Goal: Information Seeking & Learning: Learn about a topic

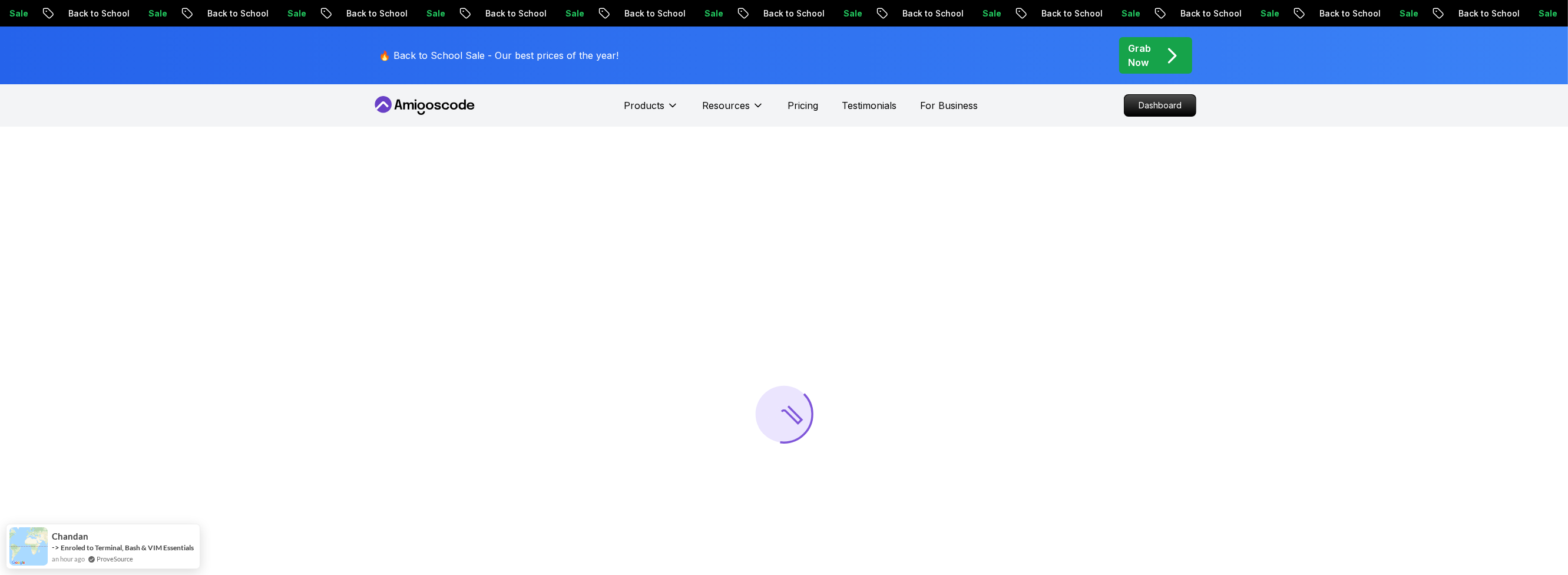
click at [1053, 101] on nav "Products Resources Pricing Testimonials For Business Dashboard" at bounding box center [784, 105] width 825 height 43
click at [1129, 101] on p "Dashboard" at bounding box center [1160, 105] width 68 height 20
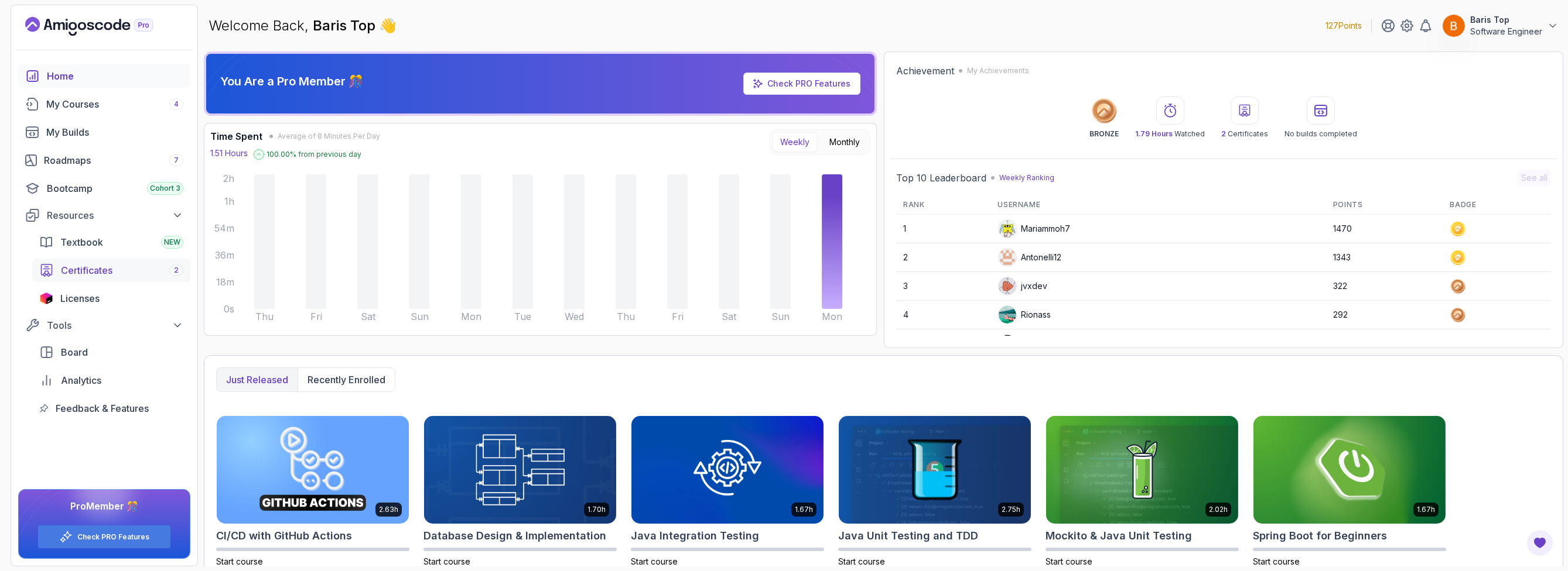
click at [125, 269] on div "Certificates 2" at bounding box center [121, 270] width 122 height 14
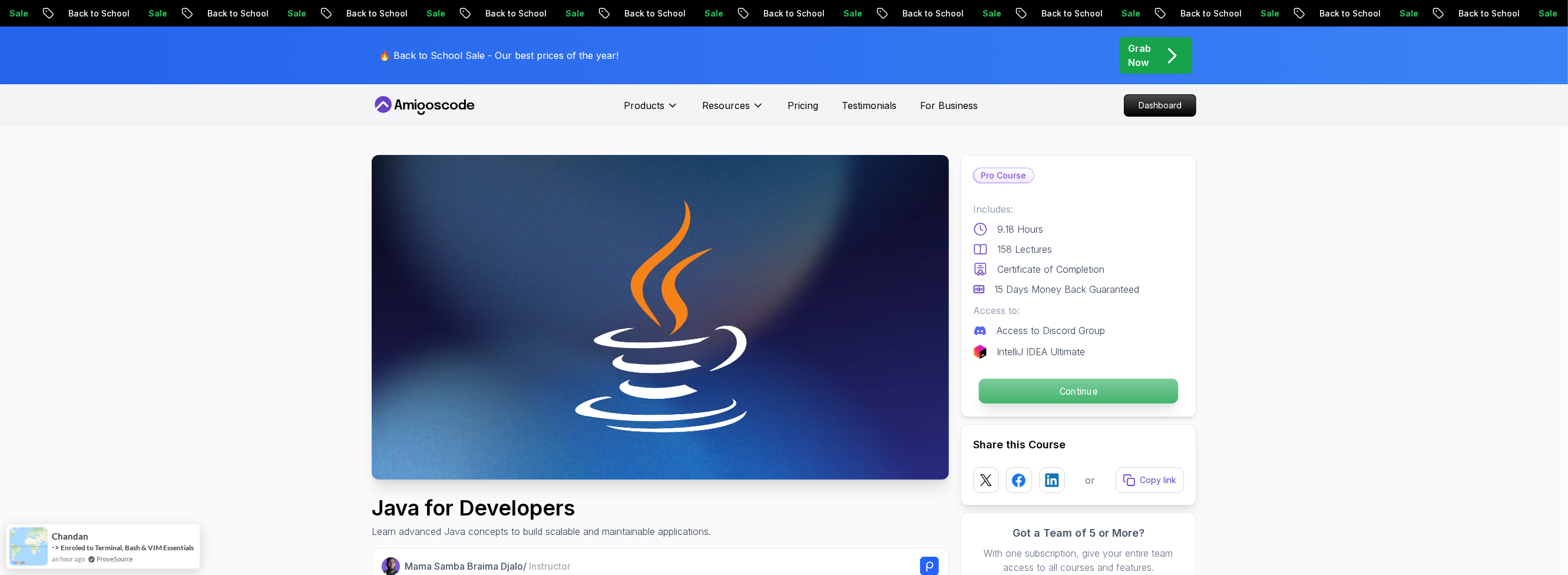
click at [892, 387] on p "Continue" at bounding box center [1078, 391] width 199 height 25
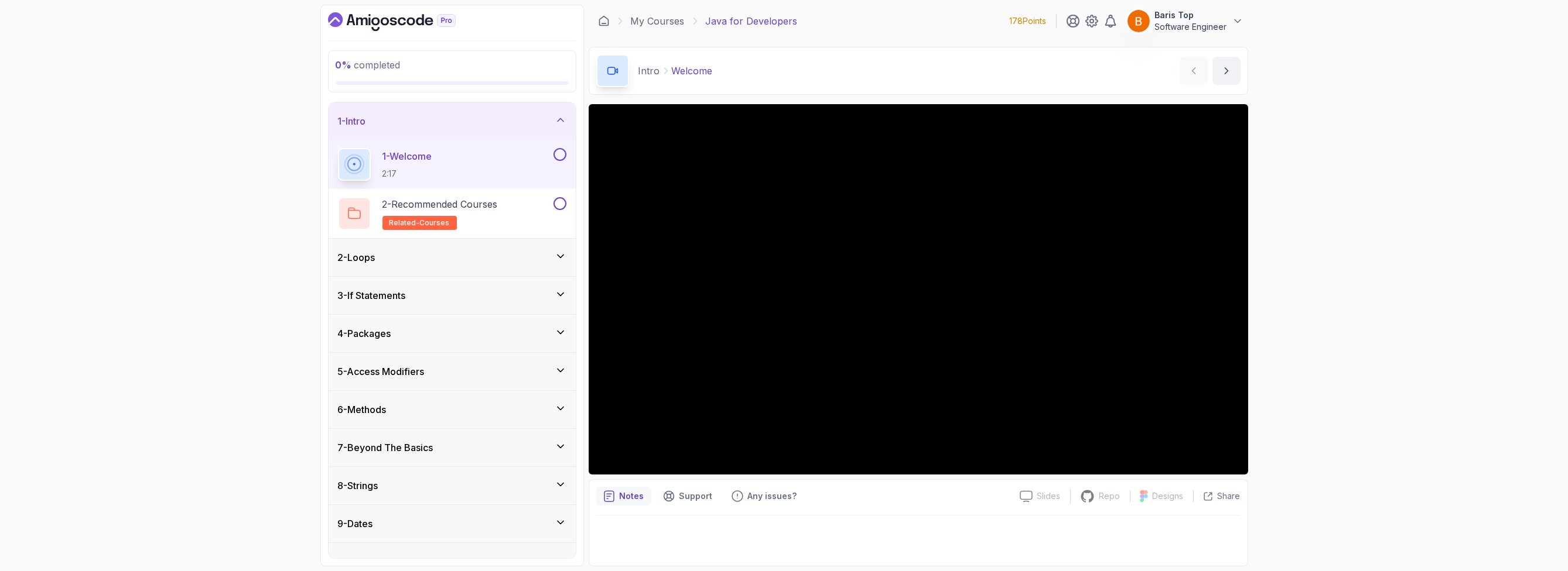
click at [558, 153] on button at bounding box center [560, 154] width 13 height 13
click at [530, 211] on div "2 - Recommended Courses related-courses" at bounding box center [444, 213] width 213 height 32
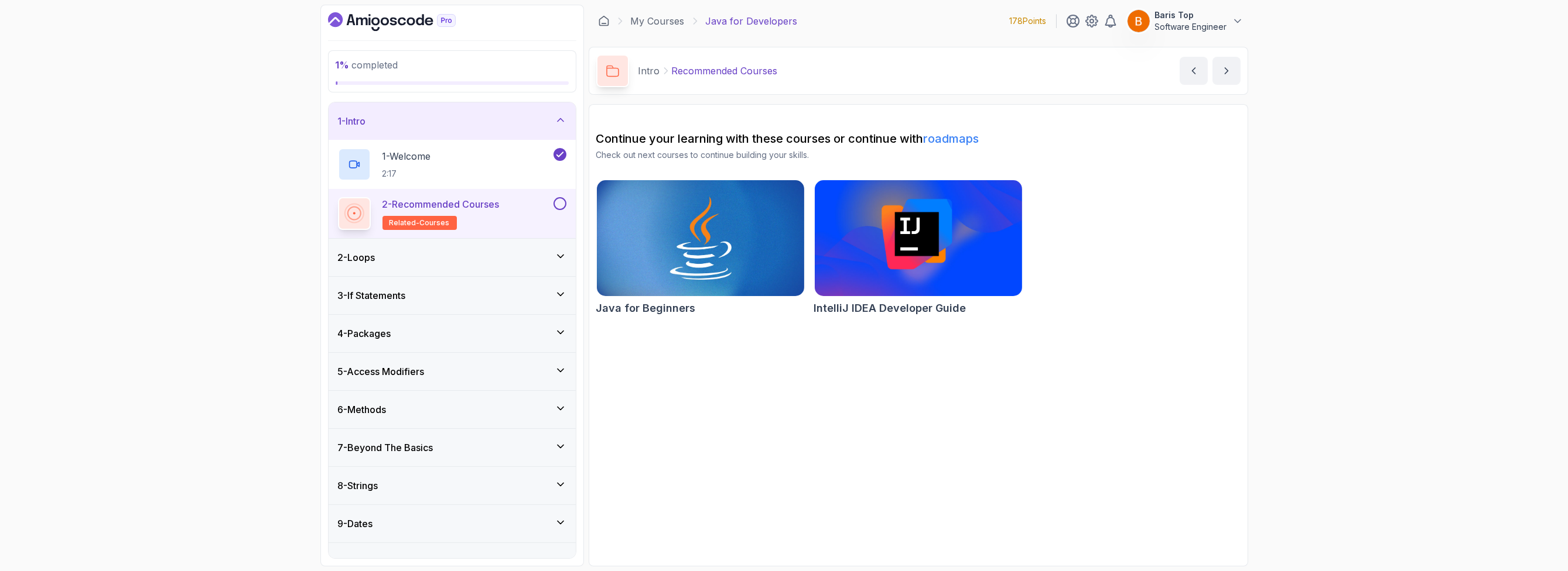
click at [560, 201] on button at bounding box center [560, 204] width 13 height 13
click at [513, 264] on div "2 - Loops" at bounding box center [453, 257] width 247 height 37
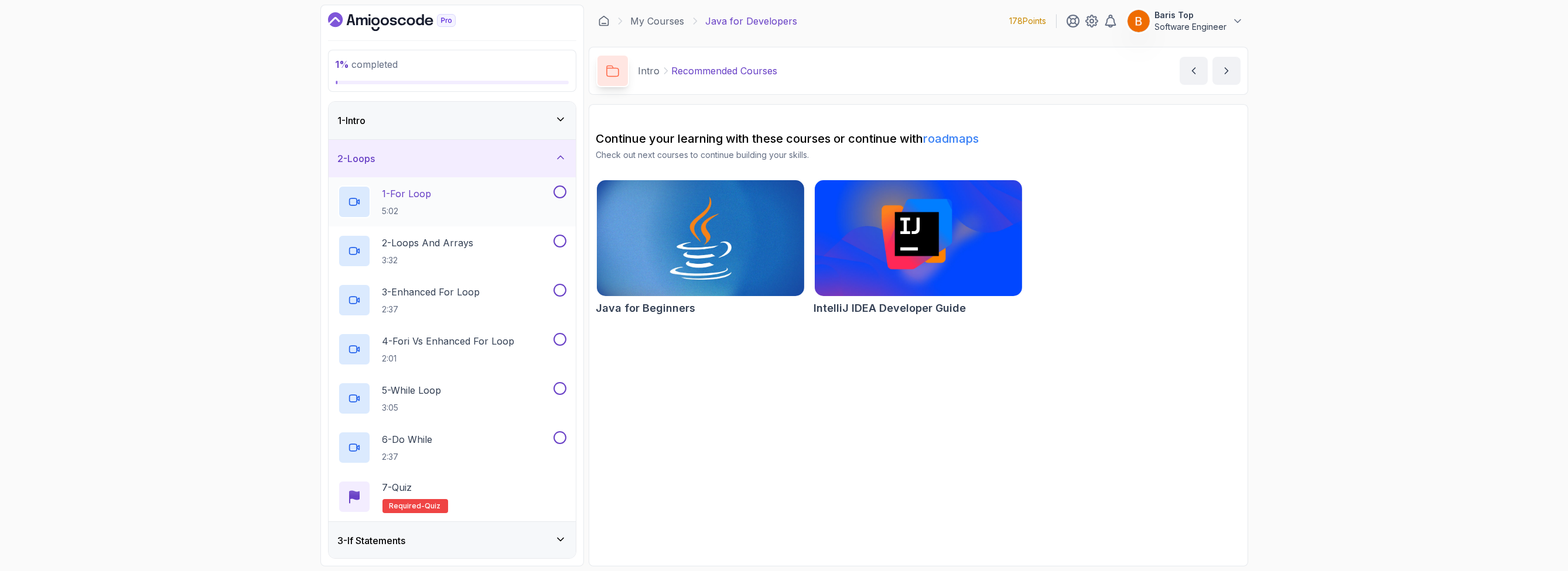
click at [506, 203] on div "1 - For Loop 5:02" at bounding box center [444, 202] width 213 height 32
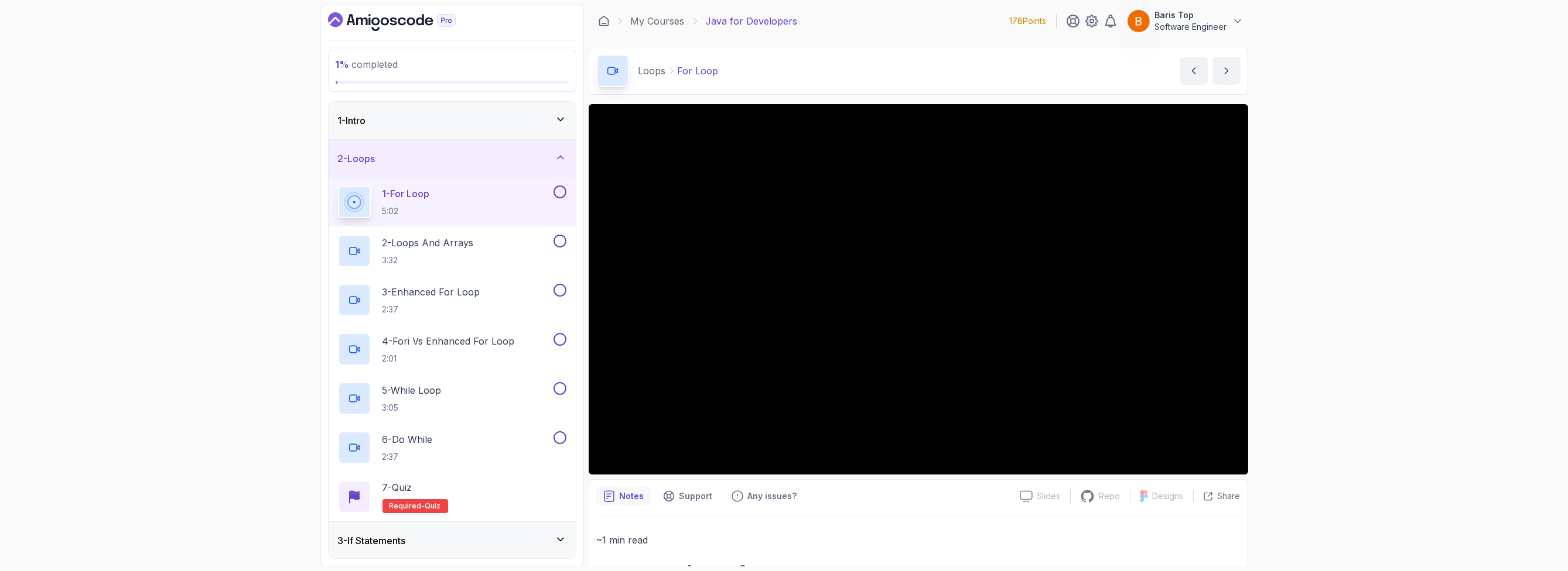
click at [887, 359] on div "1 % completed 1 - Intro 2 - Loops 1 - For Loop 5:02 2 - Loops And Arrays 3:32 3…" at bounding box center [784, 286] width 1568 height 571
click at [563, 191] on button at bounding box center [560, 193] width 13 height 13
click at [518, 250] on div "2 - Loops And Arrays 3:32" at bounding box center [444, 251] width 213 height 32
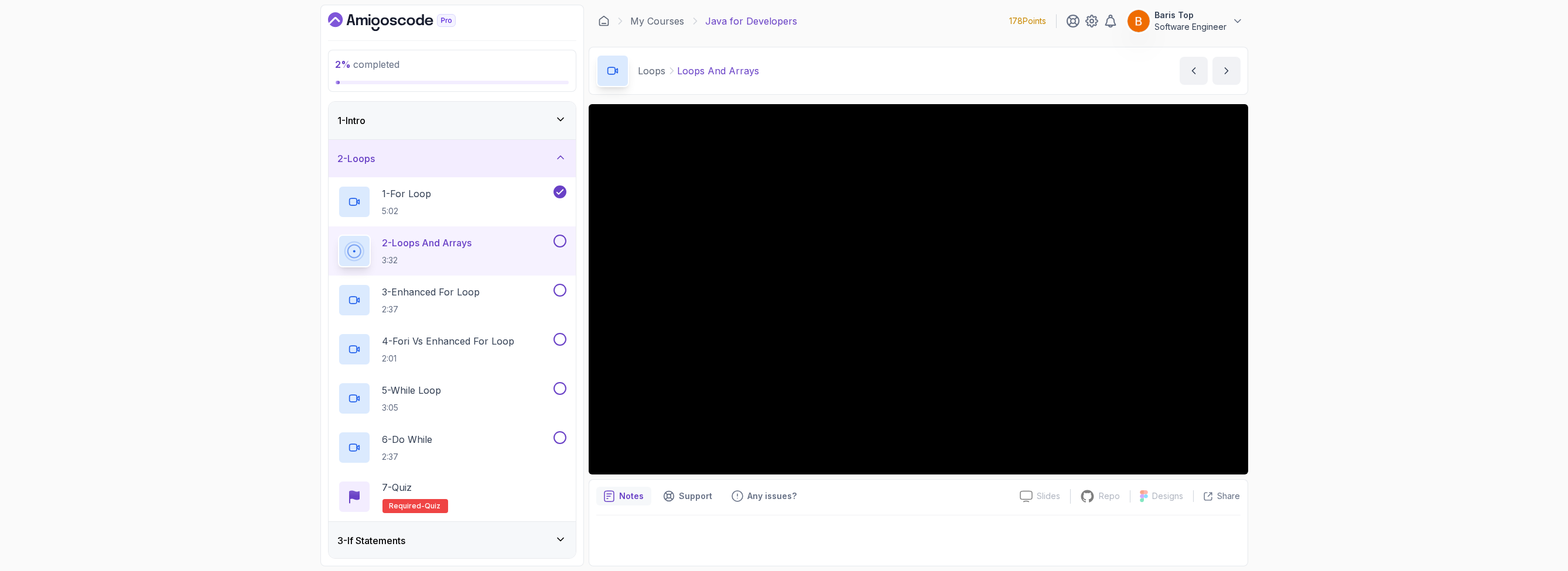
click at [561, 242] on button at bounding box center [560, 242] width 13 height 13
click at [520, 291] on div "3 - Enhanced For Loop 2:37" at bounding box center [444, 300] width 213 height 32
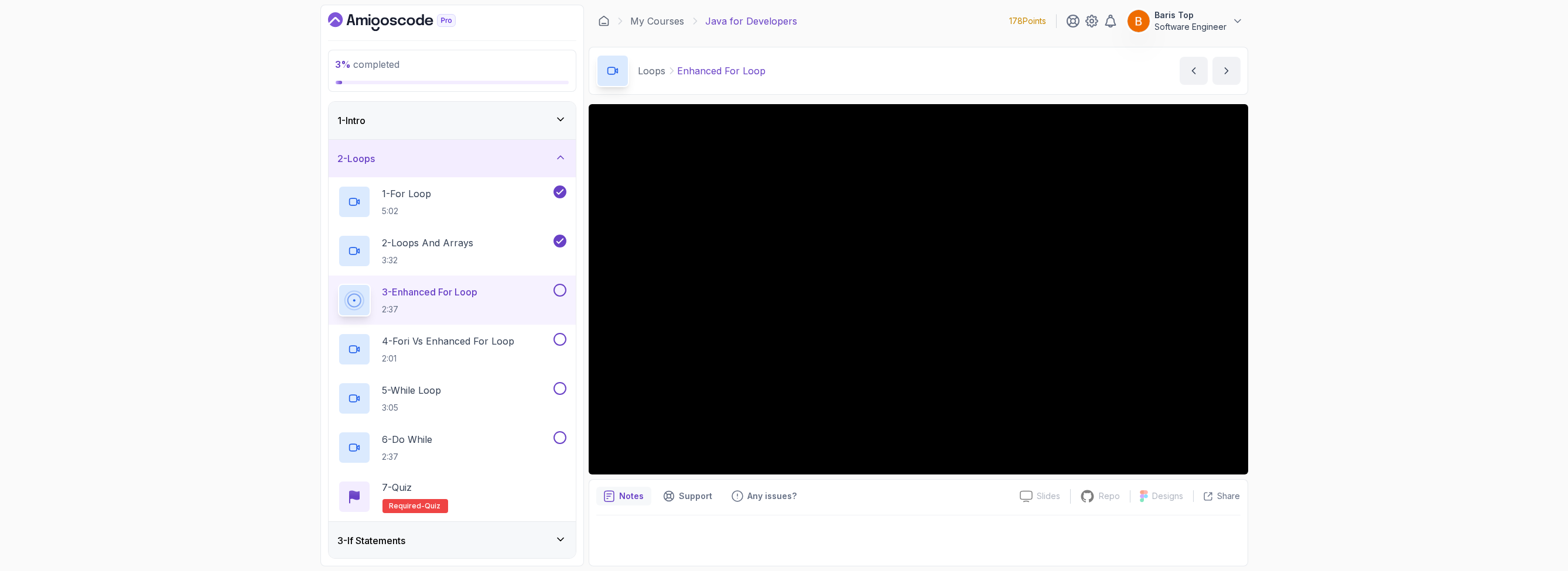
click at [887, 369] on div "3 % completed 1 - Intro 2 - Loops 1 - For Loop 5:02 2 - Loops And Arrays 3:32 3…" at bounding box center [784, 286] width 1568 height 571
click at [560, 288] on button at bounding box center [560, 290] width 13 height 13
click at [517, 347] on div "4 - Fori vs Enhanced For Loop 2:01" at bounding box center [444, 349] width 213 height 32
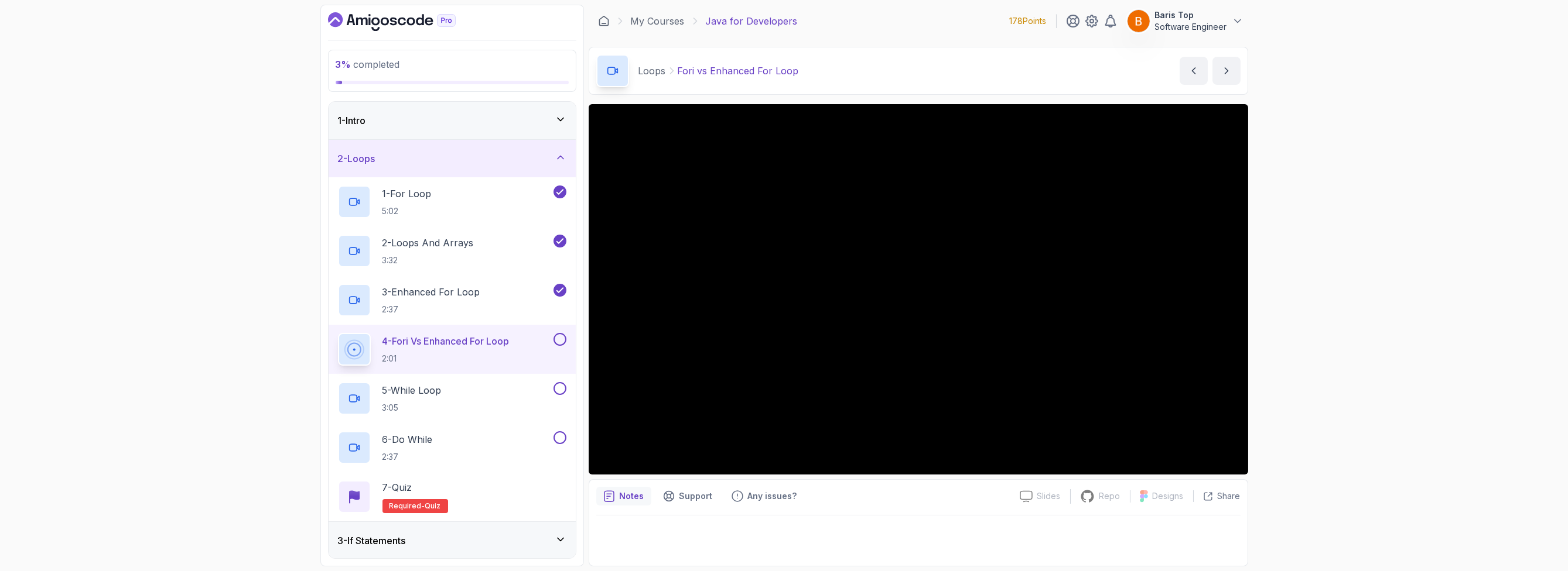
click at [565, 340] on button at bounding box center [560, 339] width 13 height 13
click at [501, 384] on div "5 - While Loop 3:05" at bounding box center [444, 398] width 213 height 32
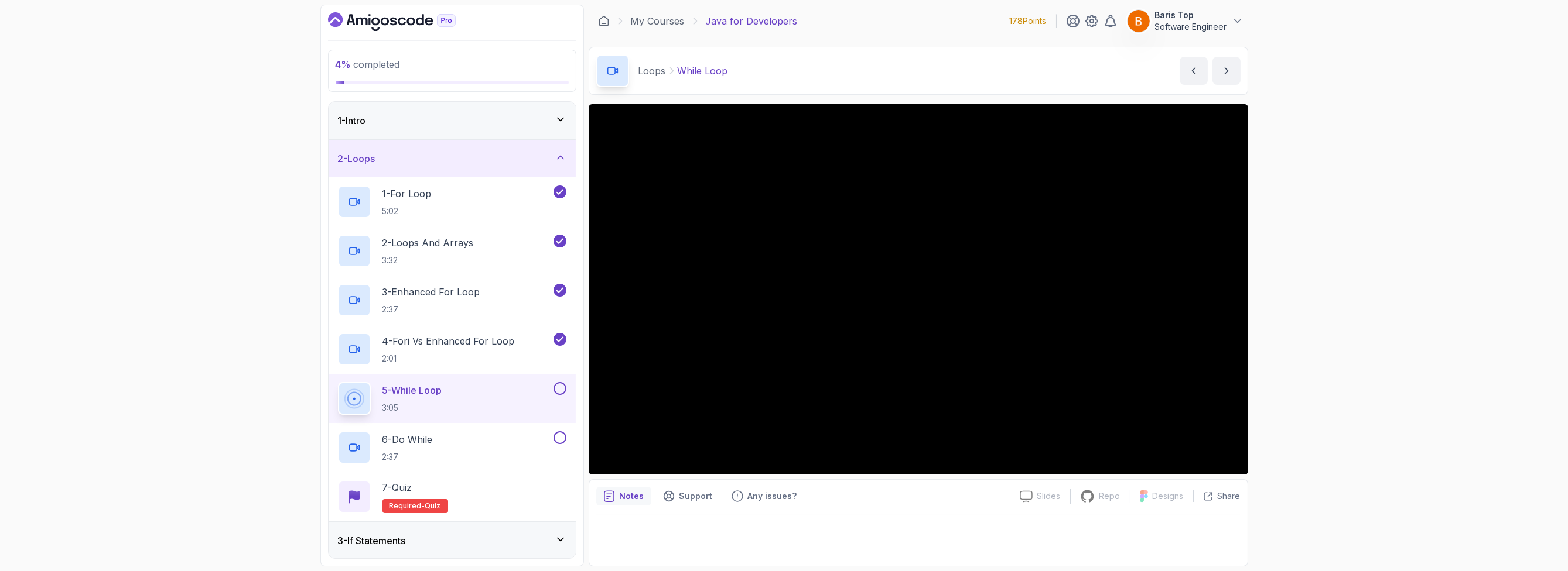
click at [560, 390] on button at bounding box center [560, 389] width 13 height 13
click at [557, 441] on button at bounding box center [560, 438] width 13 height 13
click at [511, 486] on div "7 - Quiz Required- quiz" at bounding box center [452, 496] width 228 height 32
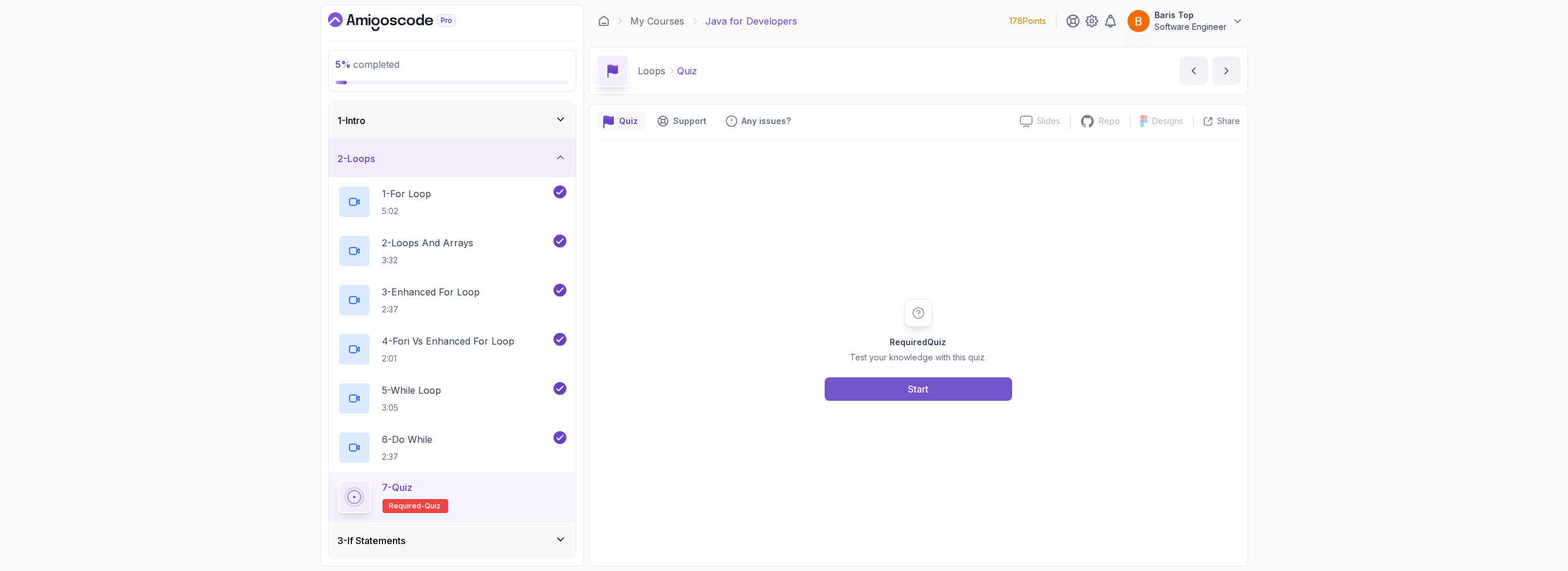
click at [887, 378] on button "Start" at bounding box center [919, 389] width 188 height 23
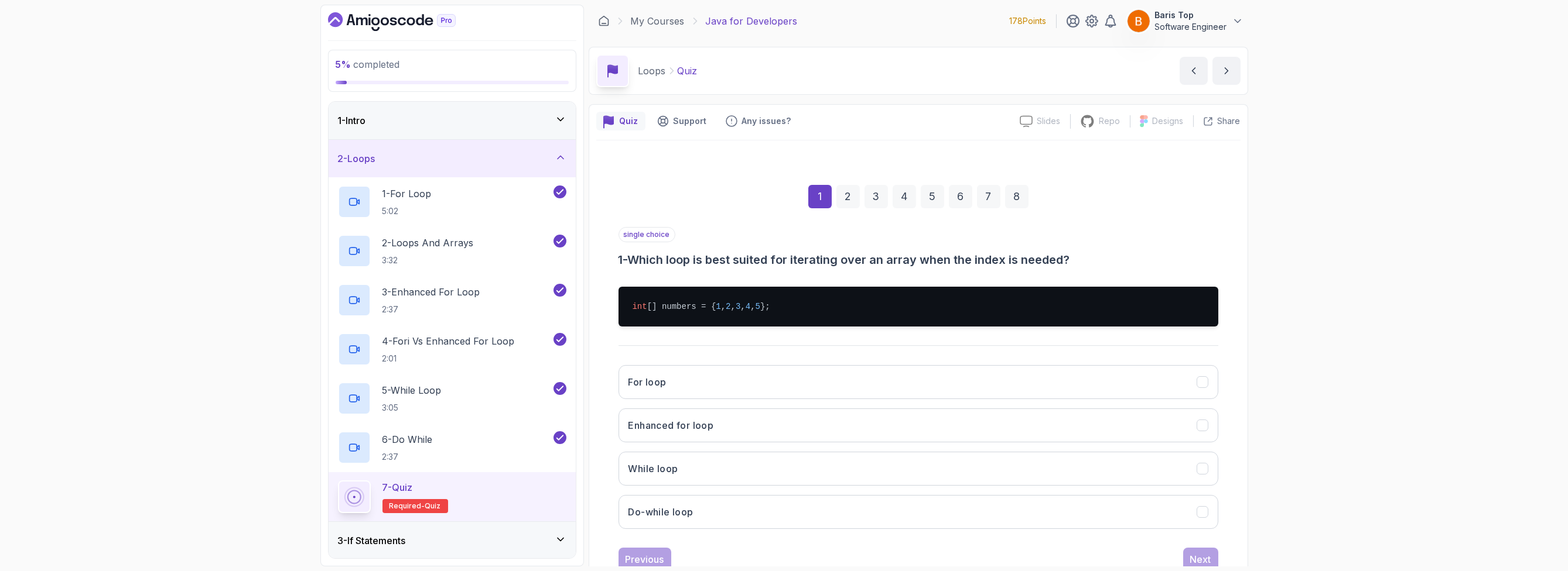
click at [766, 256] on h3 "1 - Which loop is best suited for iterating over an array when the index is nee…" at bounding box center [919, 260] width 600 height 17
click at [778, 374] on button "For loop" at bounding box center [919, 382] width 600 height 34
click at [830, 313] on pre "int [] numbers = { 1 , 2 , 3 , 4 , 5 };" at bounding box center [919, 307] width 600 height 40
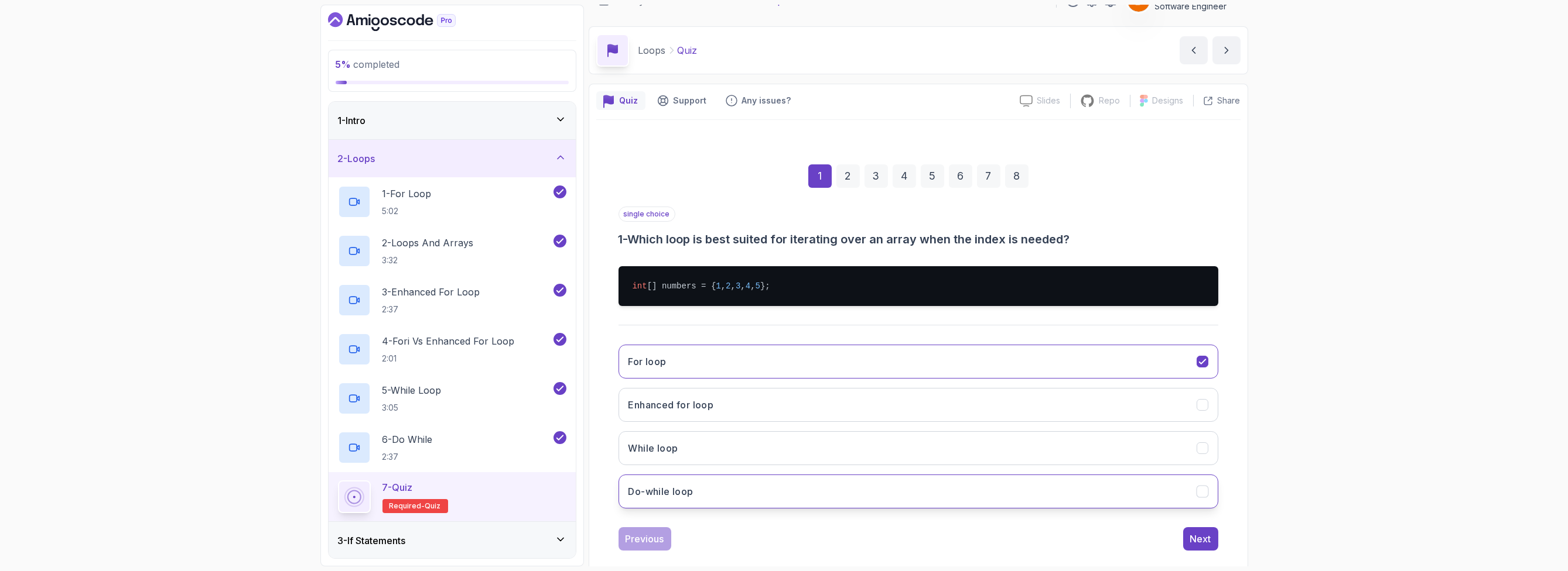
scroll to position [36, 0]
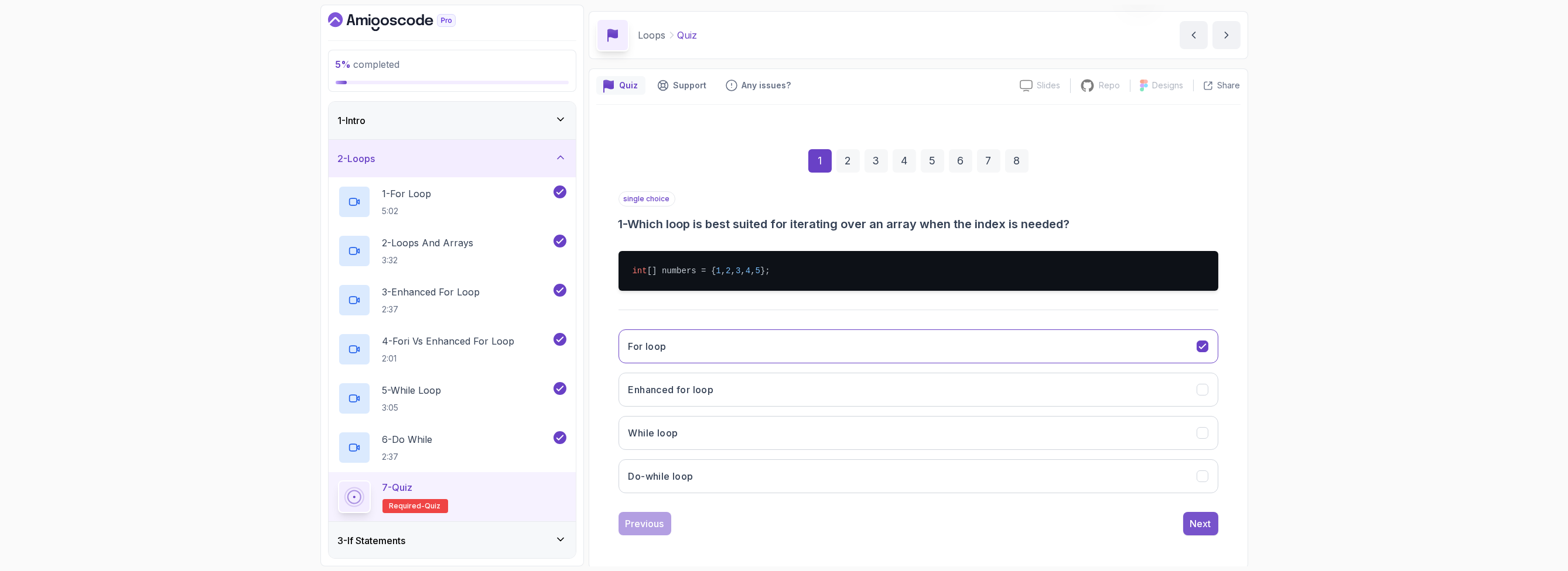
click at [887, 525] on div "Next" at bounding box center [1200, 524] width 21 height 14
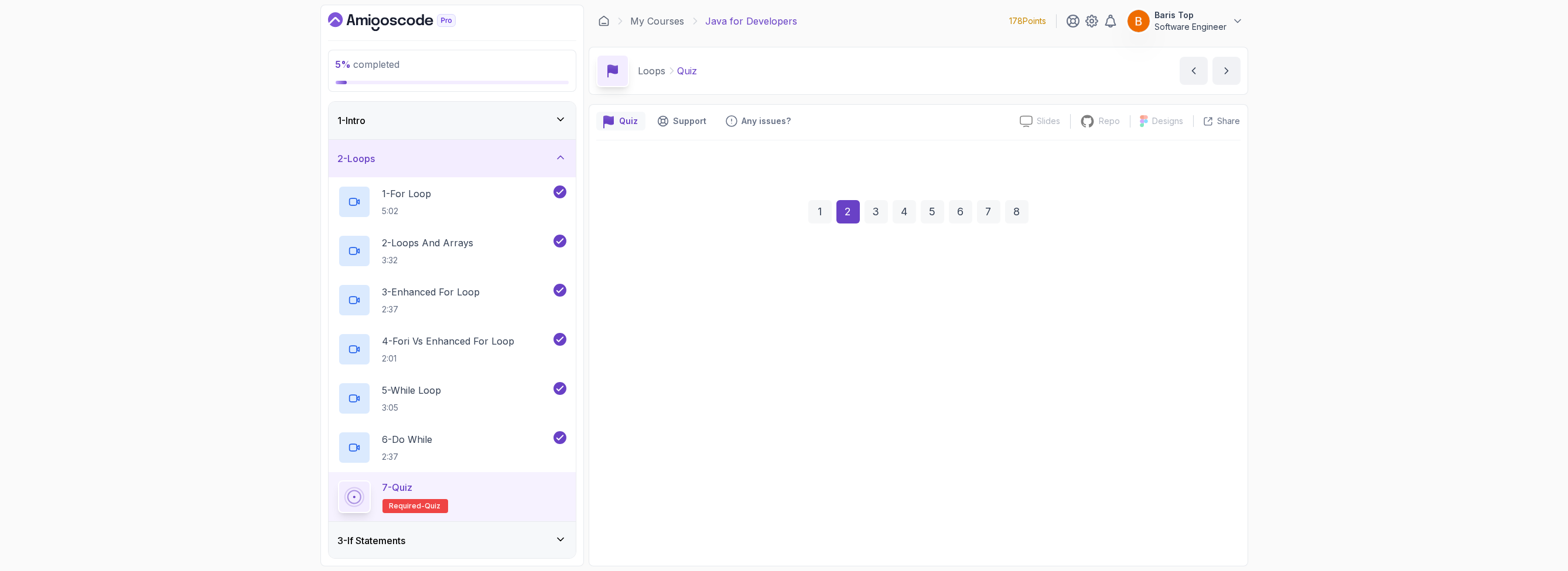
scroll to position [0, 0]
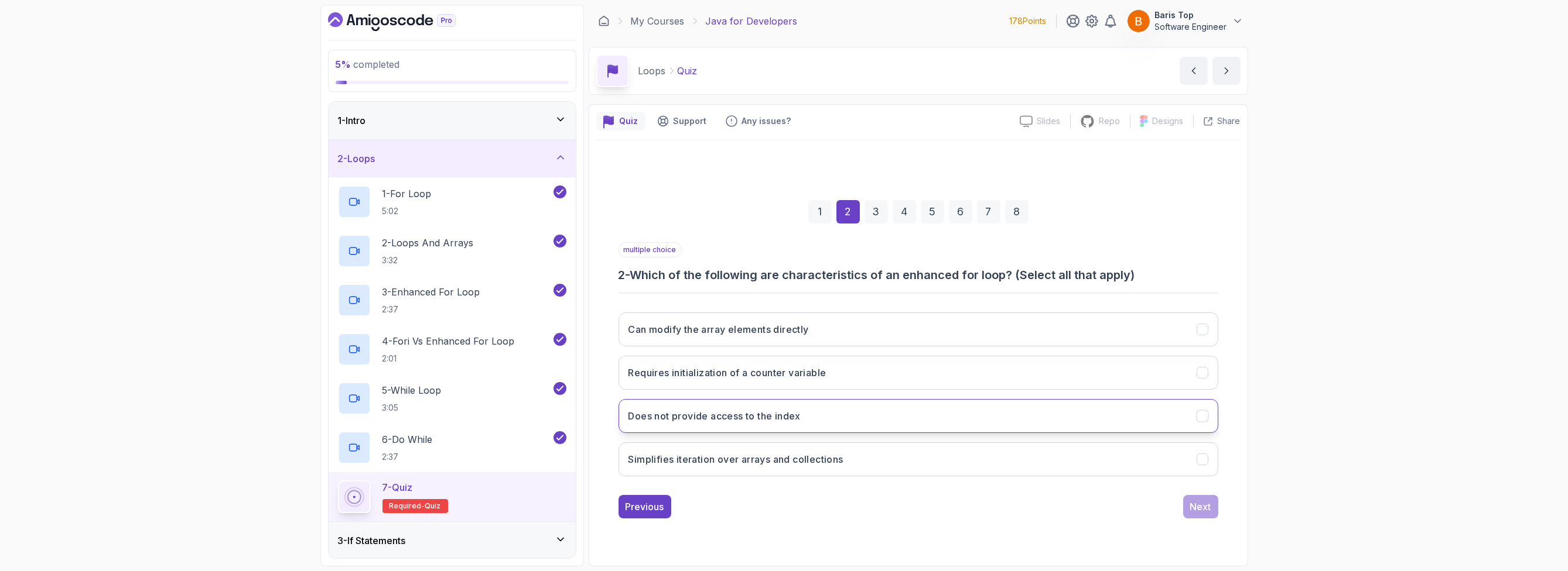
click at [887, 408] on button "Does not provide access to the index" at bounding box center [919, 416] width 600 height 34
click at [887, 448] on button "Simplifies iteration over arrays and collections" at bounding box center [919, 459] width 600 height 34
click at [887, 505] on div "Next" at bounding box center [1200, 506] width 21 height 14
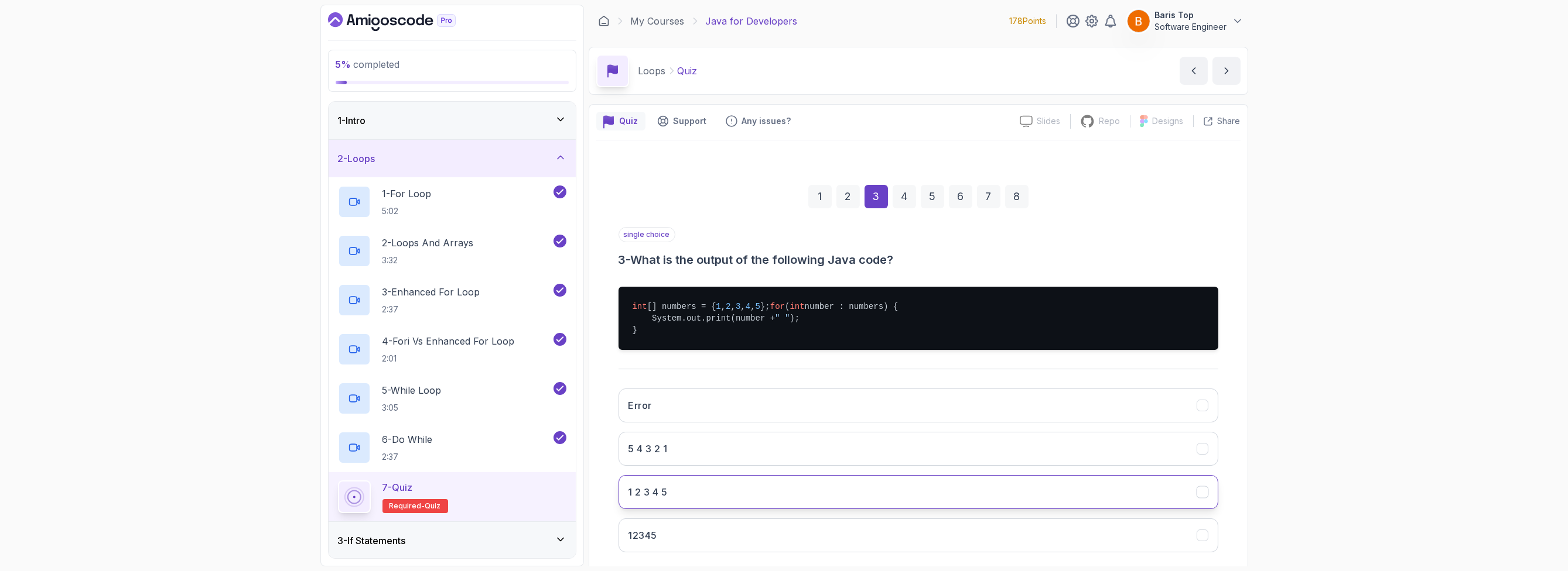
click at [705, 508] on button "1 2 3 4 5" at bounding box center [919, 492] width 600 height 34
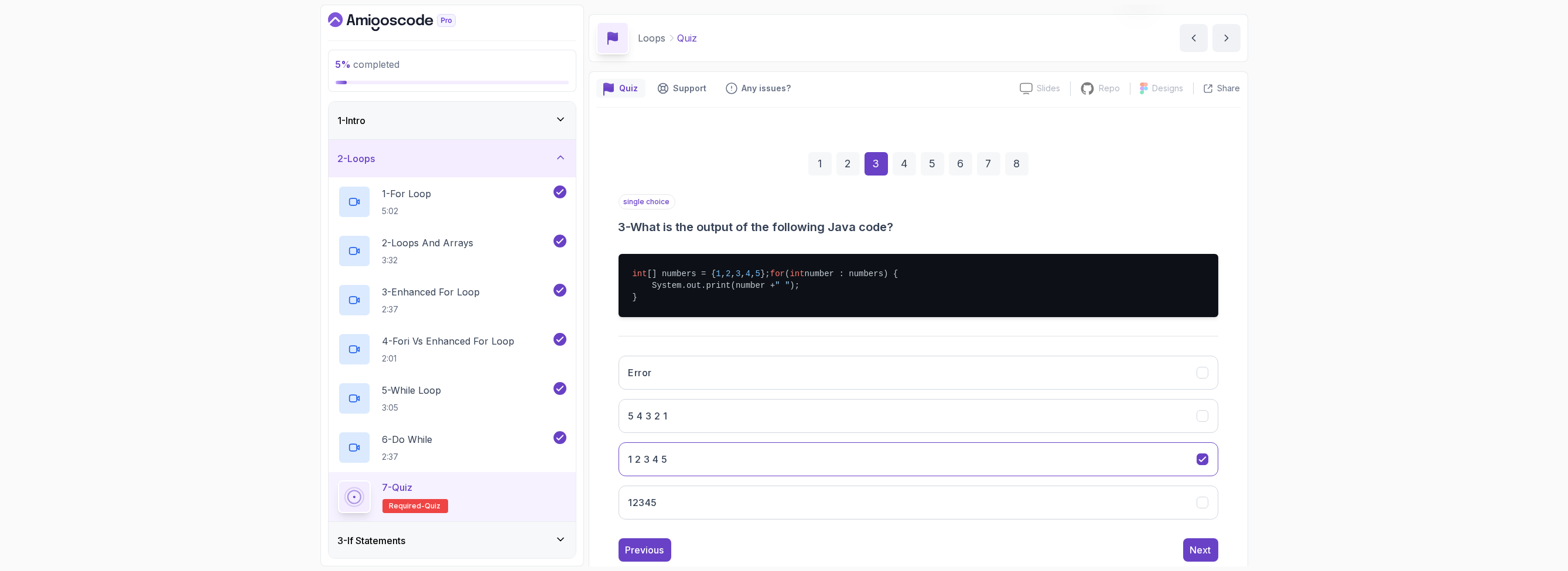
scroll to position [71, 0]
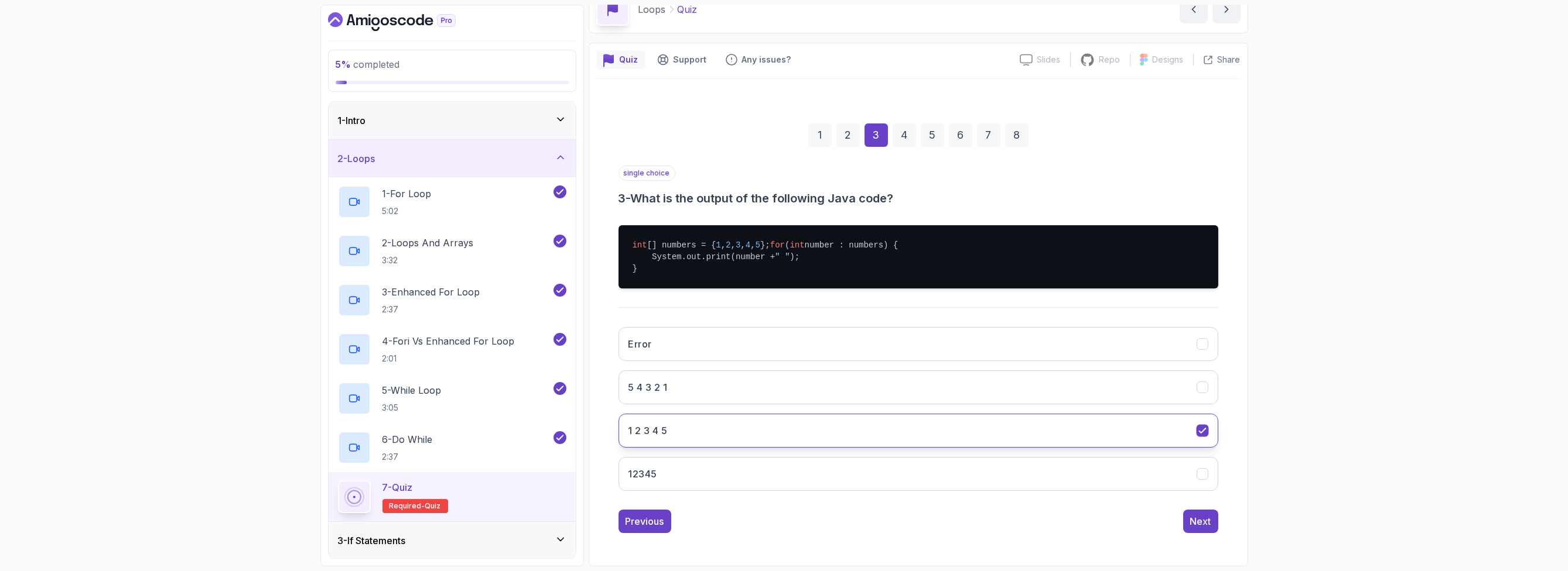
drag, startPoint x: 799, startPoint y: 427, endPoint x: 621, endPoint y: 432, distance: 178.1
click at [621, 432] on button "1 2 3 4 5" at bounding box center [919, 431] width 600 height 34
drag, startPoint x: 621, startPoint y: 432, endPoint x: 707, endPoint y: 435, distance: 86.1
click at [707, 435] on button "1 2 3 4 5" at bounding box center [919, 431] width 600 height 34
drag, startPoint x: 634, startPoint y: 428, endPoint x: 933, endPoint y: 461, distance: 300.8
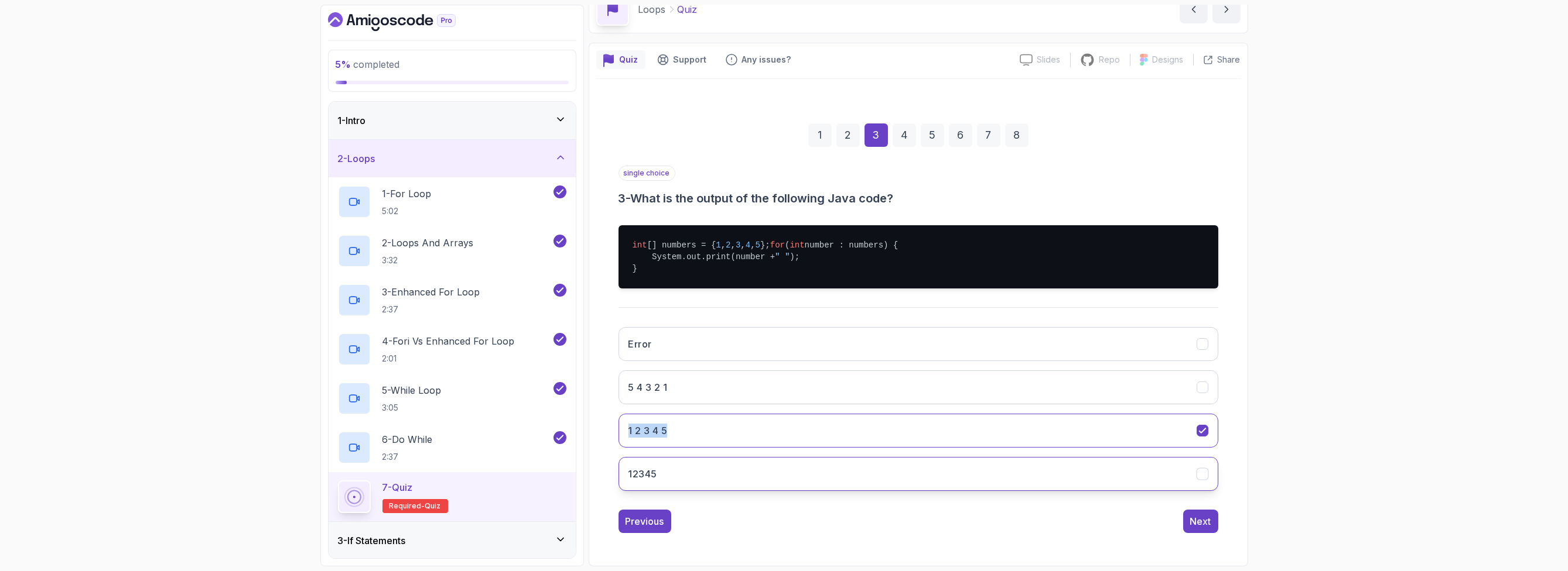
click at [751, 437] on div "1 2 3 4 5 6 7 8 single choice 3 - What is the output of the following Java code…" at bounding box center [919, 319] width 644 height 447
click at [887, 523] on div "Next" at bounding box center [1200, 521] width 21 height 14
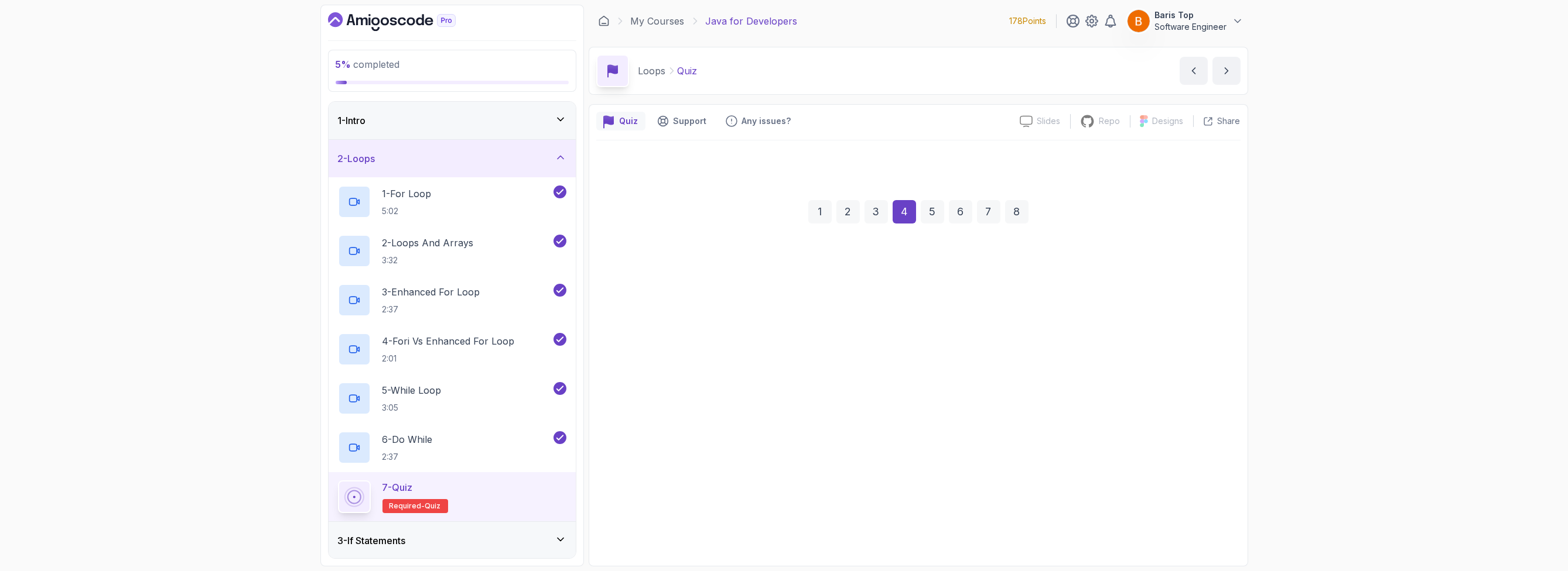
scroll to position [0, 0]
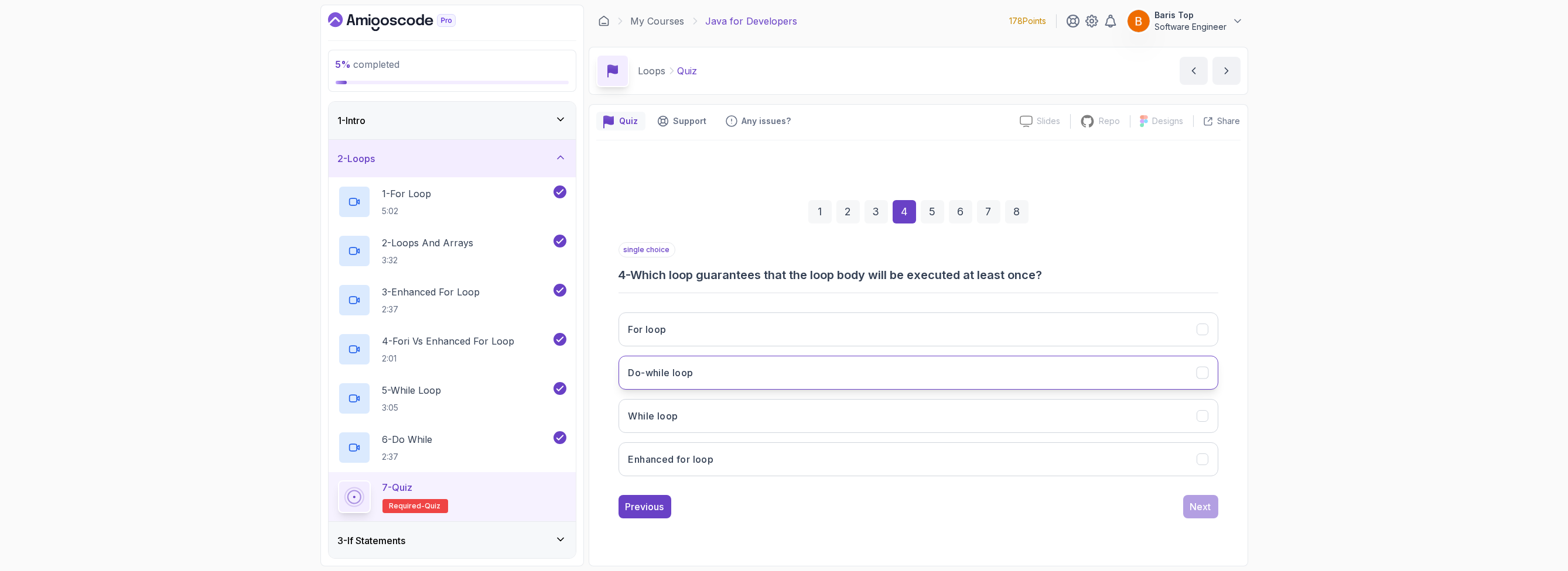
click at [773, 376] on button "Do-while loop" at bounding box center [919, 373] width 600 height 34
click at [887, 505] on div "Next" at bounding box center [1200, 506] width 21 height 14
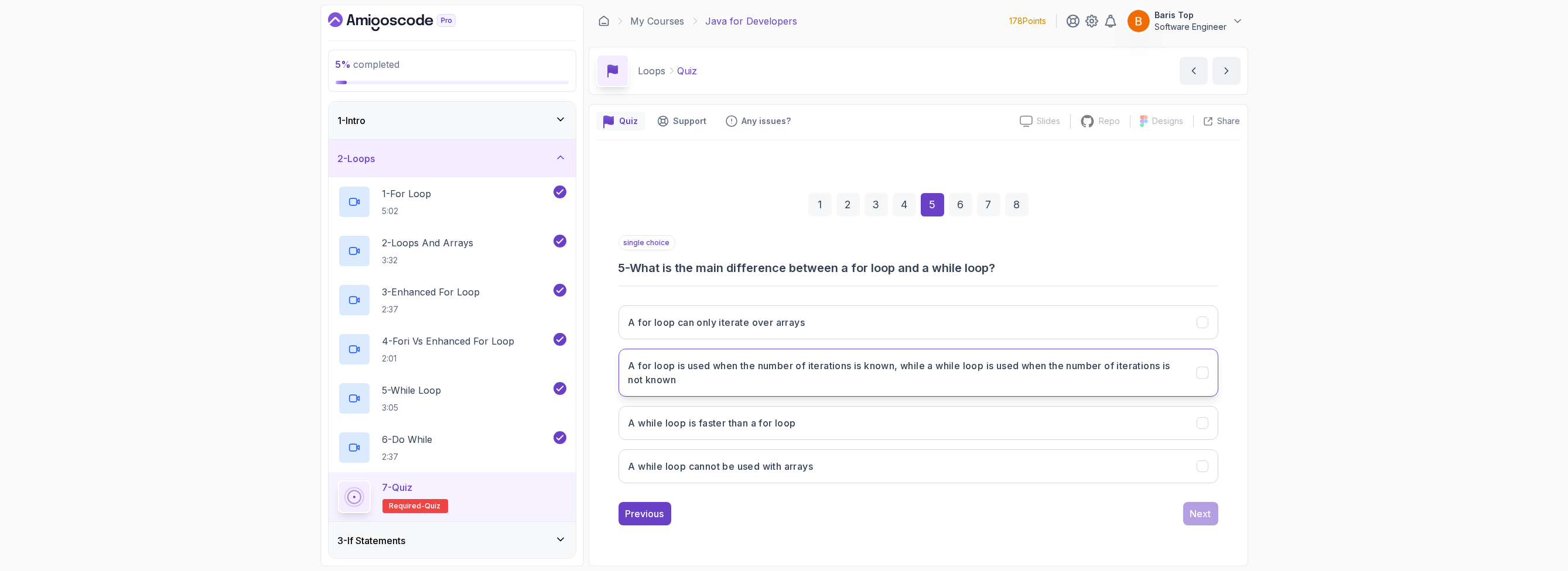
click at [887, 378] on h3 "A for loop is used when the number of iterations is known, while a while loop i…" at bounding box center [905, 373] width 554 height 28
click at [887, 516] on div "Next" at bounding box center [1200, 514] width 21 height 14
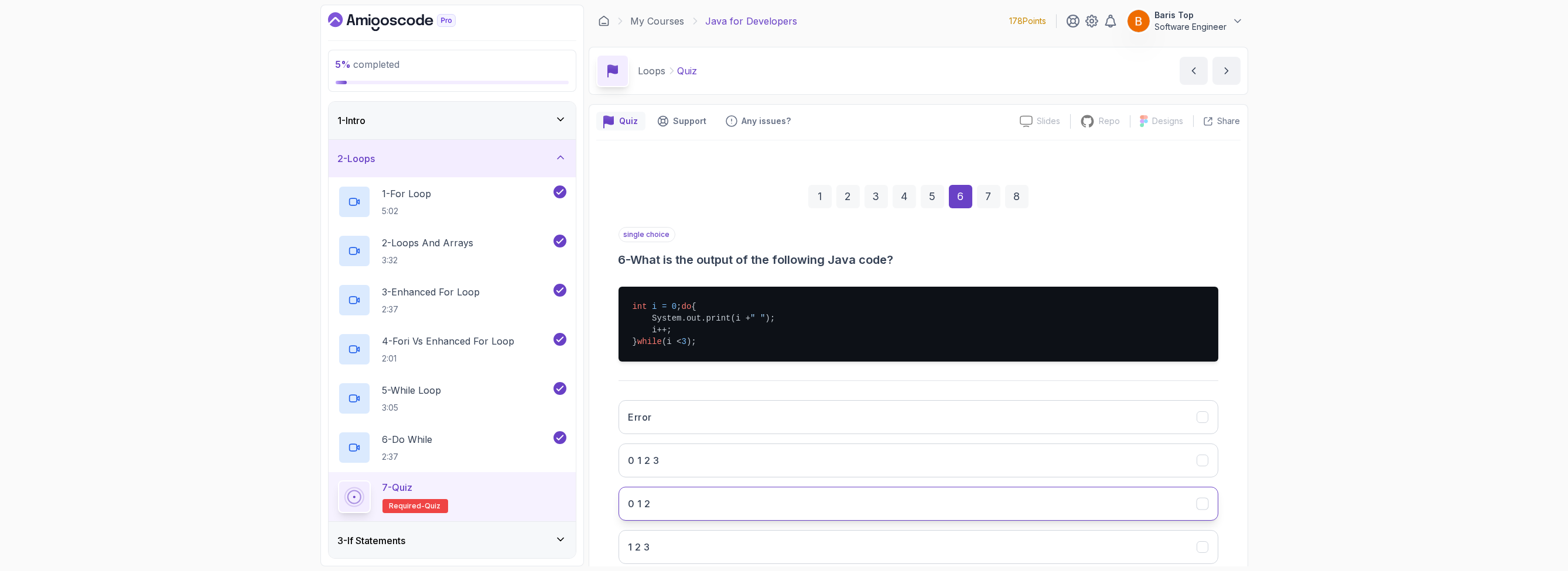
click at [687, 508] on button "0 1 2" at bounding box center [919, 504] width 600 height 34
click at [680, 471] on button "0 1 2 3" at bounding box center [919, 461] width 600 height 34
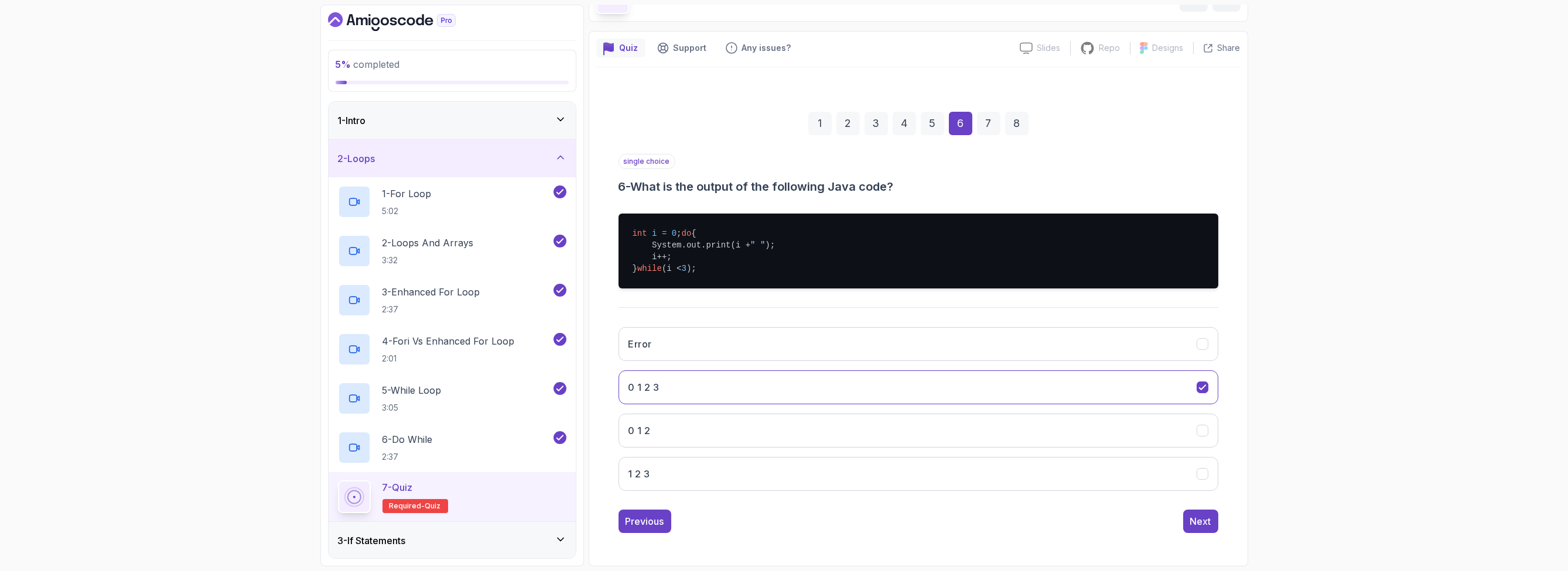
scroll to position [83, 0]
click at [887, 520] on div "Next" at bounding box center [1200, 521] width 21 height 14
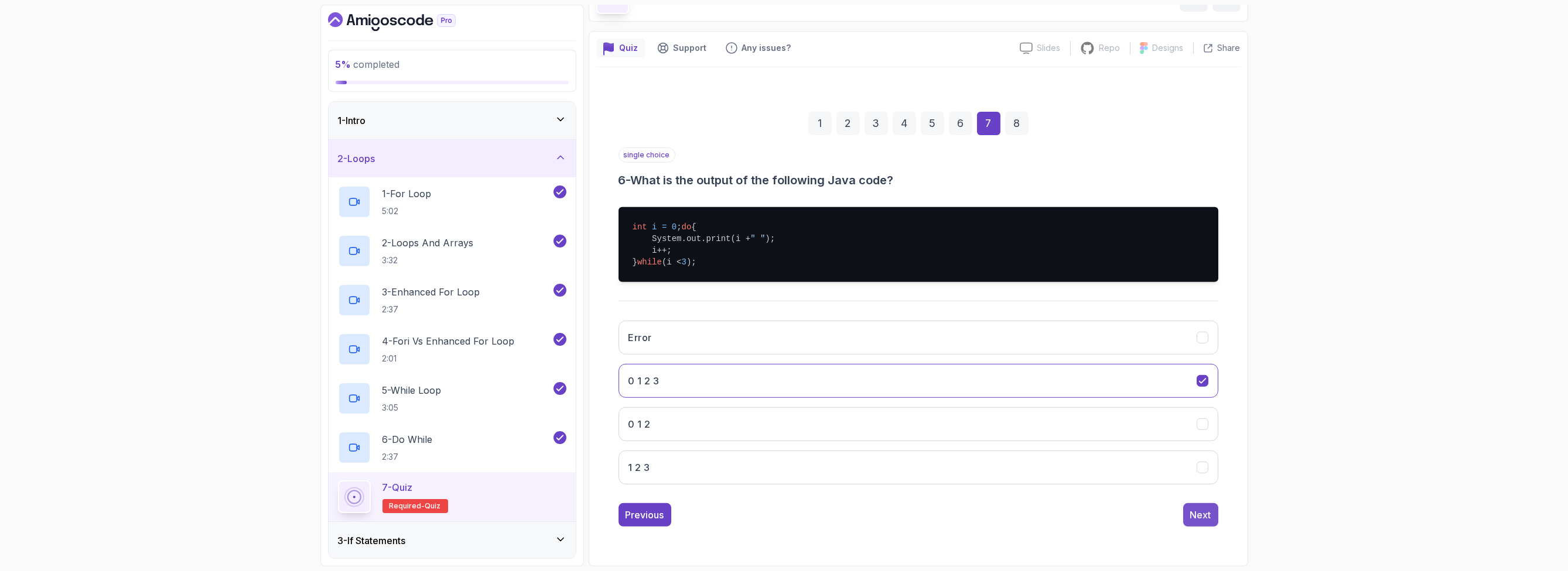
scroll to position [0, 0]
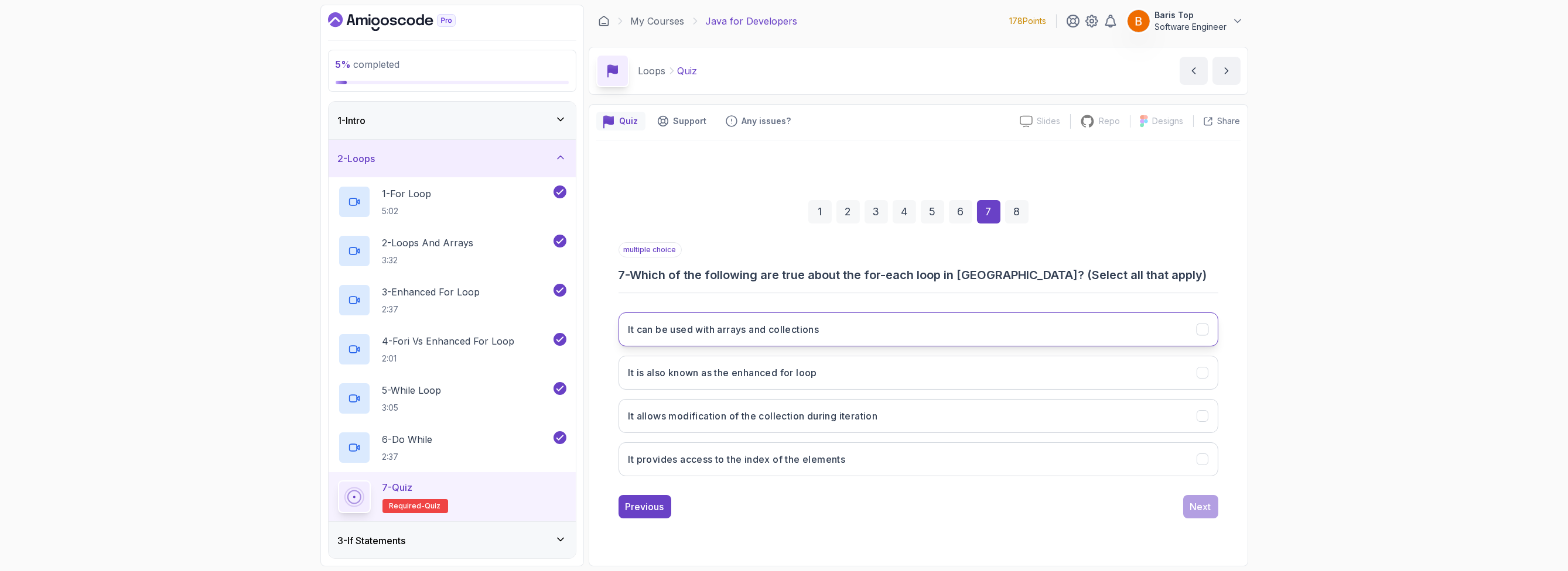
click at [877, 326] on button "It can be used with arrays and collections" at bounding box center [919, 329] width 600 height 34
click at [885, 382] on button "It is also known as the enhanced for loop" at bounding box center [919, 373] width 600 height 34
click at [887, 504] on div "Next" at bounding box center [1200, 506] width 21 height 14
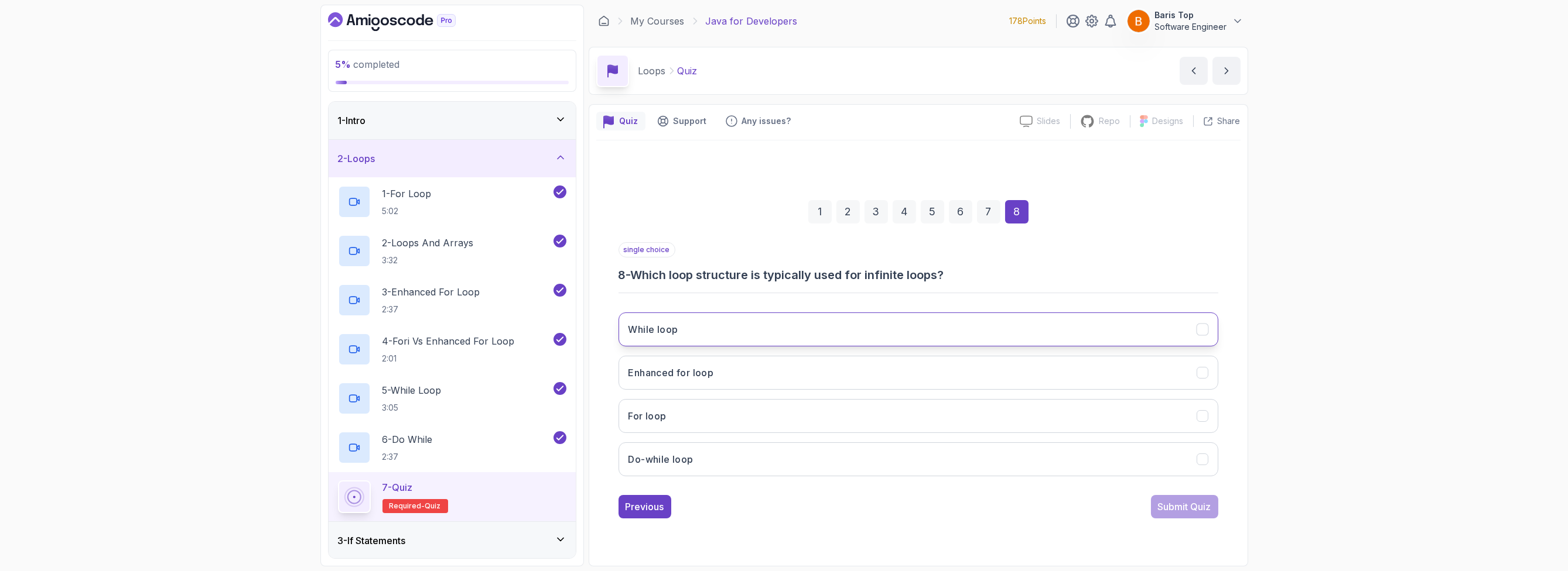
click at [887, 325] on button "While loop" at bounding box center [919, 329] width 600 height 34
click at [887, 508] on div "Submit Quiz" at bounding box center [1184, 506] width 53 height 14
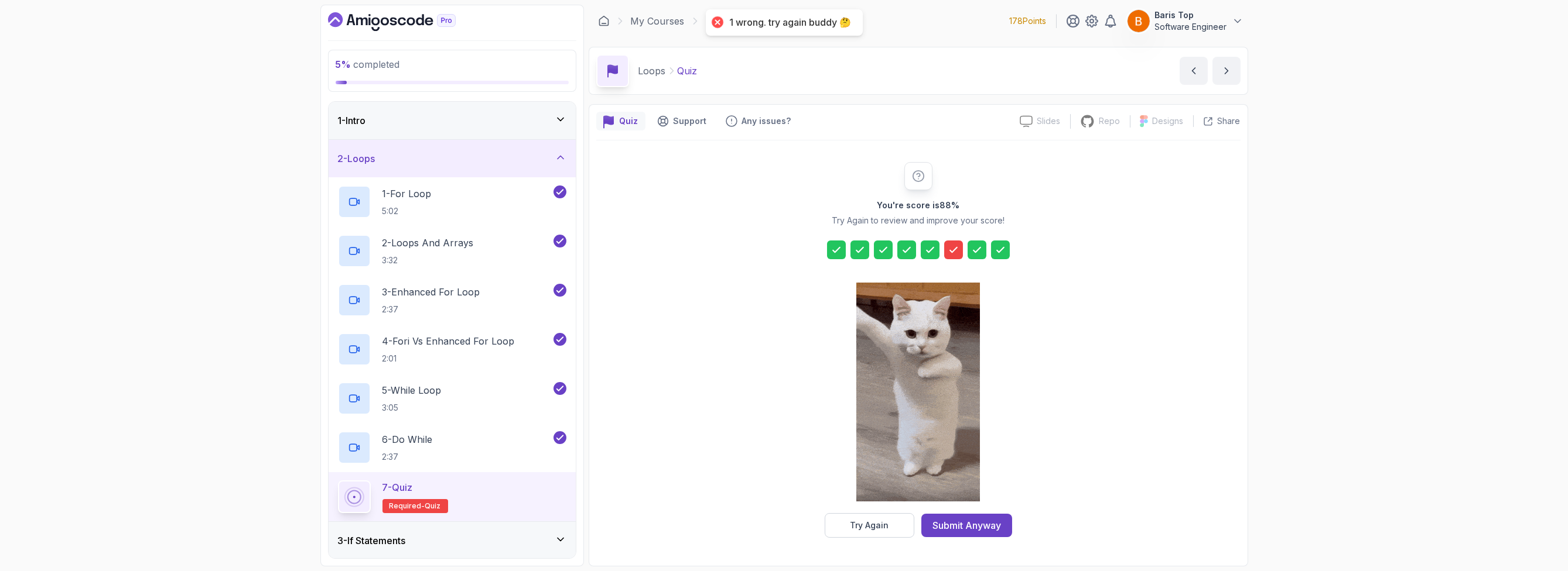
click at [887, 250] on icon at bounding box center [953, 250] width 7 height 5
click at [887, 249] on icon at bounding box center [953, 250] width 12 height 12
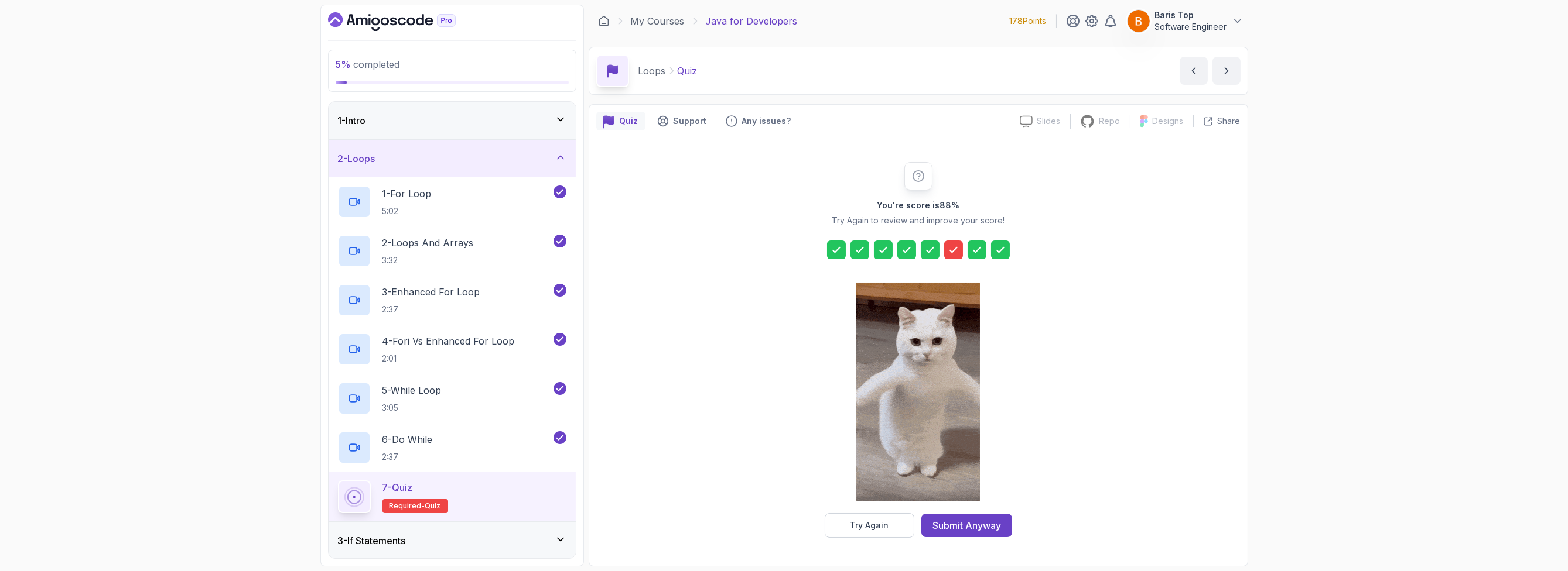
drag, startPoint x: 866, startPoint y: 525, endPoint x: 915, endPoint y: 280, distance: 249.9
click at [887, 309] on div "You're score is 88 % Try Again to review and improve your score! Try Again Subm…" at bounding box center [918, 349] width 225 height 376
click at [887, 252] on icon at bounding box center [953, 250] width 12 height 12
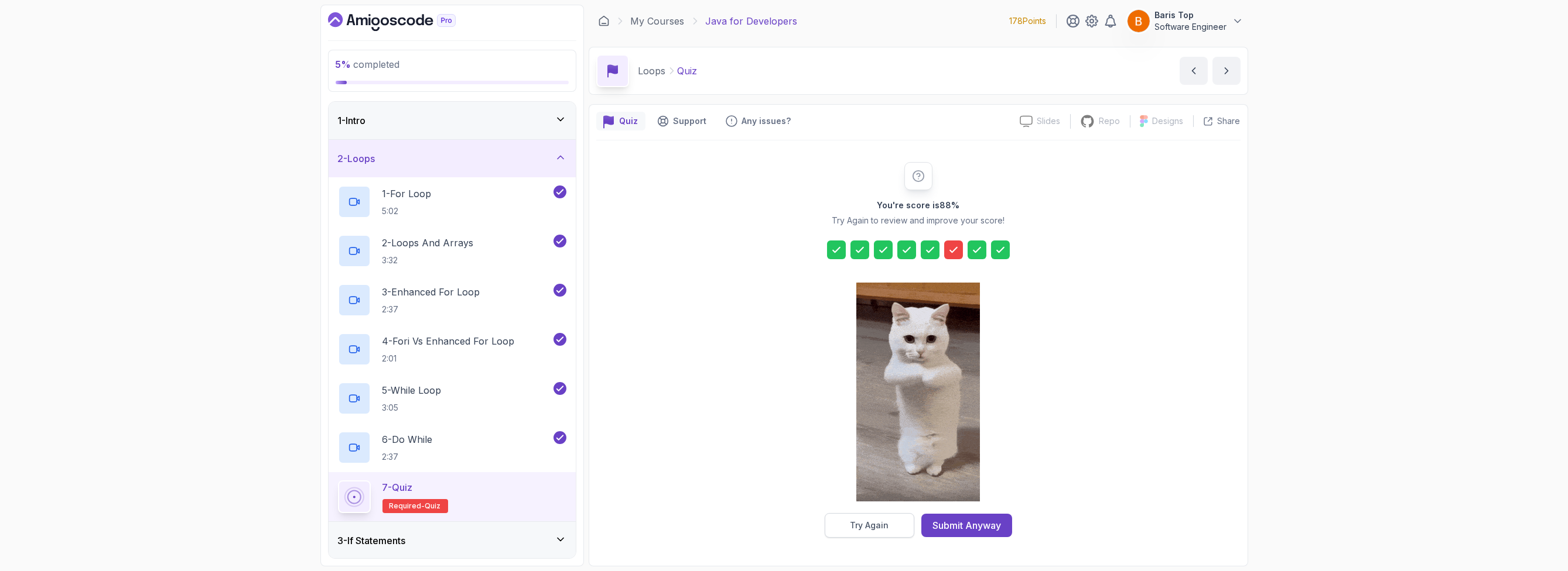
click at [871, 526] on div "Try Again" at bounding box center [869, 525] width 39 height 12
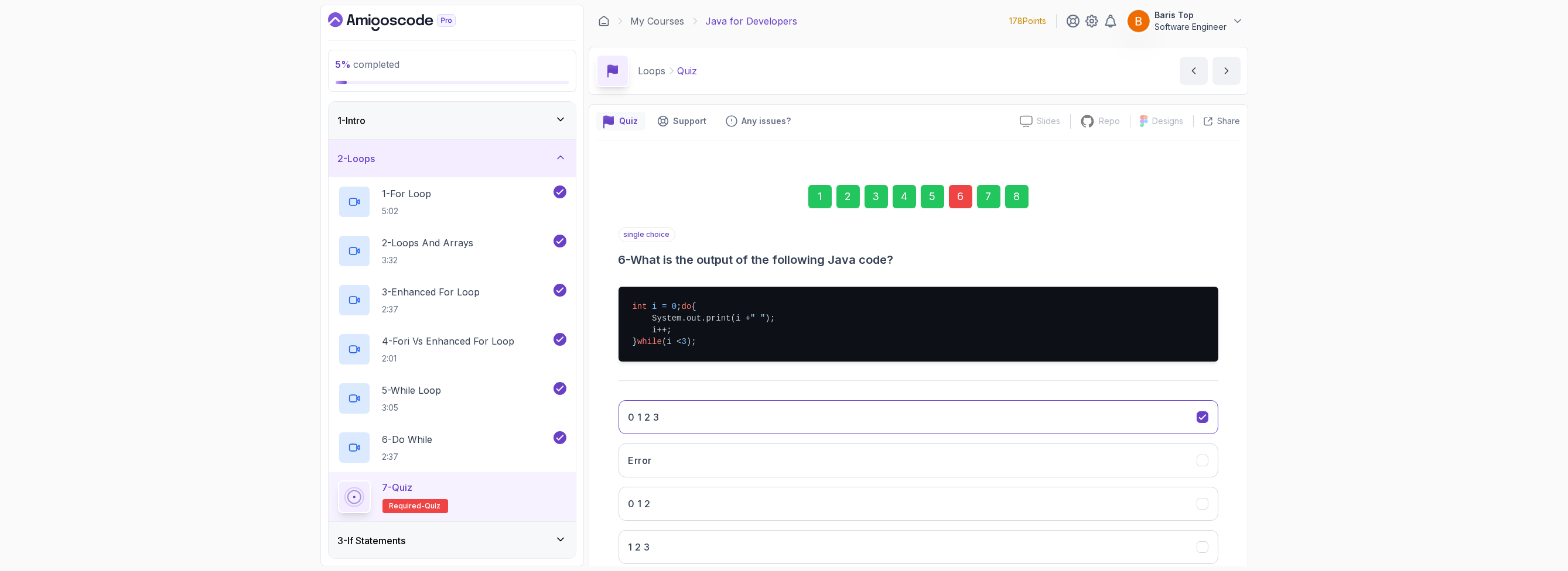
click at [887, 197] on div "6" at bounding box center [960, 197] width 23 height 23
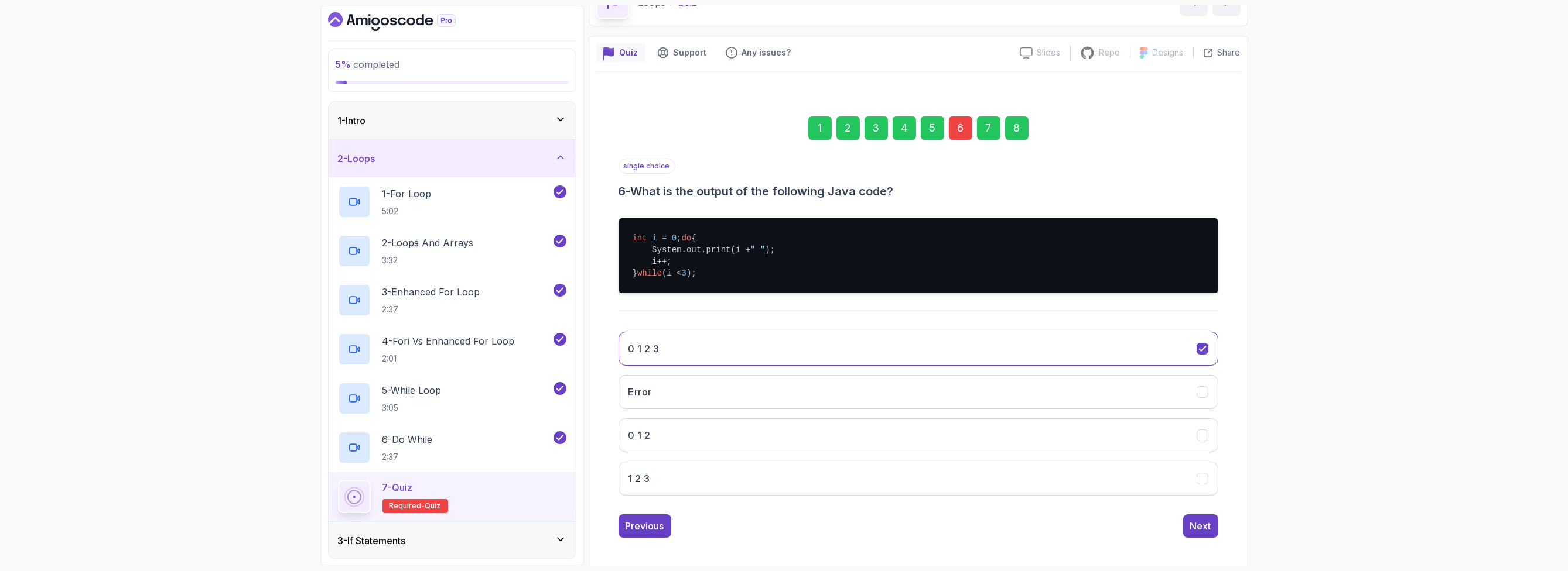
scroll to position [83, 0]
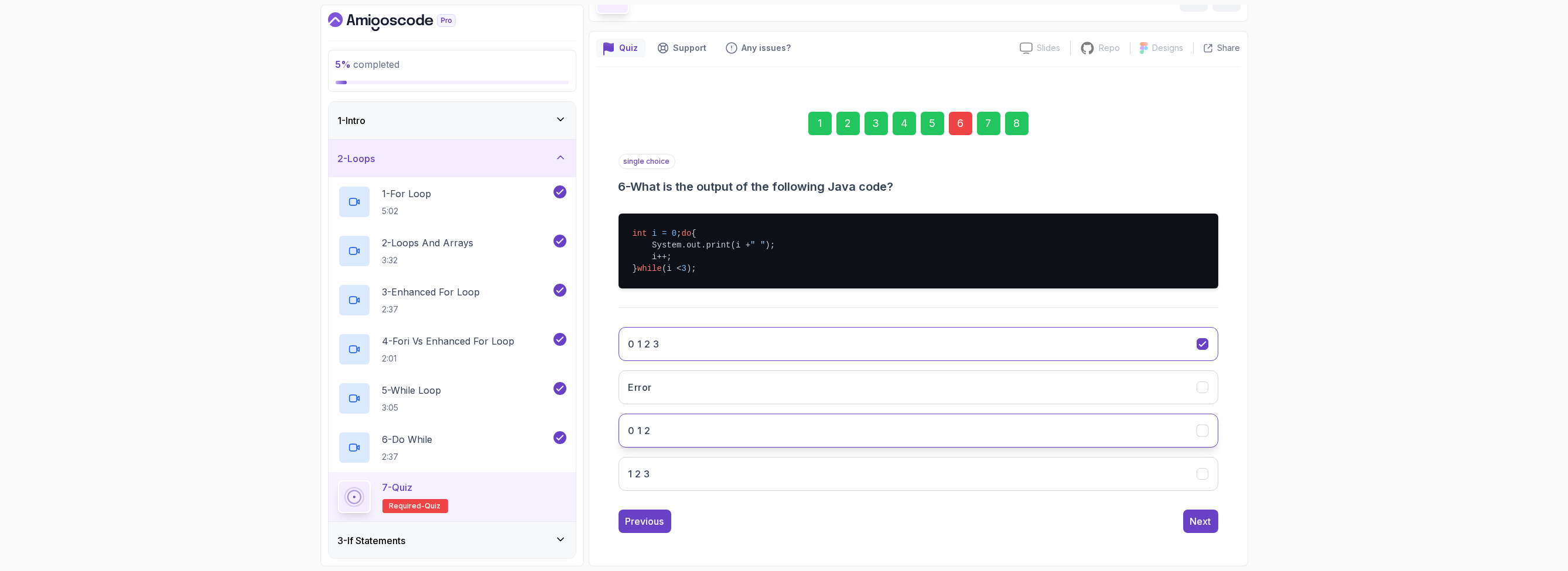
click at [754, 424] on button "0 1 2" at bounding box center [919, 431] width 600 height 34
click at [674, 423] on button "0 1 2" at bounding box center [919, 431] width 600 height 34
click at [887, 522] on div "Next" at bounding box center [1200, 521] width 21 height 14
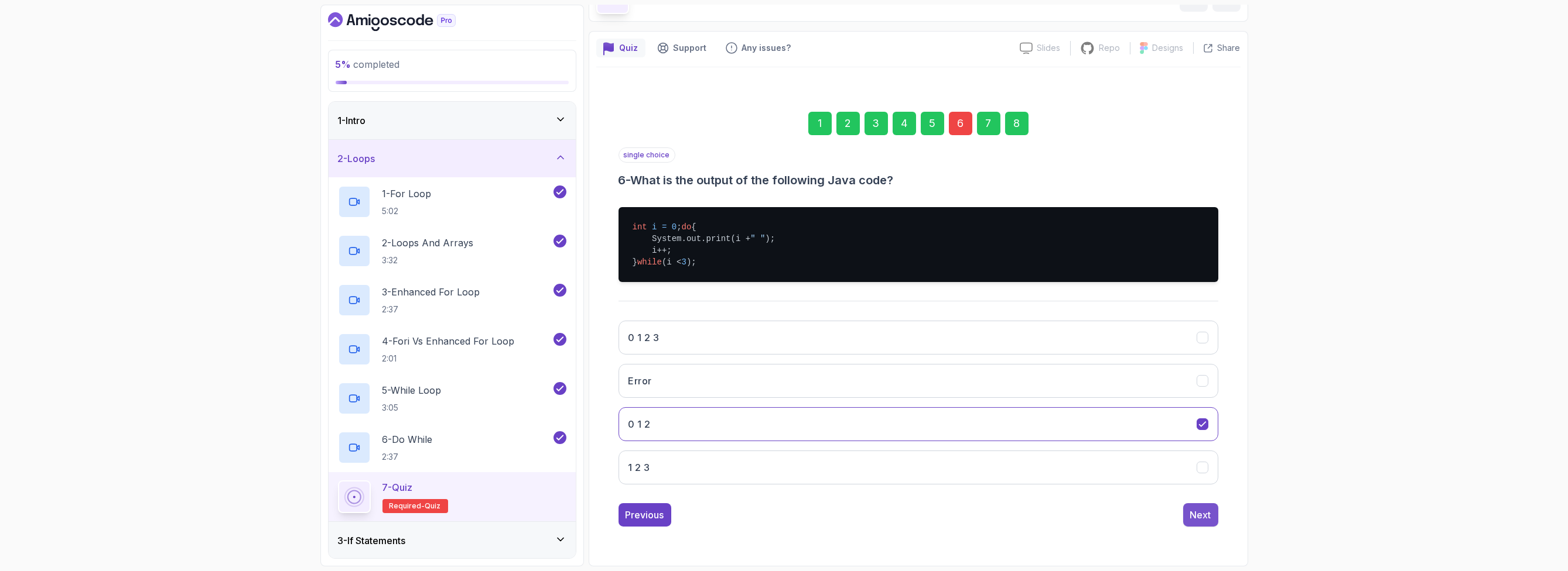
scroll to position [0, 0]
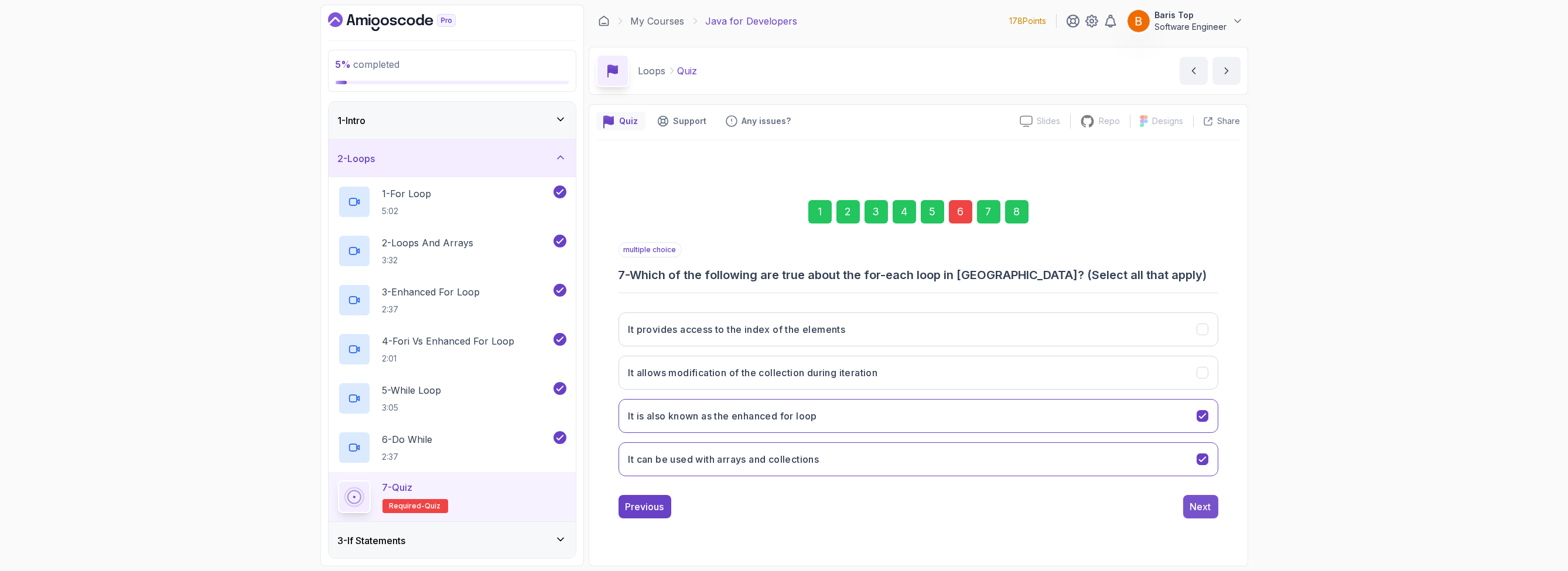
click at [887, 511] on div "Next" at bounding box center [1200, 506] width 21 height 14
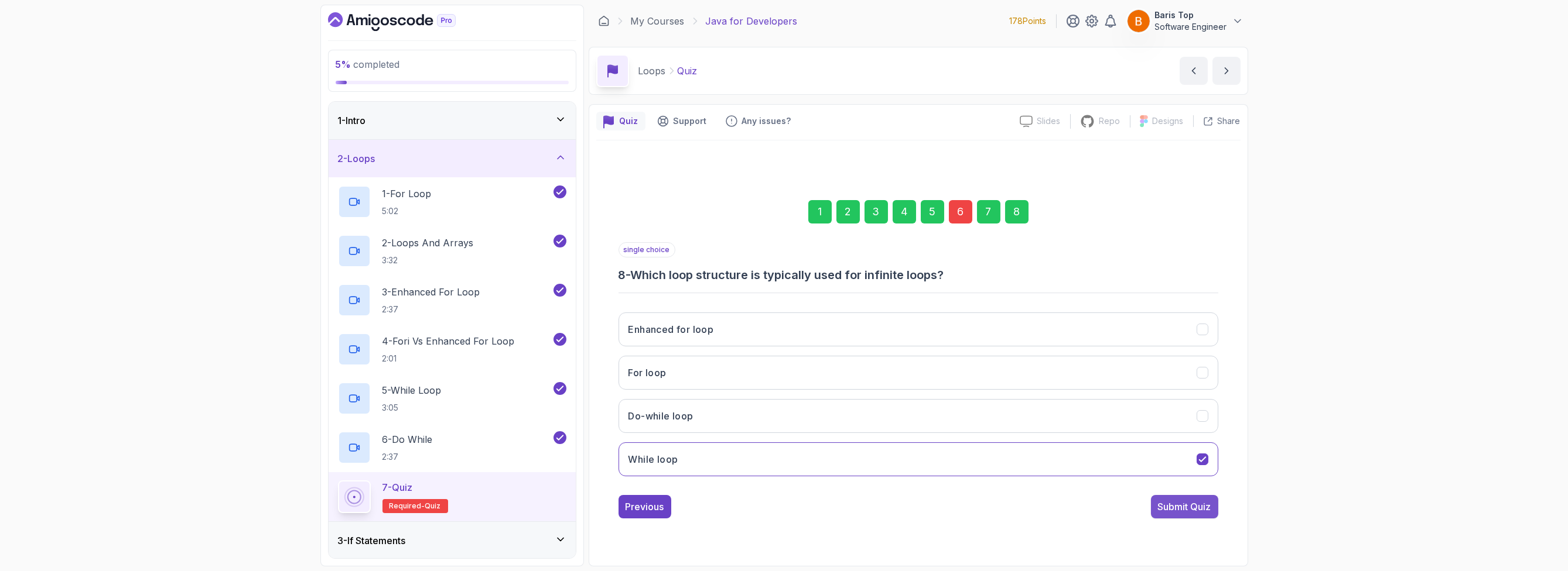
click at [887, 507] on div "Submit Quiz" at bounding box center [1184, 506] width 53 height 14
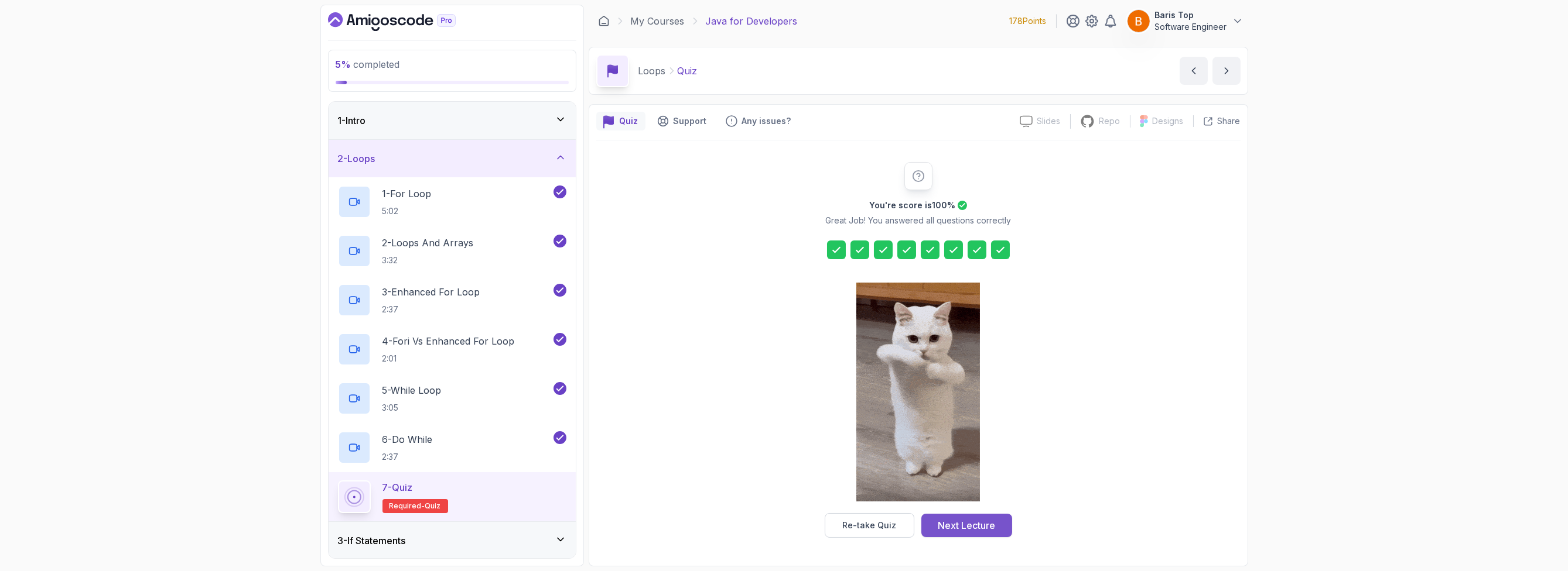
click at [887, 525] on div "Next Lecture" at bounding box center [966, 525] width 57 height 14
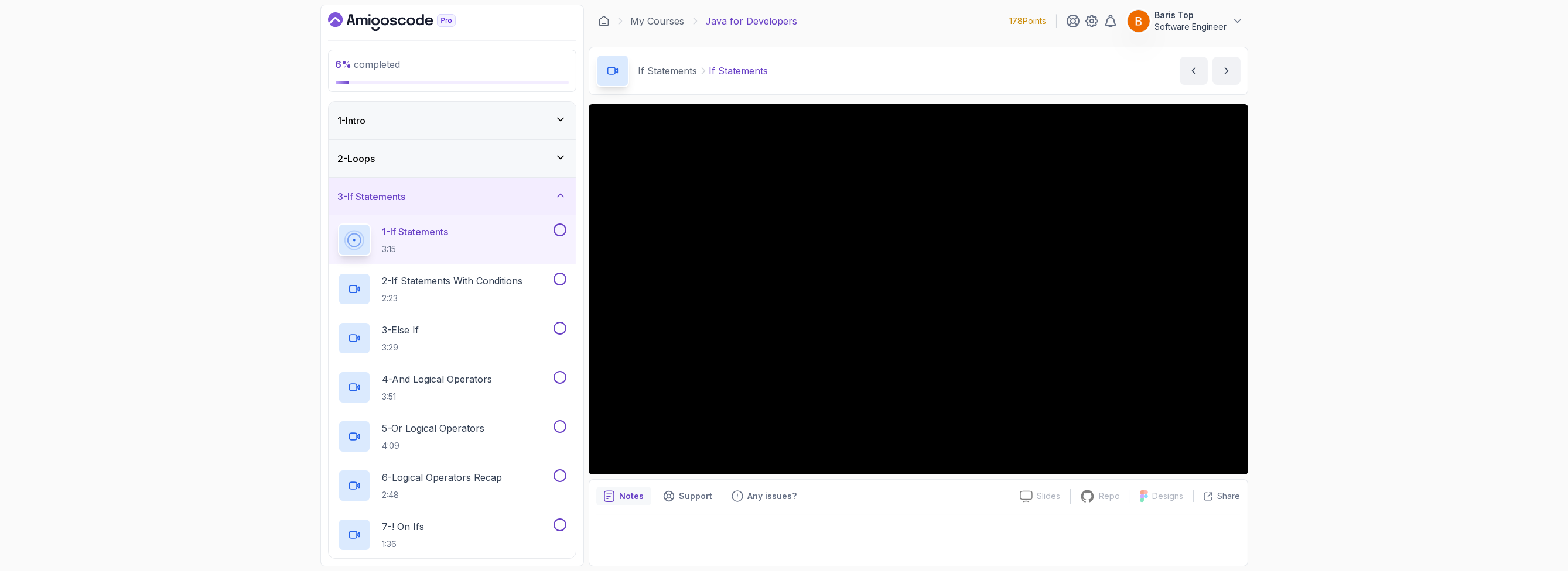
click at [444, 162] on div "2 - Loops" at bounding box center [452, 159] width 228 height 14
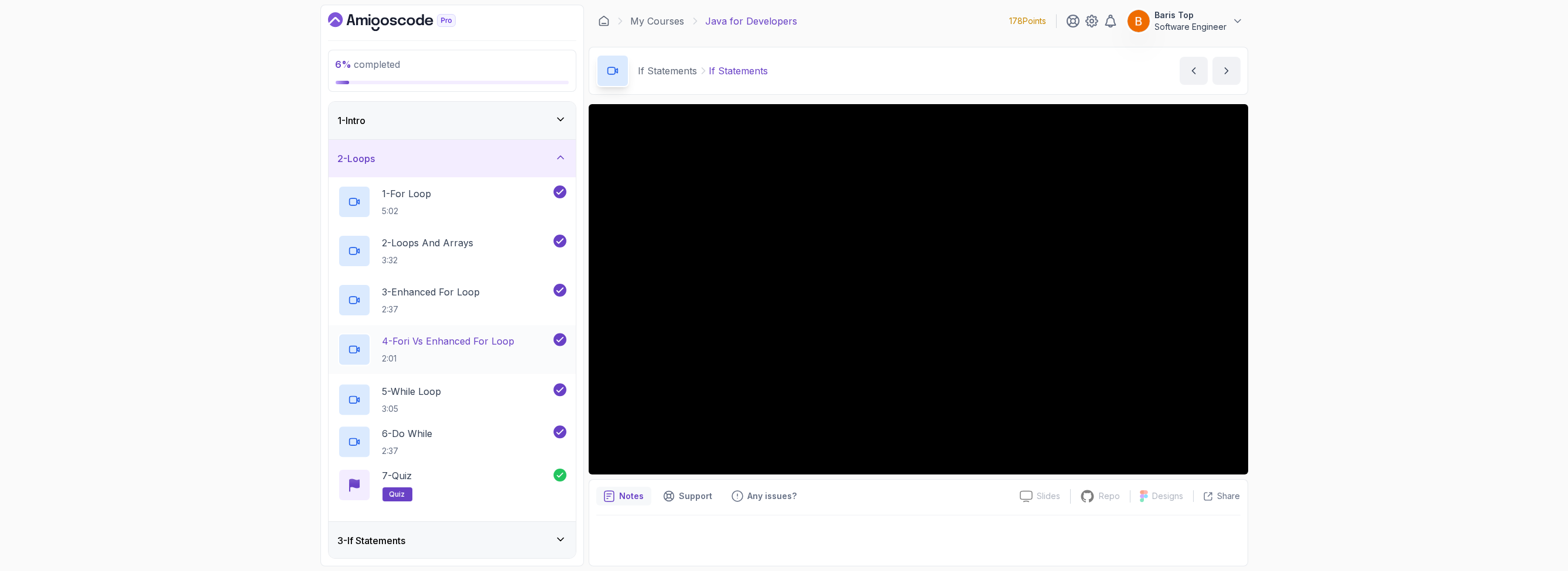
scroll to position [281, 0]
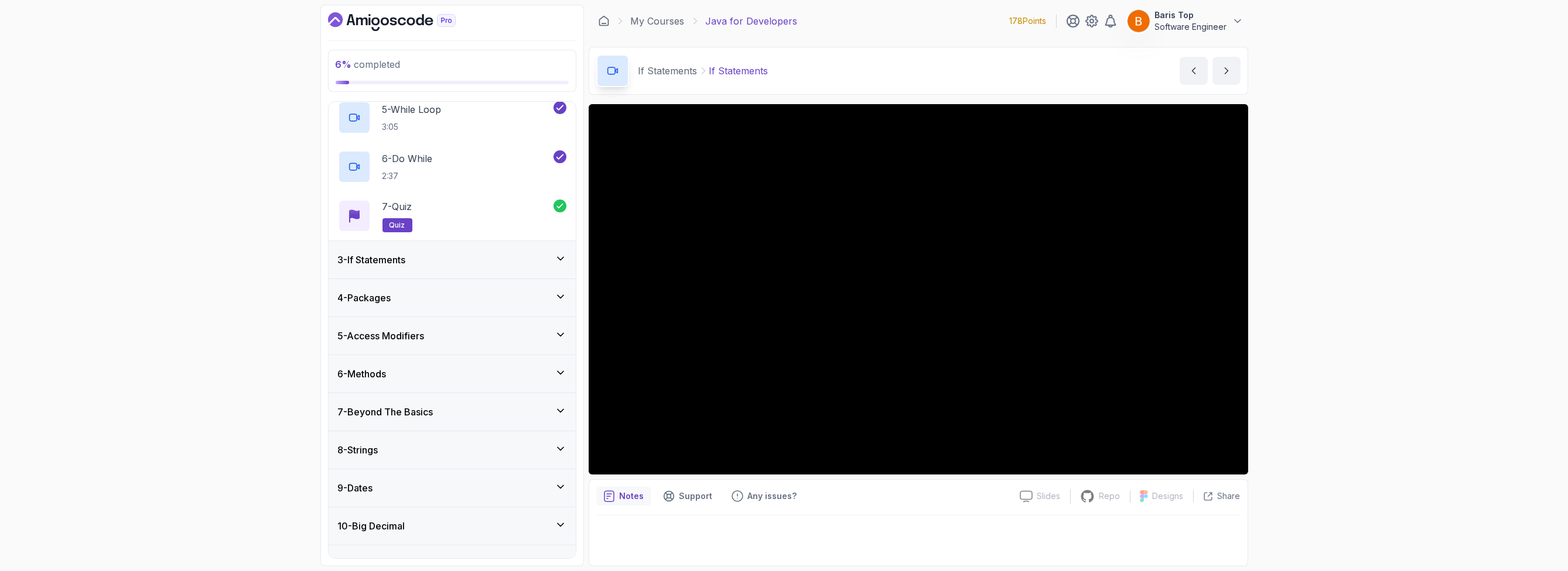
click at [478, 262] on div "3 - If Statements" at bounding box center [452, 260] width 228 height 14
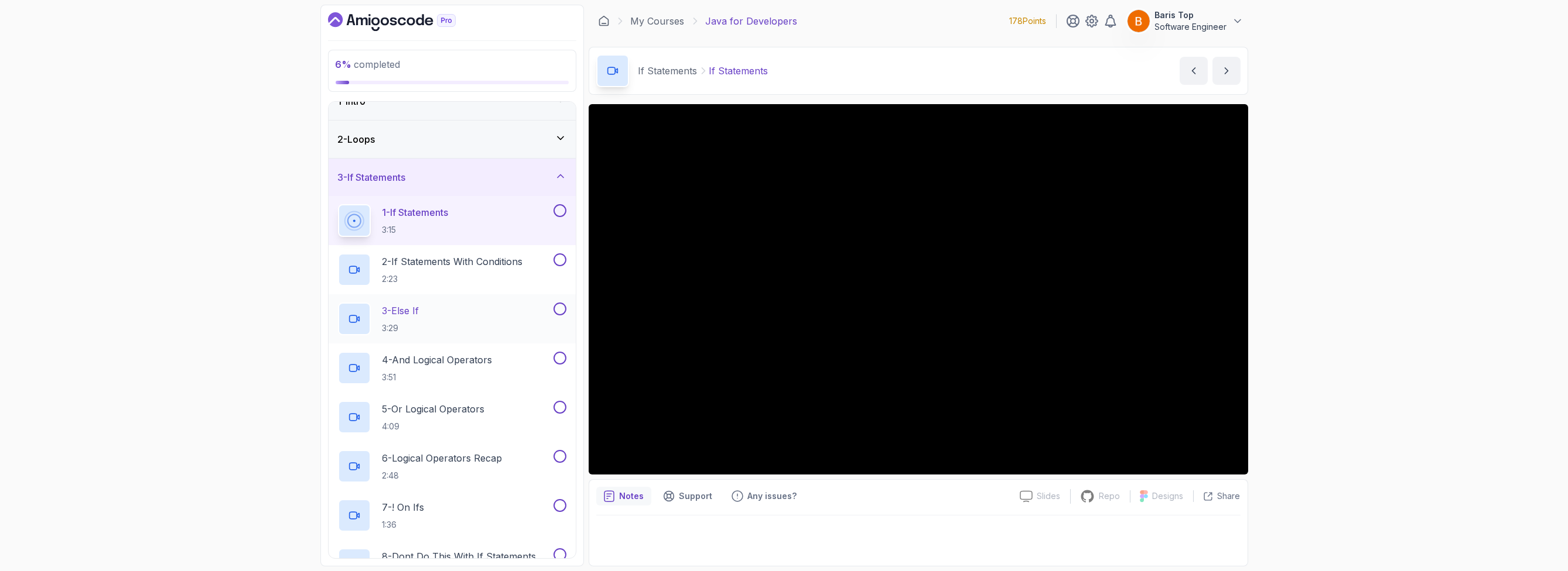
scroll to position [10, 0]
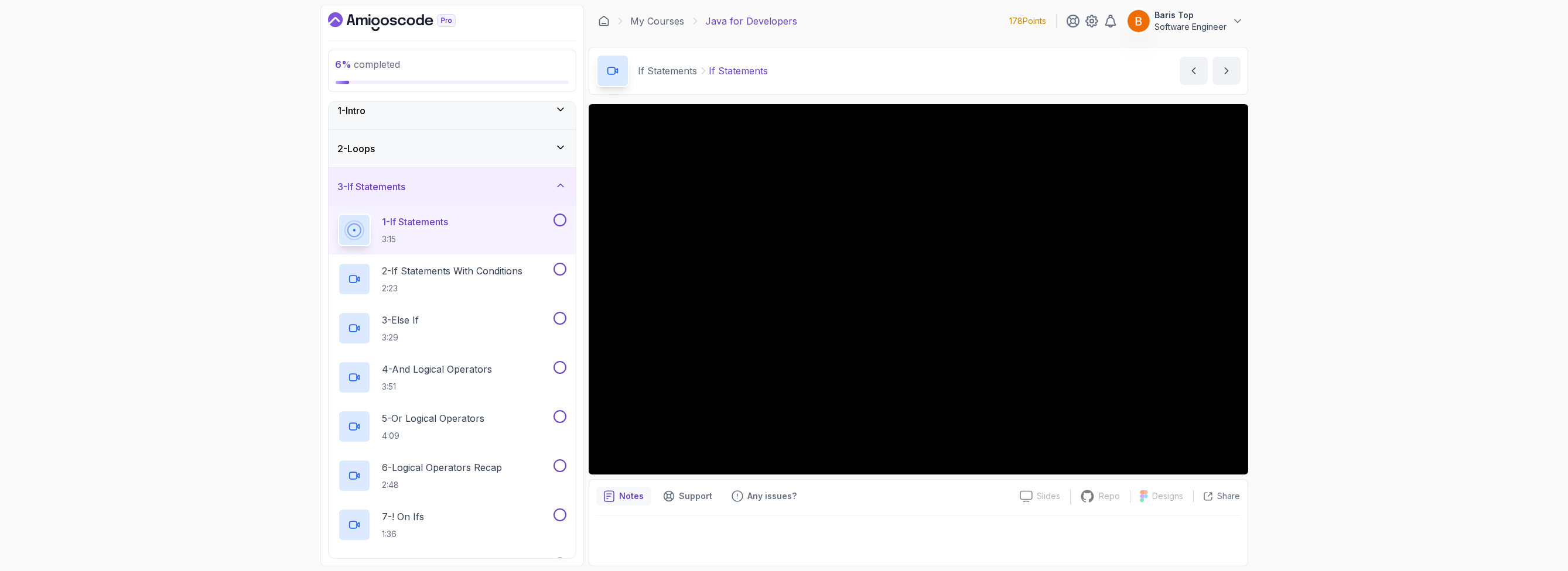
click at [557, 214] on button at bounding box center [560, 220] width 13 height 13
click at [561, 265] on button at bounding box center [560, 270] width 13 height 13
click at [560, 315] on button at bounding box center [560, 319] width 13 height 13
click at [557, 363] on button at bounding box center [560, 368] width 13 height 13
click at [561, 410] on button at bounding box center [560, 417] width 13 height 13
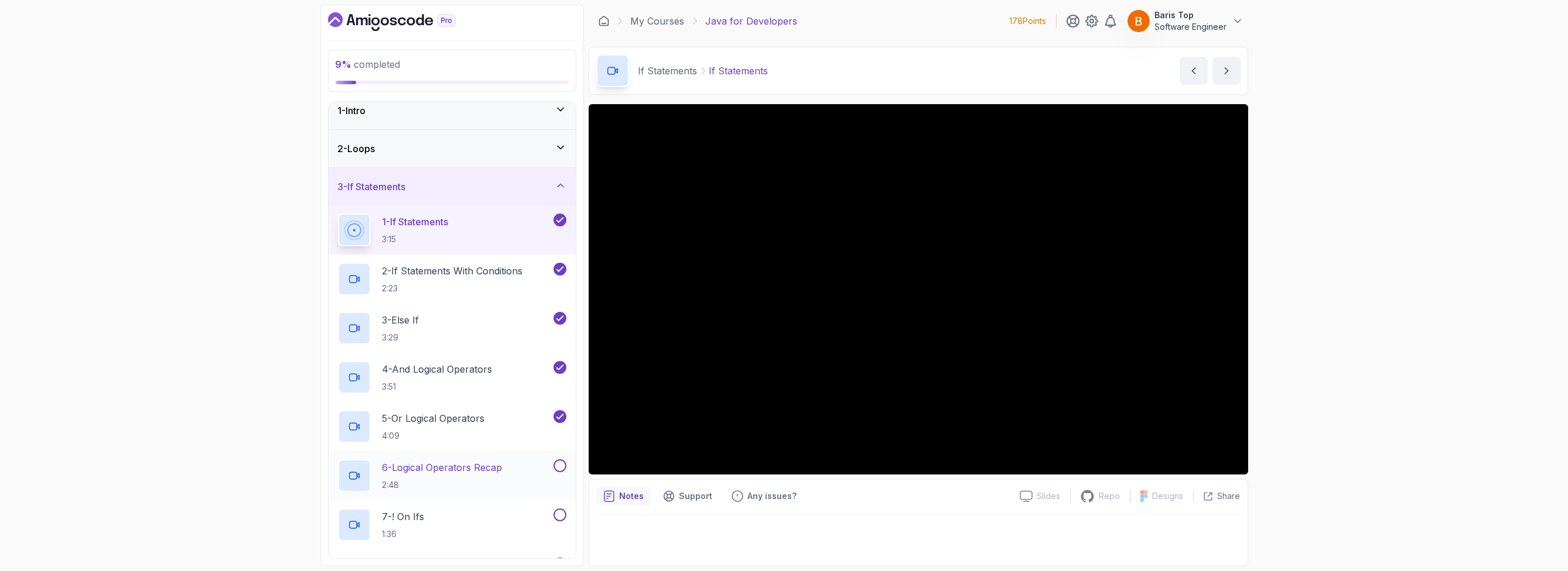
click at [560, 466] on button at bounding box center [560, 466] width 13 height 13
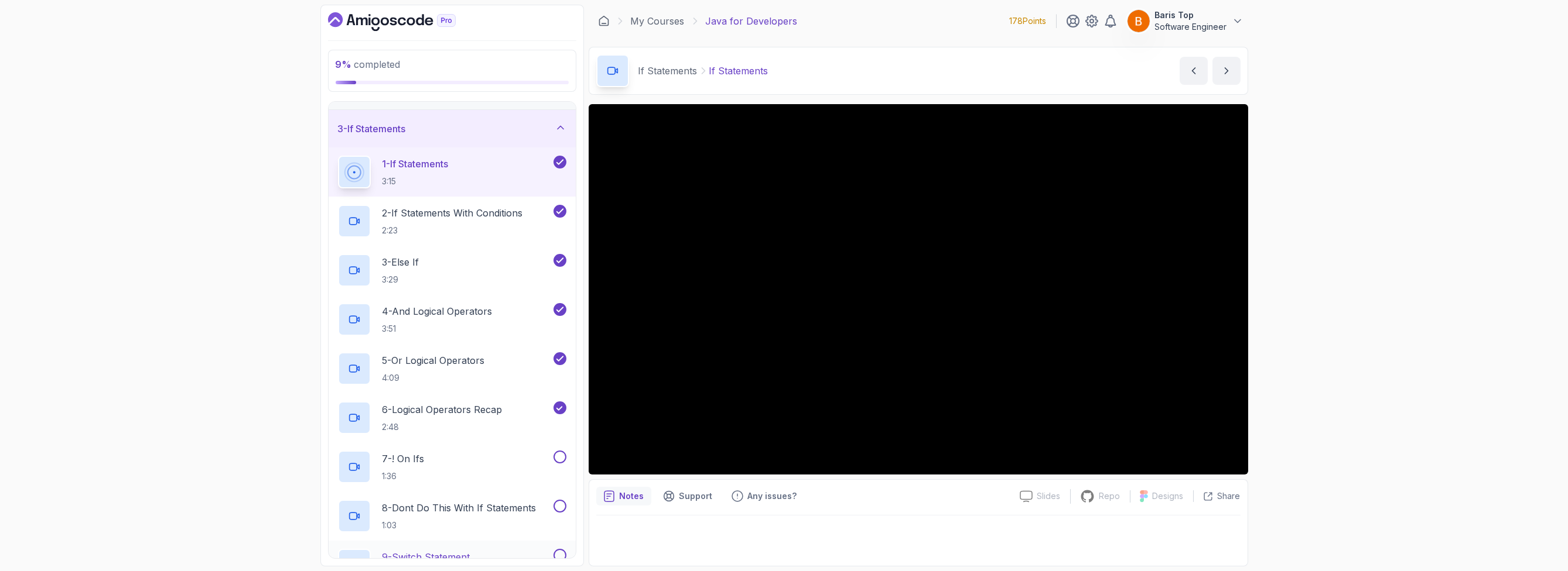
scroll to position [151, 0]
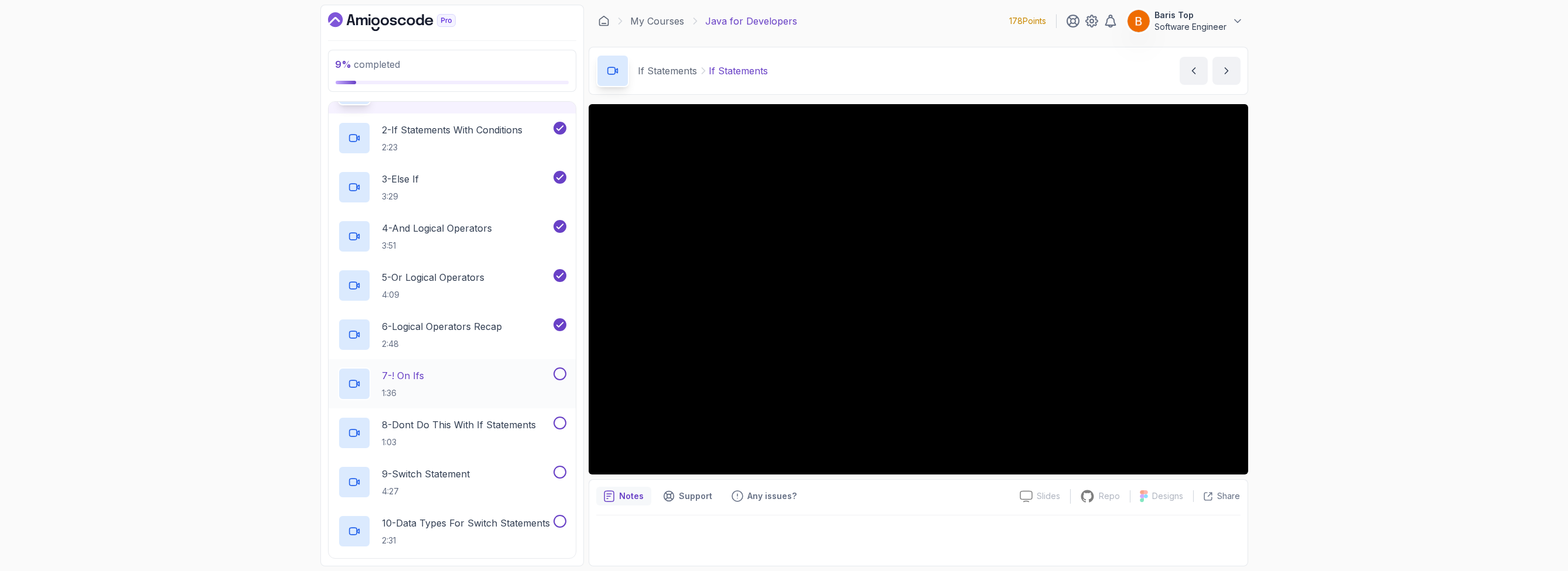
click at [555, 373] on button at bounding box center [560, 374] width 13 height 13
click at [489, 432] on h2 "8 - Dont Do This With If Statements 1:03" at bounding box center [459, 433] width 154 height 31
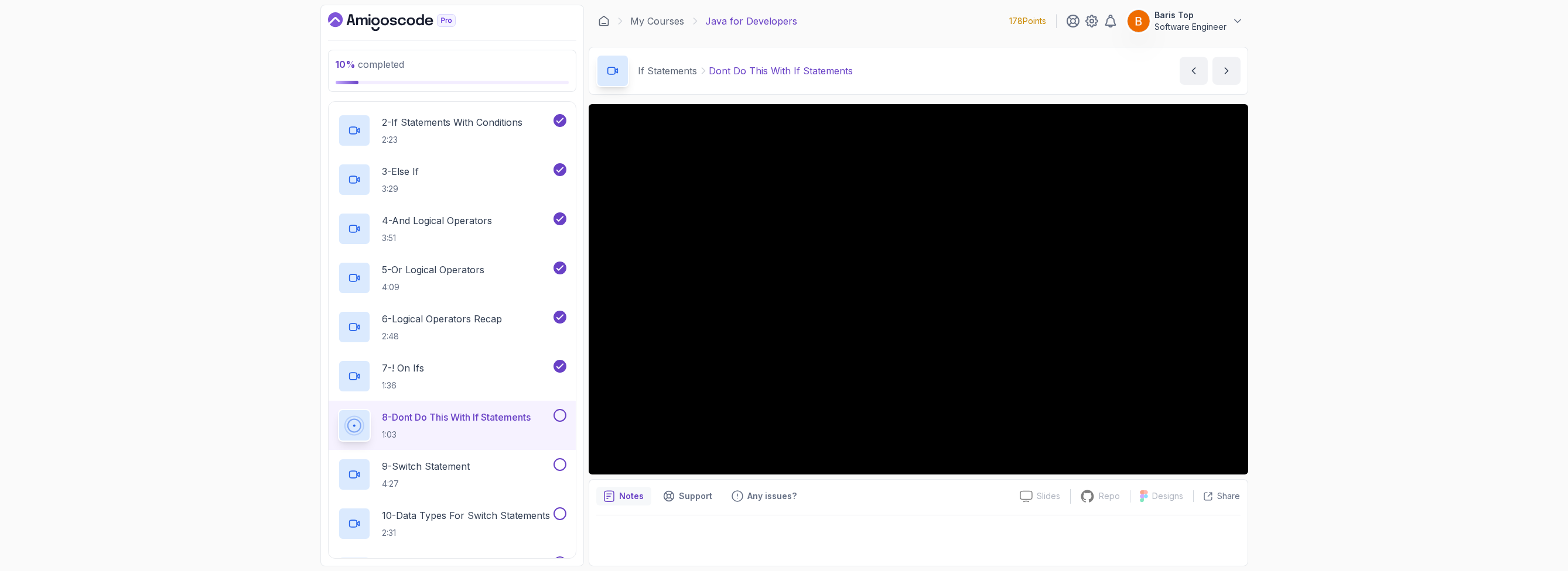
click at [558, 416] on button at bounding box center [560, 416] width 13 height 13
click at [524, 467] on div "9 - Switch Statement 4:27" at bounding box center [444, 474] width 213 height 32
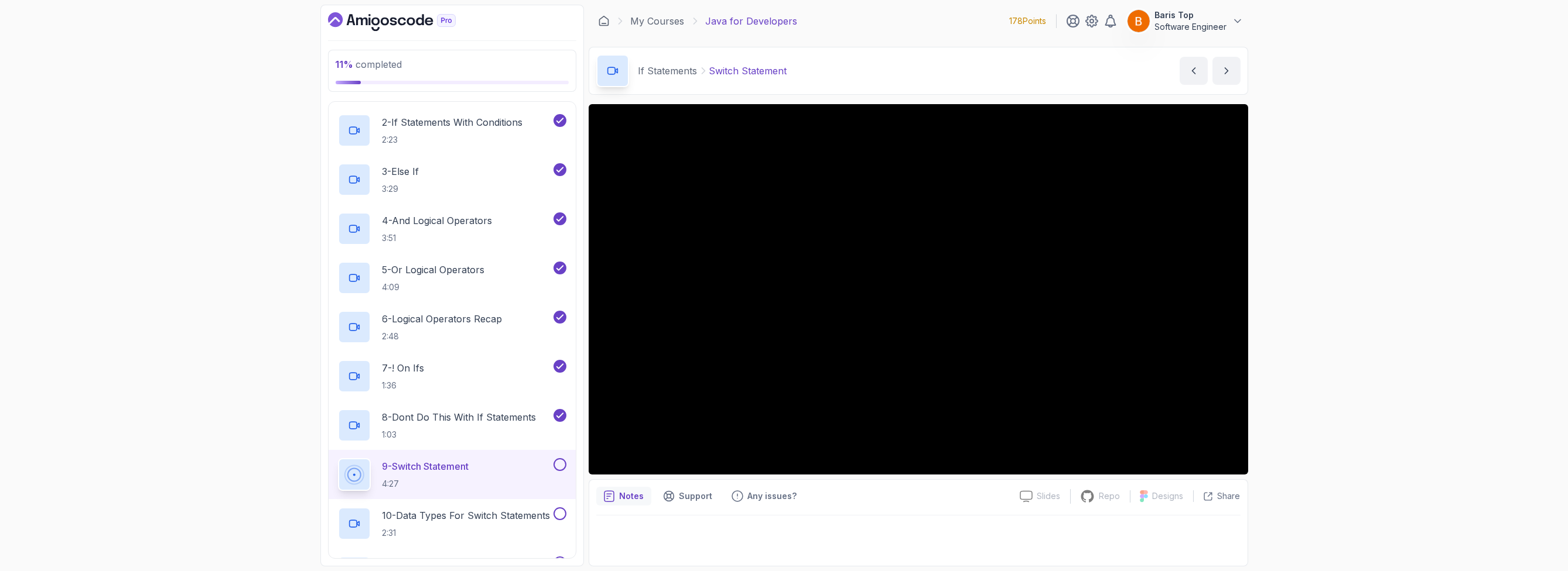
click at [561, 459] on button at bounding box center [560, 465] width 13 height 13
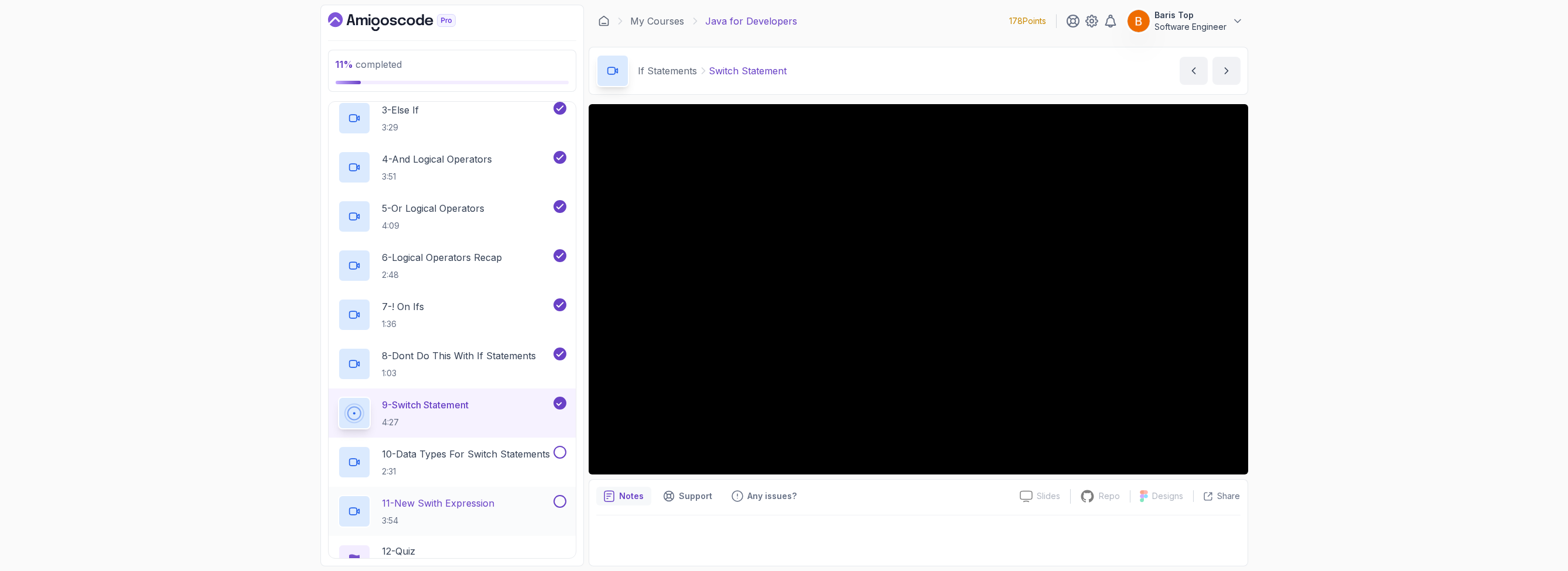
scroll to position [299, 0]
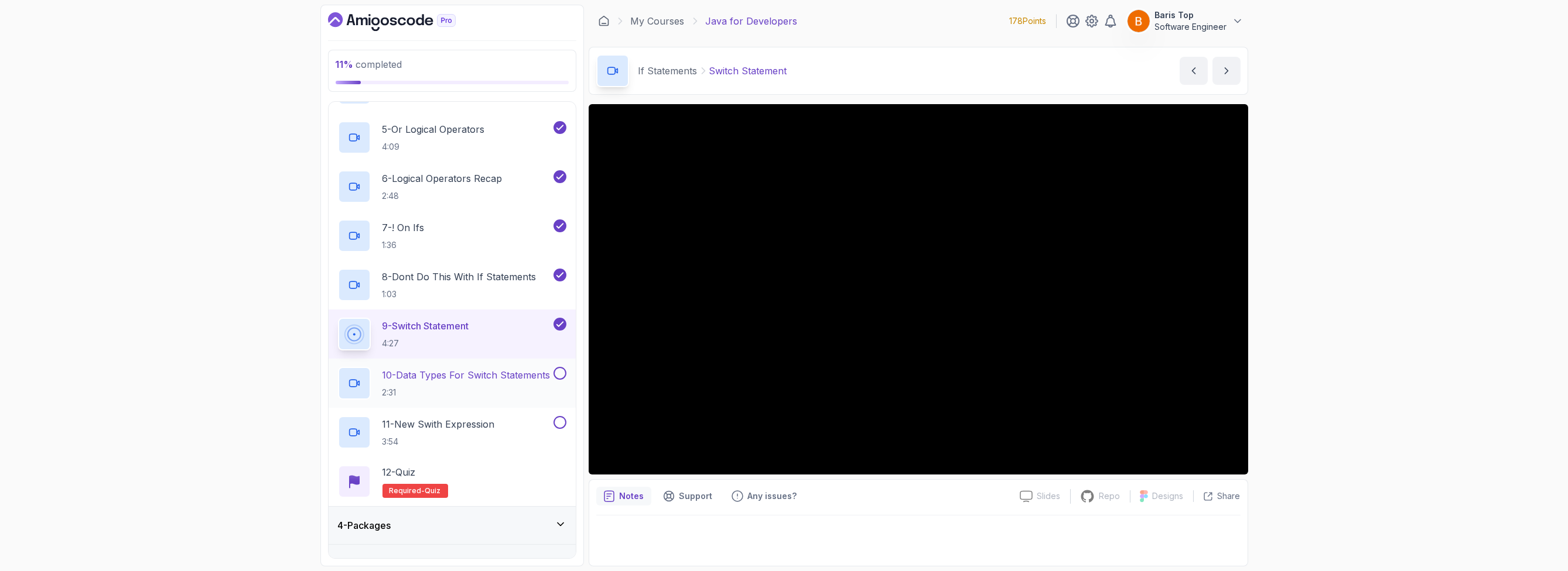
click at [512, 388] on p "2:31" at bounding box center [467, 393] width 168 height 12
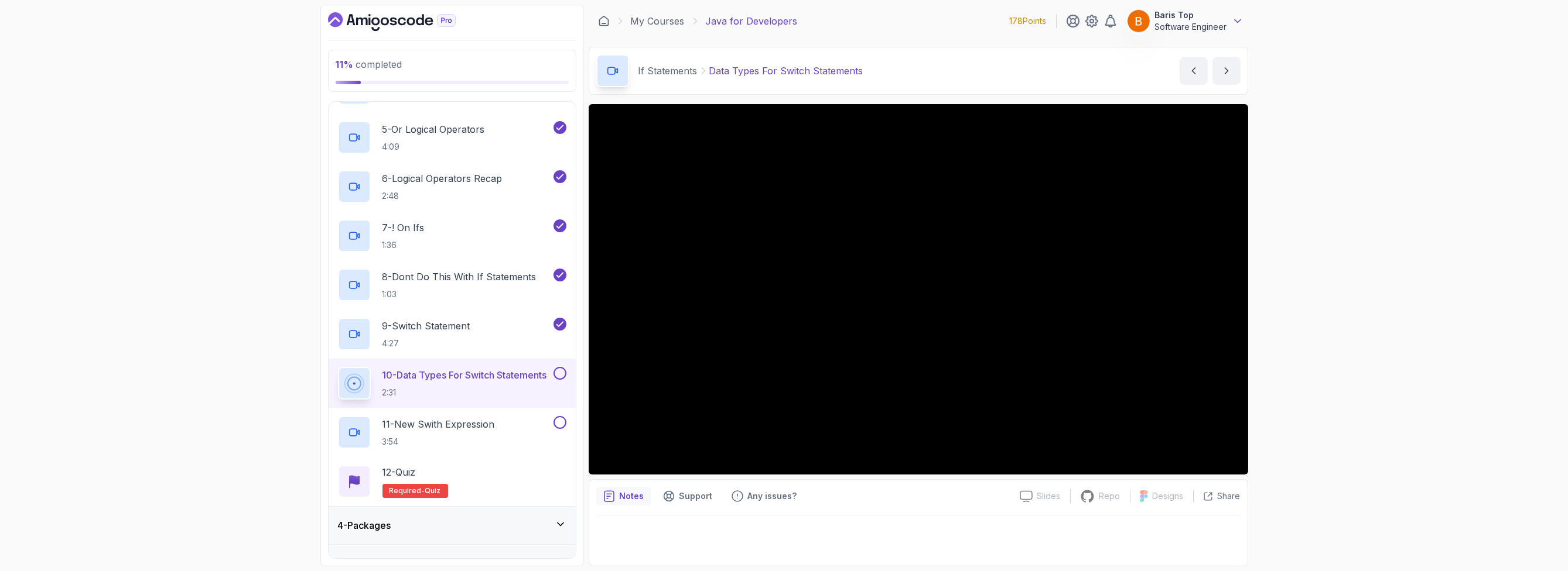
click at [887, 17] on icon at bounding box center [1237, 21] width 12 height 12
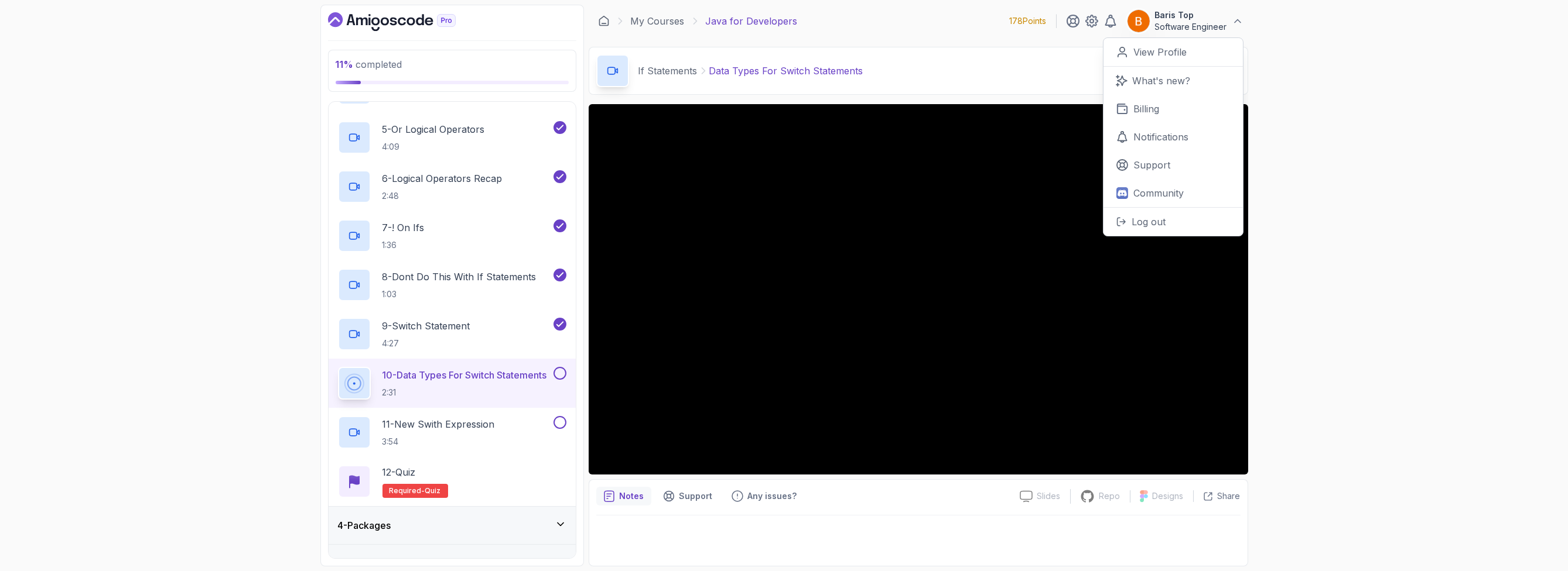
click at [887, 234] on div "11 % completed 1 - Intro 2 - Loops 3 - If Statements 1 - If Statements 3:15 2 -…" at bounding box center [784, 286] width 1568 height 571
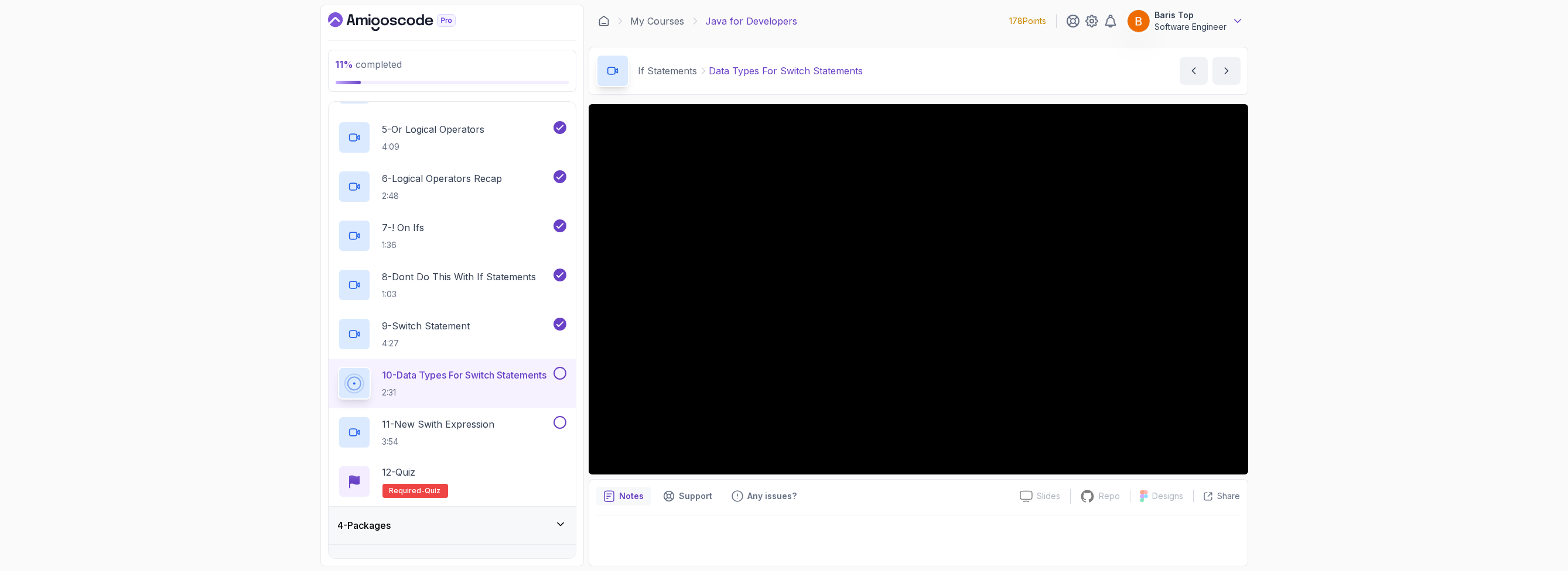
click at [887, 17] on icon at bounding box center [1237, 21] width 12 height 12
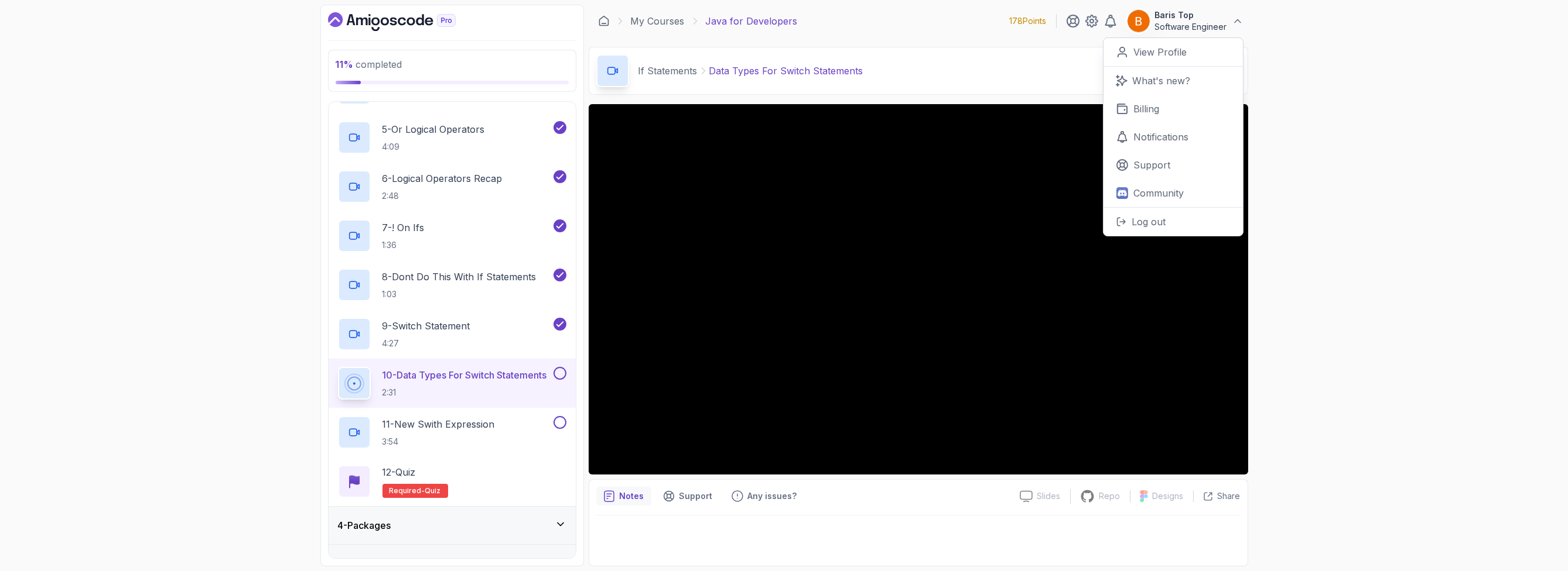
click at [887, 363] on div "11 % completed 1 - Intro 2 - Loops 3 - If Statements 1 - If Statements 3:15 2 -…" at bounding box center [784, 286] width 1568 height 571
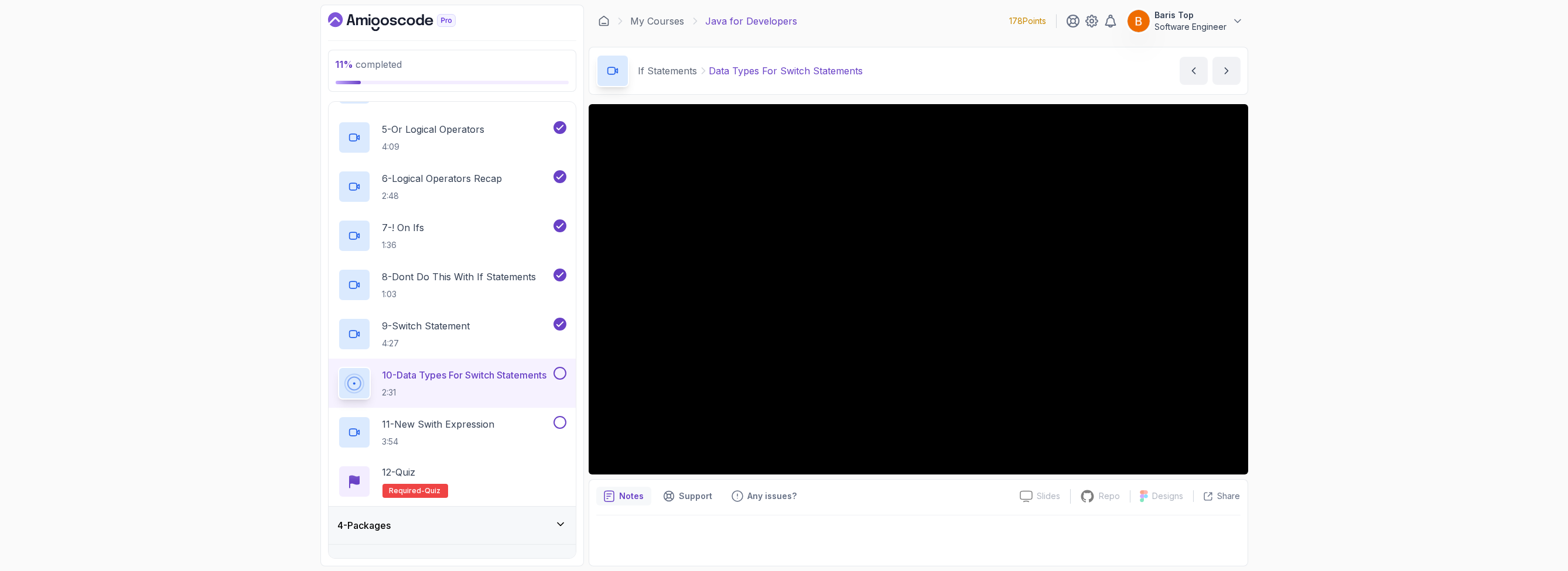
click at [556, 379] on button "10 - Data Types For Switch Statements 2:31" at bounding box center [452, 383] width 228 height 32
click at [560, 372] on button at bounding box center [560, 373] width 13 height 13
click at [522, 419] on div "11 - New Swith Expression 3:54" at bounding box center [444, 432] width 213 height 32
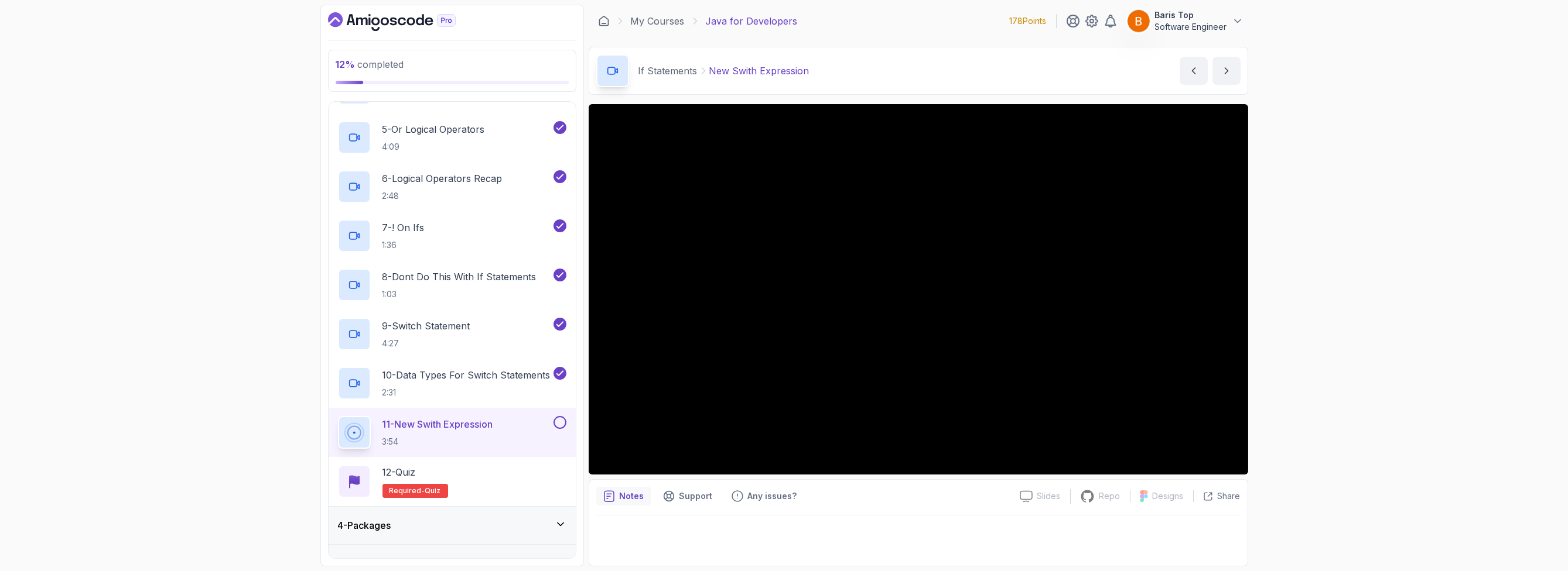
click at [560, 424] on button at bounding box center [560, 422] width 13 height 13
click at [478, 474] on div "12 - Quiz Required- quiz" at bounding box center [452, 481] width 228 height 32
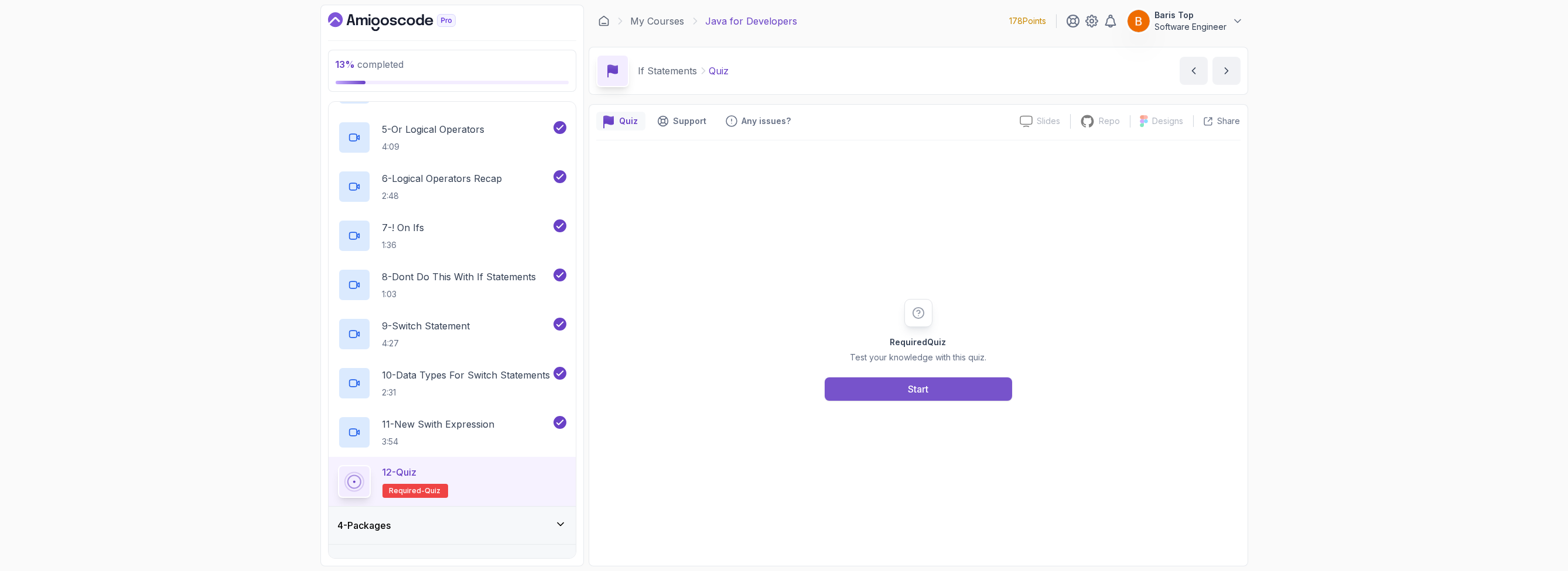
click at [887, 383] on button "Start" at bounding box center [919, 389] width 188 height 23
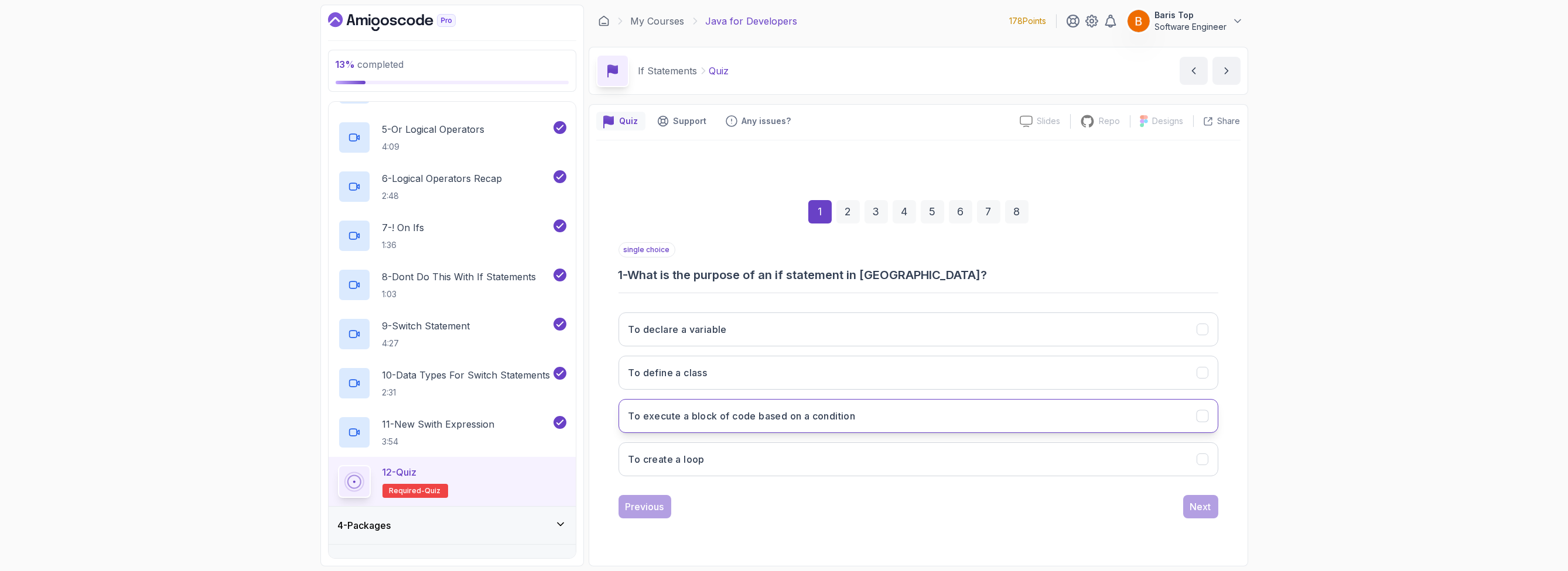
click at [887, 418] on button "To execute a block of code based on a condition" at bounding box center [919, 416] width 600 height 34
click at [887, 507] on div "Next" at bounding box center [1200, 506] width 21 height 14
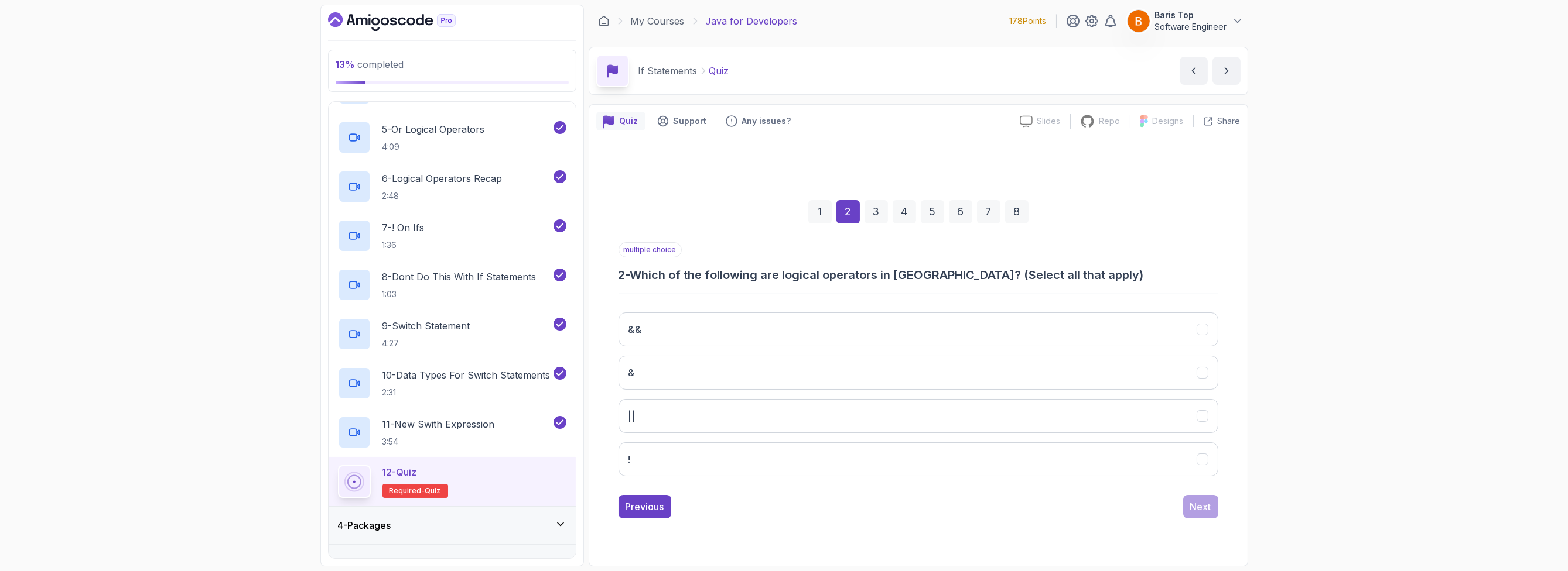
click at [646, 247] on p "multiple choice" at bounding box center [650, 250] width 63 height 15
click at [718, 326] on button "&&" at bounding box center [919, 329] width 600 height 34
click at [662, 432] on div "&& & || !" at bounding box center [919, 394] width 600 height 183
click at [662, 422] on button "||" at bounding box center [919, 416] width 600 height 34
click at [657, 459] on button "!" at bounding box center [919, 459] width 600 height 34
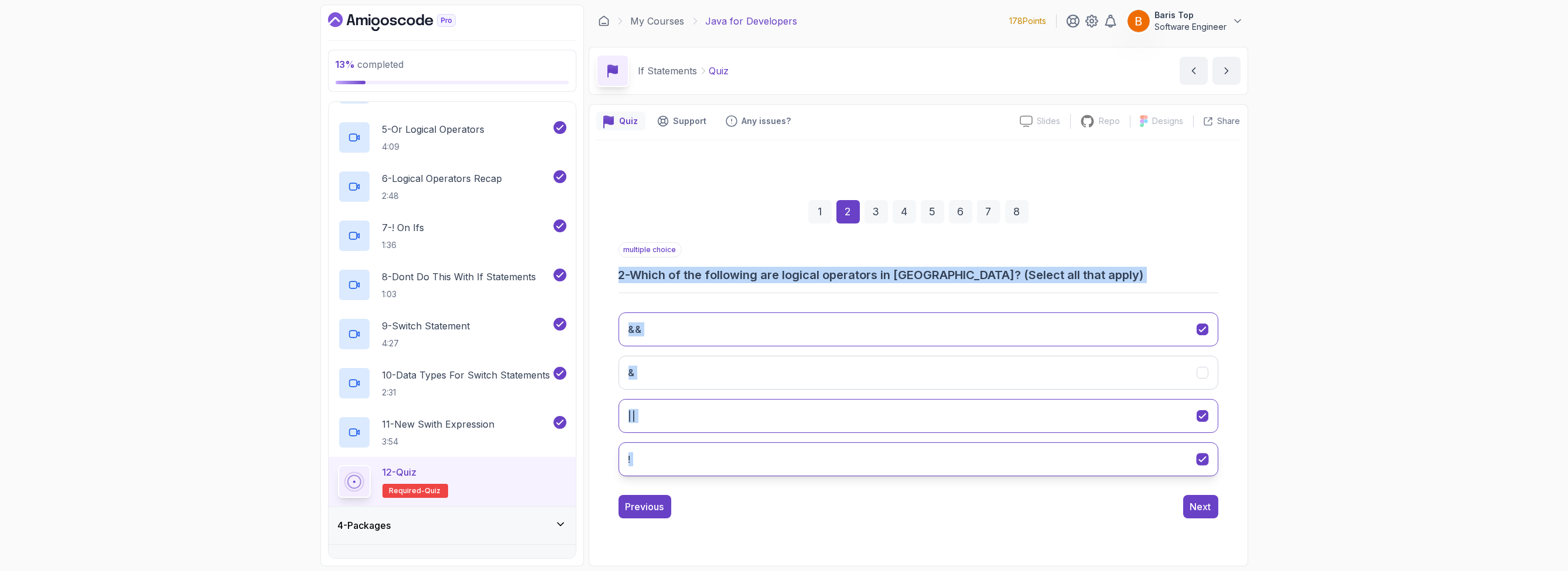
drag, startPoint x: 615, startPoint y: 273, endPoint x: 957, endPoint y: 461, distance: 390.3
click at [887, 461] on div "1 2 3 4 5 6 7 8 multiple choice 2 - Which of the following are logical operator…" at bounding box center [919, 349] width 644 height 356
copy div "2 - Which of the following are logical operators in Java? (Select all that appl…"
click at [802, 377] on button "&" at bounding box center [919, 373] width 600 height 34
click at [690, 370] on button "&" at bounding box center [919, 373] width 600 height 34
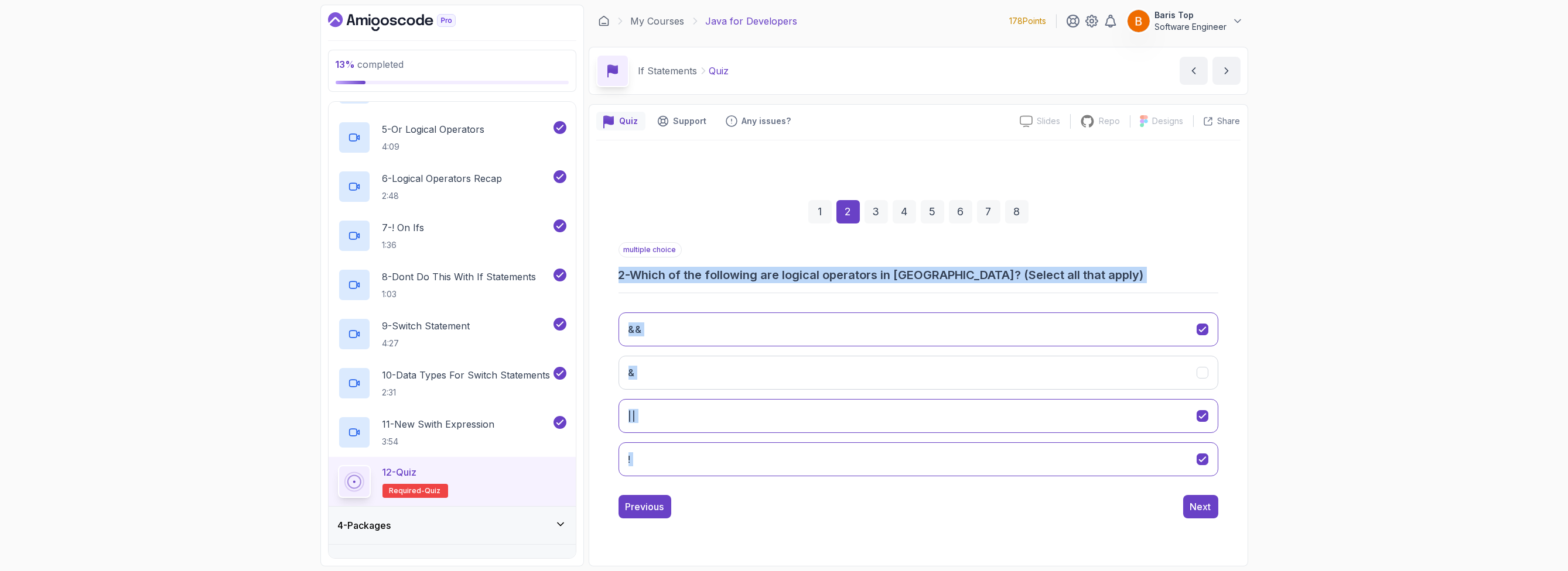
click at [887, 364] on div "13 % completed 1 - Intro 2 - Loops 3 - If Statements 1 - If Statements 3:15 2 -…" at bounding box center [784, 286] width 1568 height 571
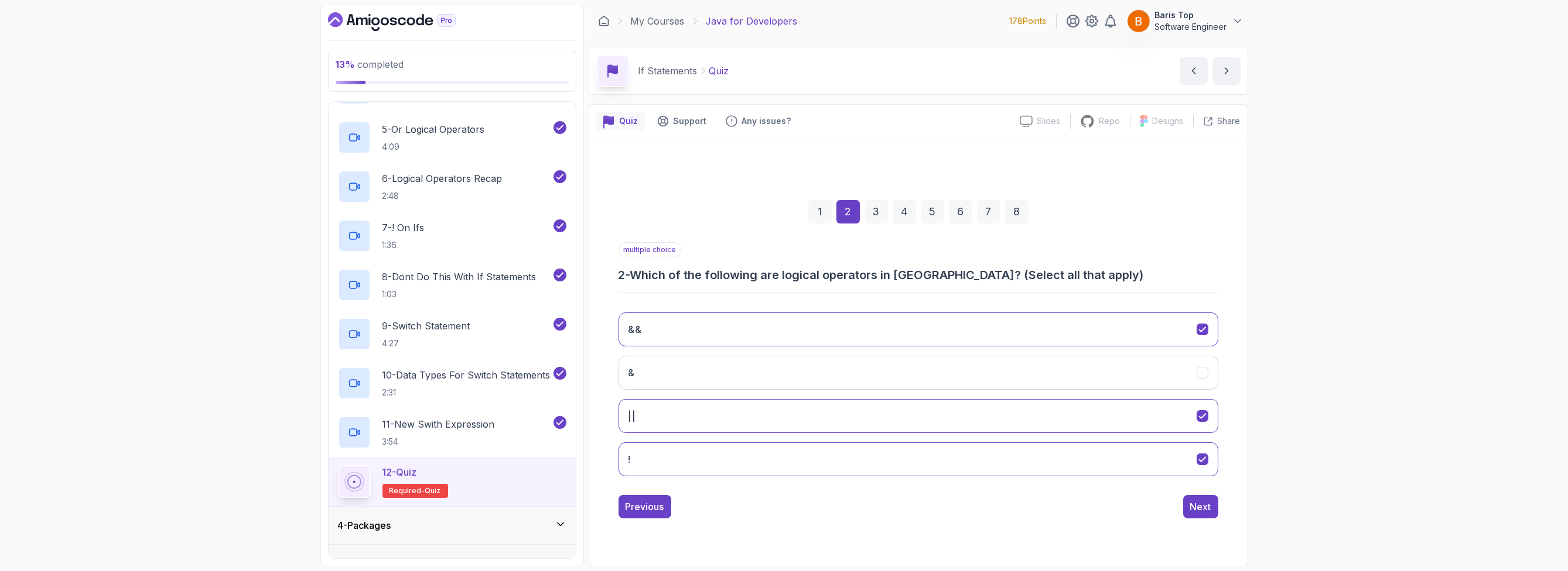
click at [887, 503] on div "1 2 3 4 5 6 7 8 multiple choice 2 - Which of the following are logical operator…" at bounding box center [919, 349] width 644 height 356
click at [887, 505] on div "Next" at bounding box center [1200, 506] width 21 height 14
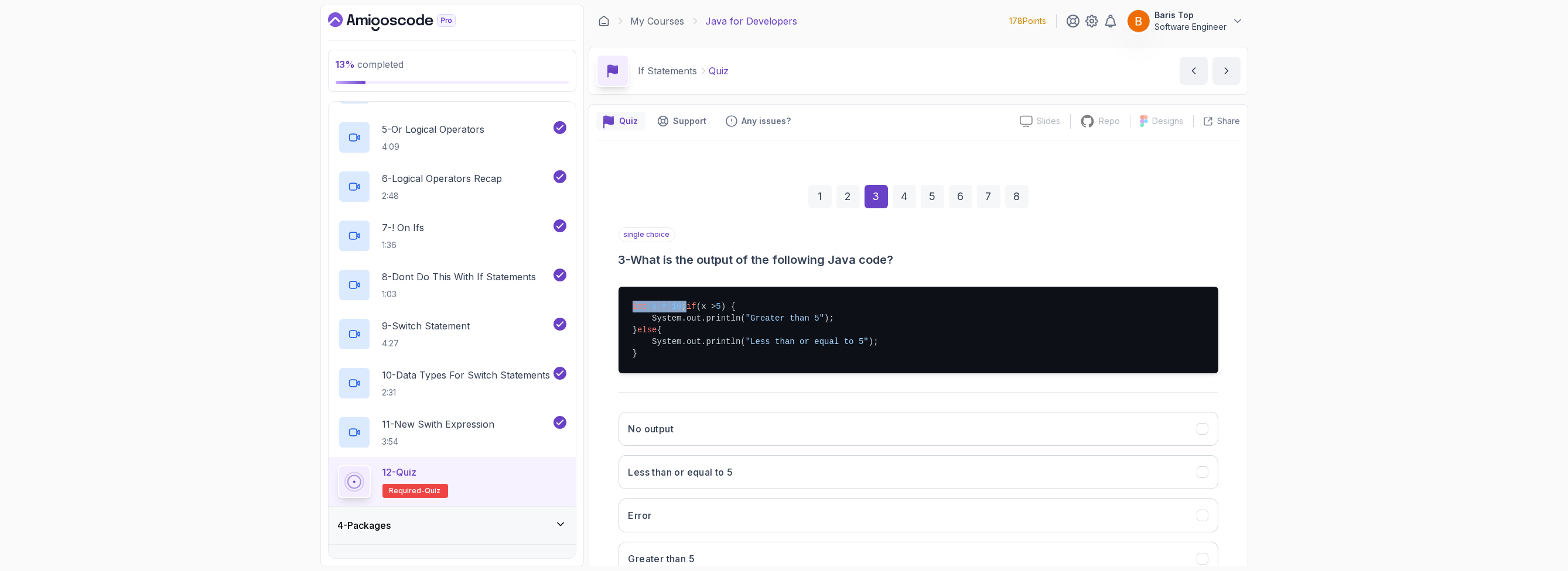
drag, startPoint x: 630, startPoint y: 300, endPoint x: 693, endPoint y: 306, distance: 63.3
click at [693, 306] on pre "int x = 10 ; if (x > 5 ) { System.out.println( "Greater than 5" ); } else { Sys…" at bounding box center [919, 330] width 600 height 86
drag, startPoint x: 622, startPoint y: 321, endPoint x: 712, endPoint y: 320, distance: 90.0
click at [712, 320] on pre "int x = 10 ; if (x > 5 ) { System.out.println( "Greater than 5" ); } else { Sys…" at bounding box center [919, 330] width 600 height 86
drag, startPoint x: 682, startPoint y: 348, endPoint x: 737, endPoint y: 359, distance: 56.1
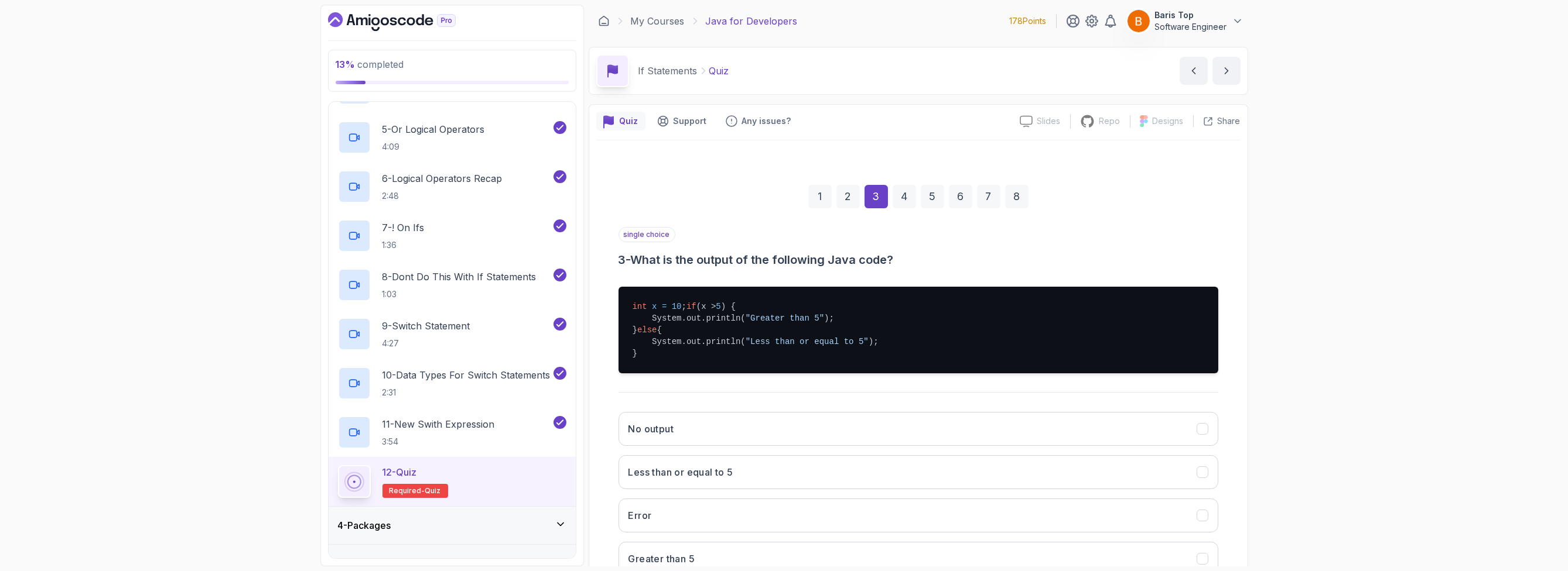
click at [684, 349] on pre "int x = 10 ; if (x > 5 ) { System.out.println( "Greater than 5" ); } else { Sys…" at bounding box center [919, 330] width 600 height 86
drag, startPoint x: 749, startPoint y: 353, endPoint x: 860, endPoint y: 354, distance: 111.0
click at [860, 347] on span ""Less than or equal to 5"" at bounding box center [807, 341] width 123 height 9
click at [776, 472] on button "Less than or equal to 5" at bounding box center [919, 472] width 600 height 34
click at [887, 350] on pre "int x = 10 ; if (x > 5 ) { System.out.println( "Greater than 5" ); } else { Sys…" at bounding box center [919, 330] width 600 height 86
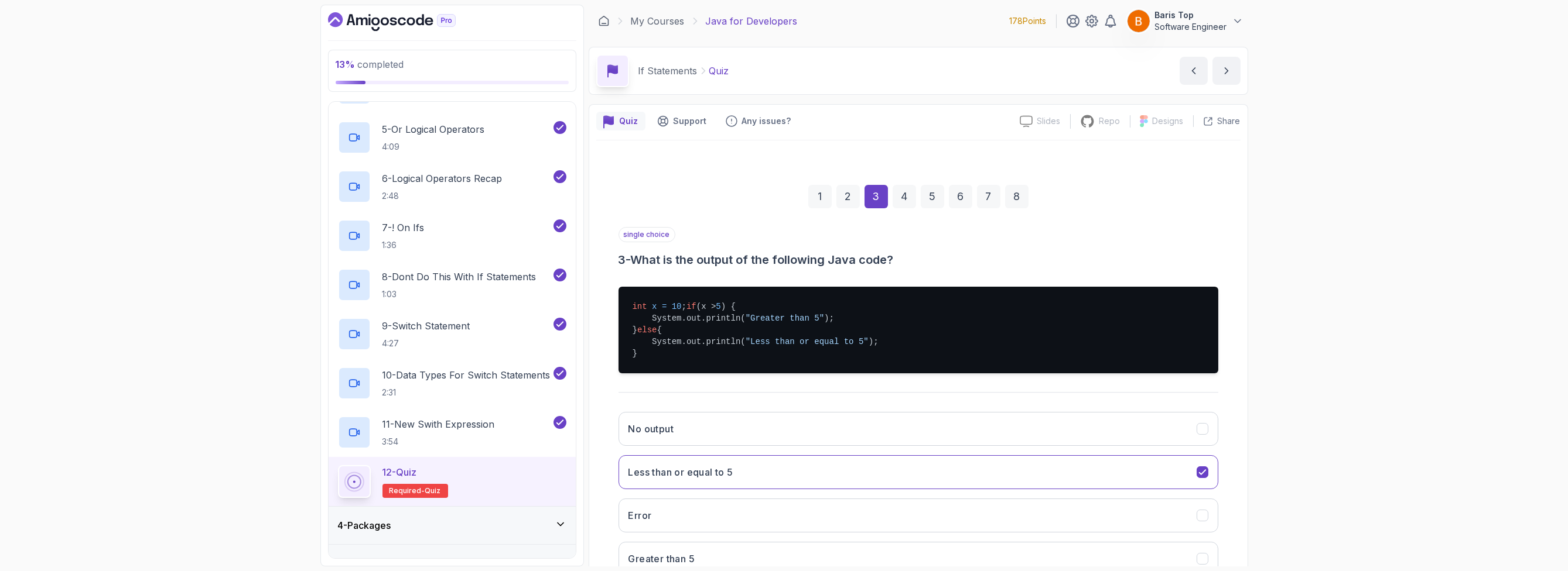
scroll to position [95, 0]
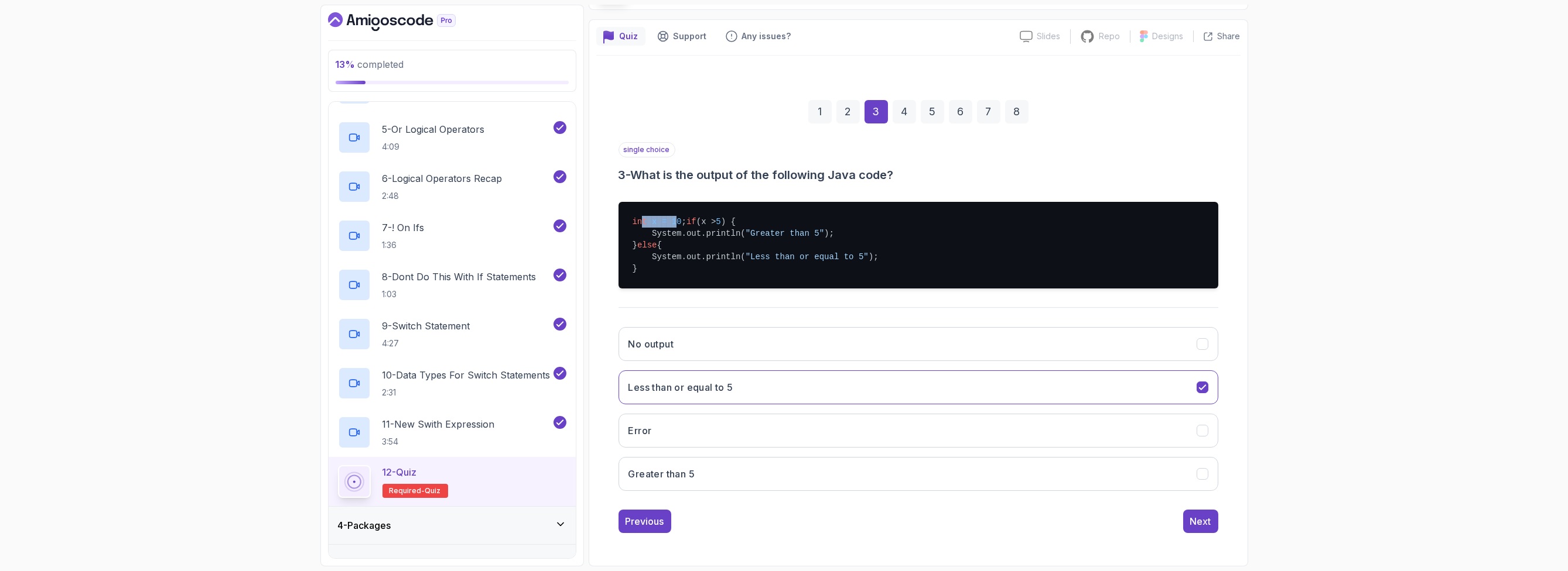
drag, startPoint x: 641, startPoint y: 213, endPoint x: 680, endPoint y: 213, distance: 39.0
click at [676, 213] on pre "int x = 10 ; if (x > 5 ) { System.out.println( "Greater than 5" ); } else { Sys…" at bounding box center [919, 245] width 600 height 86
drag, startPoint x: 793, startPoint y: 234, endPoint x: 745, endPoint y: 396, distance: 169.0
click at [793, 235] on span ""Greater than 5"" at bounding box center [785, 233] width 79 height 9
click at [730, 482] on button "Greater than 5" at bounding box center [919, 474] width 600 height 34
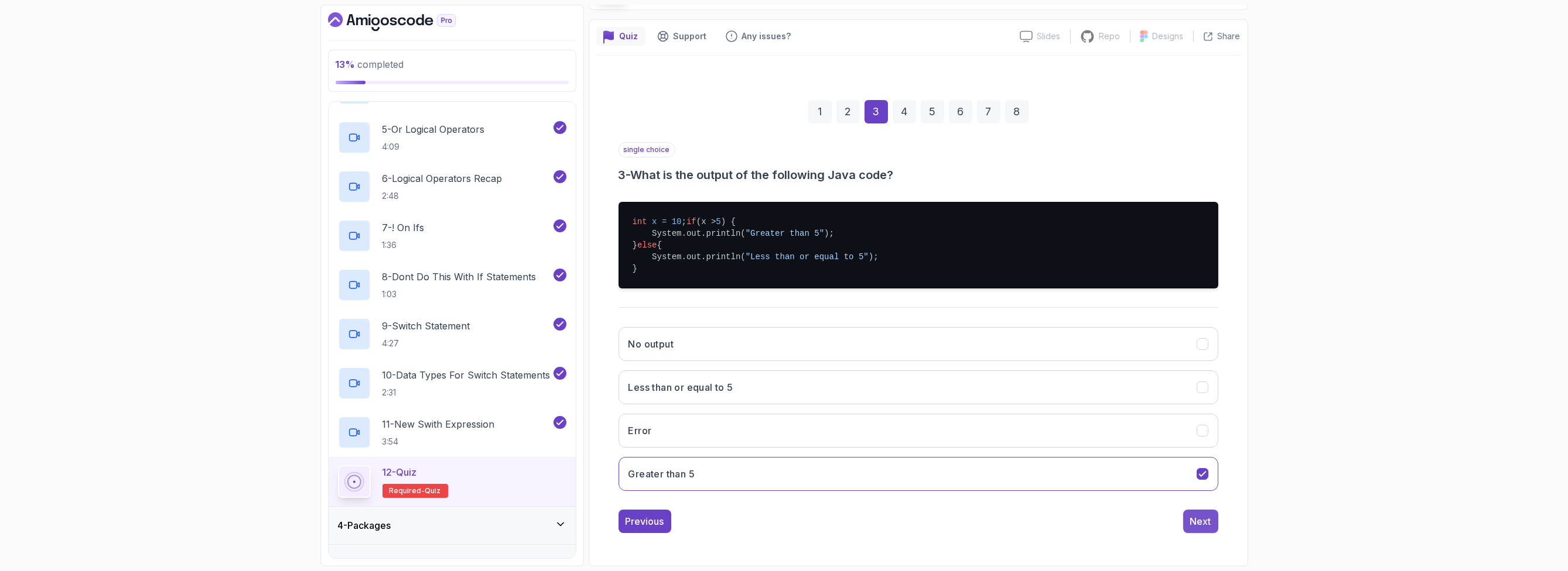
click at [887, 523] on div "Next" at bounding box center [1200, 521] width 21 height 14
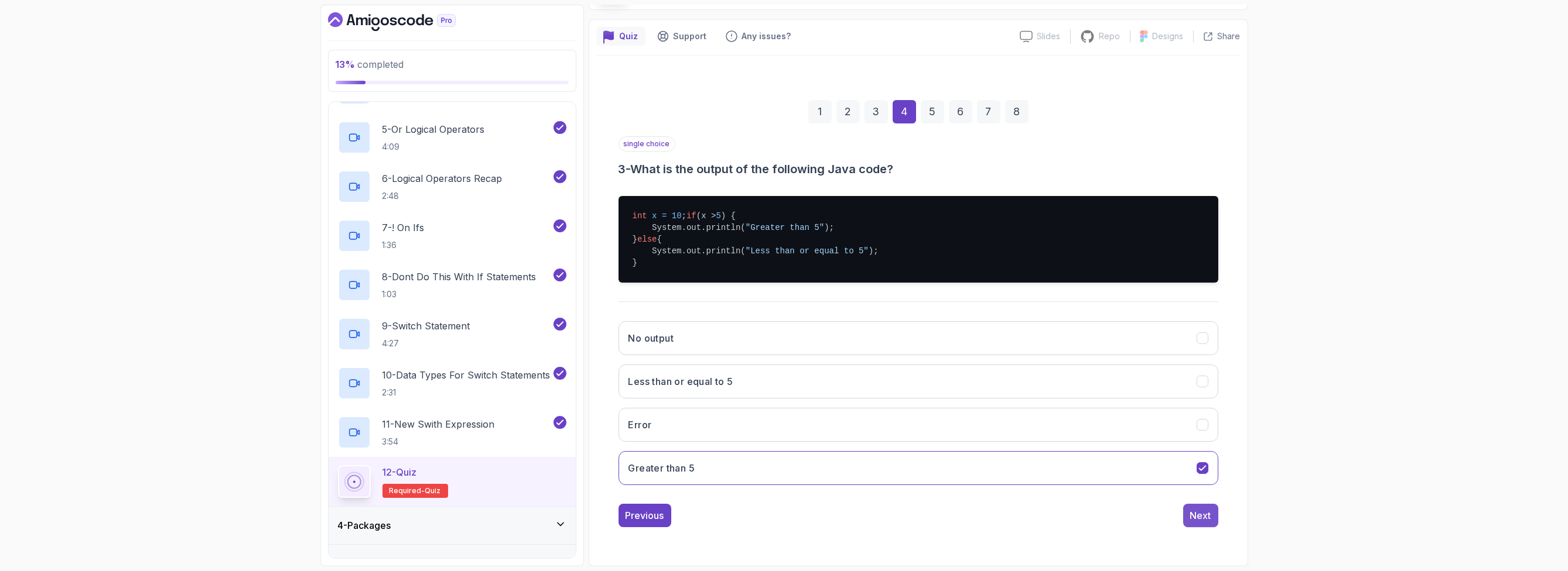
scroll to position [0, 0]
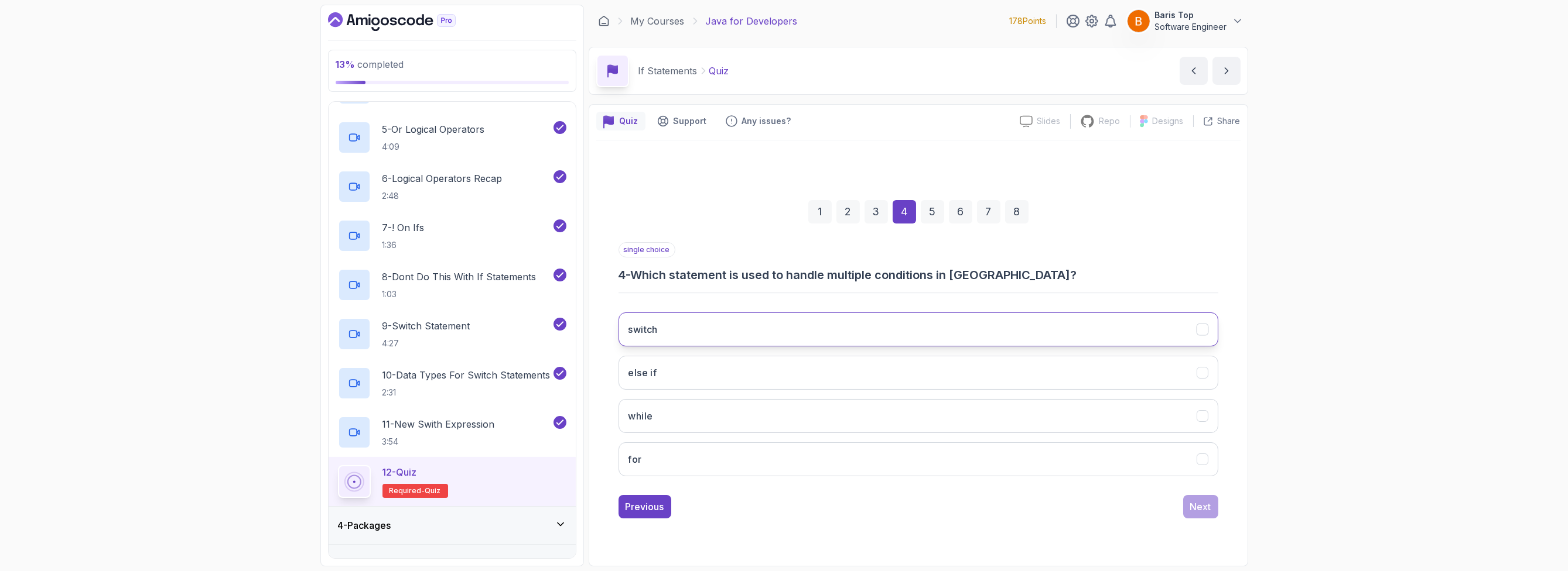
click at [758, 329] on button "switch" at bounding box center [919, 329] width 600 height 34
click at [887, 501] on button "Next" at bounding box center [1201, 507] width 35 height 23
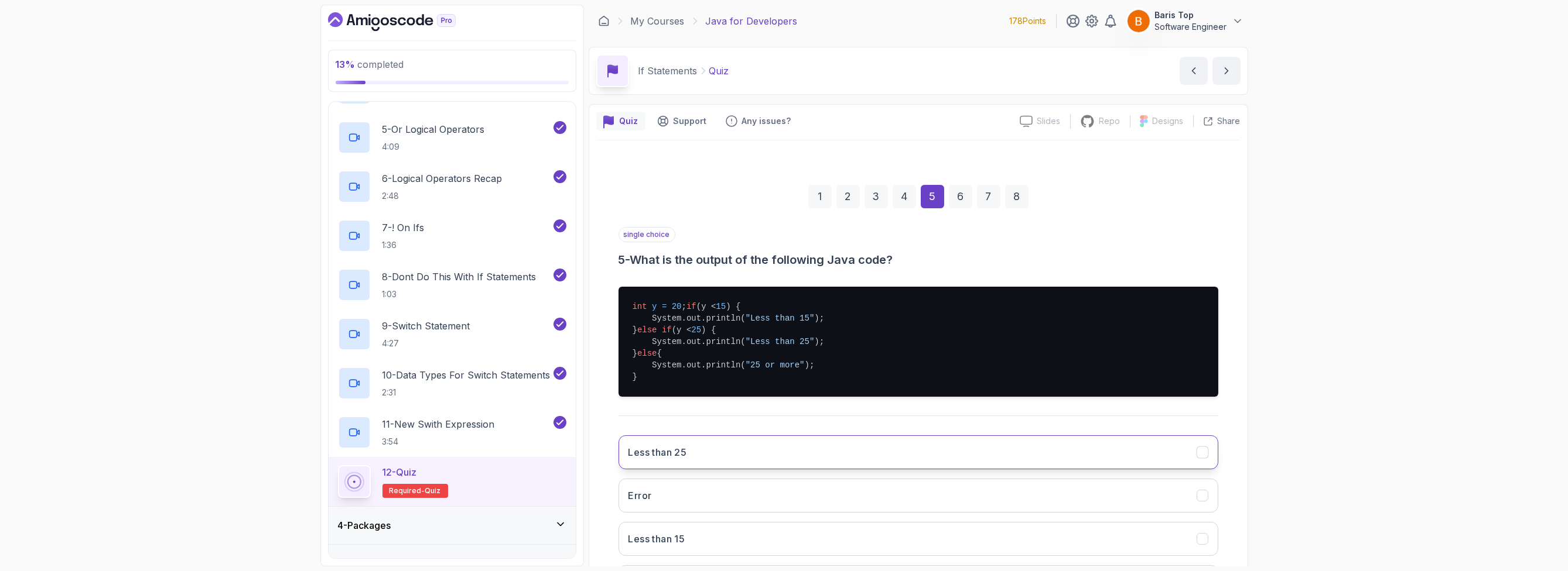
click at [747, 470] on button "Less than 25" at bounding box center [919, 452] width 600 height 34
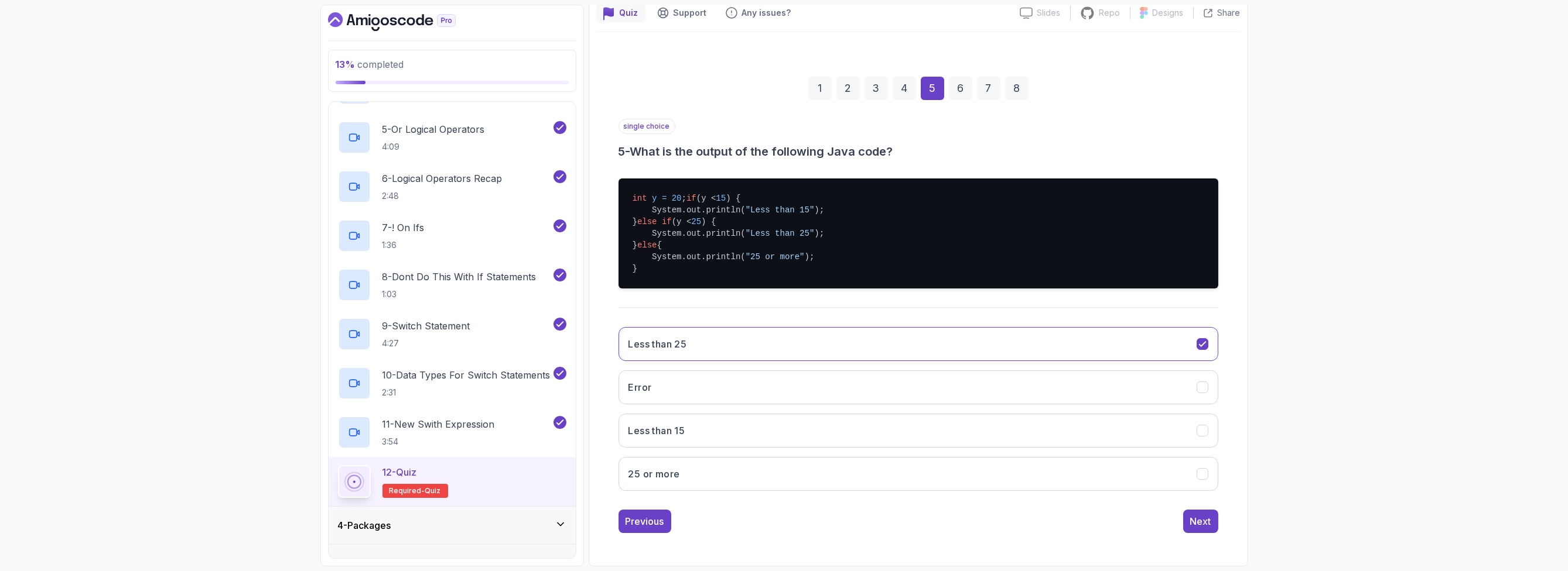
scroll to position [118, 0]
click at [887, 523] on div "Next" at bounding box center [1200, 521] width 21 height 14
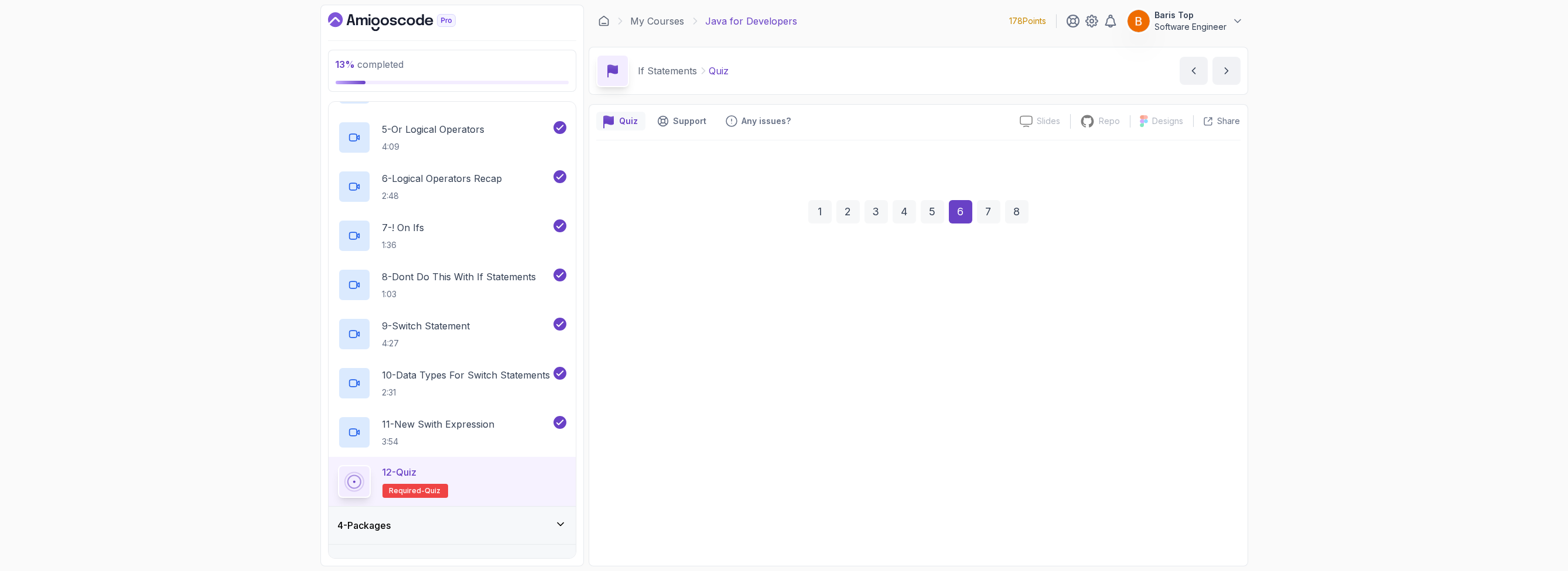
scroll to position [0, 0]
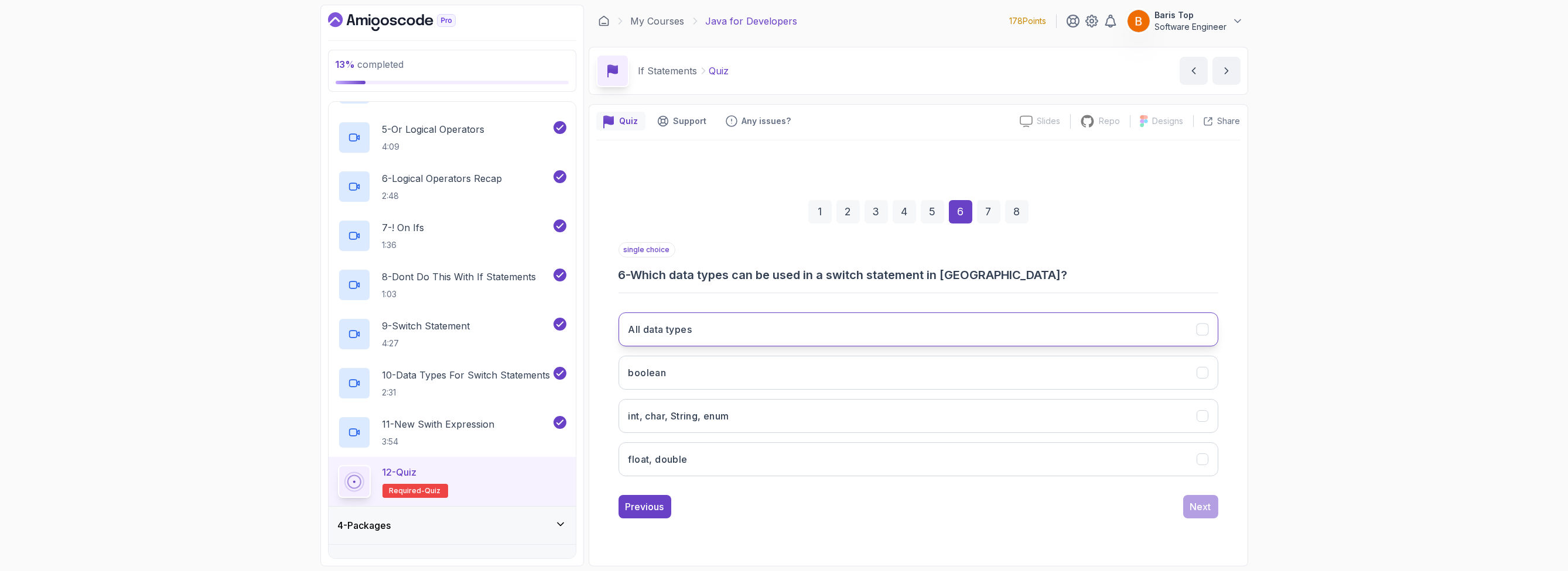
click at [760, 321] on button "All data types" at bounding box center [919, 329] width 600 height 34
click at [887, 325] on div "13 % completed 1 - Intro 2 - Loops 3 - If Statements 1 - If Statements 3:15 2 -…" at bounding box center [784, 286] width 1568 height 571
click at [887, 510] on div "Next" at bounding box center [1200, 506] width 21 height 14
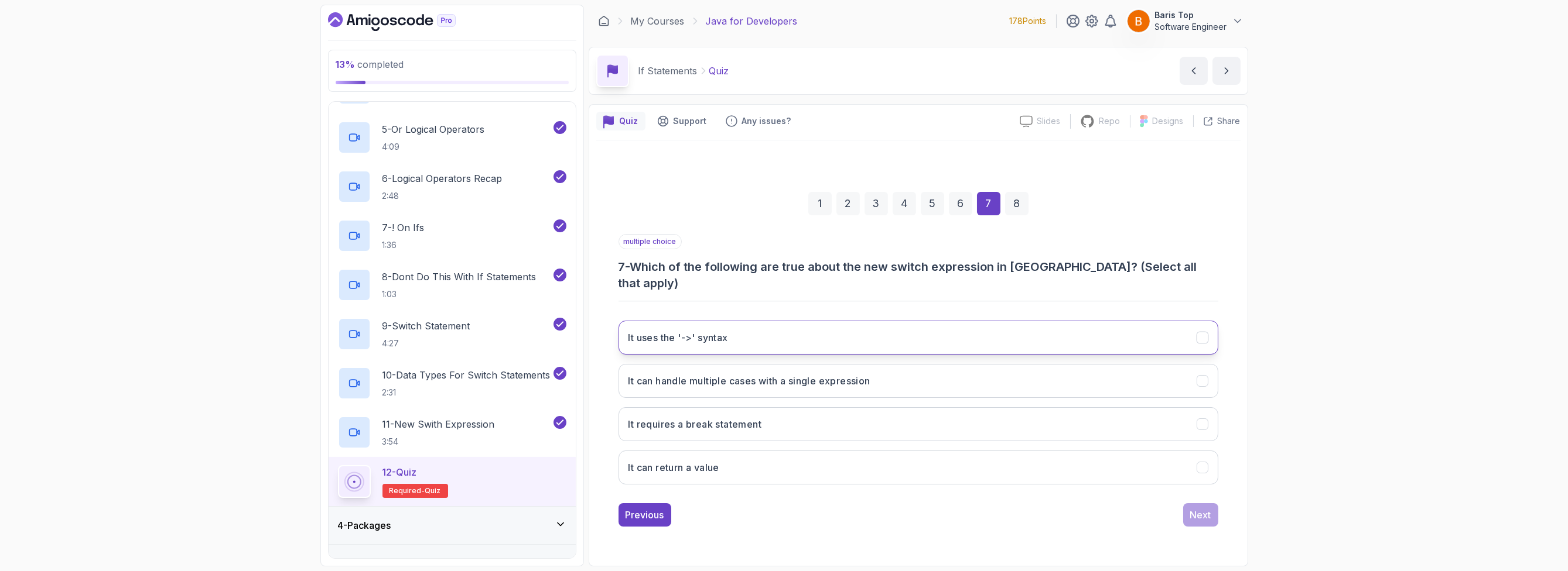
click at [787, 343] on button "It uses the '->' syntax" at bounding box center [919, 337] width 600 height 34
click at [887, 371] on button "It can handle multiple cases with a single expression" at bounding box center [919, 381] width 600 height 34
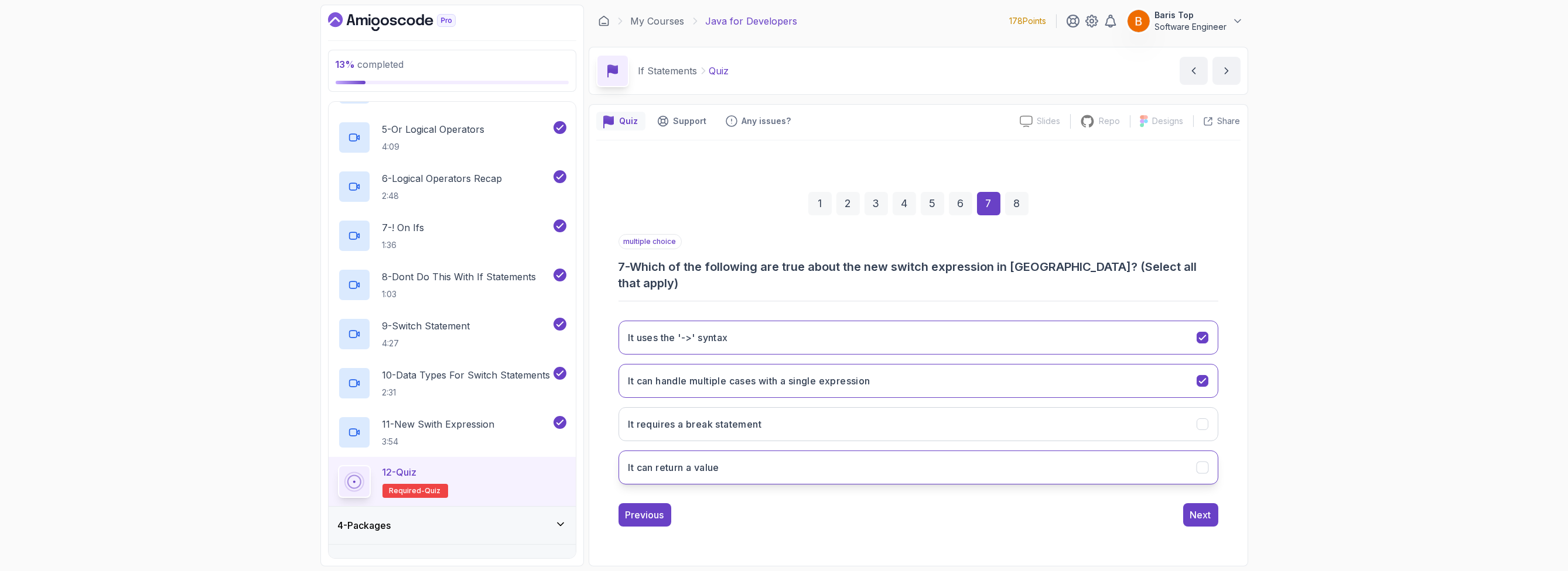
click at [880, 457] on button "It can return a value" at bounding box center [919, 467] width 600 height 34
click at [887, 508] on div "Next" at bounding box center [1200, 515] width 21 height 14
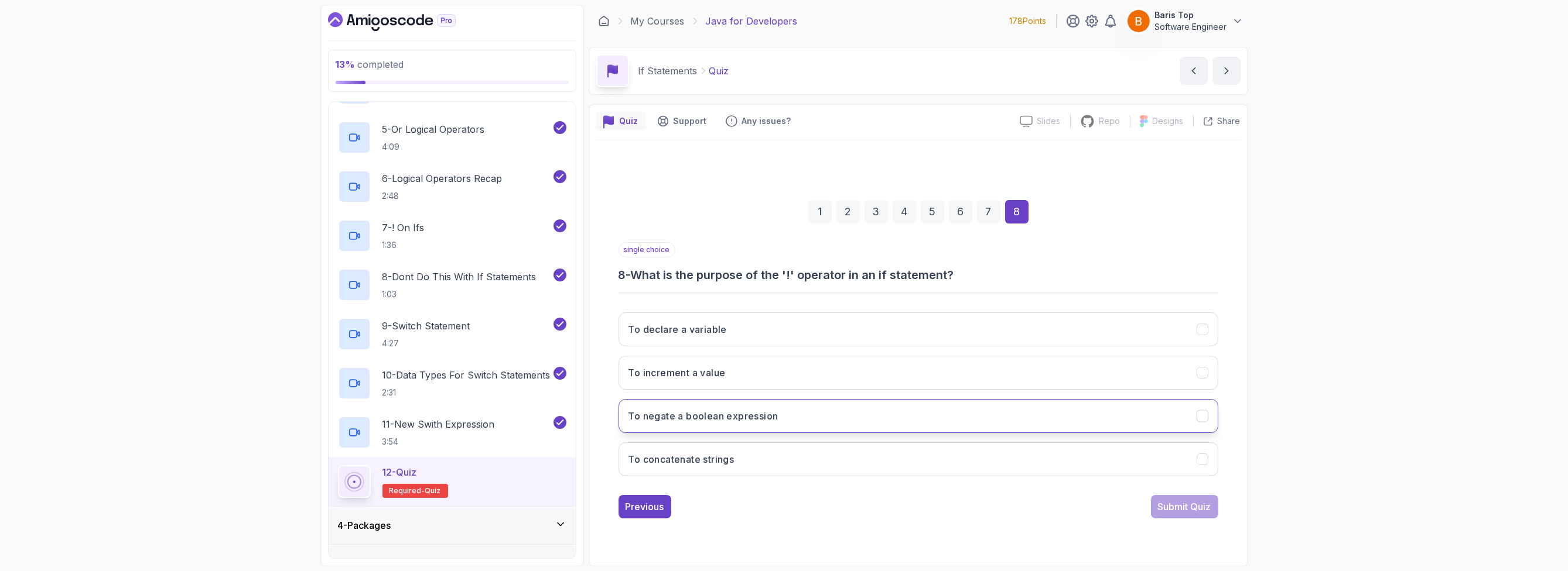
click at [802, 422] on button "To negate a boolean expression" at bounding box center [919, 416] width 600 height 34
click at [887, 504] on div "Submit Quiz" at bounding box center [1184, 506] width 53 height 14
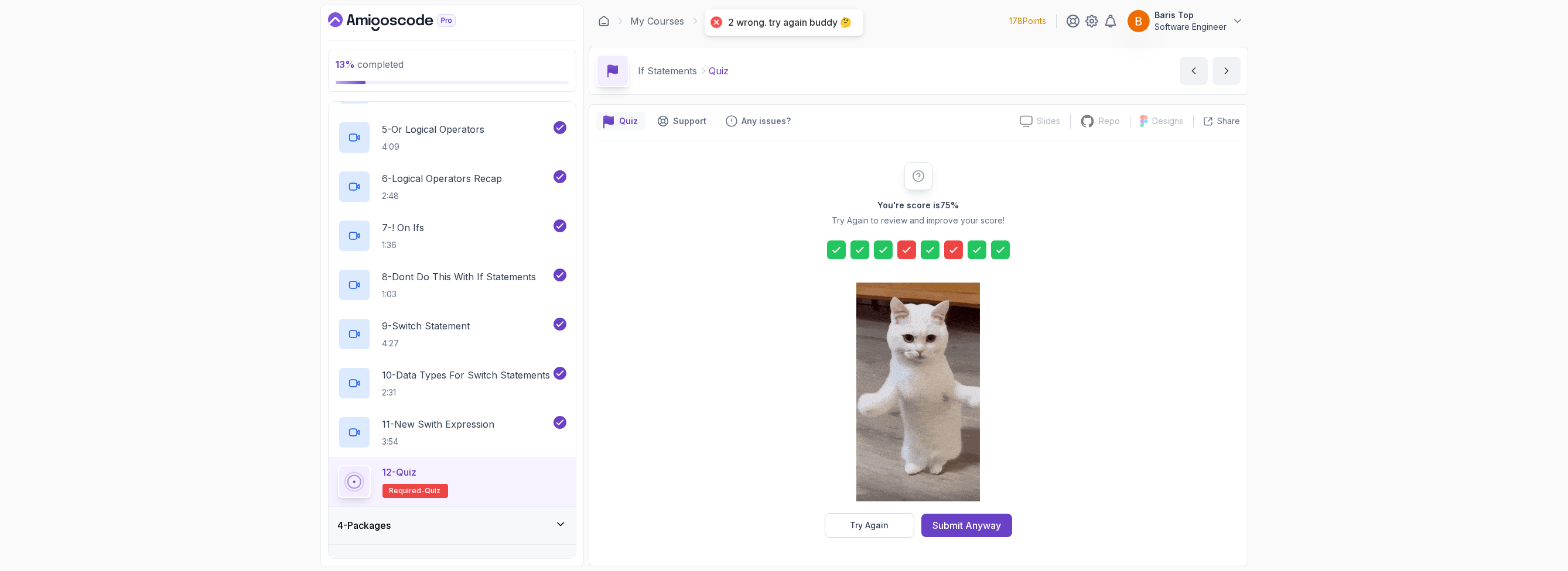
click at [887, 250] on icon at bounding box center [907, 250] width 12 height 12
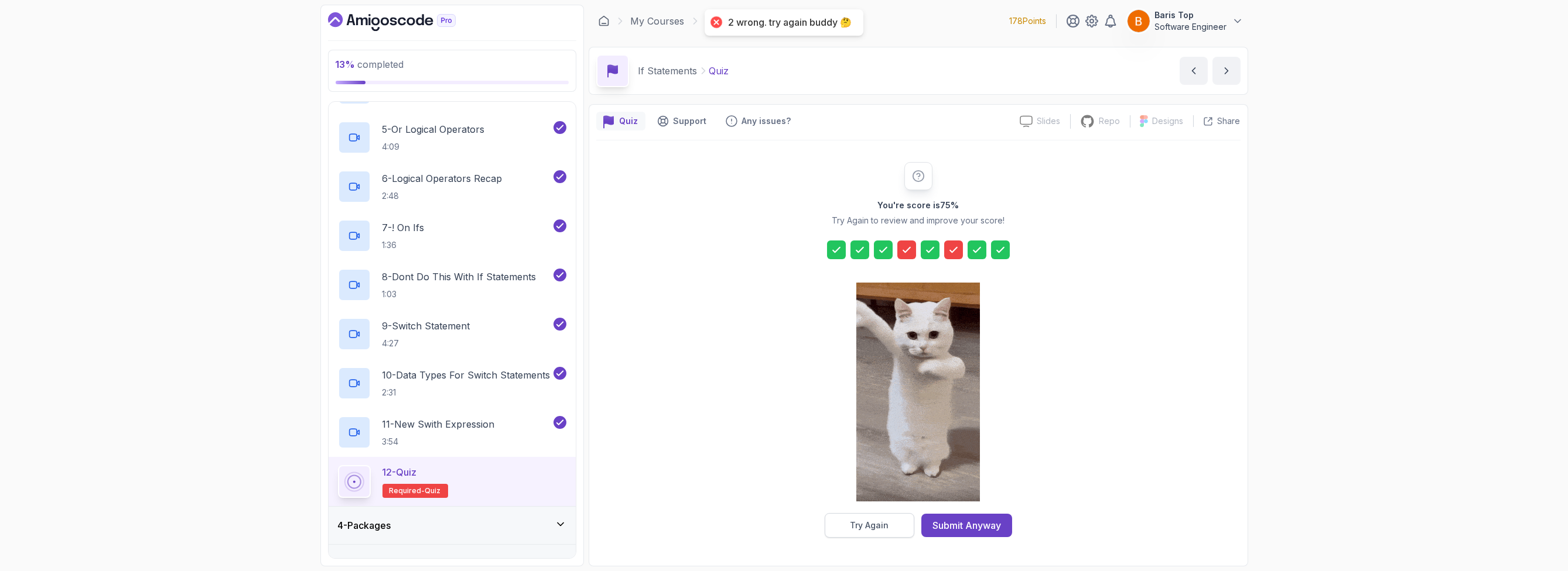
click at [848, 525] on button "Try Again" at bounding box center [870, 525] width 90 height 25
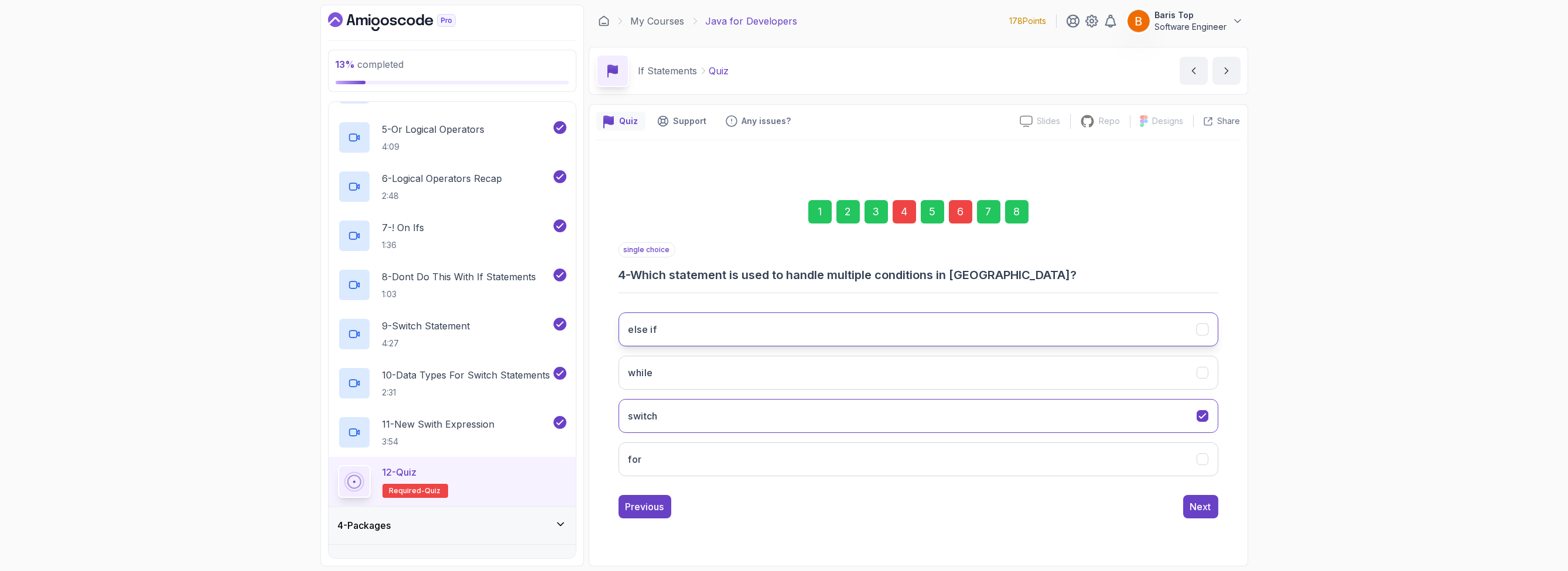
click at [763, 318] on button "else if" at bounding box center [919, 329] width 600 height 34
click at [887, 506] on div "Next" at bounding box center [1200, 506] width 21 height 14
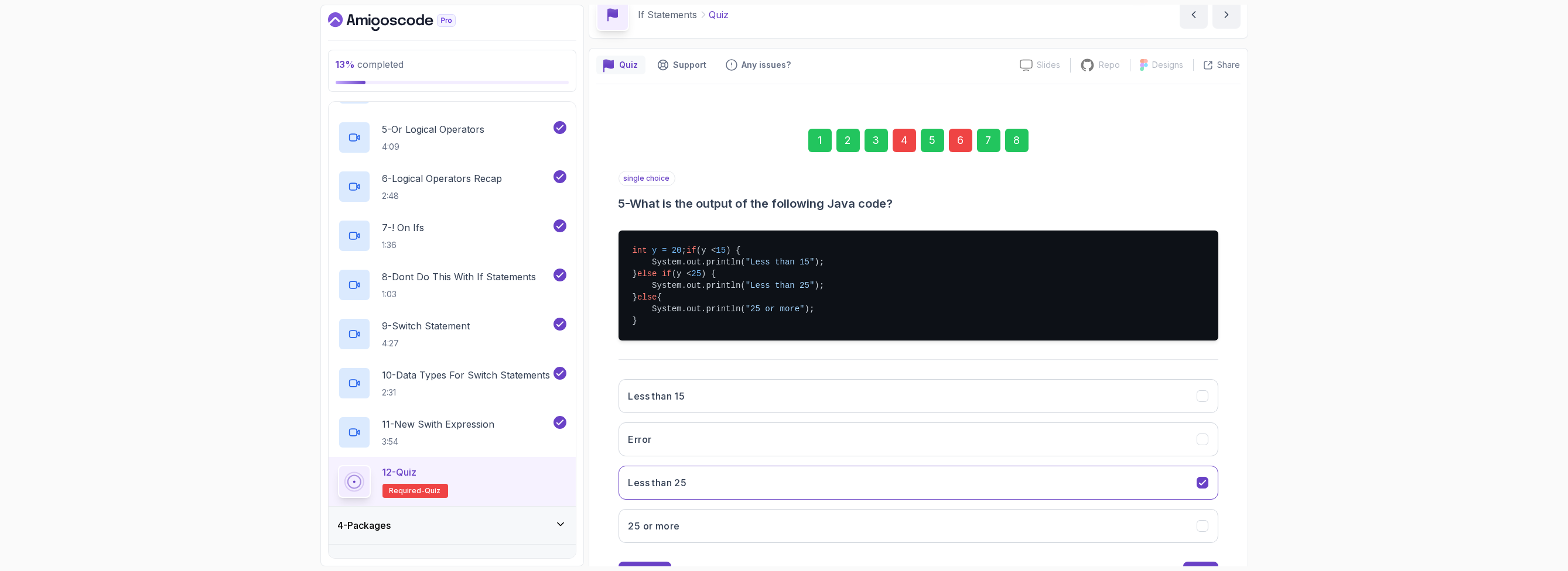
scroll to position [118, 0]
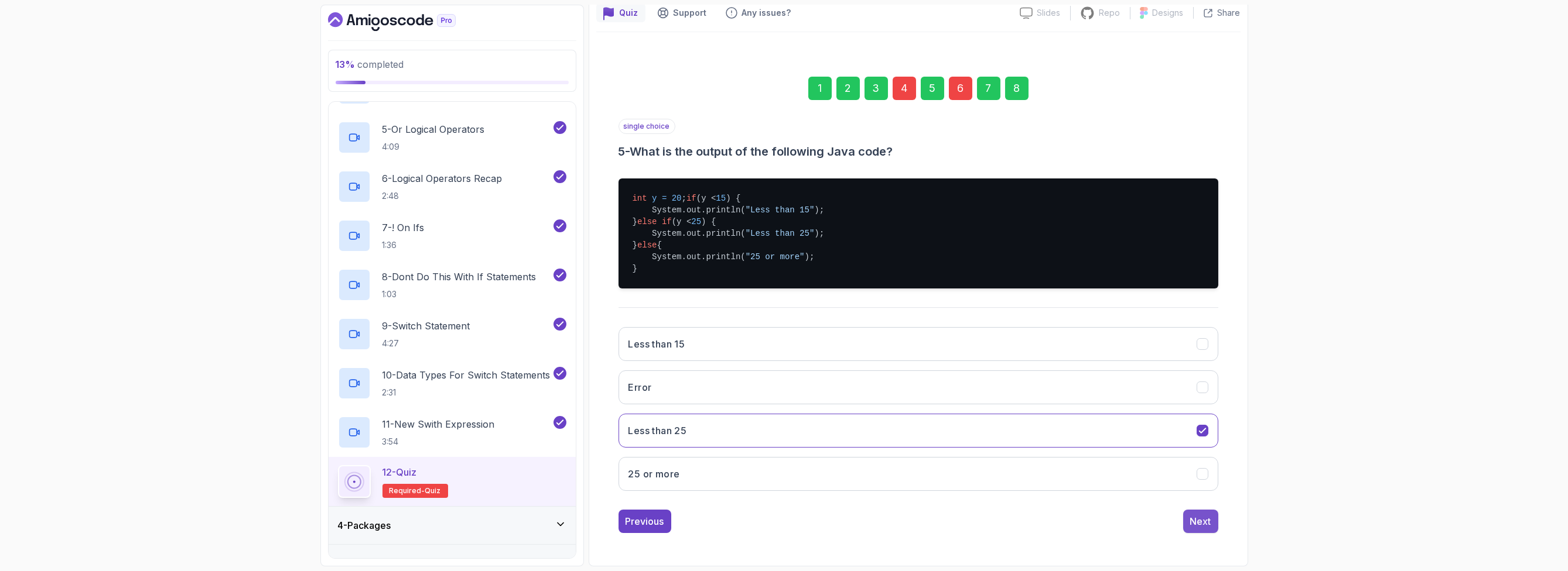
click at [887, 520] on div "Next" at bounding box center [1200, 521] width 21 height 14
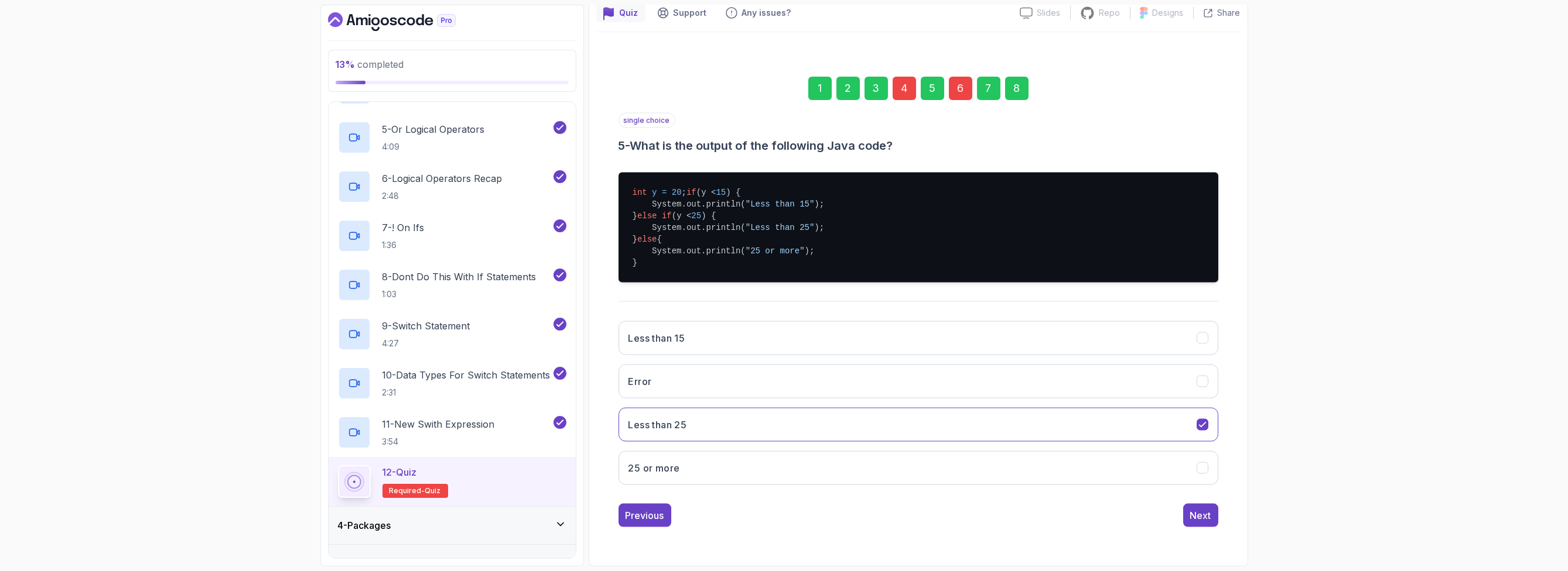
scroll to position [0, 0]
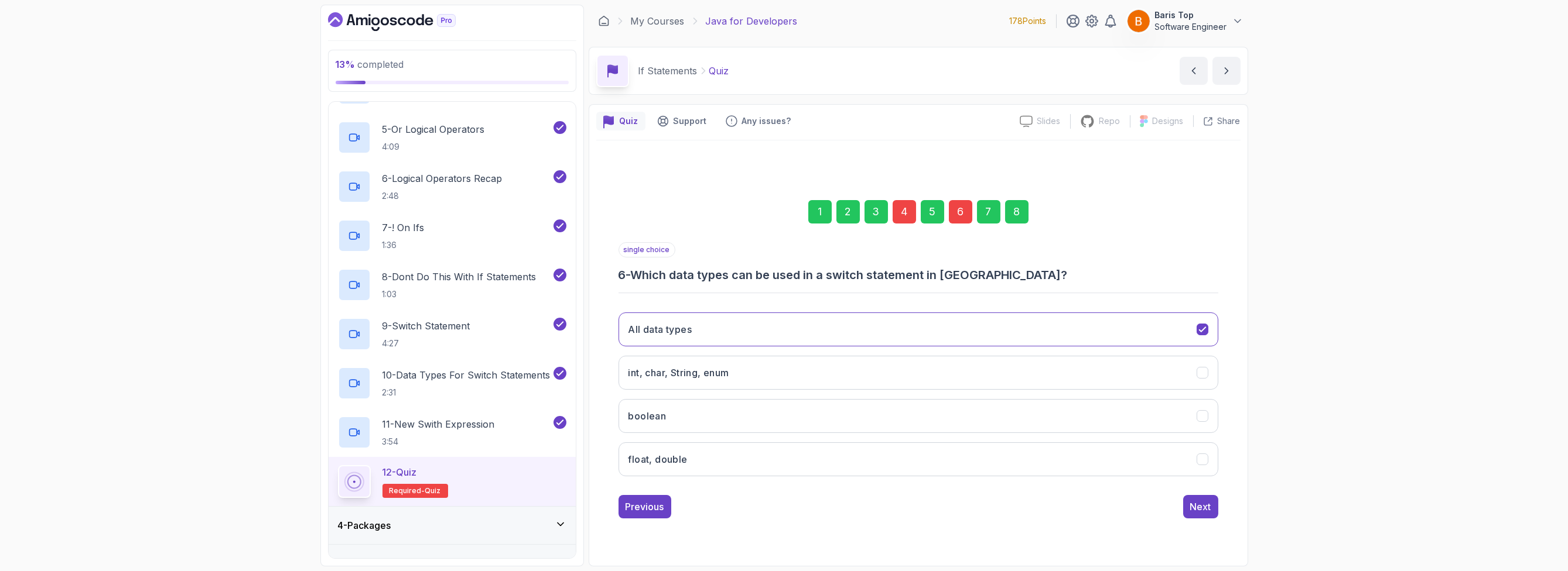
click at [887, 213] on div "6" at bounding box center [960, 212] width 23 height 23
click at [887, 213] on div "5" at bounding box center [933, 212] width 23 height 23
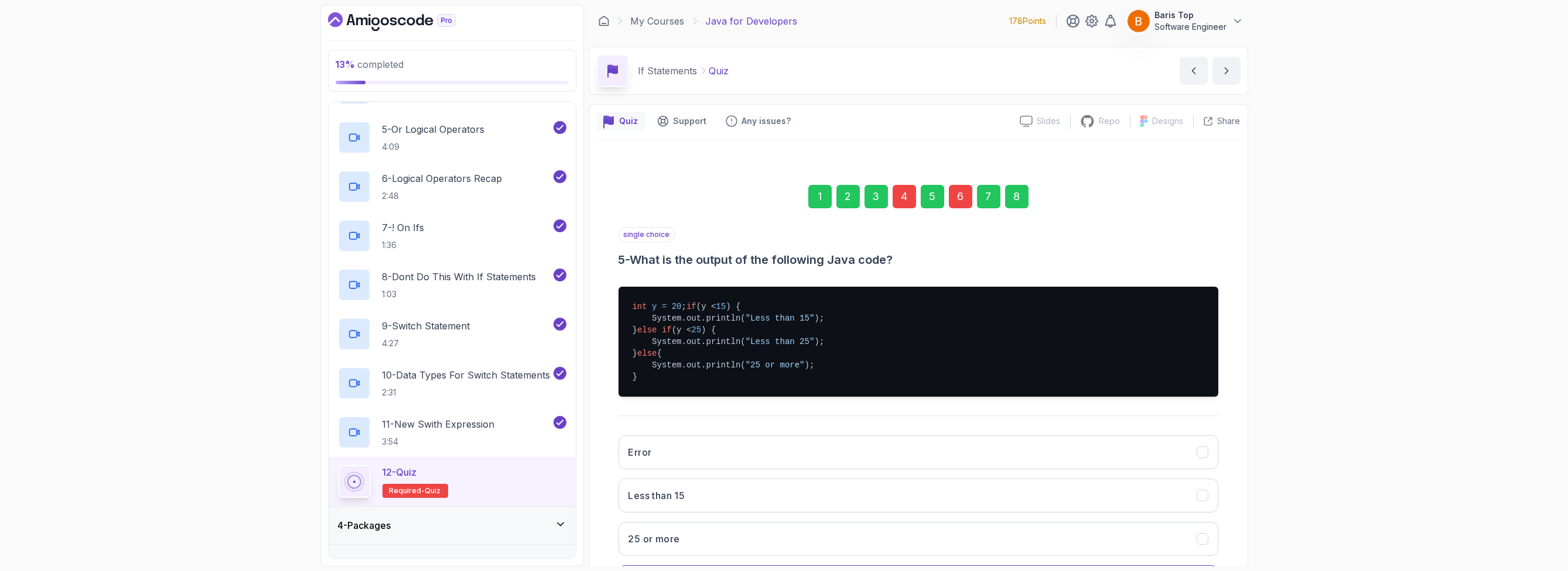
click at [887, 205] on div "6" at bounding box center [960, 197] width 23 height 23
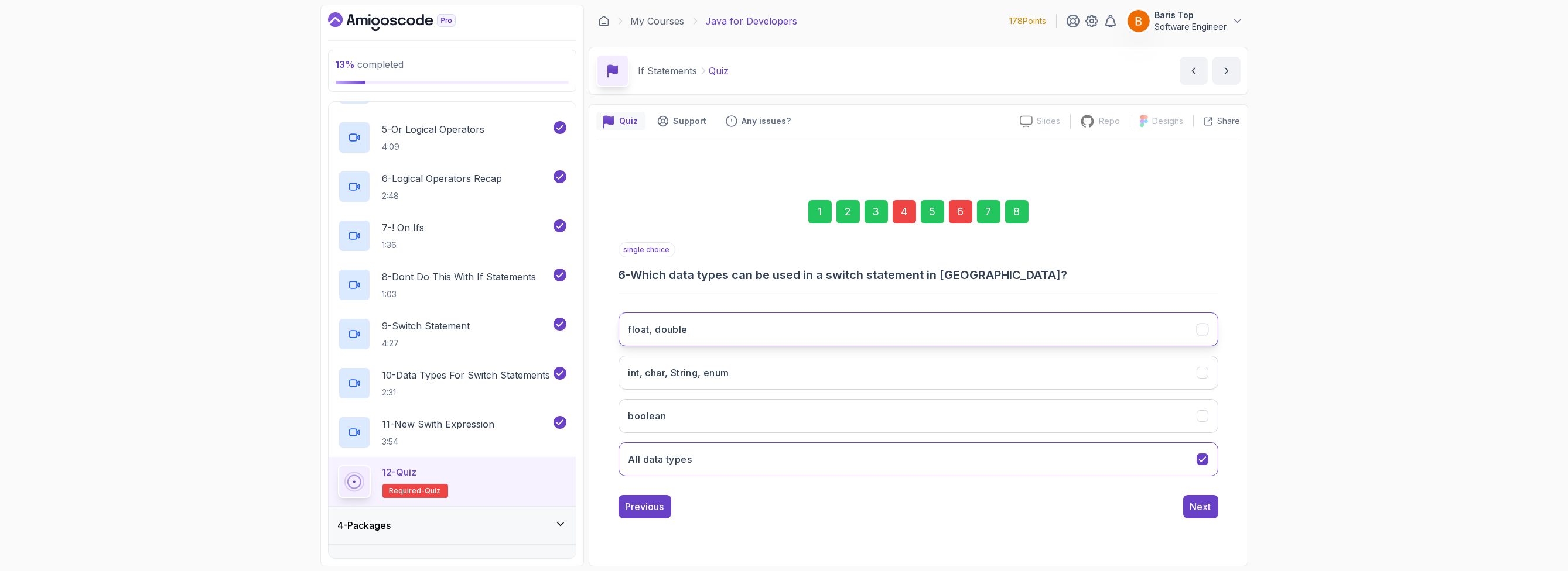
click at [766, 339] on button "float, double" at bounding box center [919, 329] width 600 height 34
click at [759, 375] on button "int, char, String, enum" at bounding box center [919, 373] width 600 height 34
click at [752, 415] on button "boolean" at bounding box center [919, 416] width 600 height 34
click at [887, 364] on button "int, char, String, enum" at bounding box center [919, 373] width 600 height 34
click at [887, 507] on div "Next" at bounding box center [1200, 506] width 21 height 14
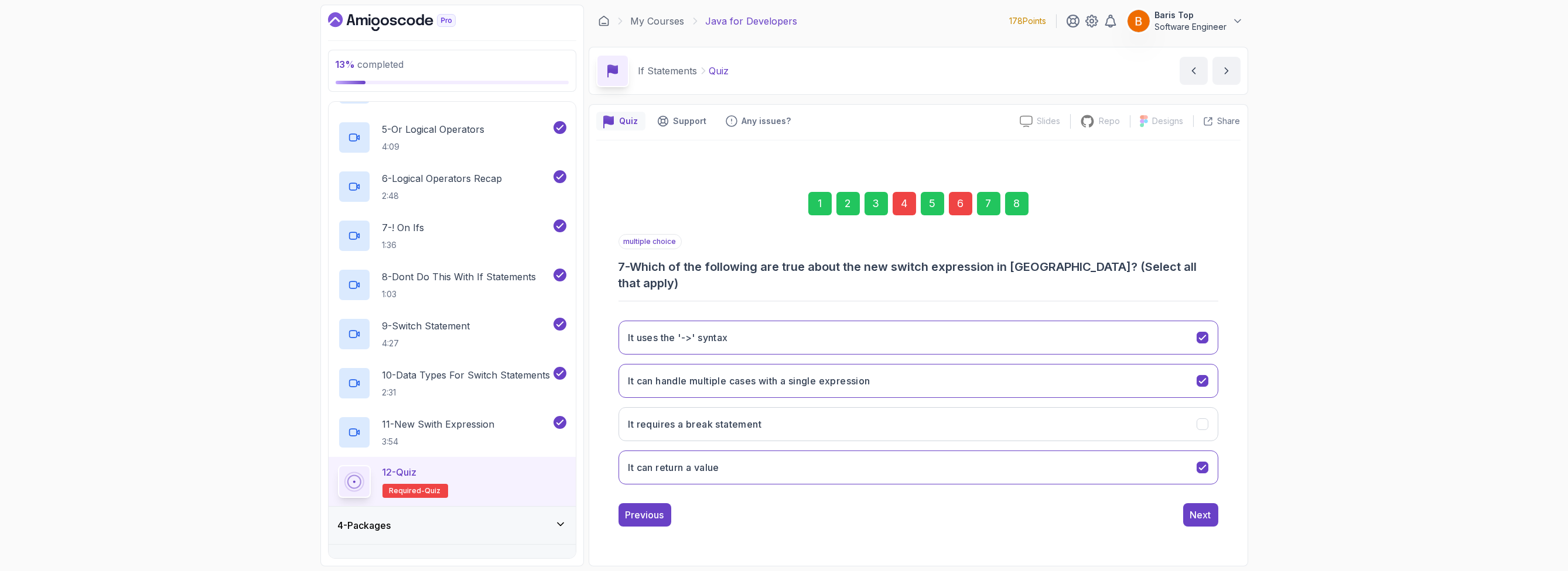
click at [887, 507] on div "Previous Next" at bounding box center [919, 515] width 600 height 23
click at [887, 508] on div "Next" at bounding box center [1200, 515] width 21 height 14
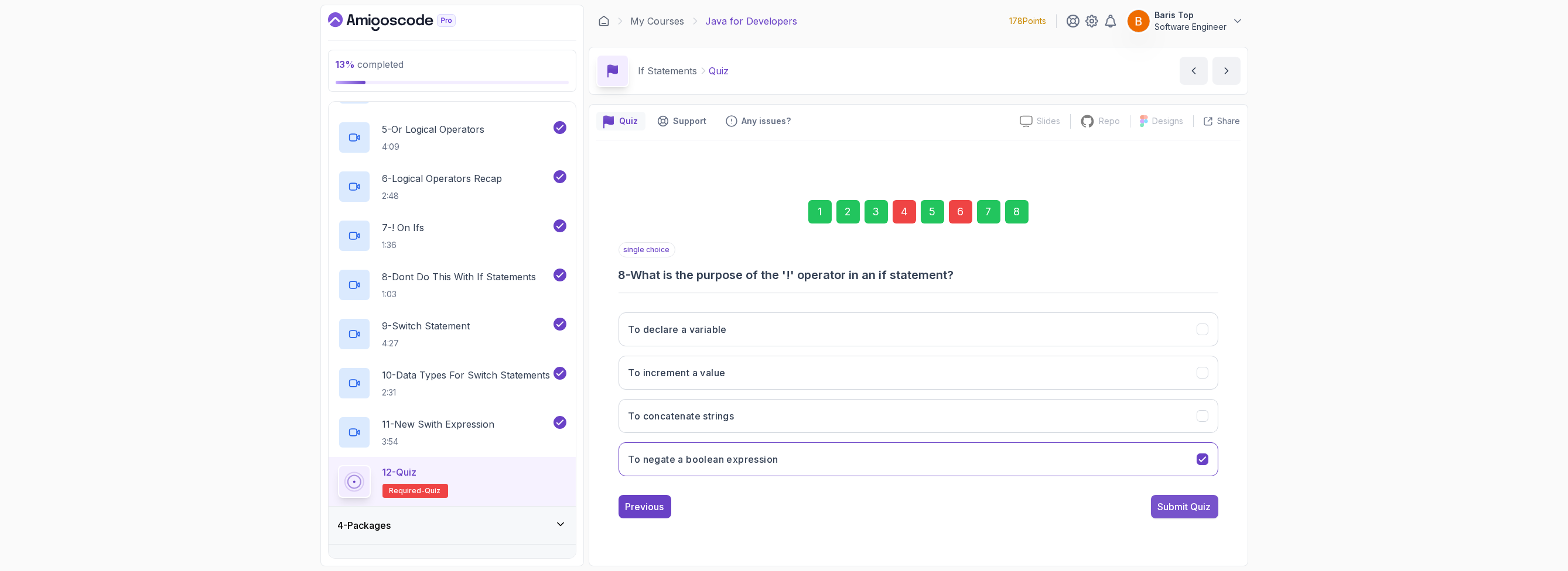
click at [887, 506] on div "Submit Quiz" at bounding box center [1184, 506] width 53 height 14
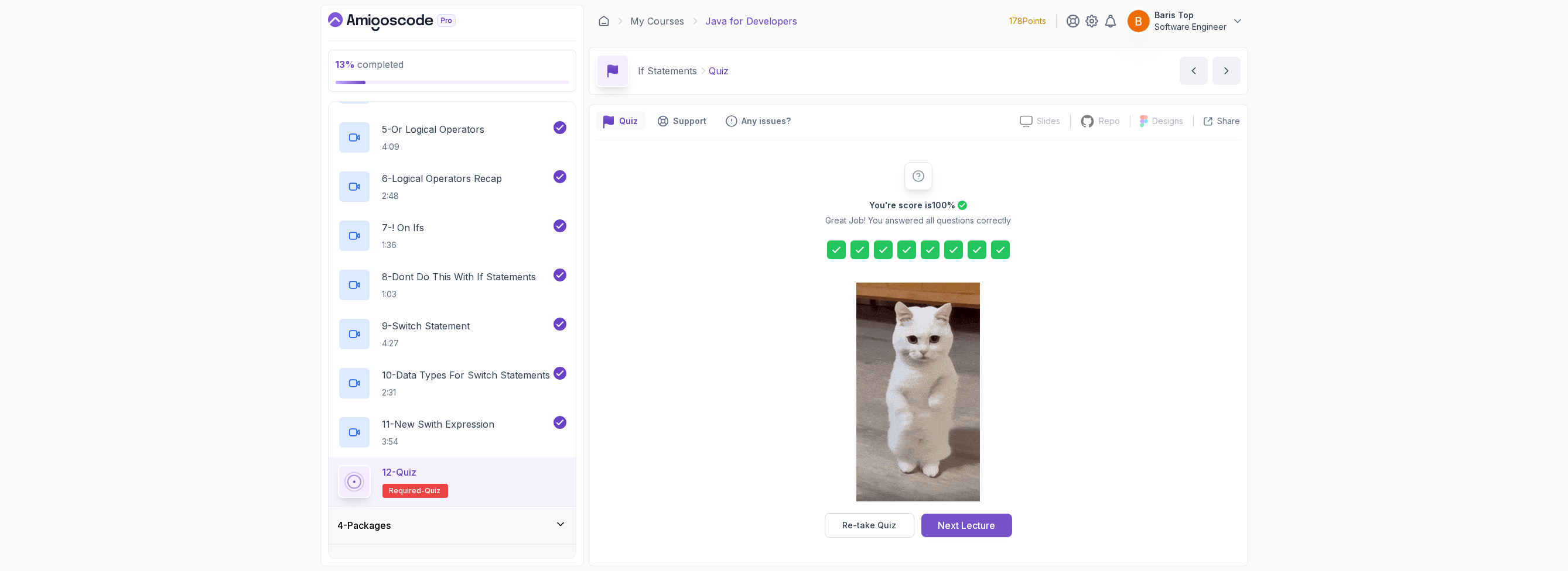
click at [887, 526] on div "Next Lecture" at bounding box center [966, 525] width 57 height 14
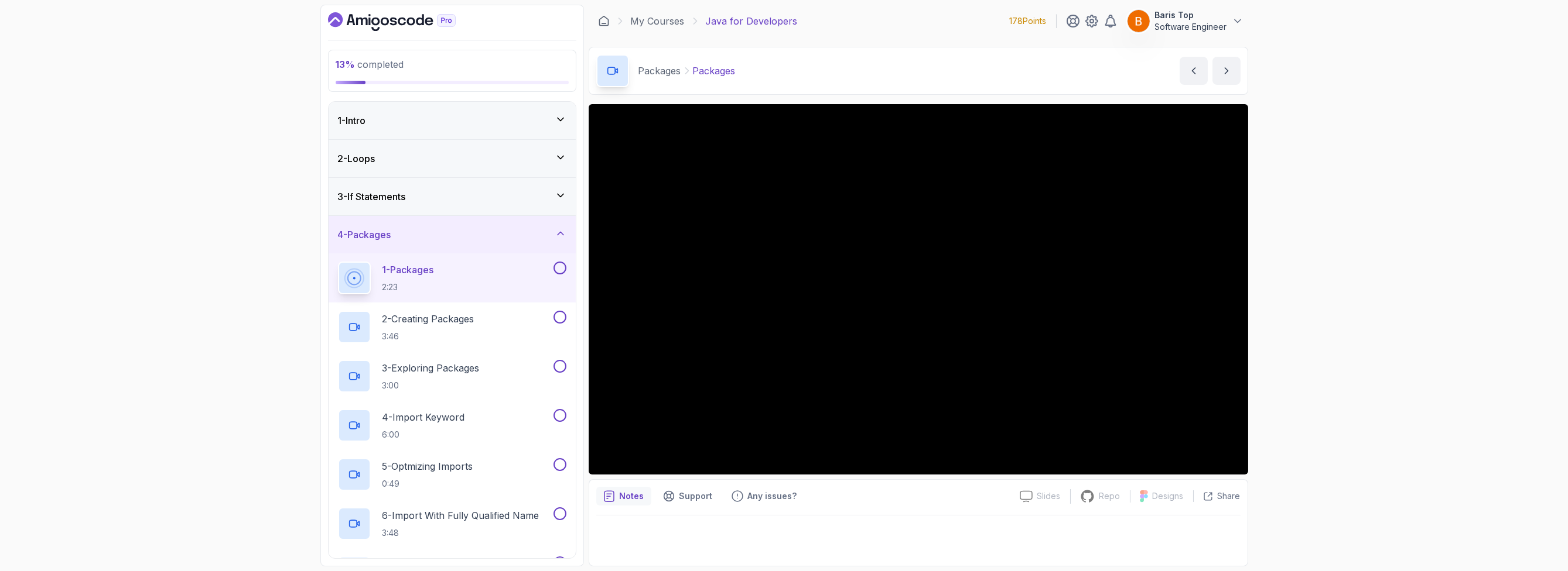
click at [467, 203] on div "3 - If Statements" at bounding box center [453, 196] width 247 height 37
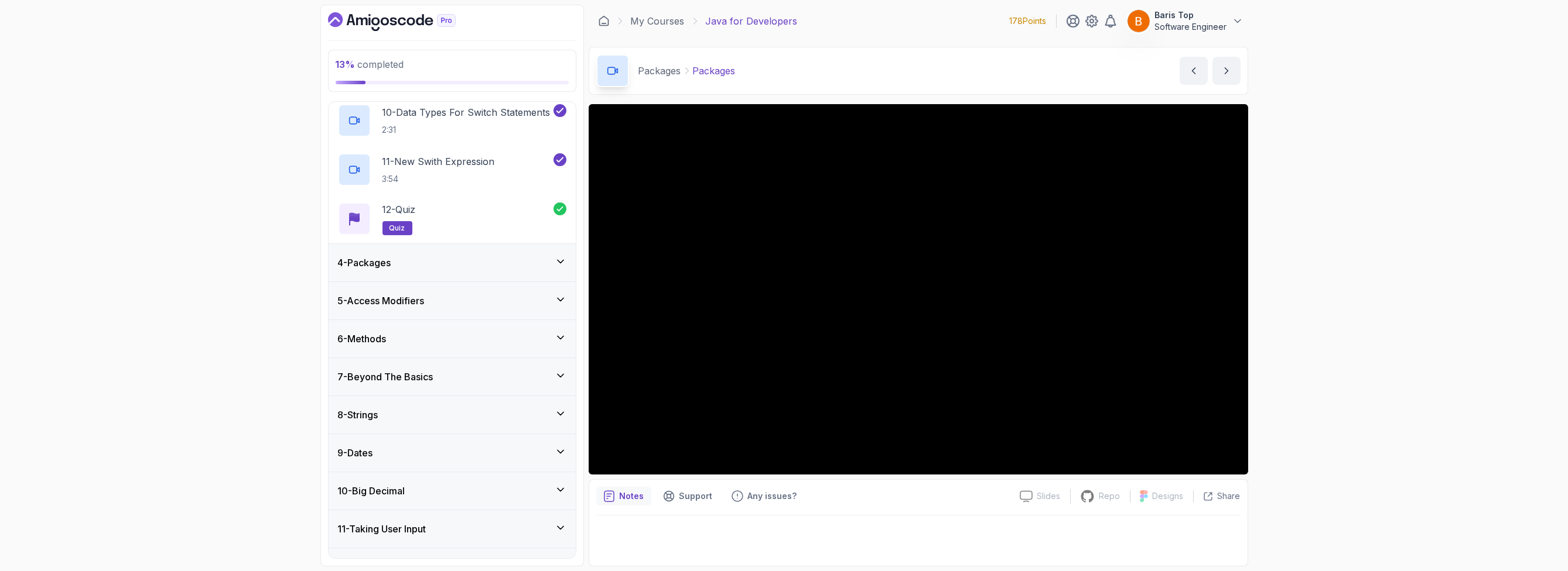
click at [485, 263] on div "4 - Packages" at bounding box center [452, 262] width 228 height 14
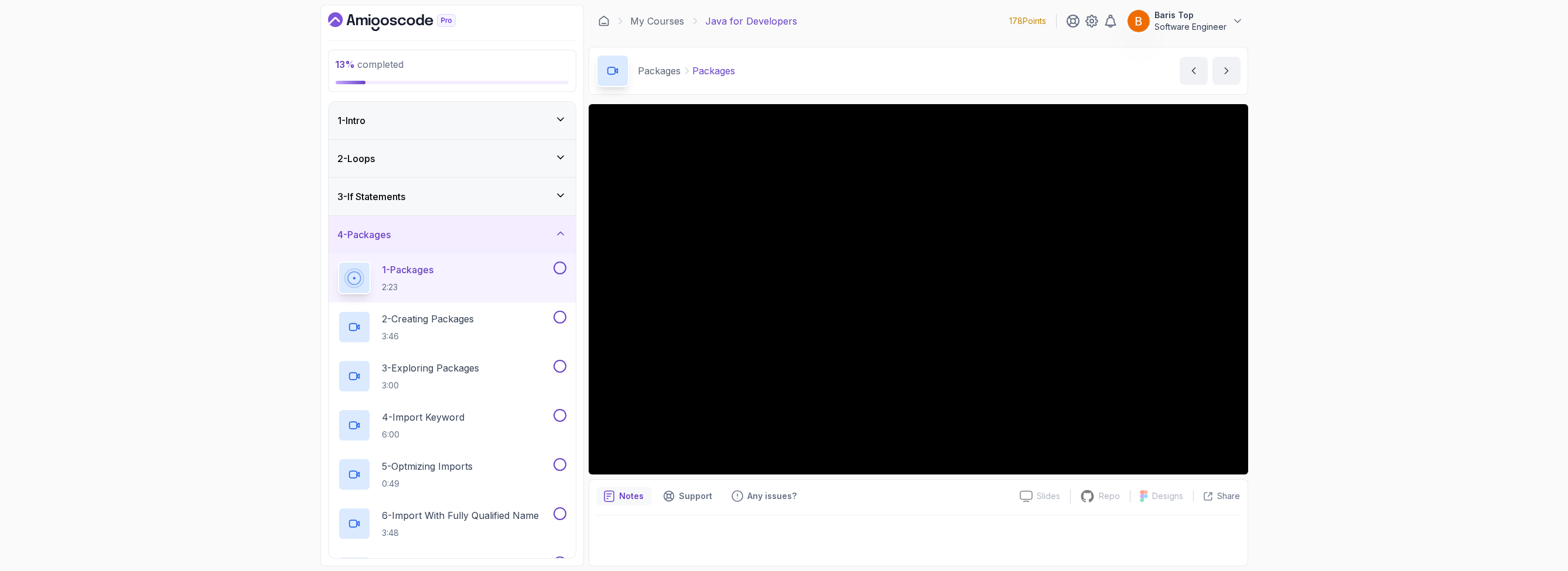
click at [560, 266] on button at bounding box center [560, 268] width 13 height 13
click at [557, 319] on button at bounding box center [560, 317] width 13 height 13
click at [525, 368] on div "3 - Exploring Packages 3:00" at bounding box center [444, 376] width 213 height 32
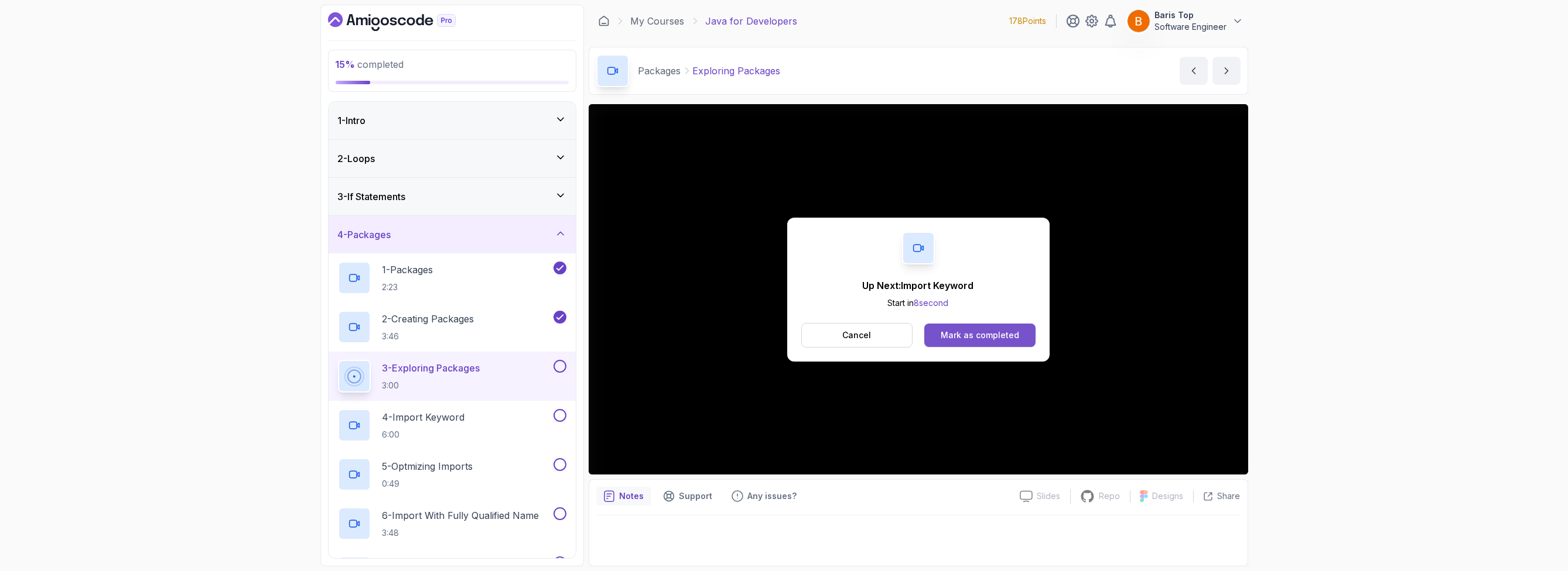
click at [887, 334] on div "Mark as completed" at bounding box center [980, 335] width 79 height 12
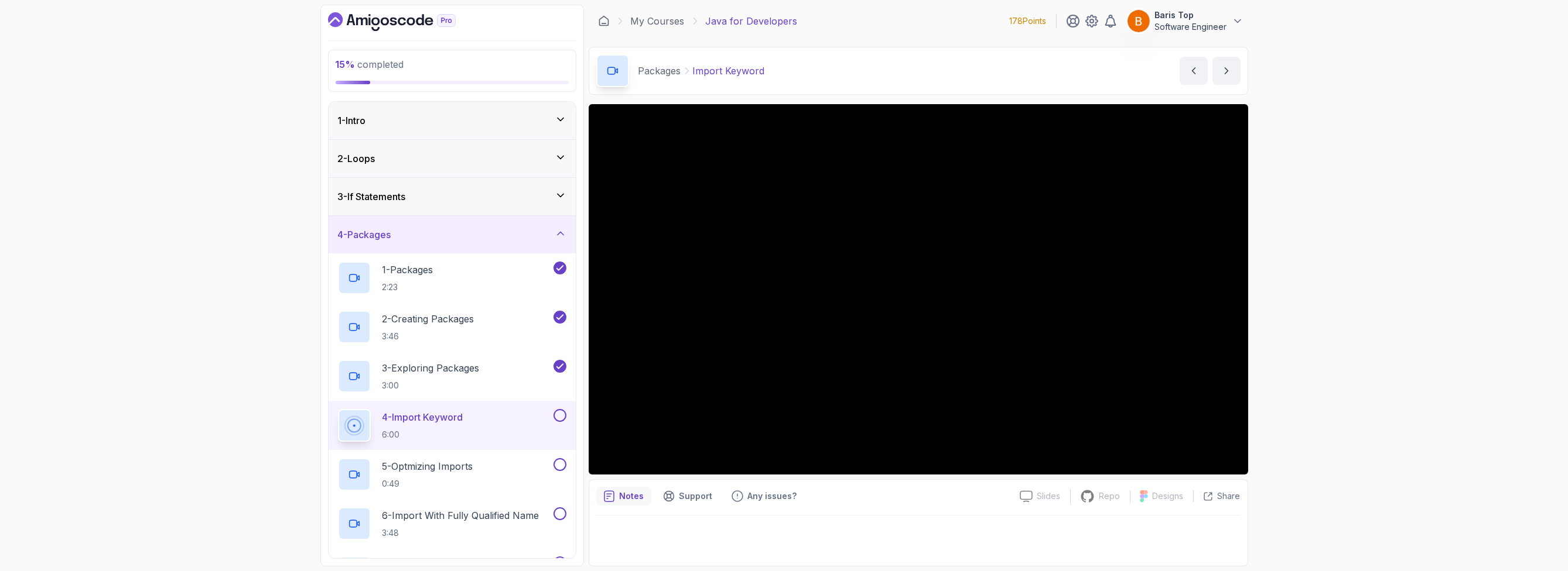
click at [555, 412] on button at bounding box center [560, 416] width 13 height 13
click at [561, 463] on button at bounding box center [560, 465] width 13 height 13
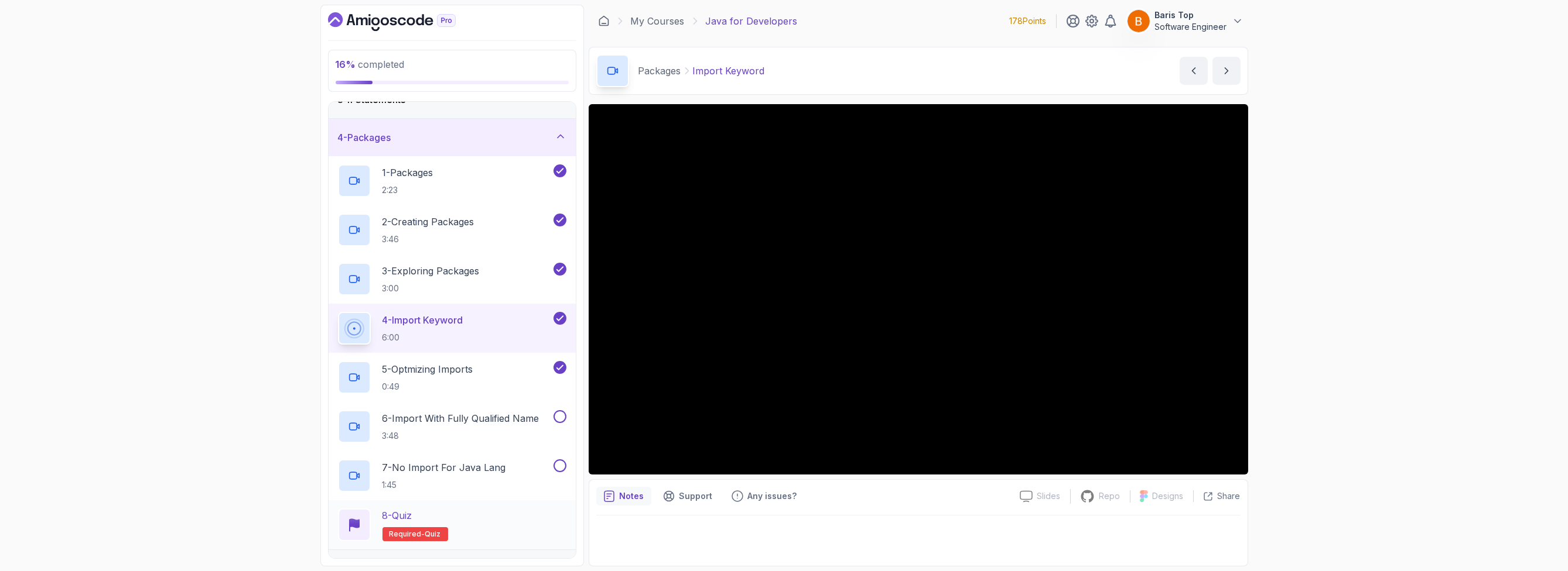
scroll to position [140, 0]
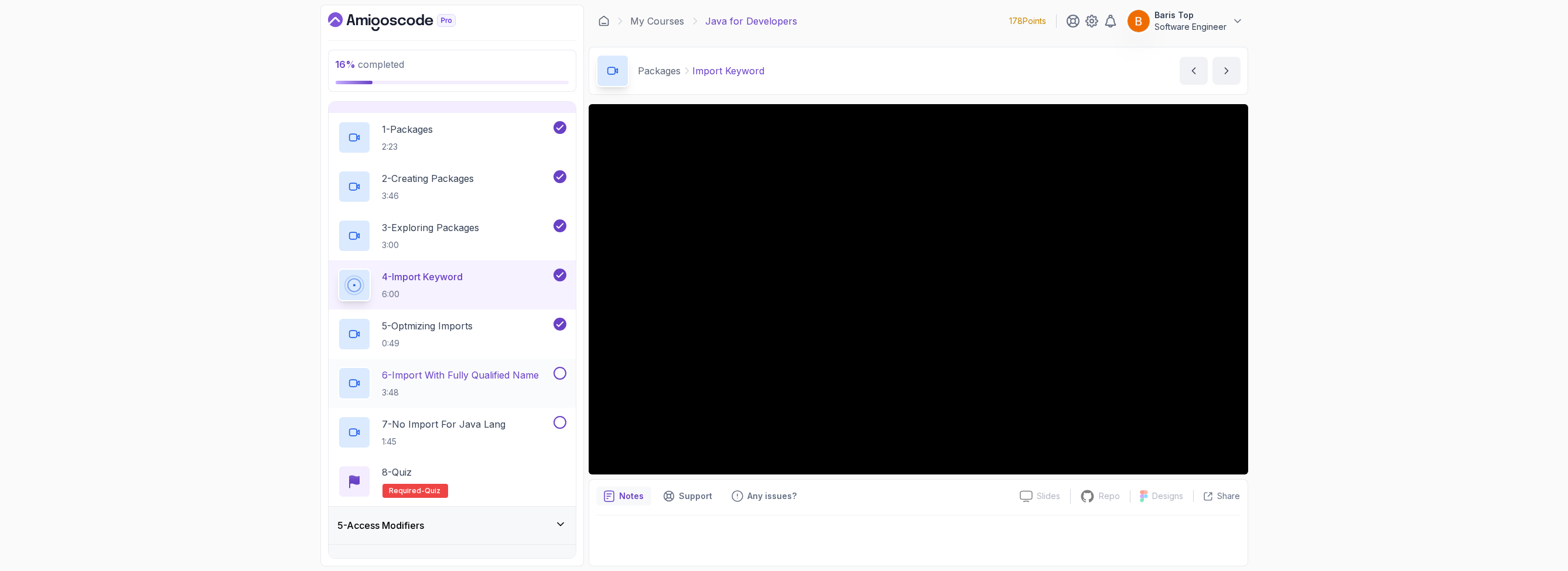
click at [560, 373] on button at bounding box center [560, 373] width 13 height 13
click at [558, 424] on button at bounding box center [560, 422] width 13 height 13
click at [506, 477] on div "8 - Quiz Required- quiz" at bounding box center [452, 481] width 228 height 32
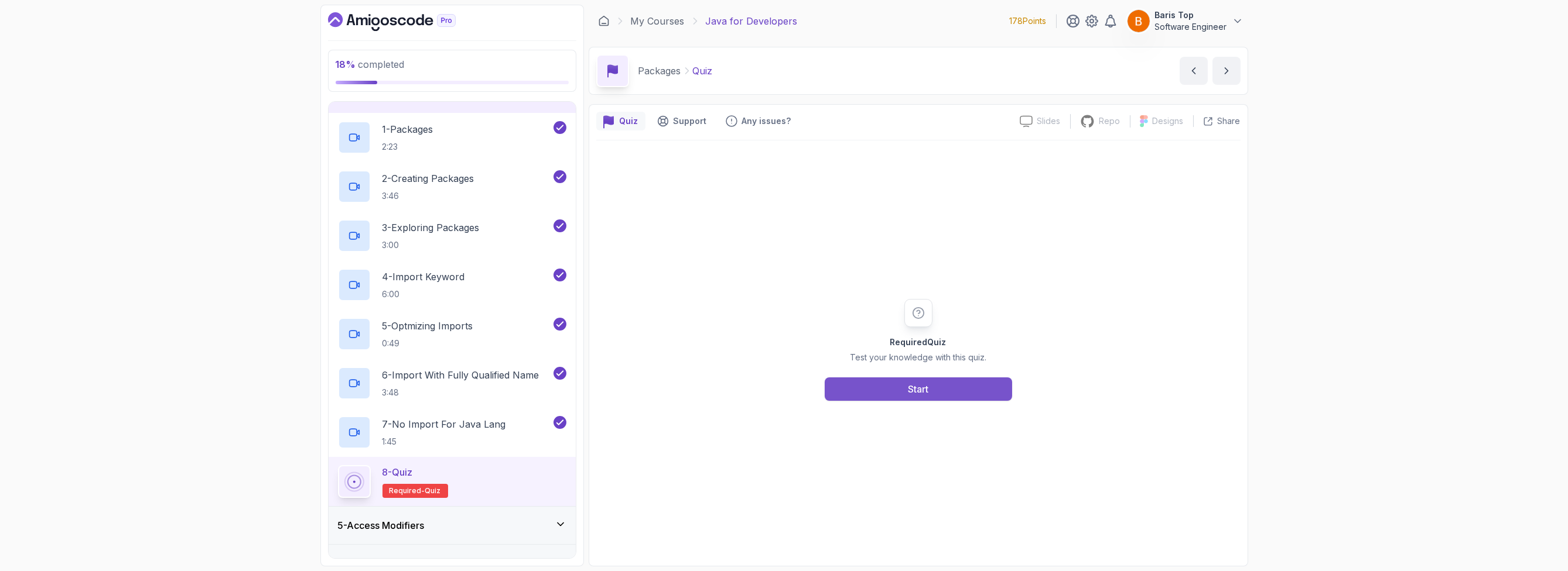
click at [875, 393] on button "Start" at bounding box center [919, 389] width 188 height 23
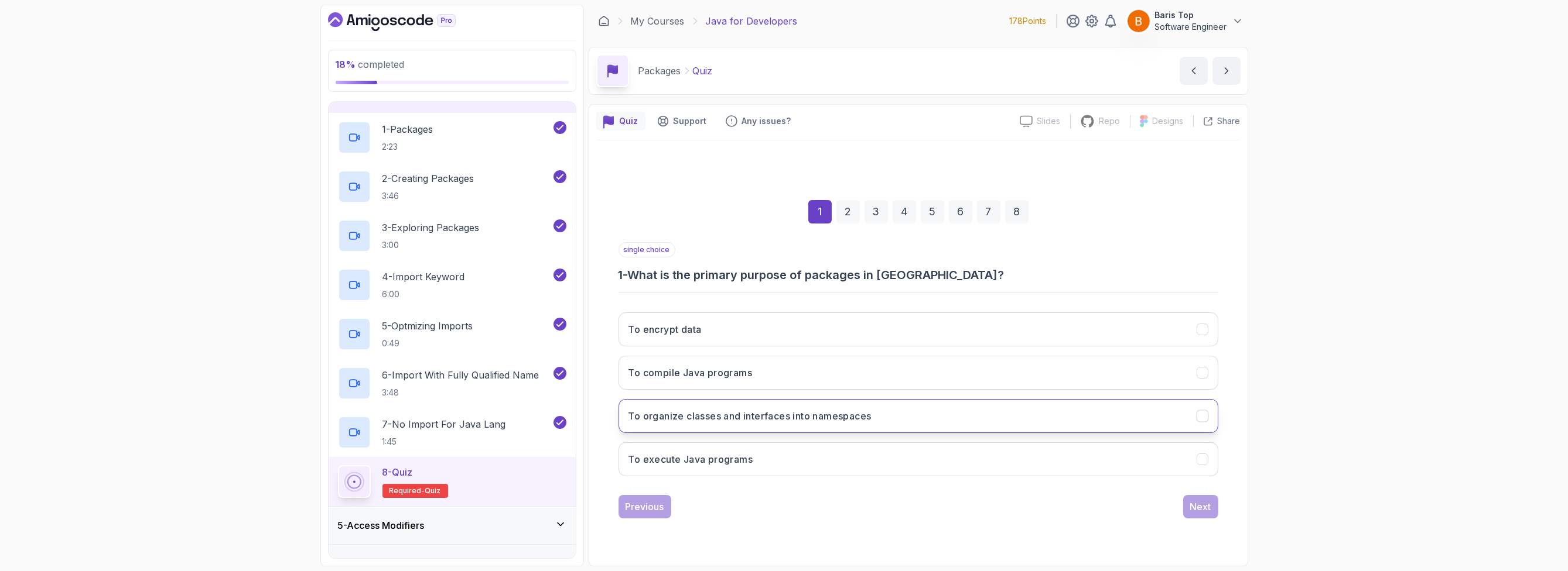
click at [887, 414] on button "To organize classes and interfaces into namespaces" at bounding box center [919, 416] width 600 height 34
click at [887, 509] on div "Next" at bounding box center [1200, 506] width 21 height 14
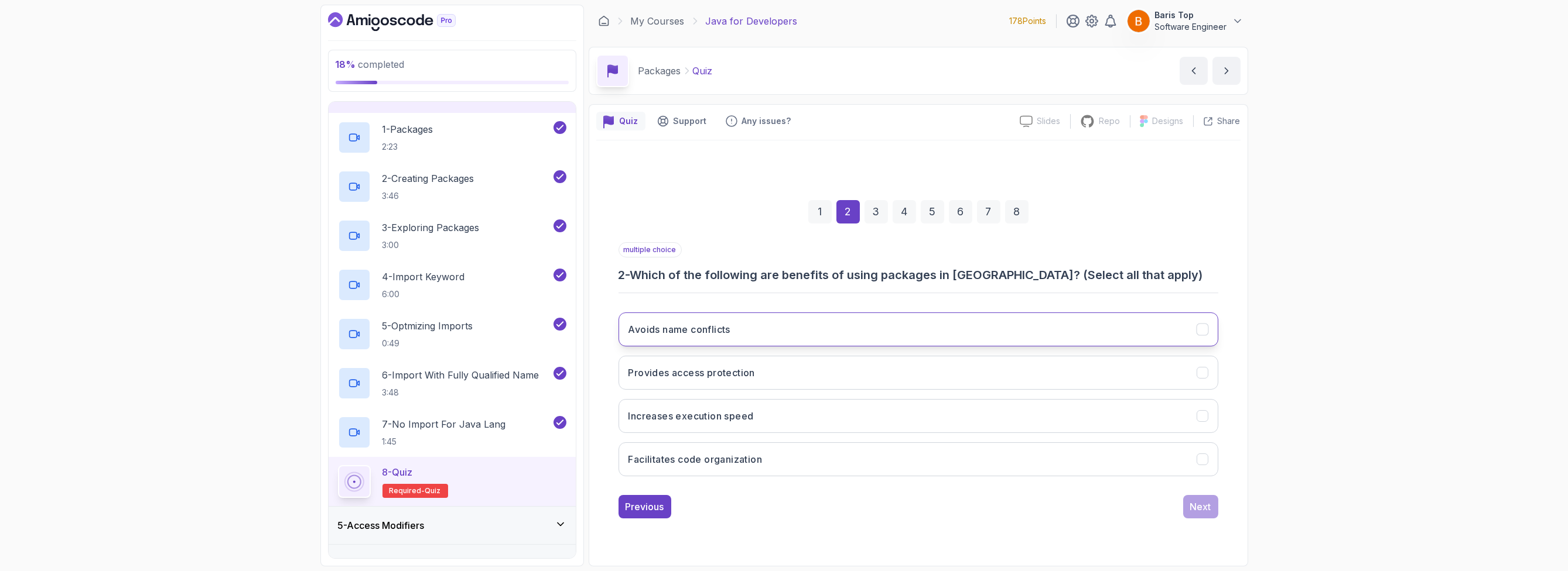
click at [751, 334] on button "Avoids name conflicts" at bounding box center [919, 329] width 600 height 34
click at [768, 374] on button "Provides access protection" at bounding box center [919, 373] width 600 height 34
click at [801, 460] on button "Facilitates code organization" at bounding box center [919, 459] width 600 height 34
click at [887, 505] on div "Next" at bounding box center [1200, 506] width 21 height 14
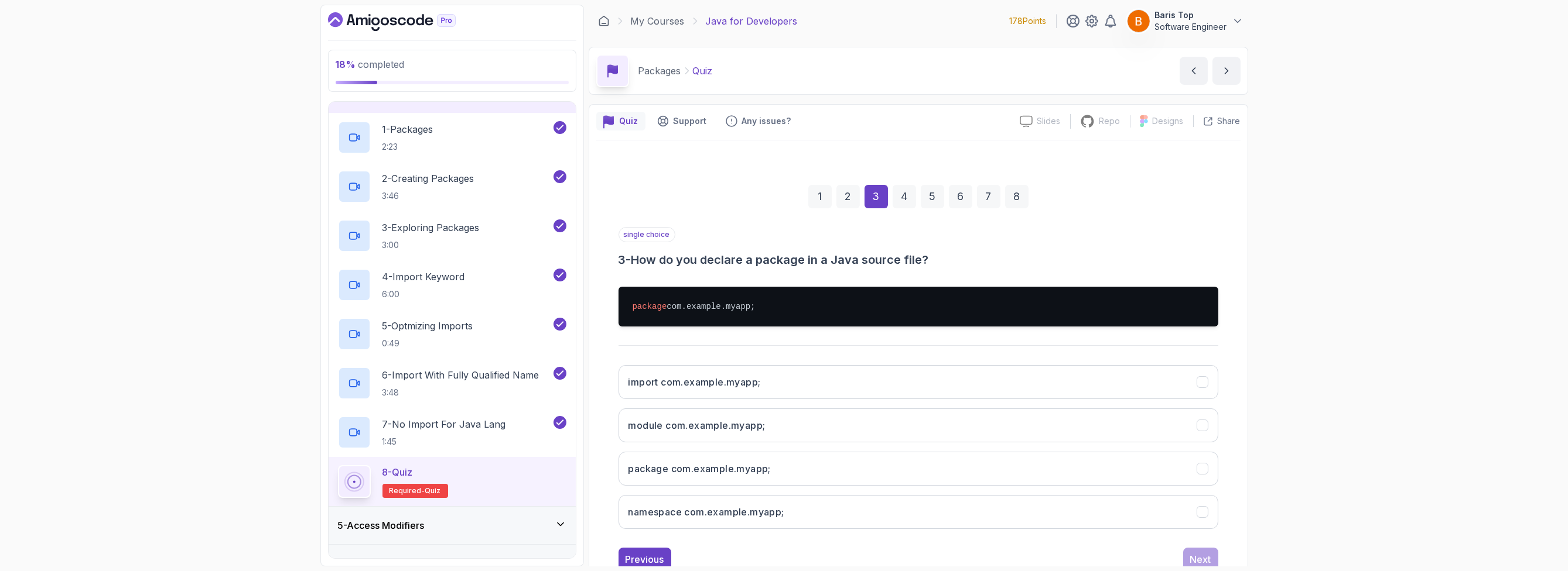
click at [808, 266] on h3 "3 - How do you declare a package in a Java source file?" at bounding box center [919, 260] width 600 height 17
click at [887, 265] on h3 "3 - How do you declare a package in a Java source file?" at bounding box center [919, 260] width 600 height 17
click at [799, 453] on button "package com.example.myapp;" at bounding box center [919, 468] width 600 height 34
click at [887, 559] on div "Next" at bounding box center [1200, 559] width 21 height 14
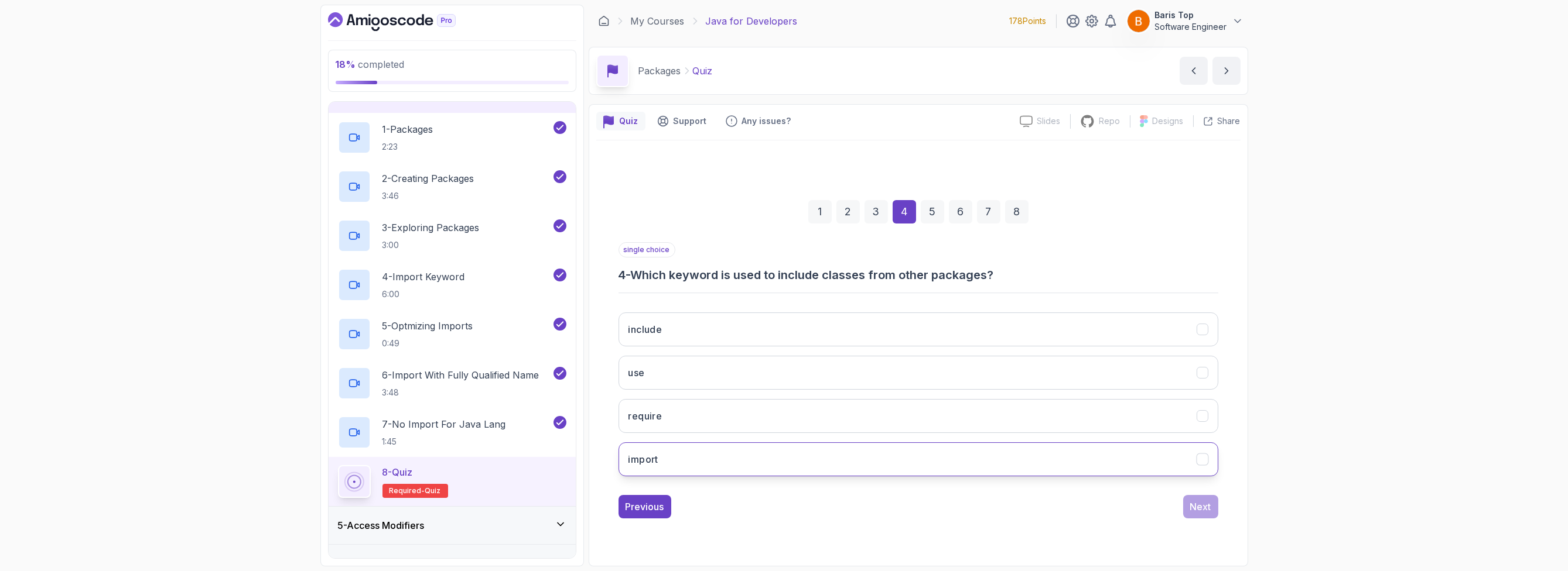
click at [699, 451] on button "import" at bounding box center [919, 459] width 600 height 34
click at [887, 510] on div "Next" at bounding box center [1200, 506] width 21 height 14
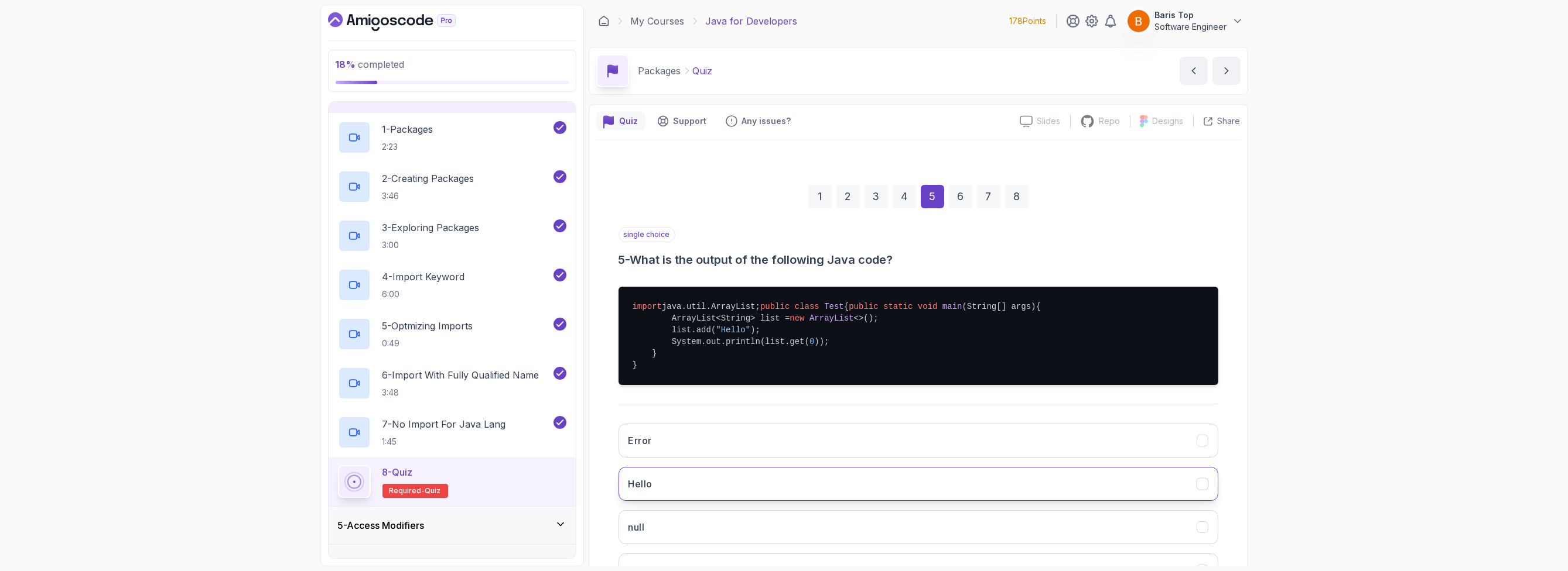
click at [681, 501] on button "Hello" at bounding box center [919, 484] width 600 height 34
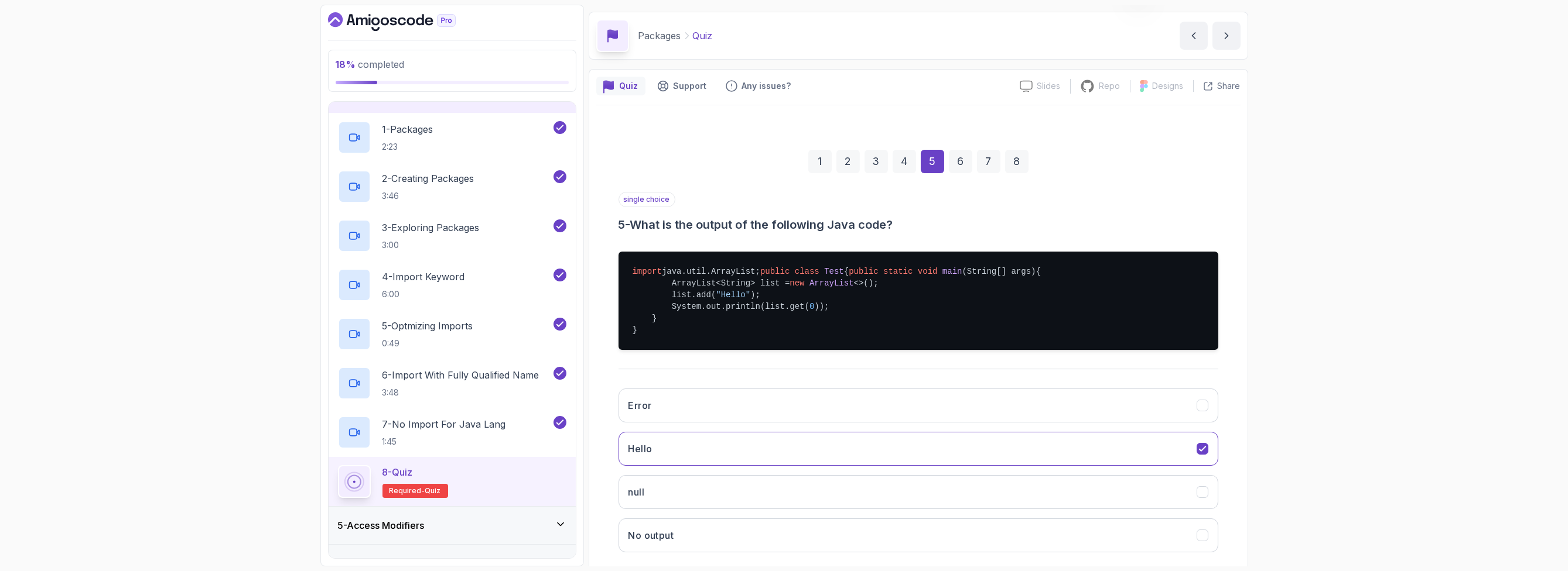
scroll to position [71, 0]
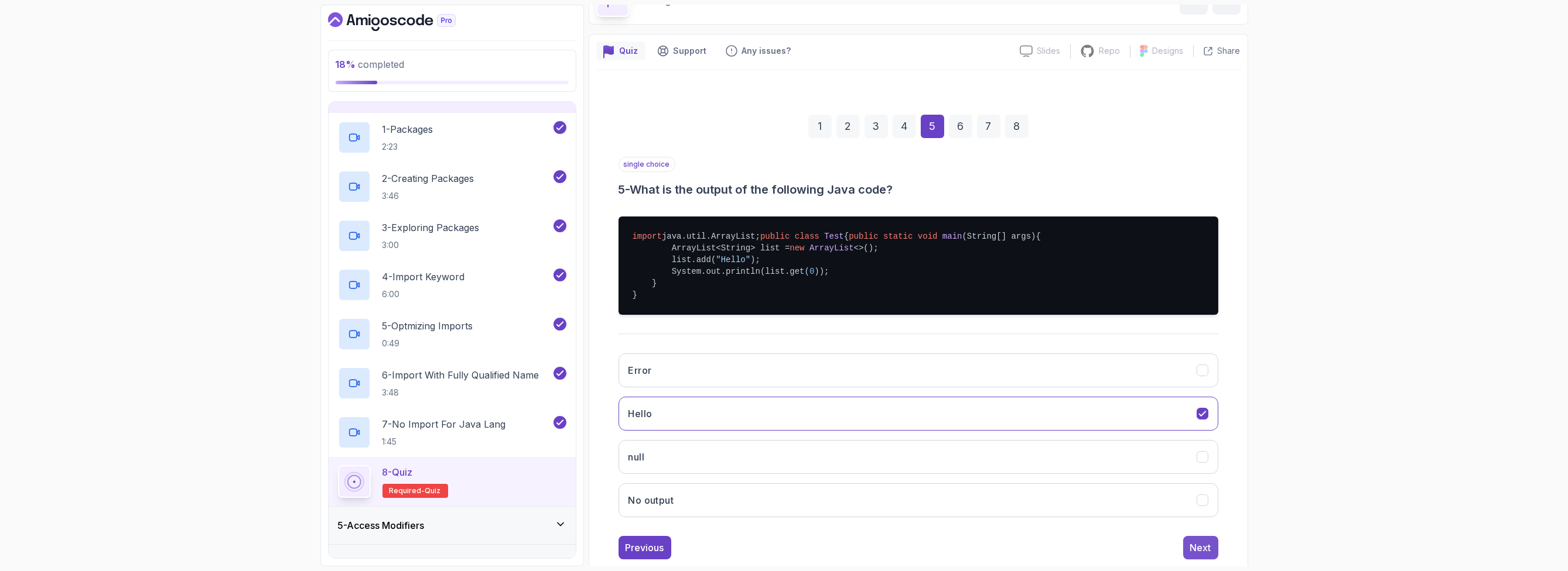
click at [887, 559] on button "Next" at bounding box center [1201, 548] width 35 height 23
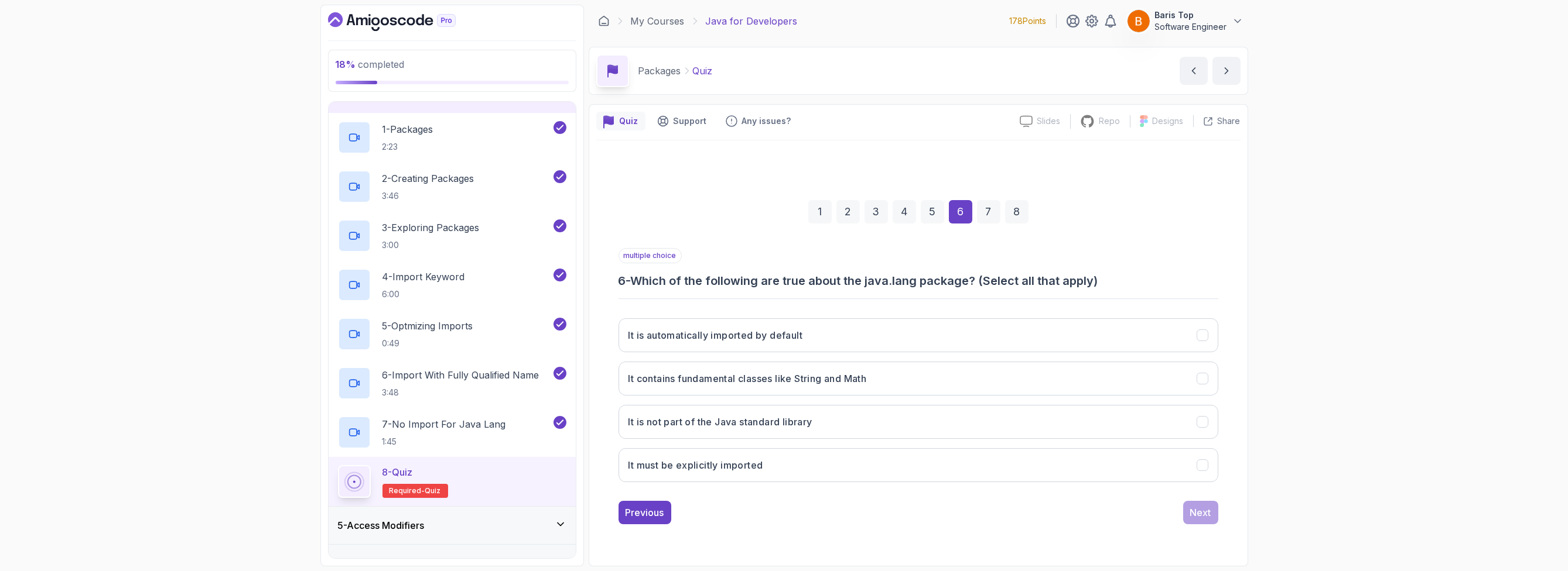
scroll to position [0, 0]
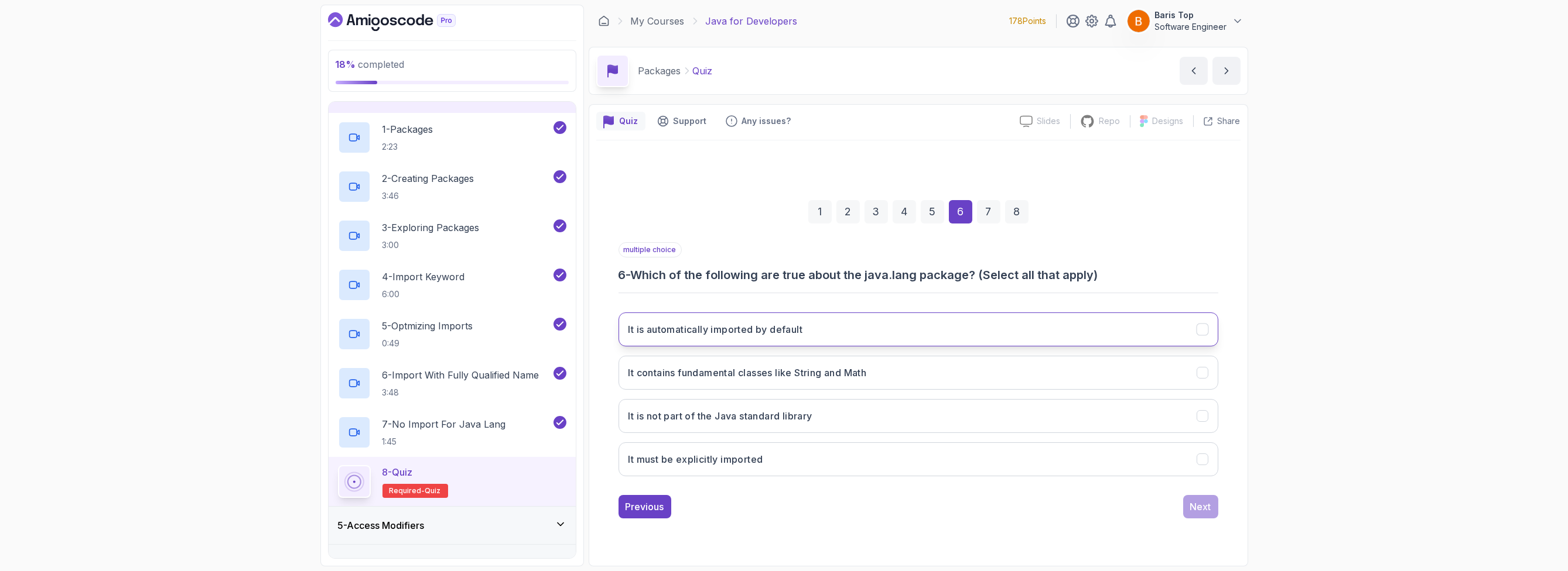
click at [833, 326] on button "It is automatically imported by default" at bounding box center [919, 329] width 600 height 34
click at [887, 374] on button "It contains fundamental classes like String and Math" at bounding box center [919, 373] width 600 height 34
click at [887, 514] on button "Next" at bounding box center [1201, 507] width 35 height 23
click at [834, 328] on button "By declaring the package in the class" at bounding box center [919, 329] width 600 height 34
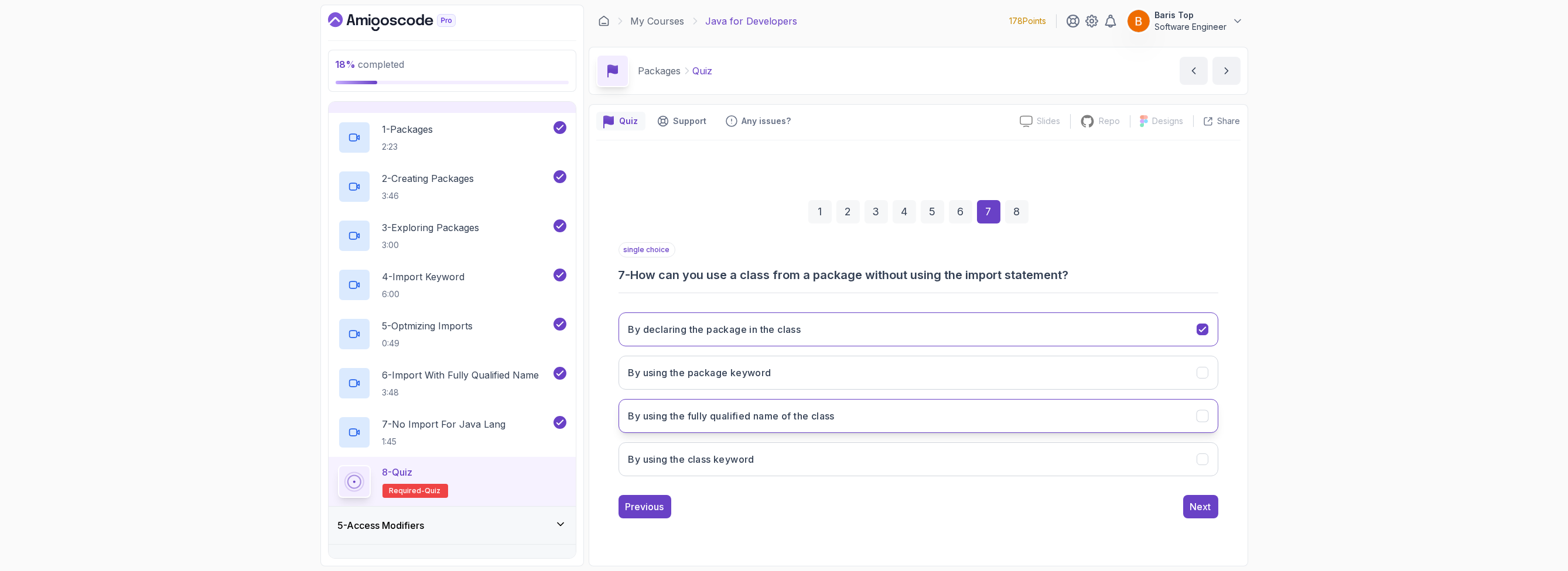
click at [857, 414] on button "By using the fully qualified name of the class" at bounding box center [919, 416] width 600 height 34
click at [887, 508] on div "Next" at bounding box center [1200, 506] width 21 height 14
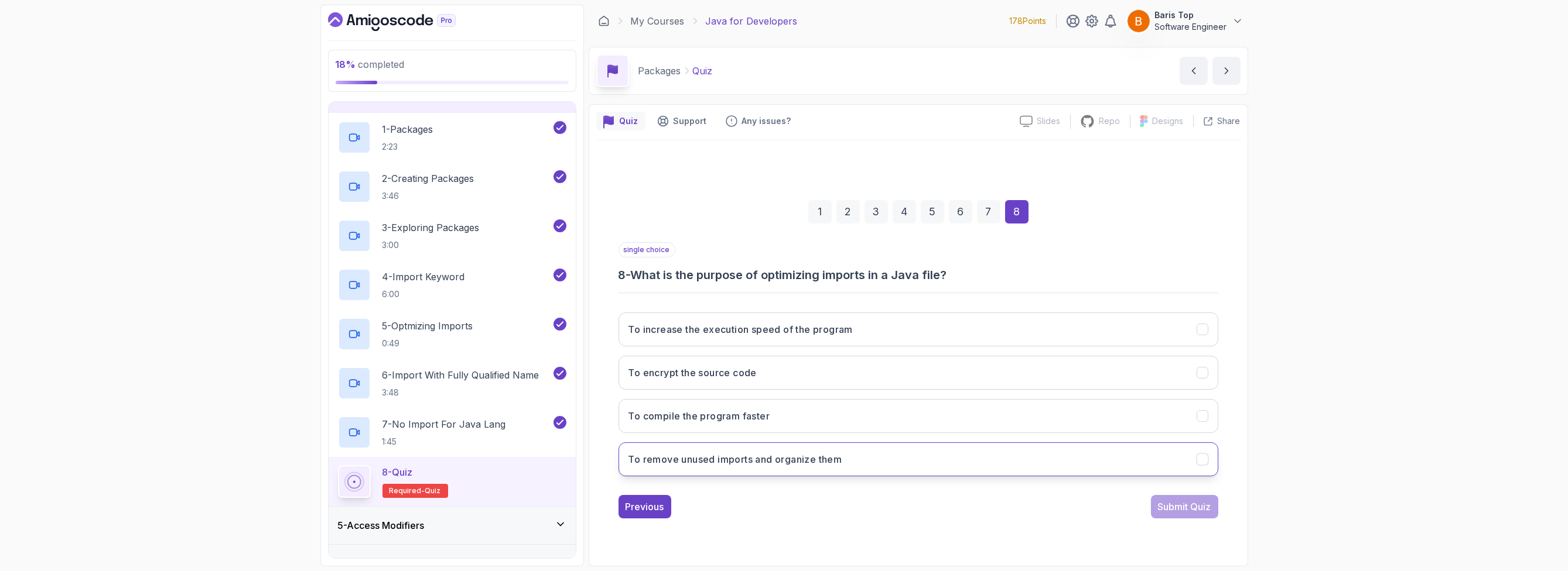
click at [887, 454] on button "To remove unused imports and organize them" at bounding box center [919, 459] width 600 height 34
click at [887, 508] on div "Submit Quiz" at bounding box center [1184, 506] width 53 height 14
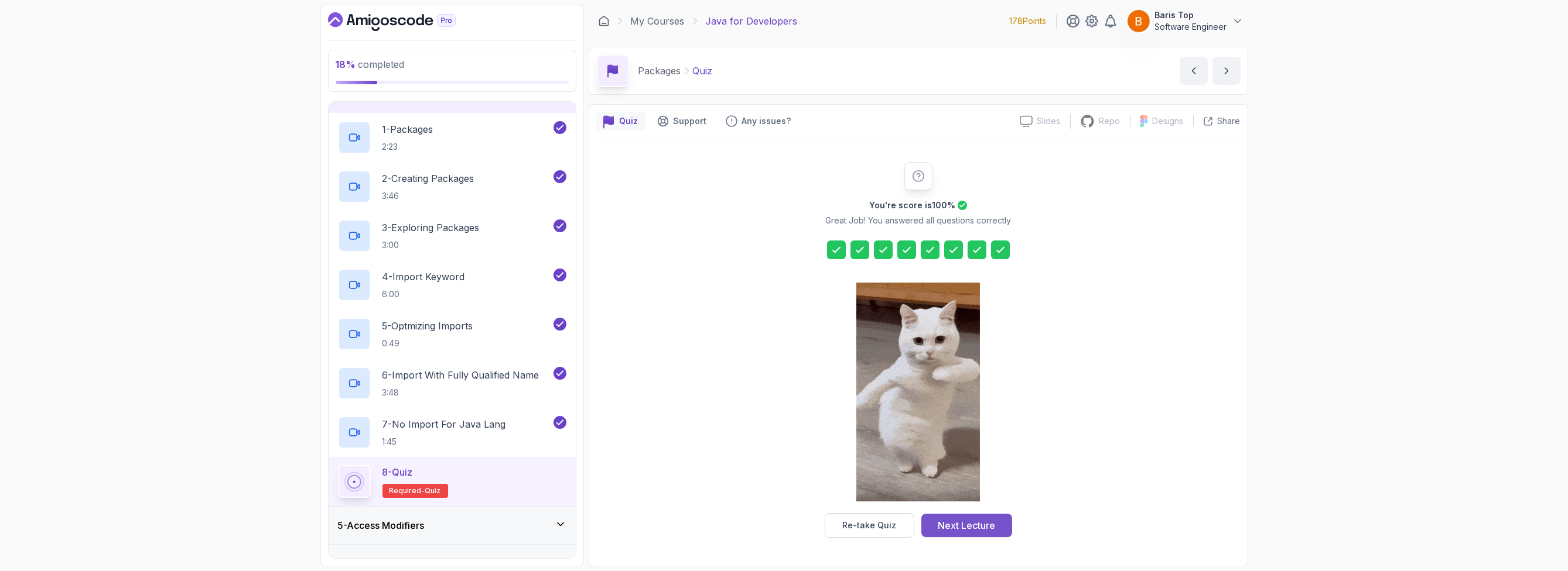
click at [887, 525] on div "Next Lecture" at bounding box center [966, 525] width 57 height 14
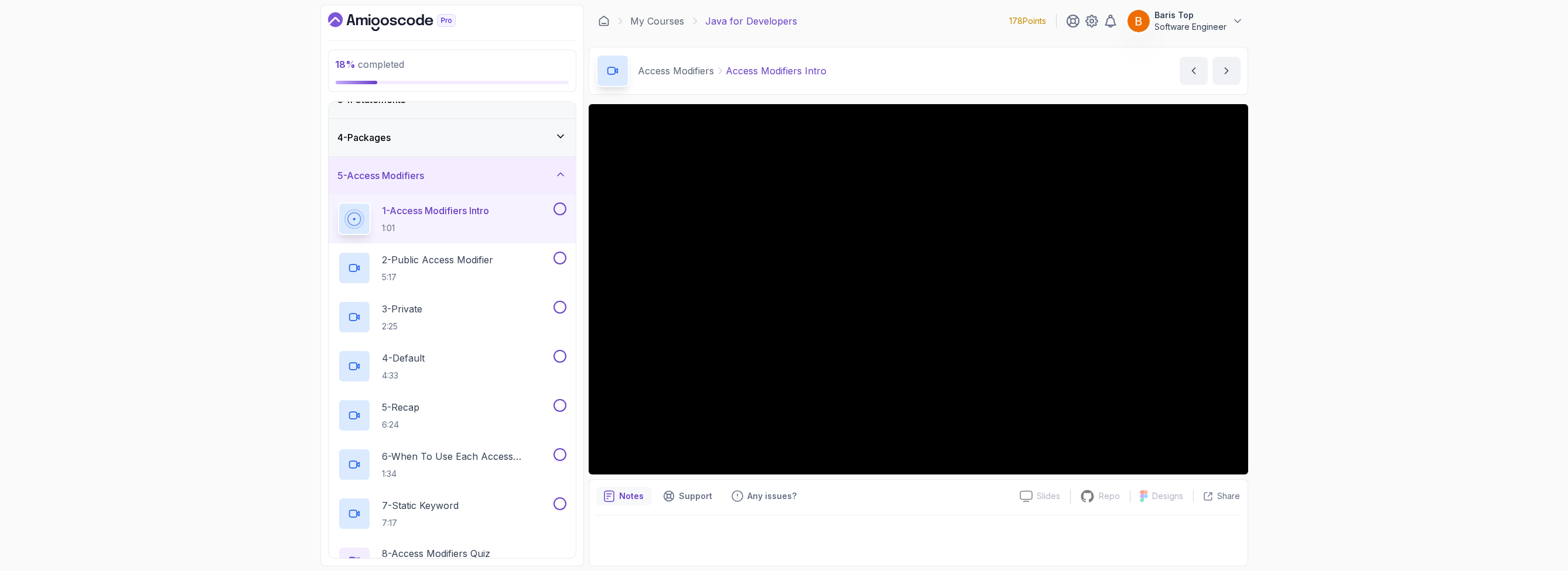
scroll to position [71, 0]
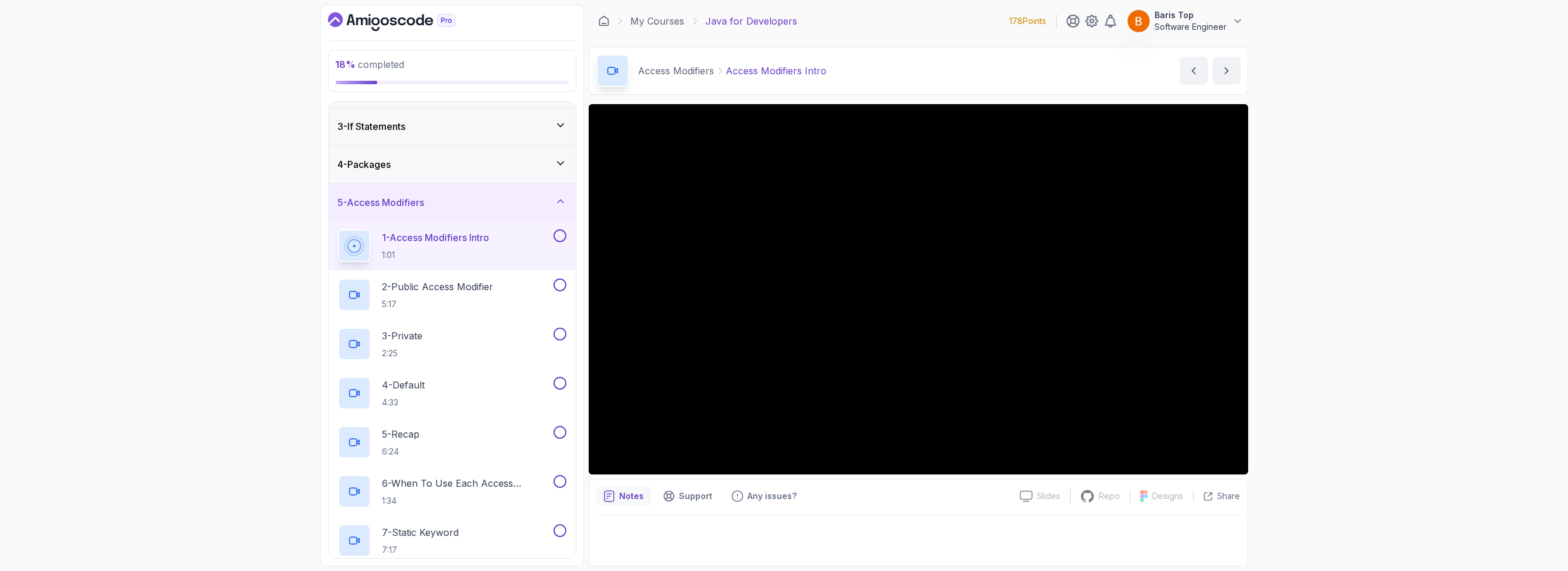
click at [556, 232] on button at bounding box center [560, 236] width 13 height 13
click at [563, 284] on button at bounding box center [560, 286] width 13 height 13
click at [560, 336] on button at bounding box center [560, 334] width 13 height 13
click at [556, 383] on button at bounding box center [560, 383] width 13 height 13
click at [557, 428] on button at bounding box center [560, 432] width 13 height 13
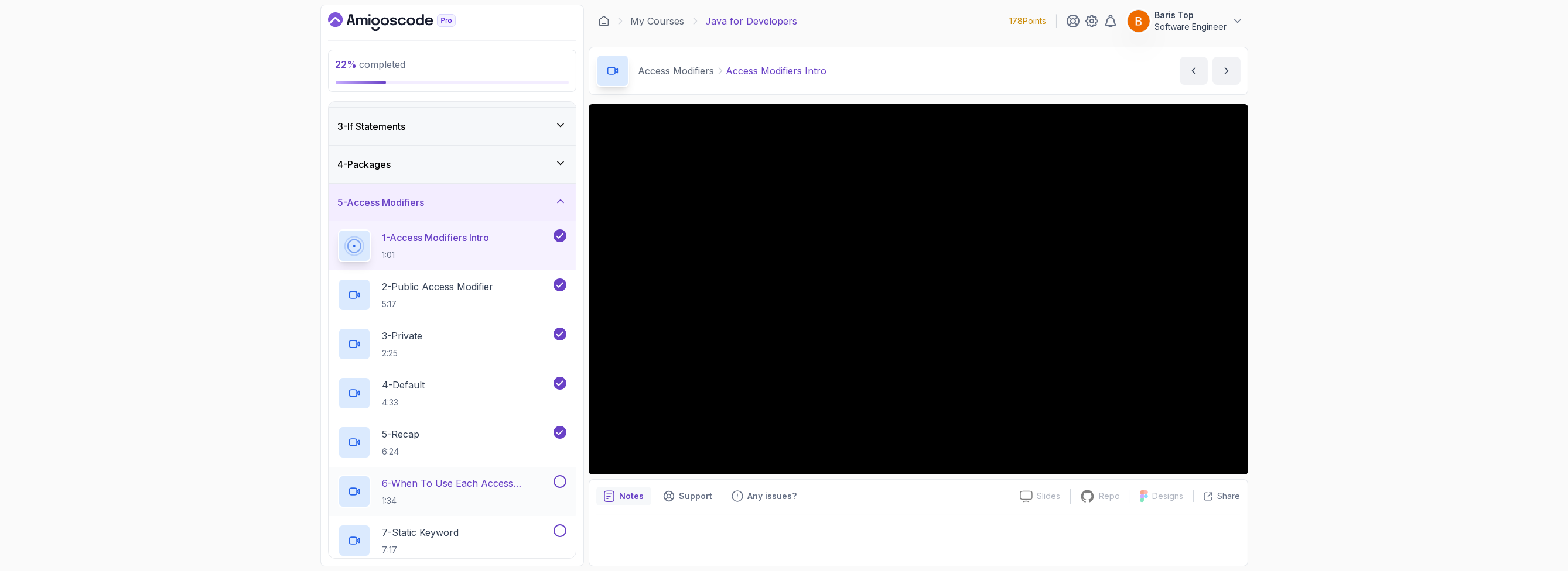
click at [560, 480] on button at bounding box center [560, 482] width 13 height 13
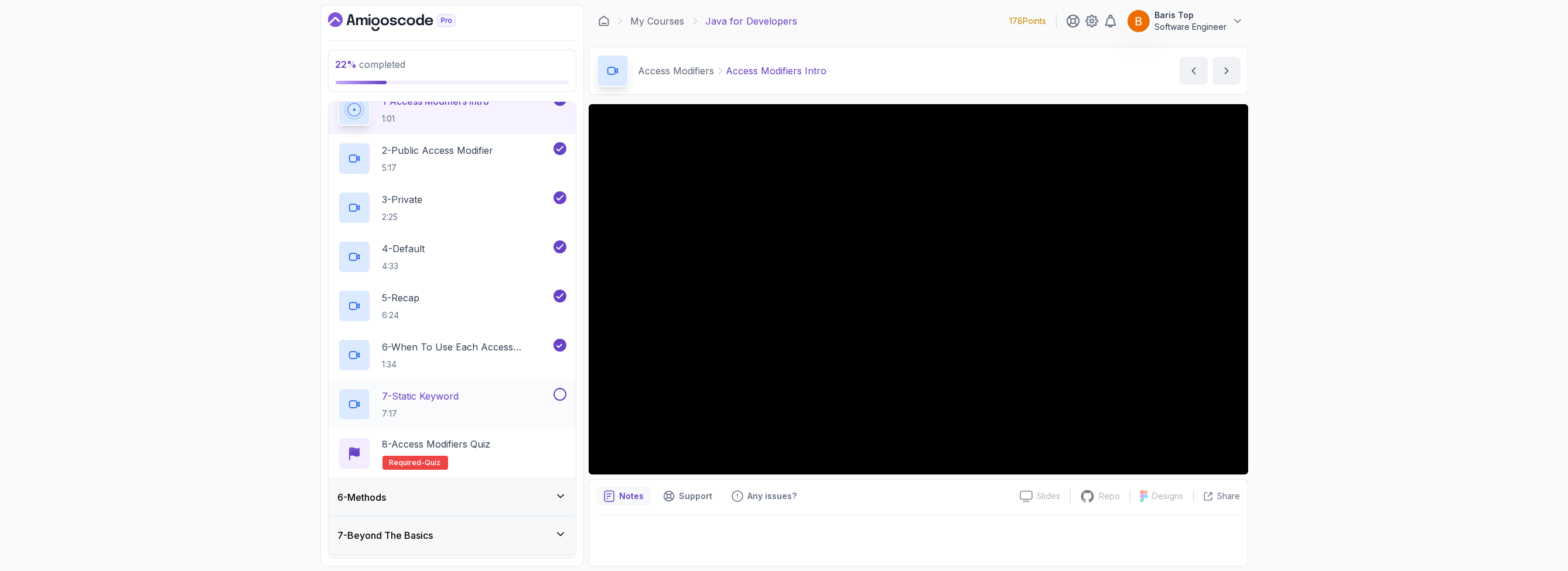
scroll to position [210, 0]
click at [563, 391] on button at bounding box center [560, 391] width 13 height 13
click at [491, 344] on p "6 - When To Use Each Access Modifier" at bounding box center [467, 344] width 169 height 14
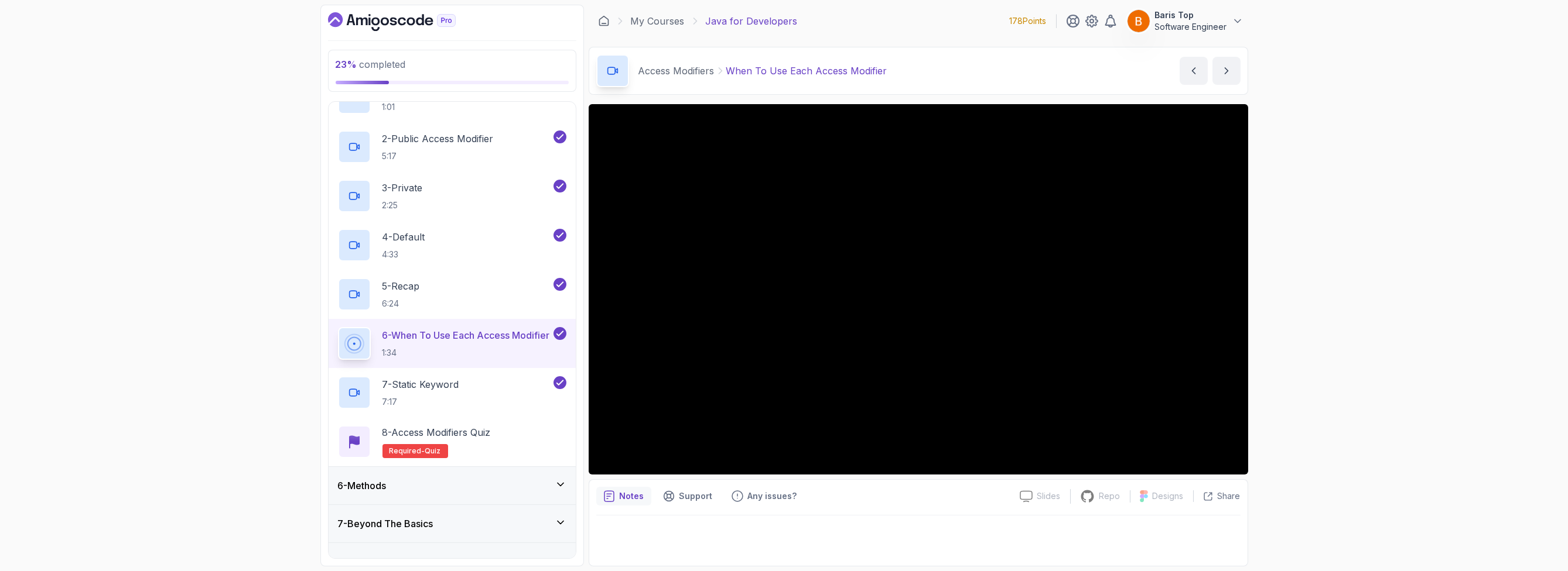
click at [887, 305] on div "23 % completed 1 - Intro 2 - Loops 3 - If Statements 4 - Packages 5 - Access Mo…" at bounding box center [784, 286] width 1568 height 571
click at [497, 437] on div "8 - Access Modifiers Quiz Required- quiz" at bounding box center [452, 442] width 228 height 32
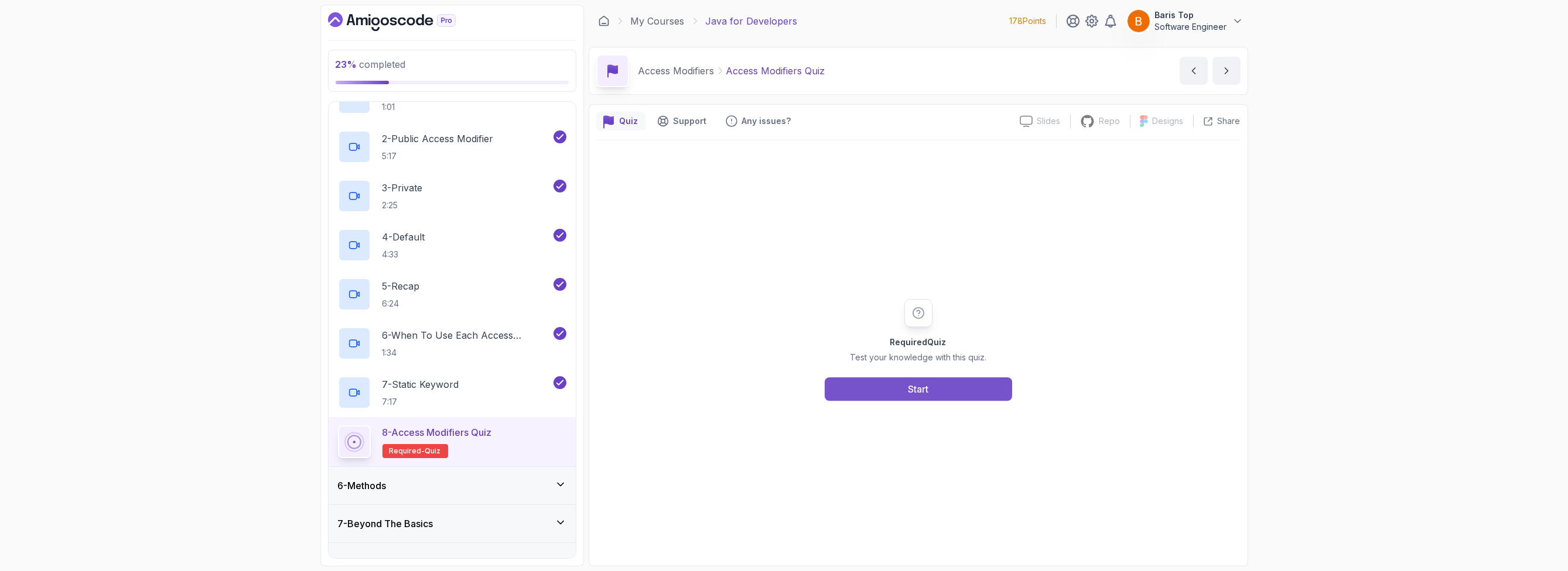
click at [887, 383] on button "Start" at bounding box center [919, 389] width 188 height 23
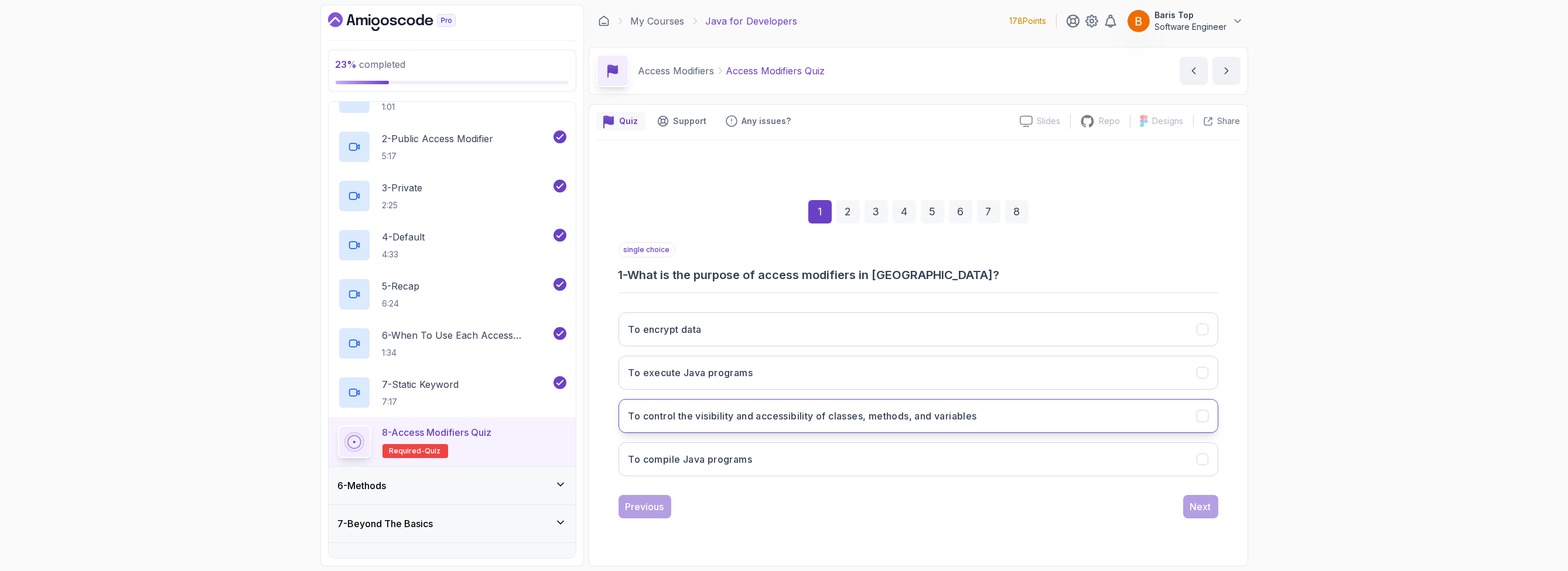
click at [887, 414] on button "To control the visibility and accessibility of classes, methods, and variables" at bounding box center [919, 416] width 600 height 34
click at [887, 510] on div "Next" at bounding box center [1200, 506] width 21 height 14
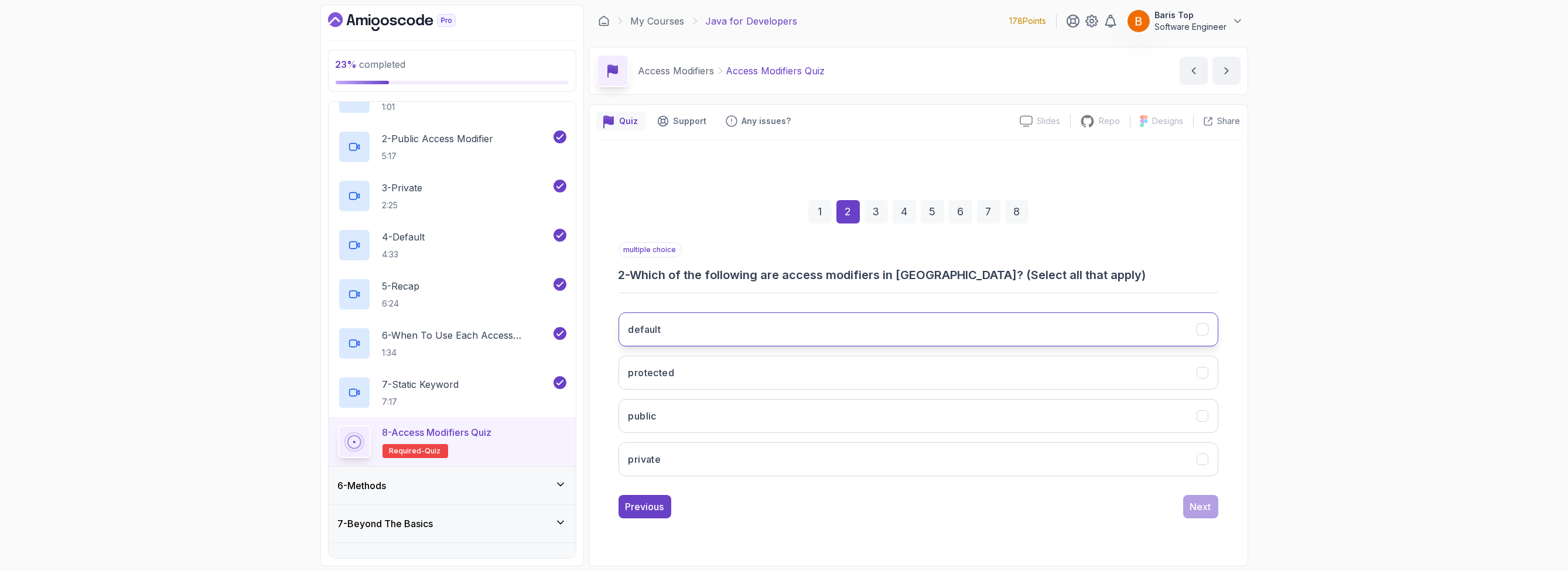
click at [745, 328] on button "default" at bounding box center [919, 329] width 600 height 34
drag, startPoint x: 710, startPoint y: 384, endPoint x: 708, endPoint y: 404, distance: 20.1
click at [711, 384] on button "protected" at bounding box center [919, 373] width 600 height 34
click at [705, 414] on button "public" at bounding box center [919, 416] width 600 height 34
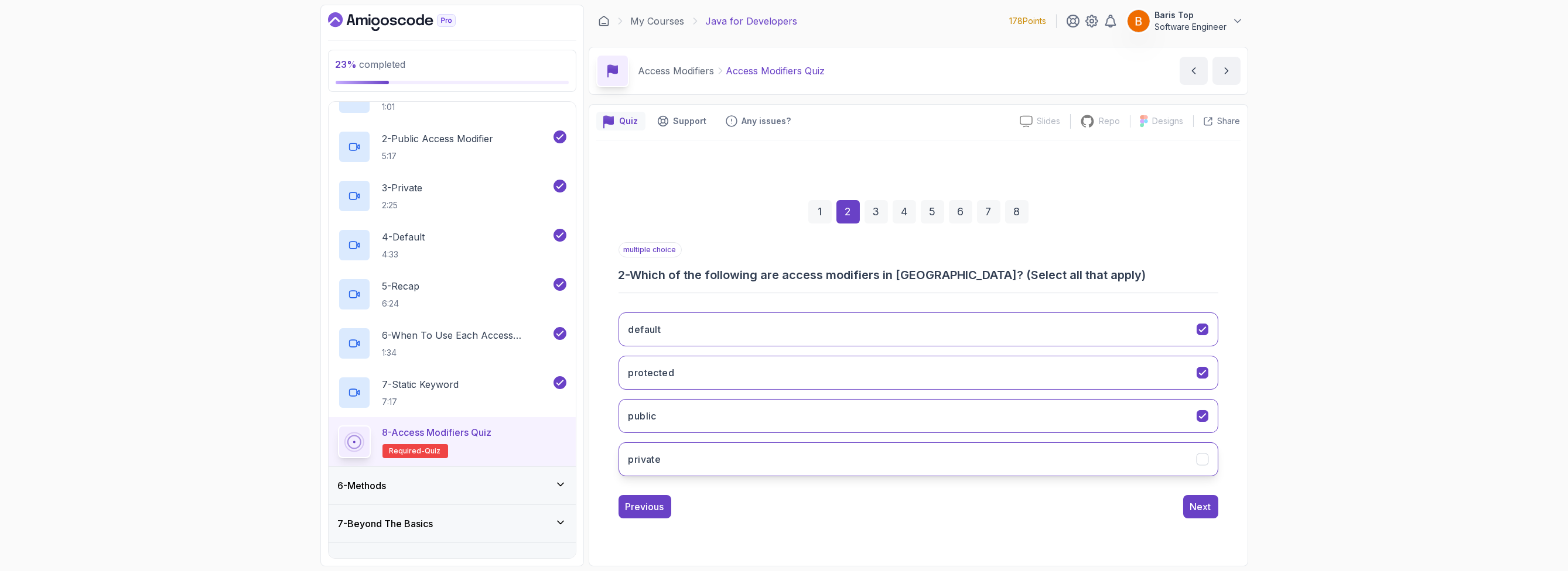
click at [712, 459] on button "private" at bounding box center [919, 459] width 600 height 34
click at [887, 504] on div "Next" at bounding box center [1200, 506] width 21 height 14
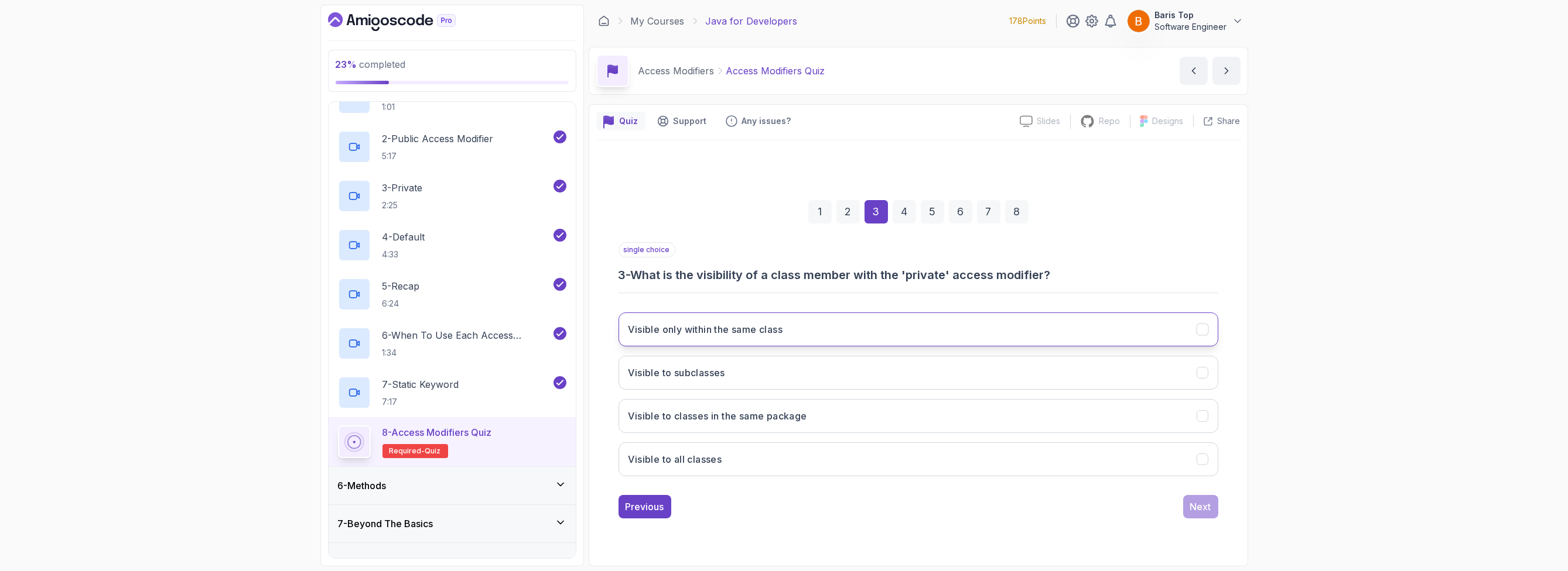
click at [835, 340] on button "Visible only within the same class" at bounding box center [919, 329] width 600 height 34
click at [887, 281] on h3 "3 - What is the visibility of a class member with the 'private' access modifier?" at bounding box center [919, 276] width 600 height 17
click at [887, 519] on div "1 2 3 4 5 6 7 8 single choice 3 - What is the visibility of a class member with…" at bounding box center [919, 349] width 644 height 356
click at [887, 505] on div "Next" at bounding box center [1200, 506] width 21 height 14
click at [884, 331] on button "Public" at bounding box center [919, 329] width 600 height 34
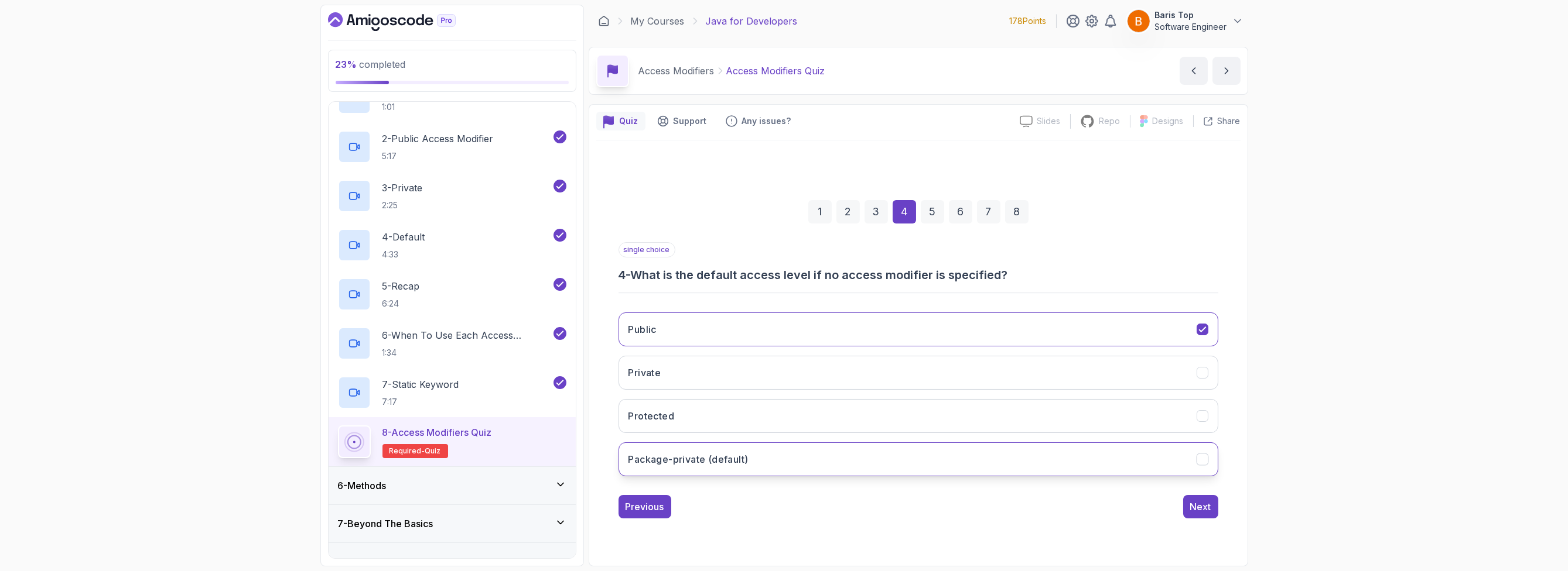
click at [847, 457] on button "Package-private (default)" at bounding box center [919, 459] width 600 height 34
click at [828, 504] on div "Previous Next" at bounding box center [919, 507] width 600 height 23
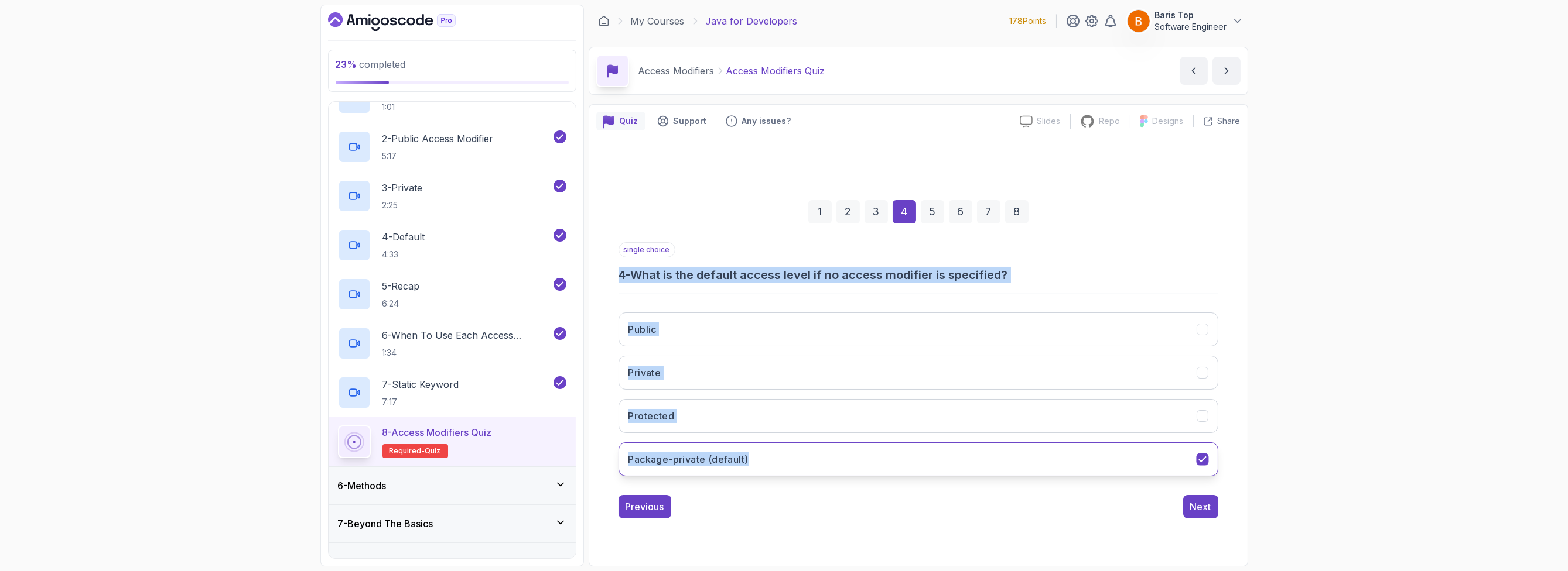
drag, startPoint x: 615, startPoint y: 275, endPoint x: 931, endPoint y: 456, distance: 364.2
click at [887, 456] on div "1 2 3 4 5 6 7 8 single choice 4 - What is the default access level if no access…" at bounding box center [919, 349] width 644 height 356
copy div "4 - What is the default access level if no access modifier is specified? Public…"
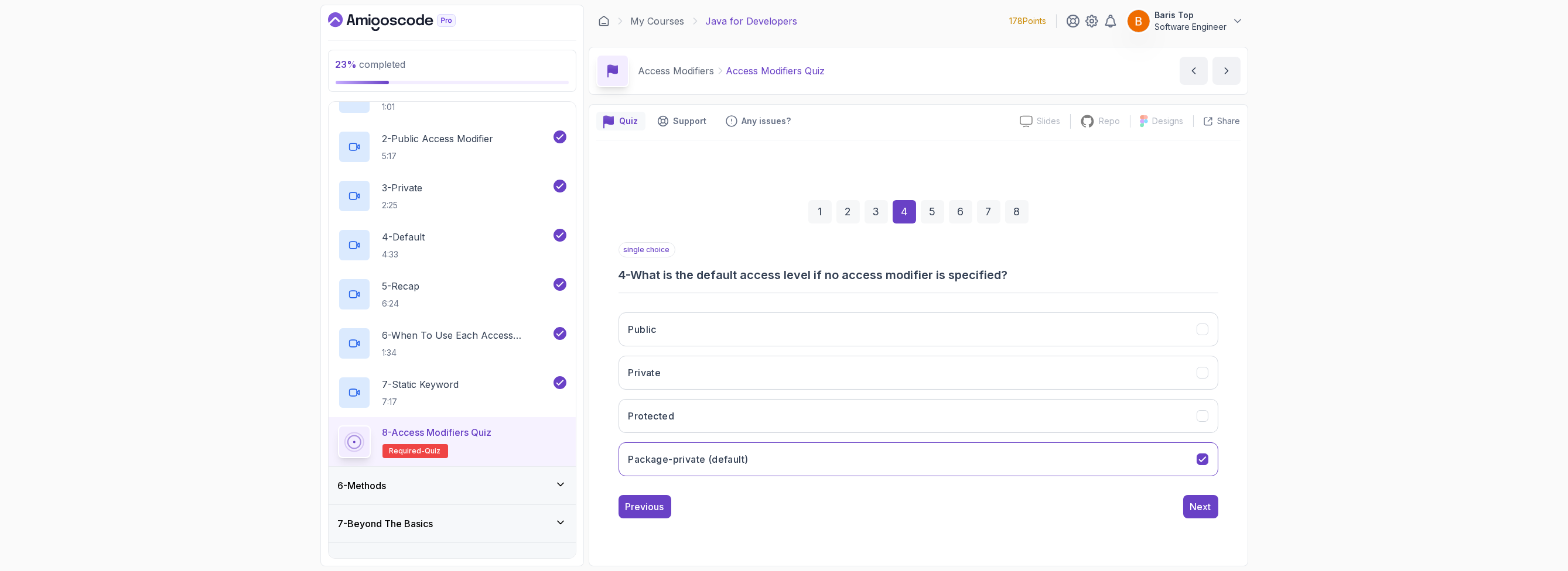
click at [836, 501] on div "Previous Next" at bounding box center [919, 507] width 600 height 23
click at [887, 507] on div "Next" at bounding box center [1200, 506] width 21 height 14
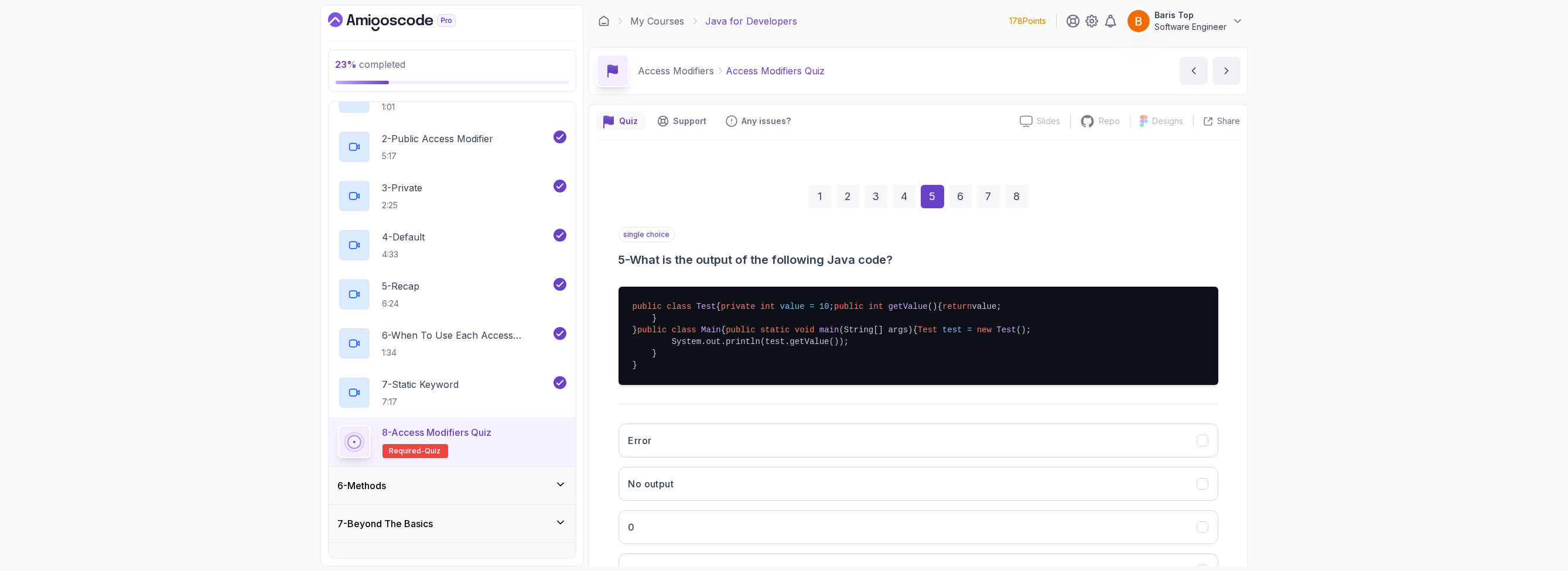
click at [770, 233] on div "single choice 5 - What is the output of the following Java code?" at bounding box center [919, 247] width 600 height 41
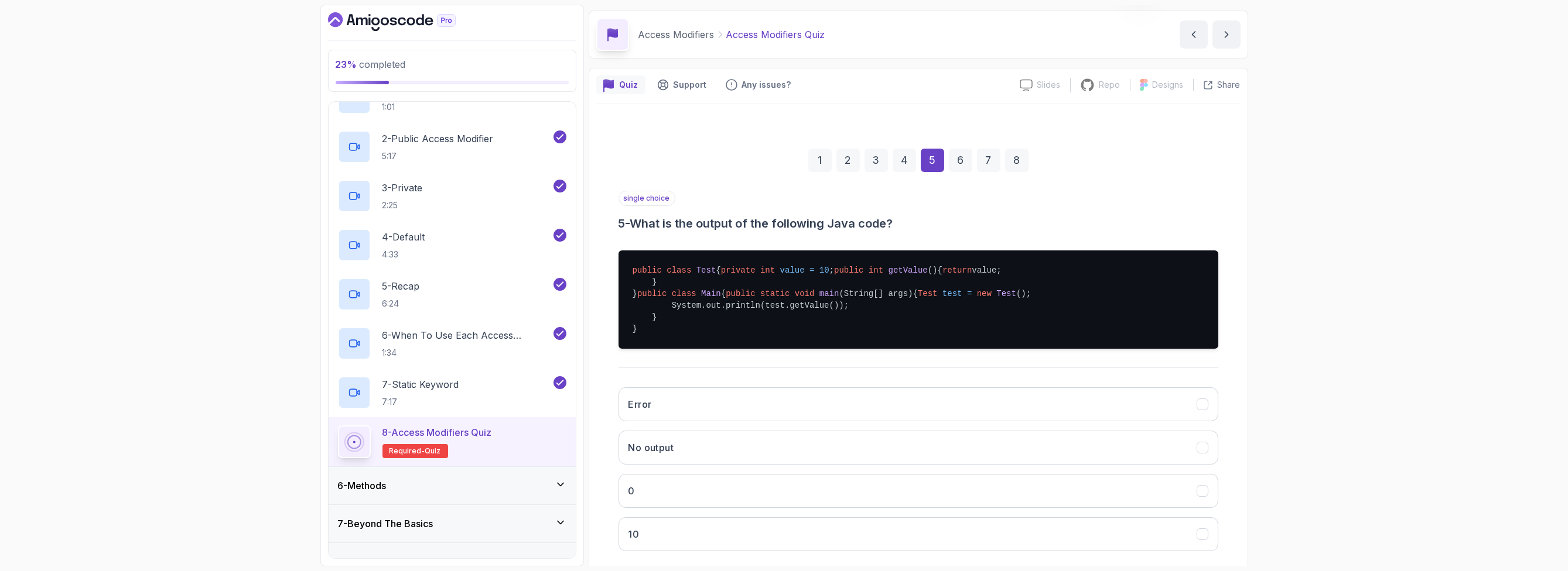
scroll to position [71, 0]
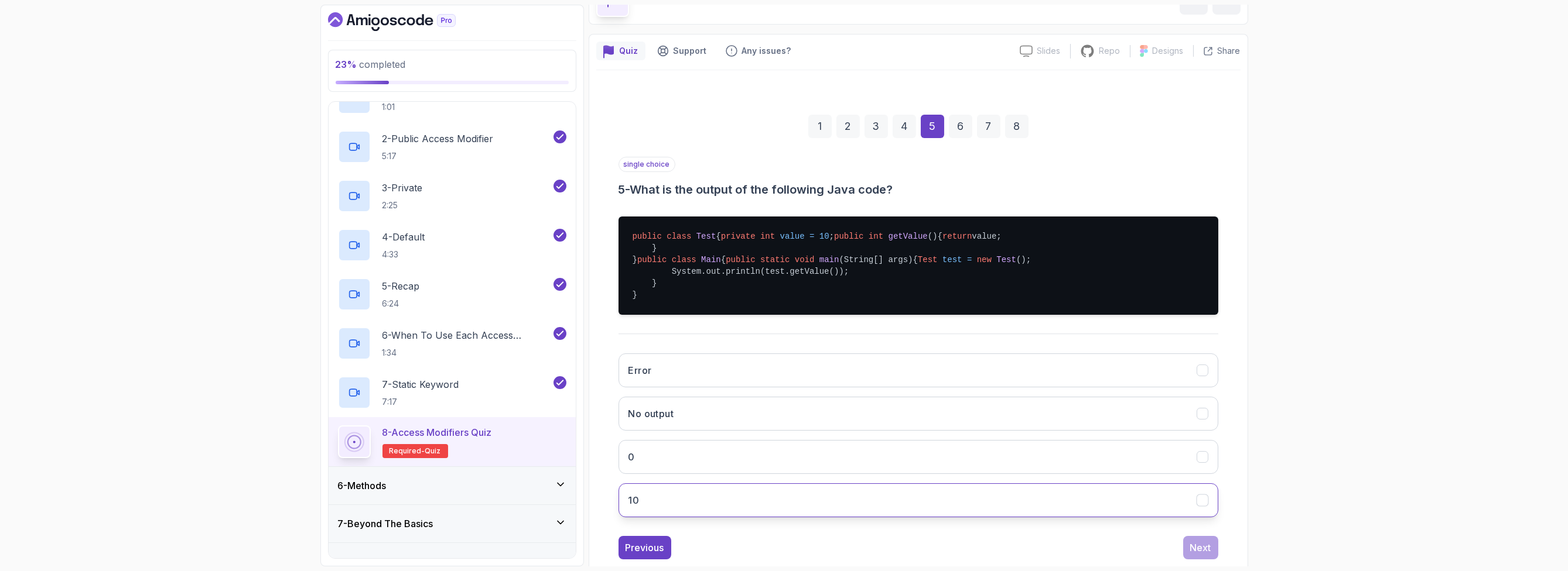
click at [702, 517] on button "10" at bounding box center [919, 500] width 600 height 34
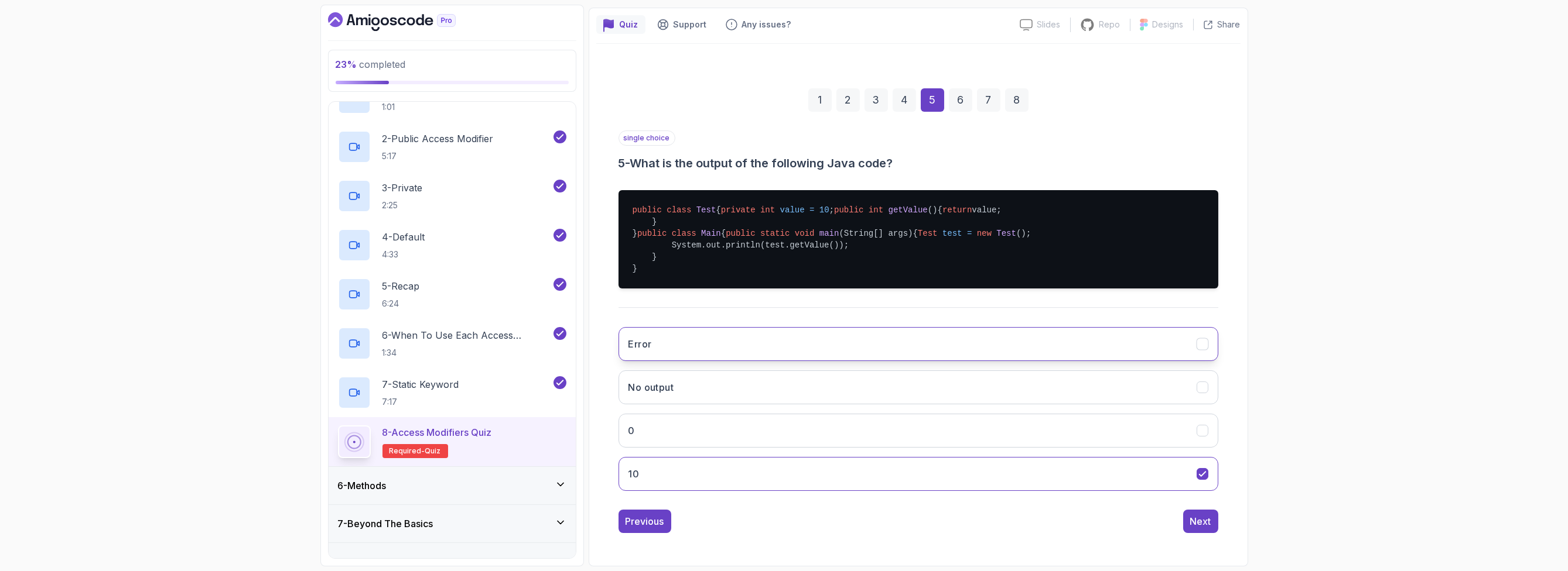
scroll to position [164, 0]
click at [887, 523] on div "Next" at bounding box center [1200, 521] width 21 height 14
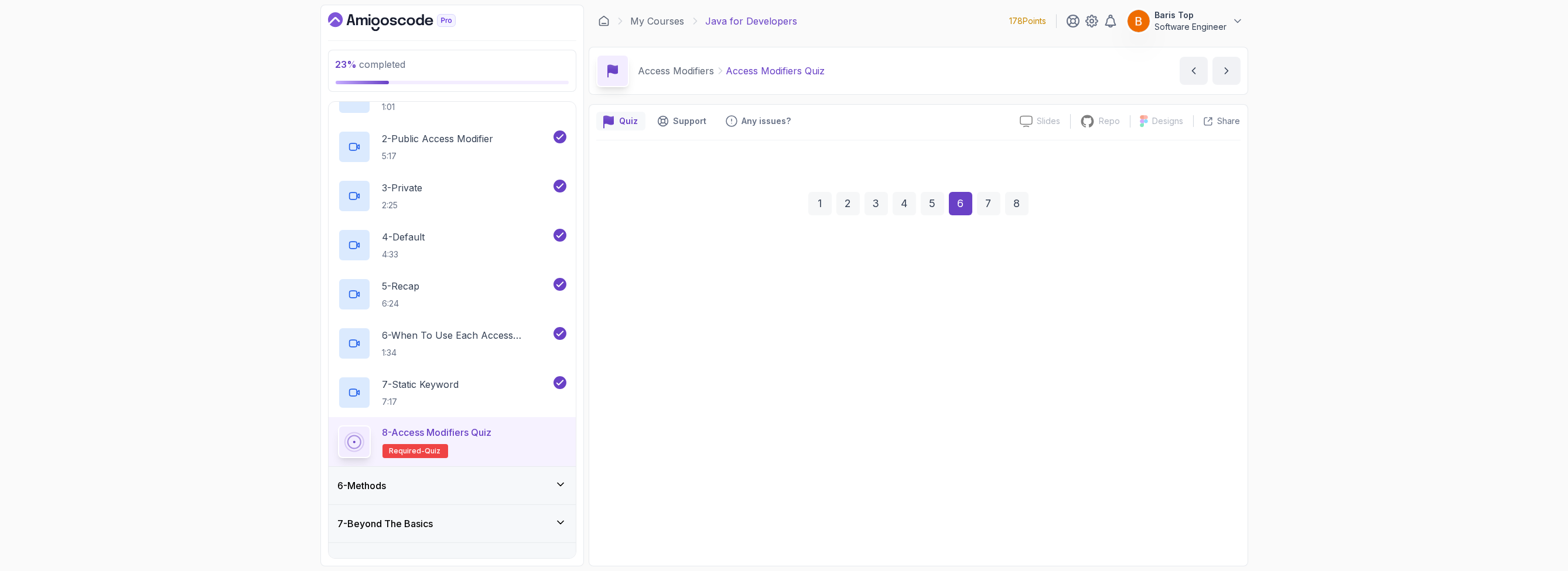
scroll to position [0, 0]
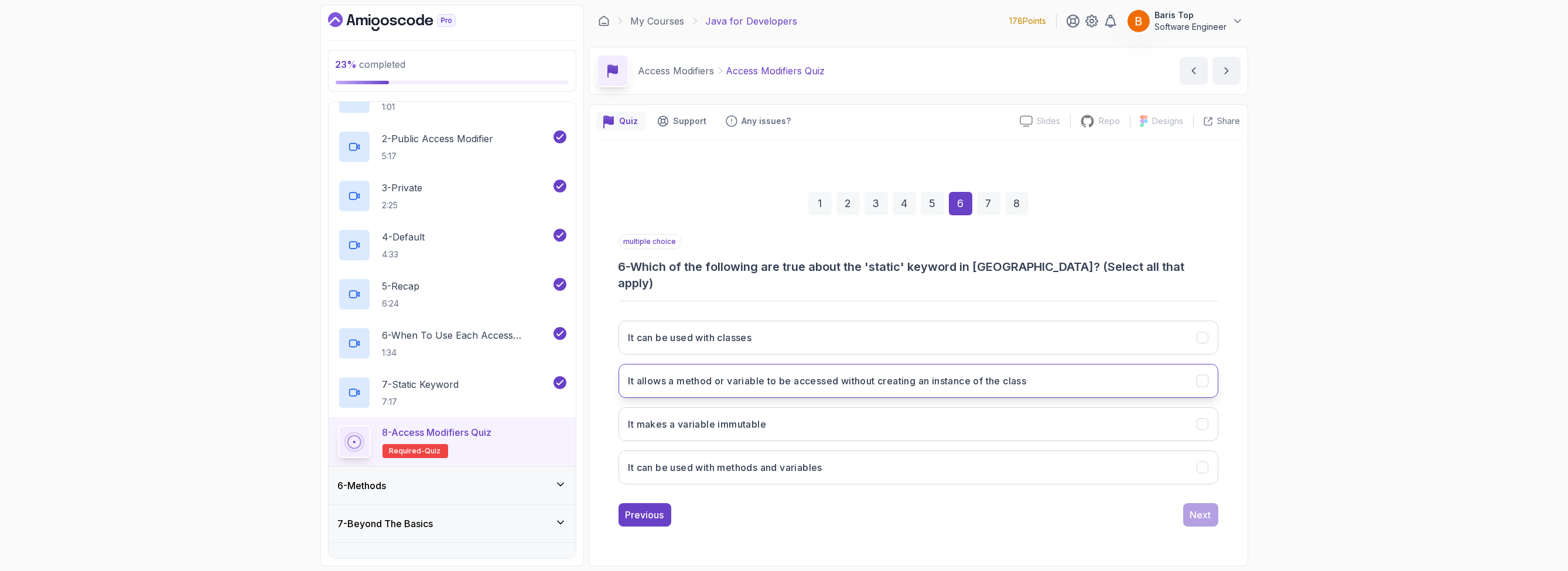
click at [887, 380] on button "It allows a method or variable to be accessed without creating an instance of t…" at bounding box center [919, 381] width 600 height 34
drag, startPoint x: 826, startPoint y: 339, endPoint x: 826, endPoint y: 347, distance: 8.0
click at [826, 340] on button "It can be used with classes" at bounding box center [919, 337] width 600 height 34
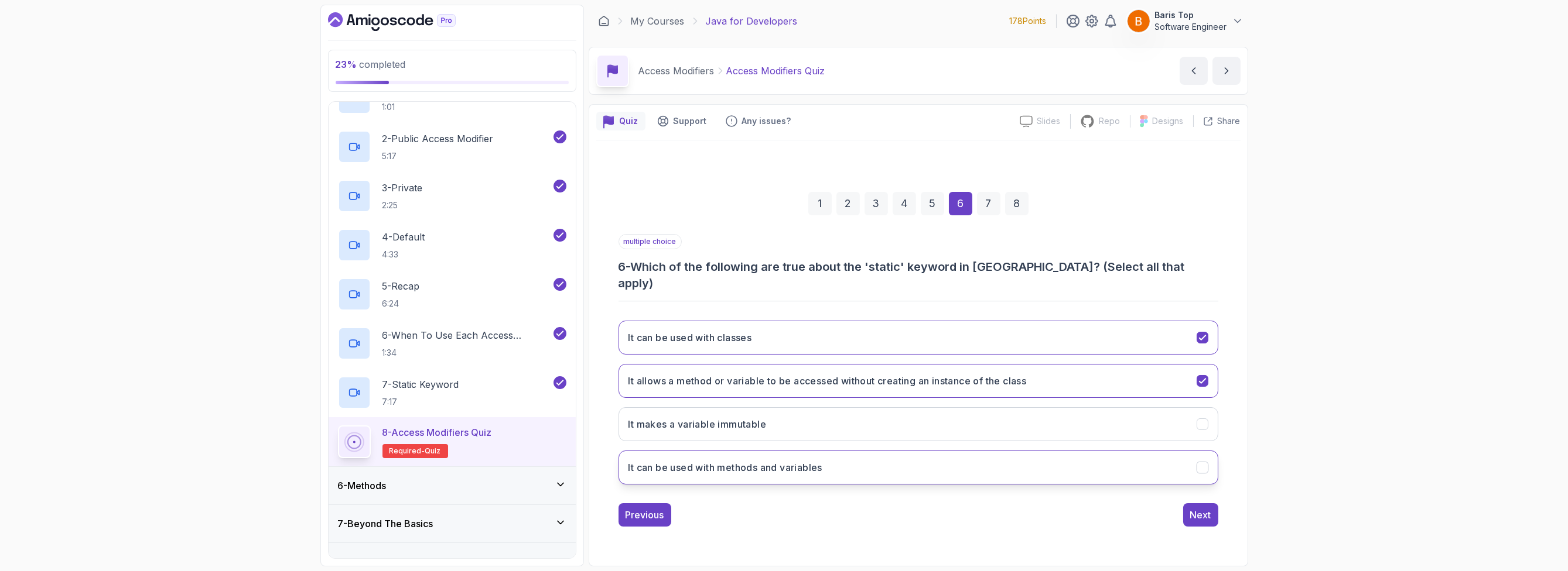
click at [833, 459] on button "It can be used with methods and variables" at bounding box center [919, 467] width 600 height 34
click at [830, 408] on button "It makes a variable immutable" at bounding box center [919, 424] width 600 height 34
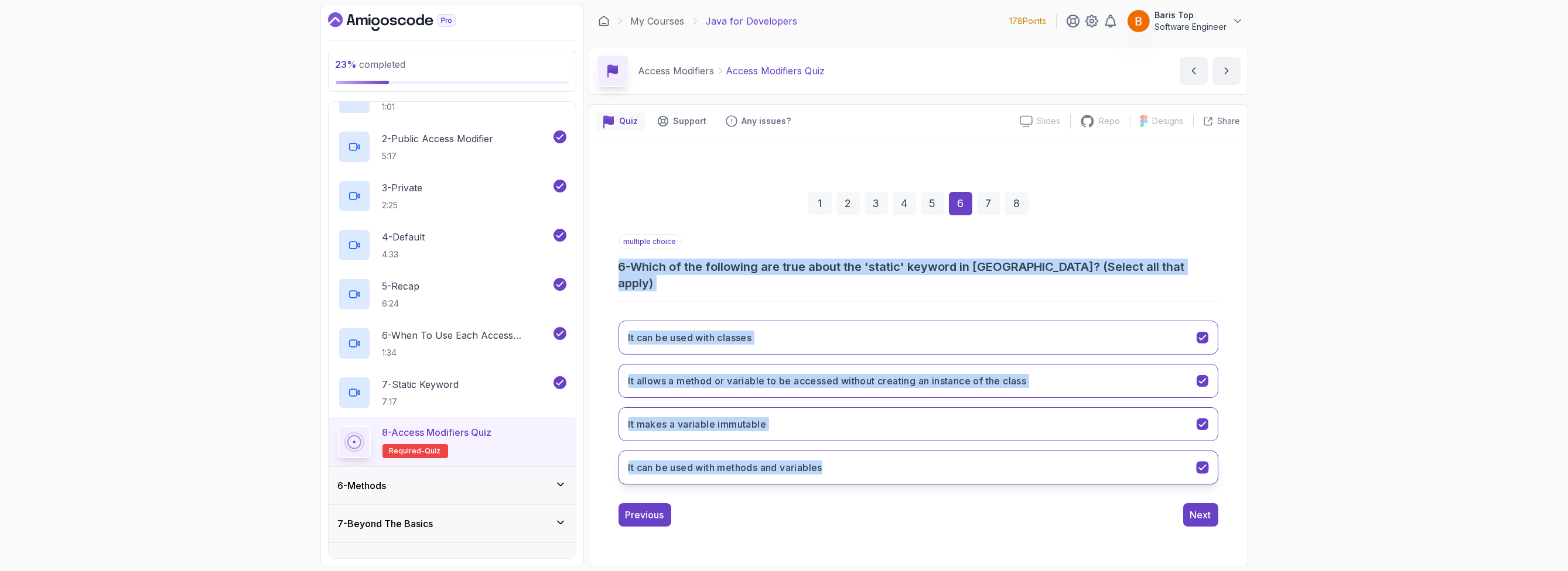
drag, startPoint x: 615, startPoint y: 269, endPoint x: 992, endPoint y: 461, distance: 423.1
click at [887, 461] on div "1 2 3 4 5 6 7 8 multiple choice 6 - Which of the following are true about the '…" at bounding box center [919, 349] width 644 height 373
copy div "6 - Which of the following are true about the 'static' keyword in Java? (Select…"
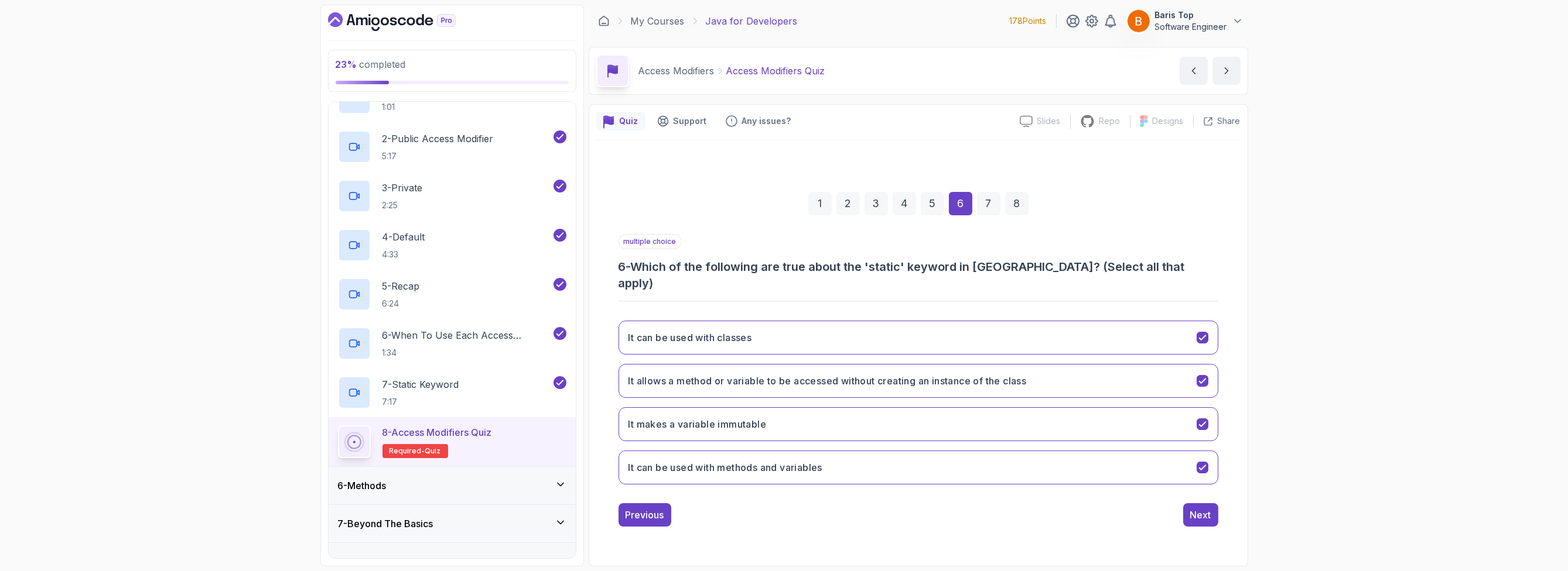
click at [887, 476] on div "23 % completed 1 - Intro 2 - Loops 3 - If Statements 4 - Packages 5 - Access Mo…" at bounding box center [784, 286] width 1568 height 571
click at [887, 509] on div "Next" at bounding box center [1200, 515] width 21 height 14
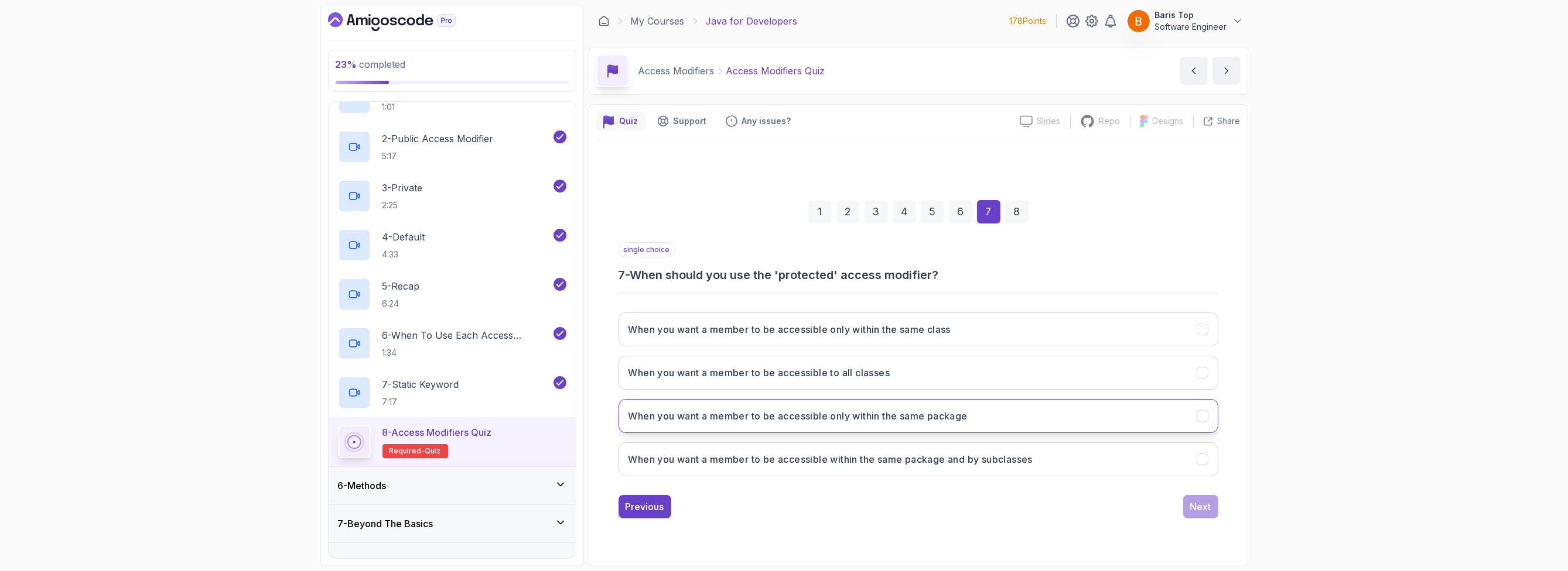
click at [887, 422] on button "When you want a member to be accessible only within the same package" at bounding box center [919, 416] width 600 height 34
click at [887, 456] on button "When you want a member to be accessible within the same package and by subclass…" at bounding box center [919, 459] width 600 height 34
click at [887, 490] on div "single choice 7 - When should you use the 'protected' access modifier? When you…" at bounding box center [919, 380] width 600 height 276
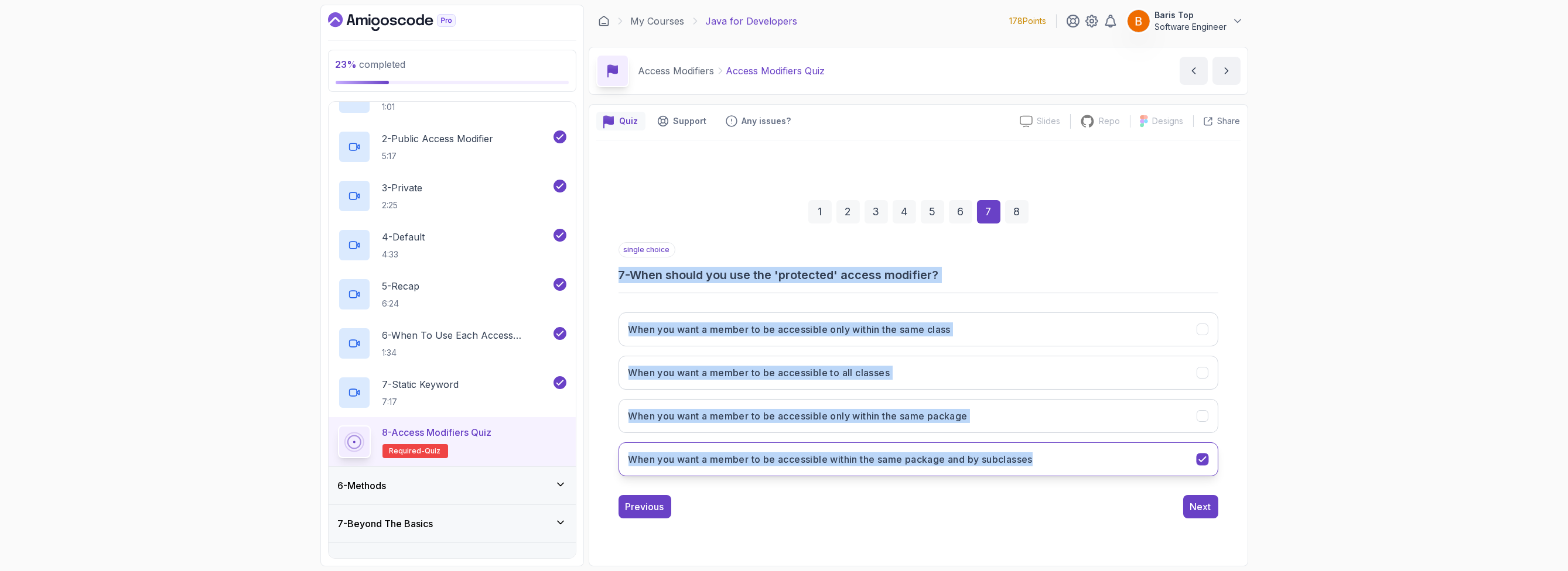
drag, startPoint x: 618, startPoint y: 267, endPoint x: 1061, endPoint y: 460, distance: 483.2
click at [887, 460] on div "single choice 7 - When should you use the 'protected' access modifier? When you…" at bounding box center [919, 364] width 600 height 243
copy div "7 - When should you use the 'protected' access modifier? When you want a member…"
click at [887, 393] on div "23 % completed 1 - Intro 2 - Loops 3 - If Statements 4 - Packages 5 - Access Mo…" at bounding box center [784, 286] width 1568 height 571
click at [887, 465] on button "When you want a member to be accessible within the same package and by subclass…" at bounding box center [919, 459] width 600 height 34
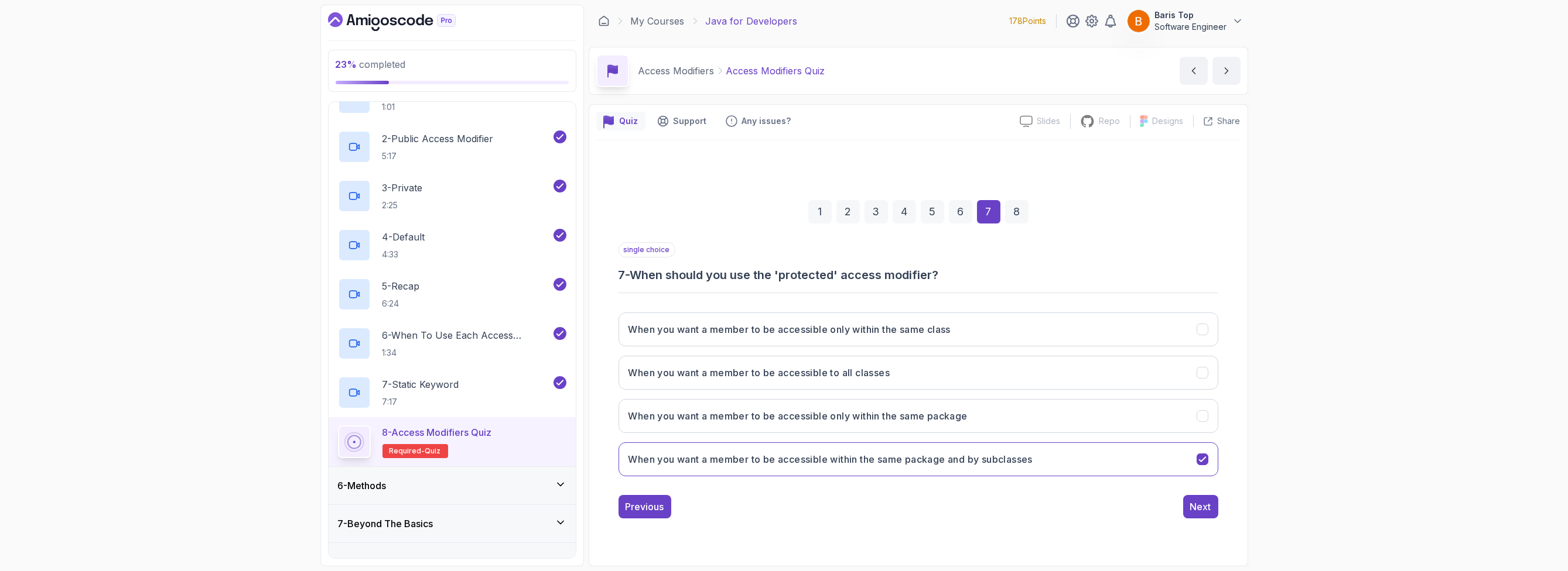
click at [887, 465] on div "23 % completed 1 - Intro 2 - Loops 3 - If Statements 4 - Packages 5 - Access Mo…" at bounding box center [784, 286] width 1568 height 571
click at [887, 505] on div "Next" at bounding box center [1200, 506] width 21 height 14
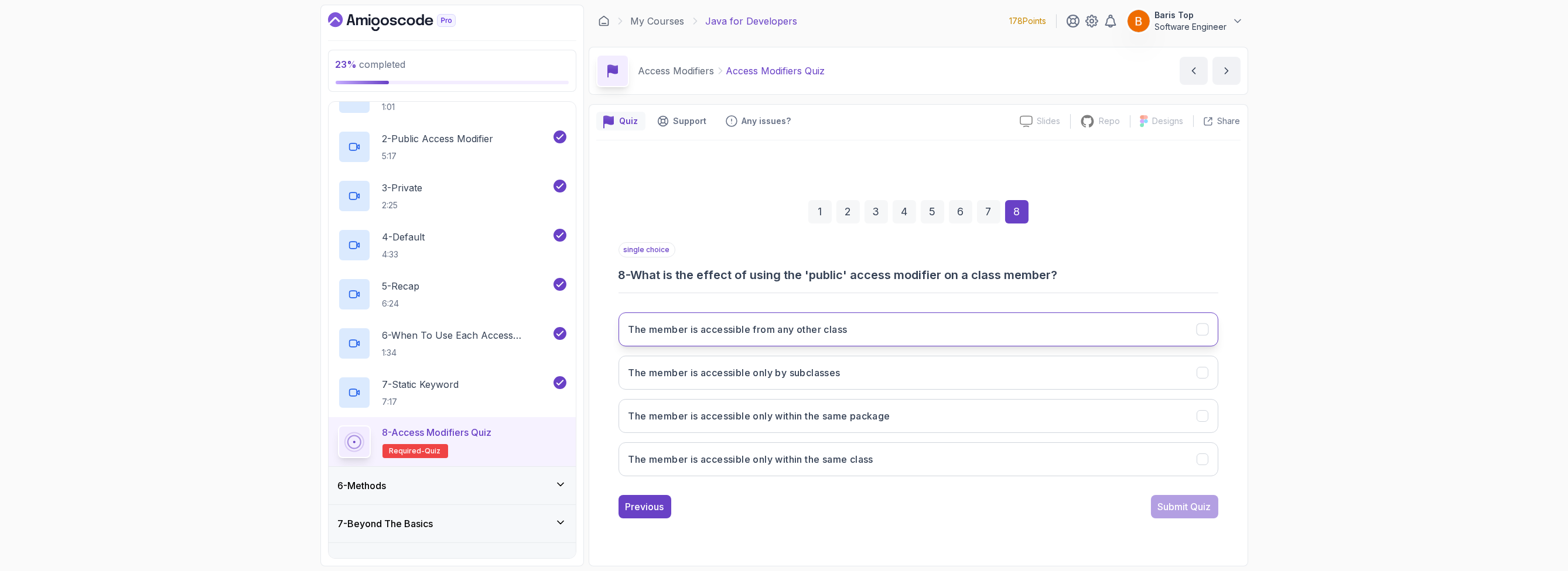
click at [887, 330] on button "The member is accessible from any other class" at bounding box center [919, 329] width 600 height 34
click at [887, 509] on div "Submit Quiz" at bounding box center [1184, 506] width 53 height 14
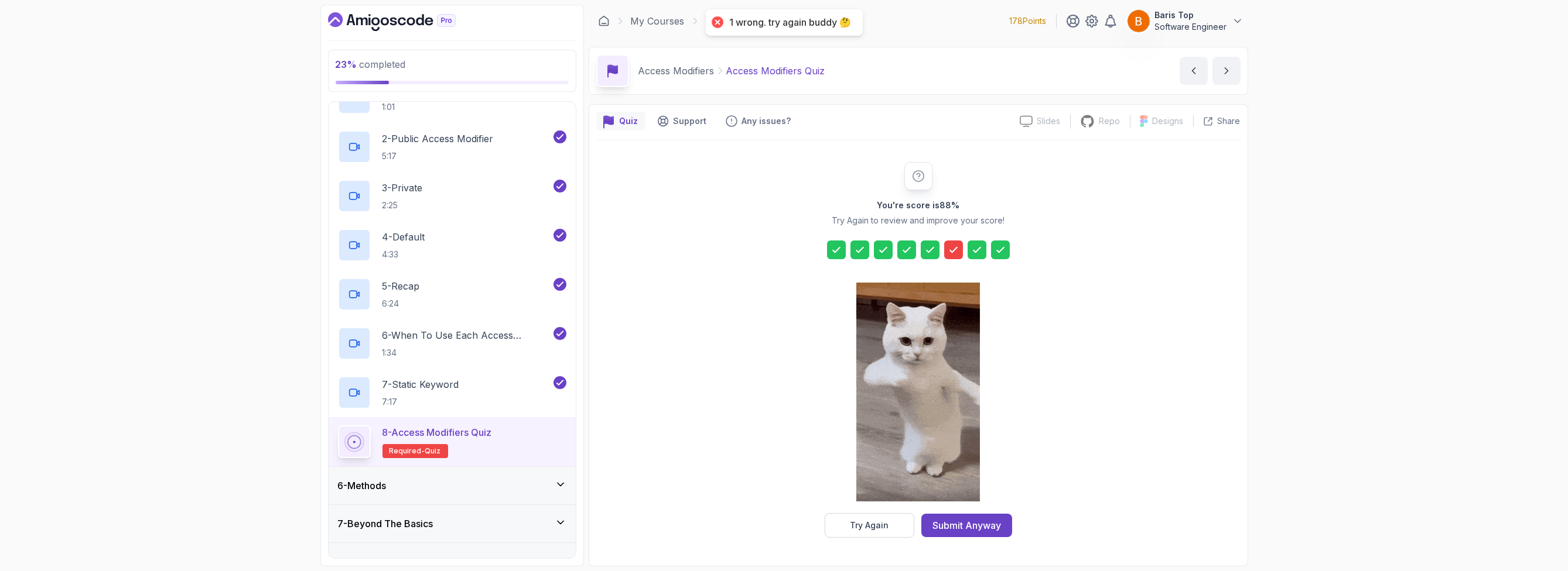
click at [887, 253] on icon at bounding box center [953, 250] width 12 height 12
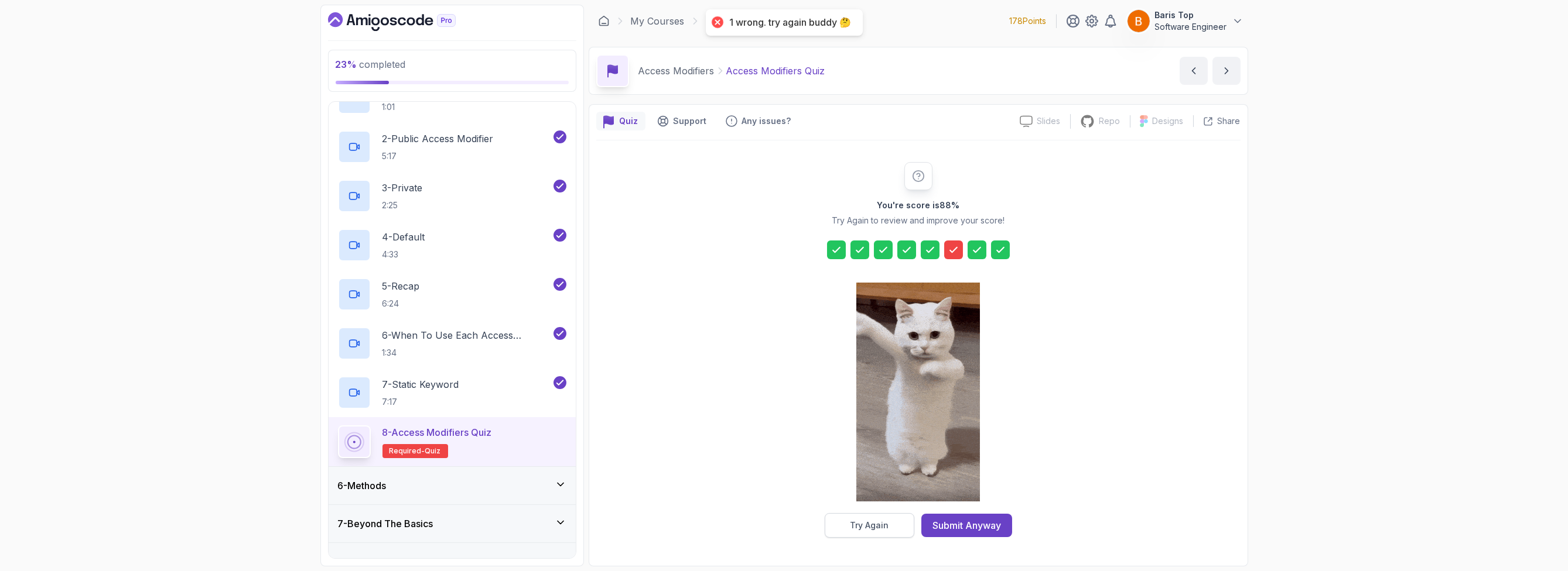
click at [860, 523] on div "Try Again" at bounding box center [869, 525] width 39 height 12
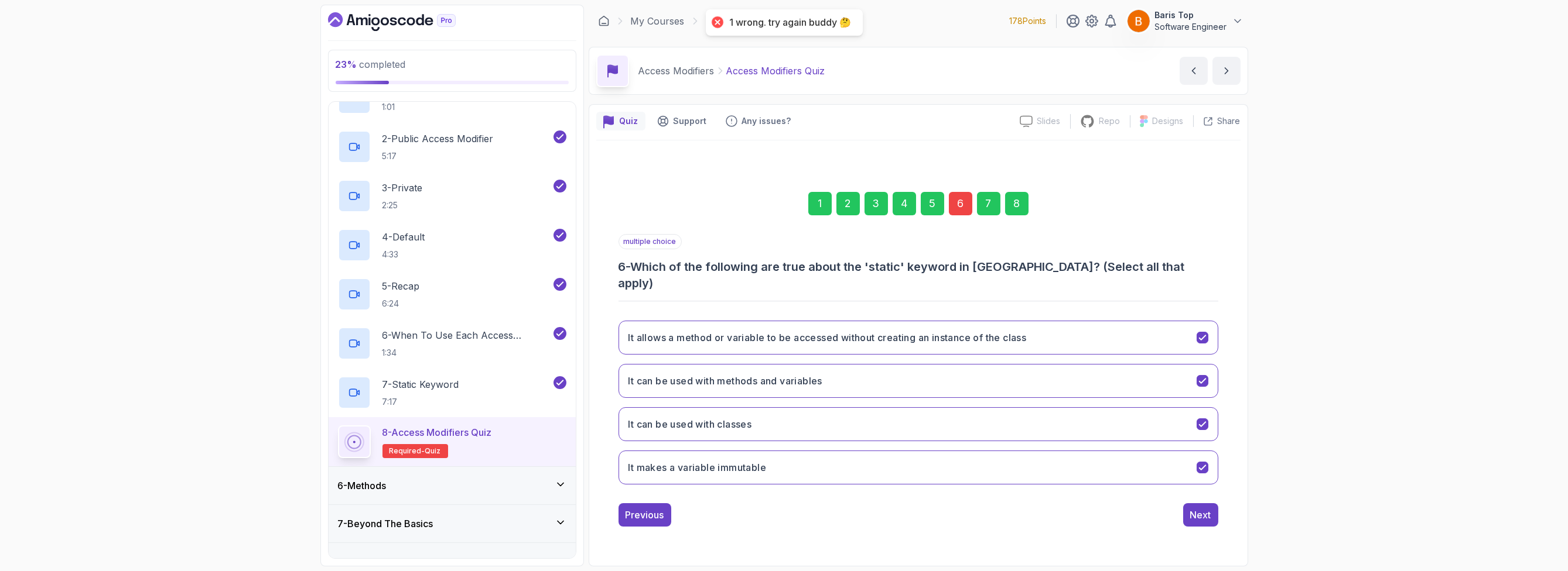
click at [887, 206] on div "6" at bounding box center [960, 203] width 23 height 23
click at [887, 286] on div "23 % completed 1 - Intro 2 - Loops 3 - If Statements 4 - Packages 5 - Access Mo…" at bounding box center [784, 286] width 1568 height 571
click at [874, 451] on button "It makes a variable immutable" at bounding box center [919, 467] width 600 height 34
click at [887, 509] on div "Next" at bounding box center [1200, 515] width 21 height 14
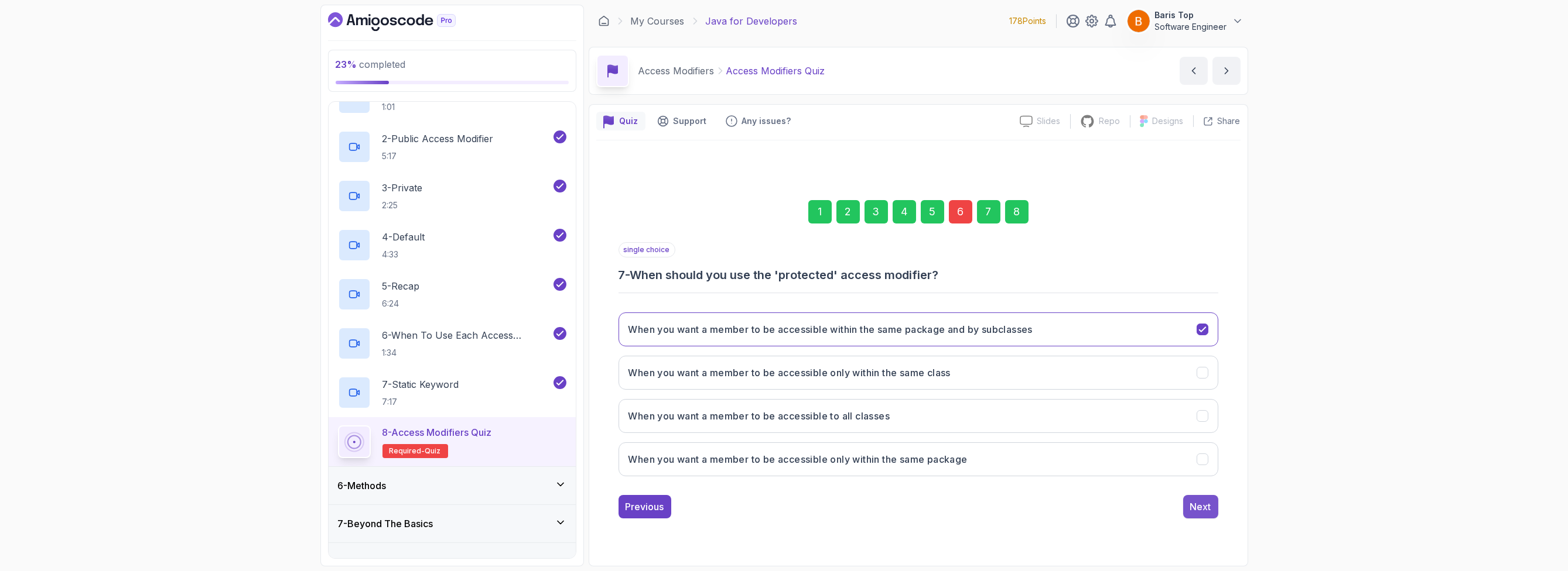
click at [887, 505] on div "Next" at bounding box center [1200, 506] width 21 height 14
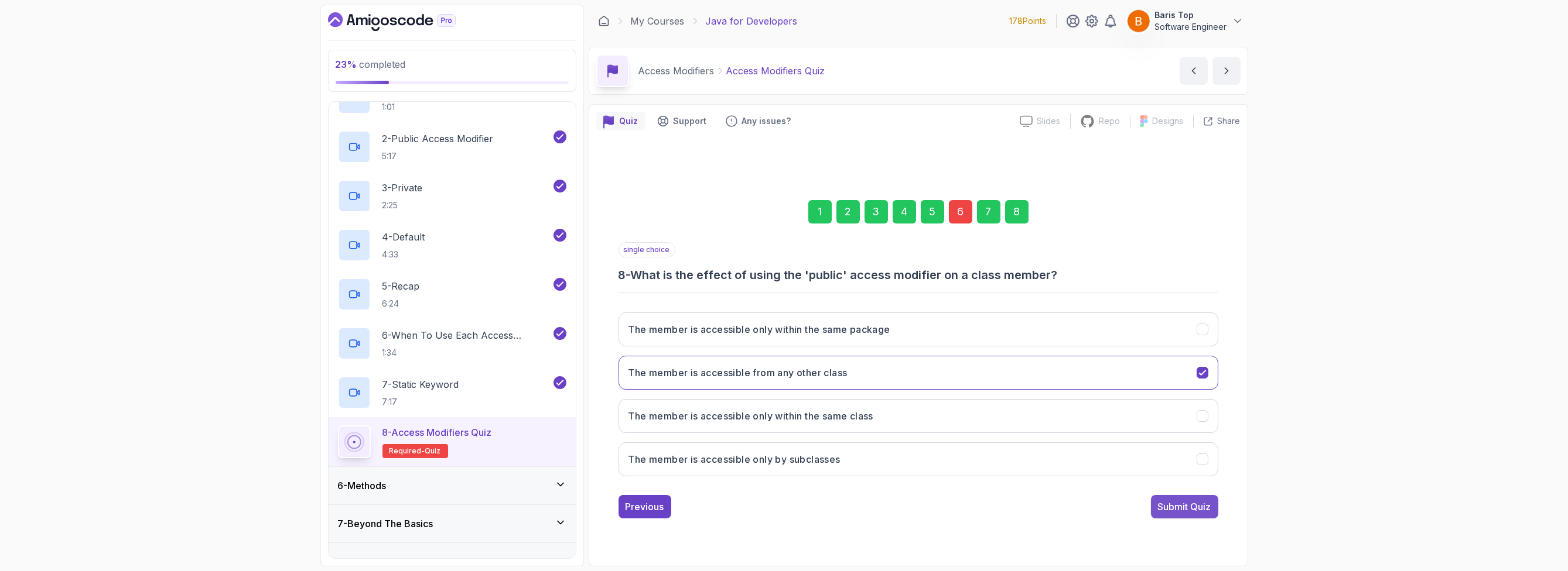
click at [887, 506] on div "Submit Quiz" at bounding box center [1184, 506] width 53 height 14
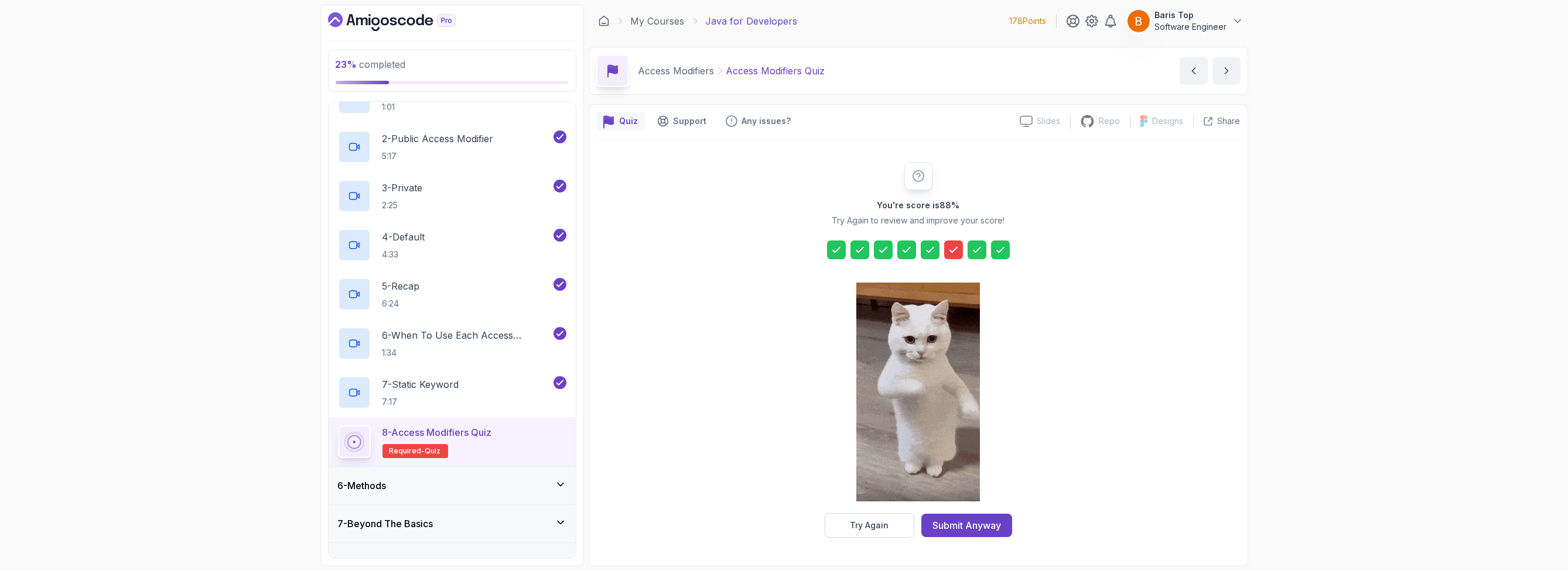
click at [828, 527] on button "Try Again" at bounding box center [870, 525] width 90 height 25
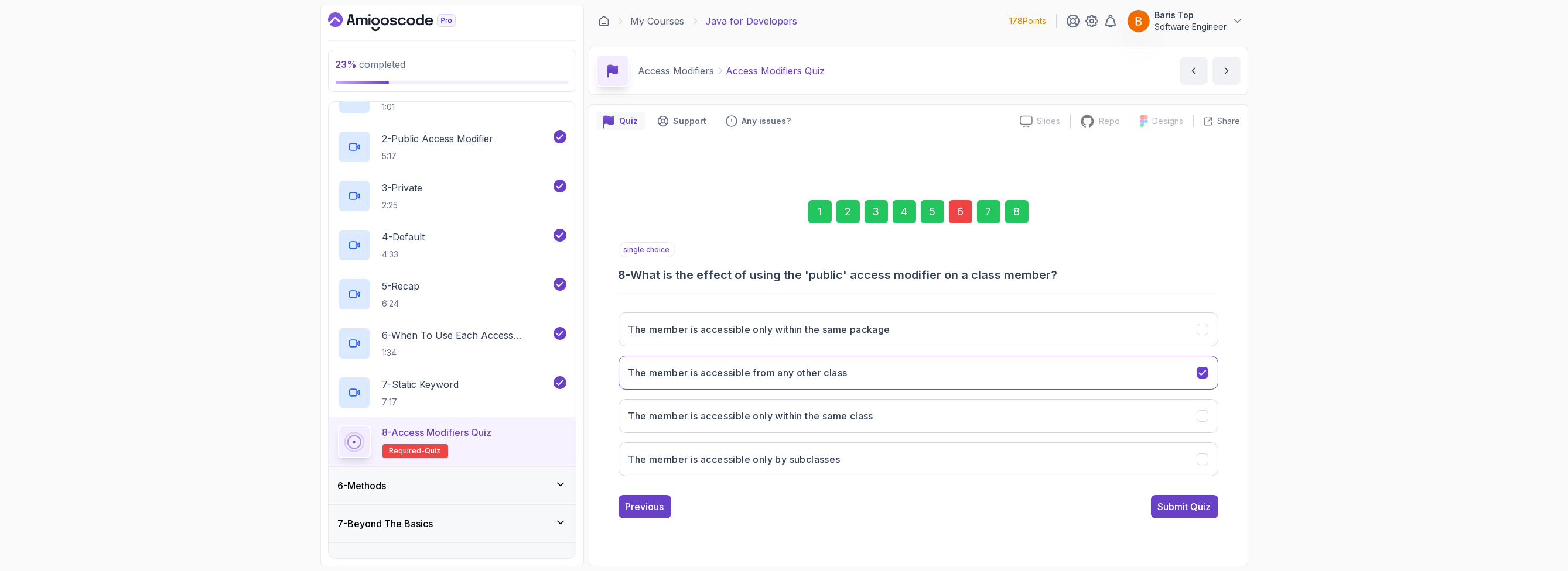
click at [887, 222] on div "1 2 3 4 5 6 7 8" at bounding box center [919, 212] width 600 height 61
click at [887, 213] on div "6" at bounding box center [960, 212] width 23 height 23
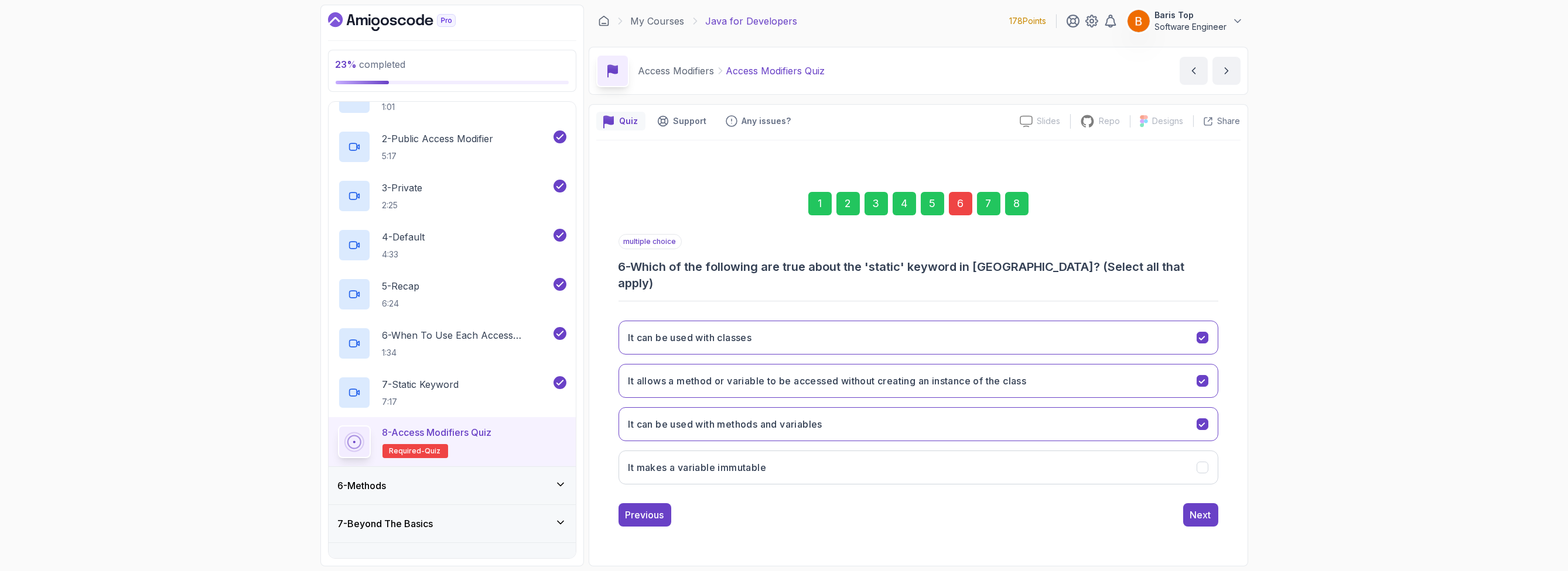
click at [887, 213] on div "6" at bounding box center [960, 203] width 23 height 23
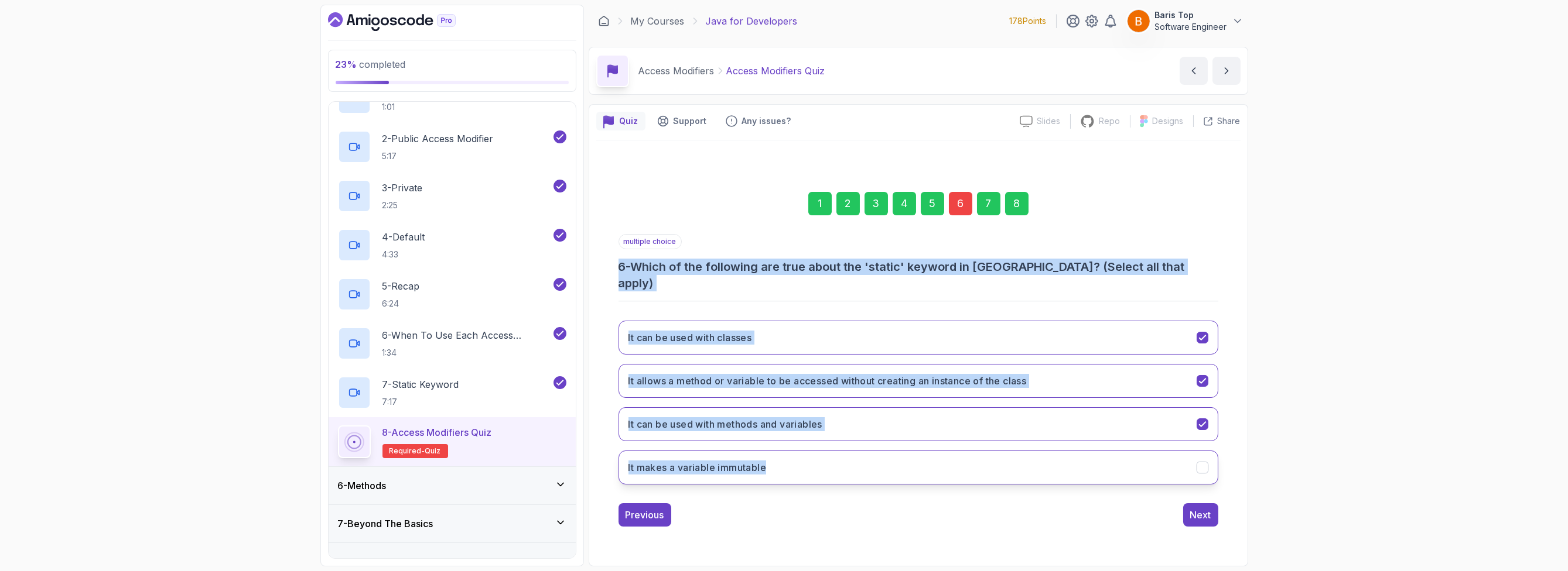
drag, startPoint x: 610, startPoint y: 273, endPoint x: 810, endPoint y: 463, distance: 275.9
click at [810, 463] on div "1 2 3 4 5 6 7 8 multiple choice 6 - Which of the following are true about the '…" at bounding box center [919, 349] width 644 height 373
copy div "6 - Which of the following are true about the 'static' keyword in Java? (Select…"
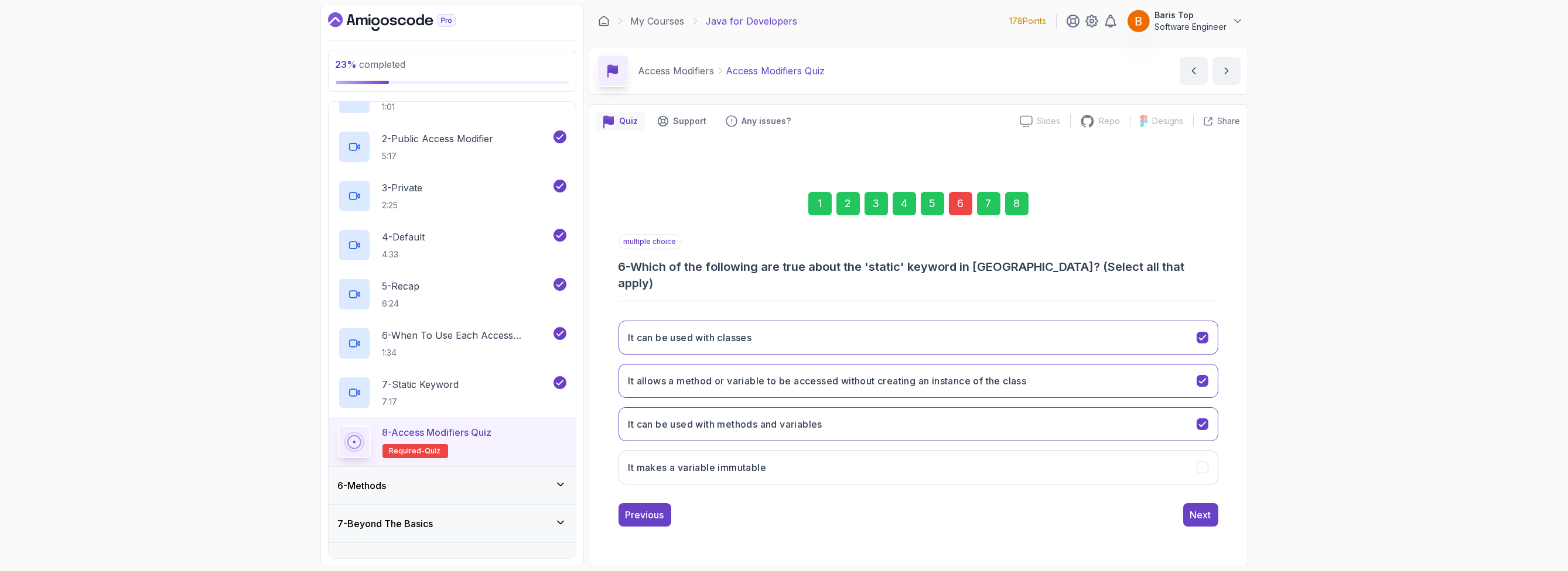
click at [779, 525] on div "1 2 3 4 5 6 7 8 multiple choice 6 - Which of the following are true about the '…" at bounding box center [919, 349] width 644 height 373
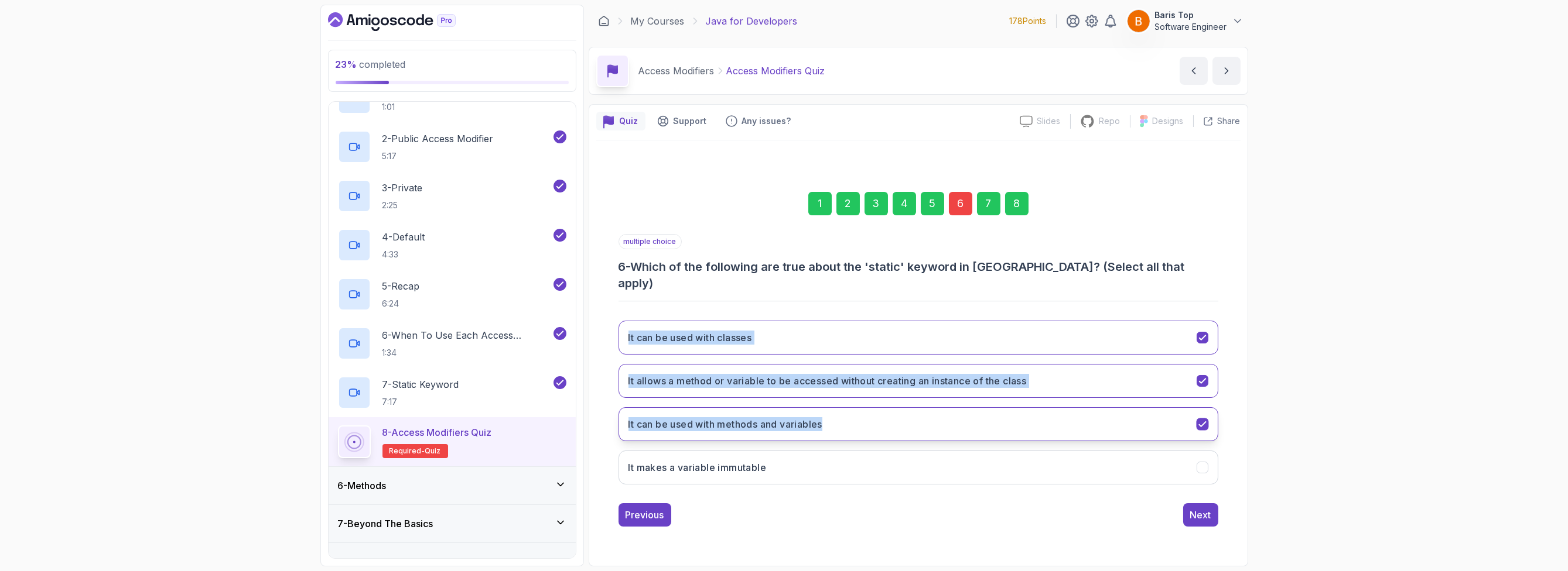
drag, startPoint x: 616, startPoint y: 324, endPoint x: 828, endPoint y: 415, distance: 230.7
click at [828, 415] on div "1 2 3 4 5 6 7 8 multiple choice 6 - Which of the following are true about the '…" at bounding box center [919, 349] width 644 height 373
copy div "It can be used with classes It allows a method or variable to be accessed witho…"
click at [780, 334] on button "It can be used with classes" at bounding box center [919, 337] width 600 height 34
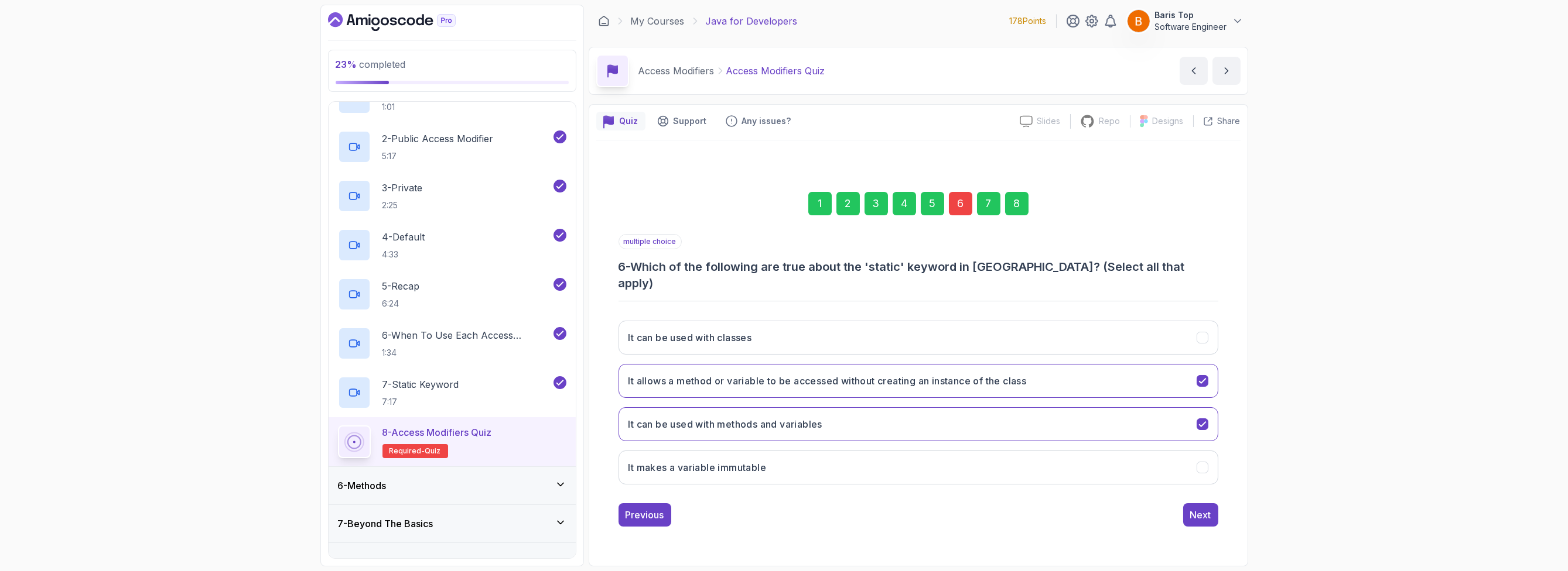
click at [887, 409] on div "23 % completed 1 - Intro 2 - Loops 3 - If Statements 4 - Packages 5 - Access Mo…" at bounding box center [784, 286] width 1568 height 571
click at [887, 504] on button "Next" at bounding box center [1201, 515] width 35 height 23
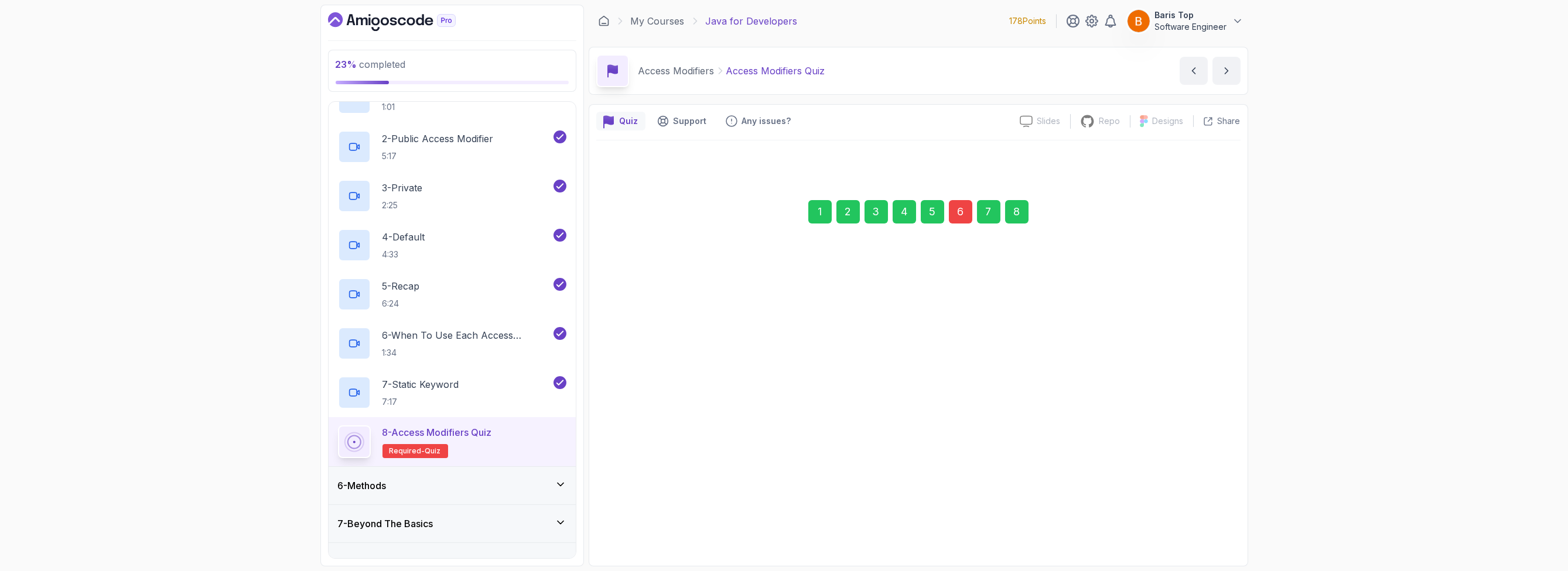
click at [887, 495] on button "Next" at bounding box center [1201, 507] width 35 height 23
click at [887, 509] on div "Submit Quiz" at bounding box center [1184, 506] width 53 height 14
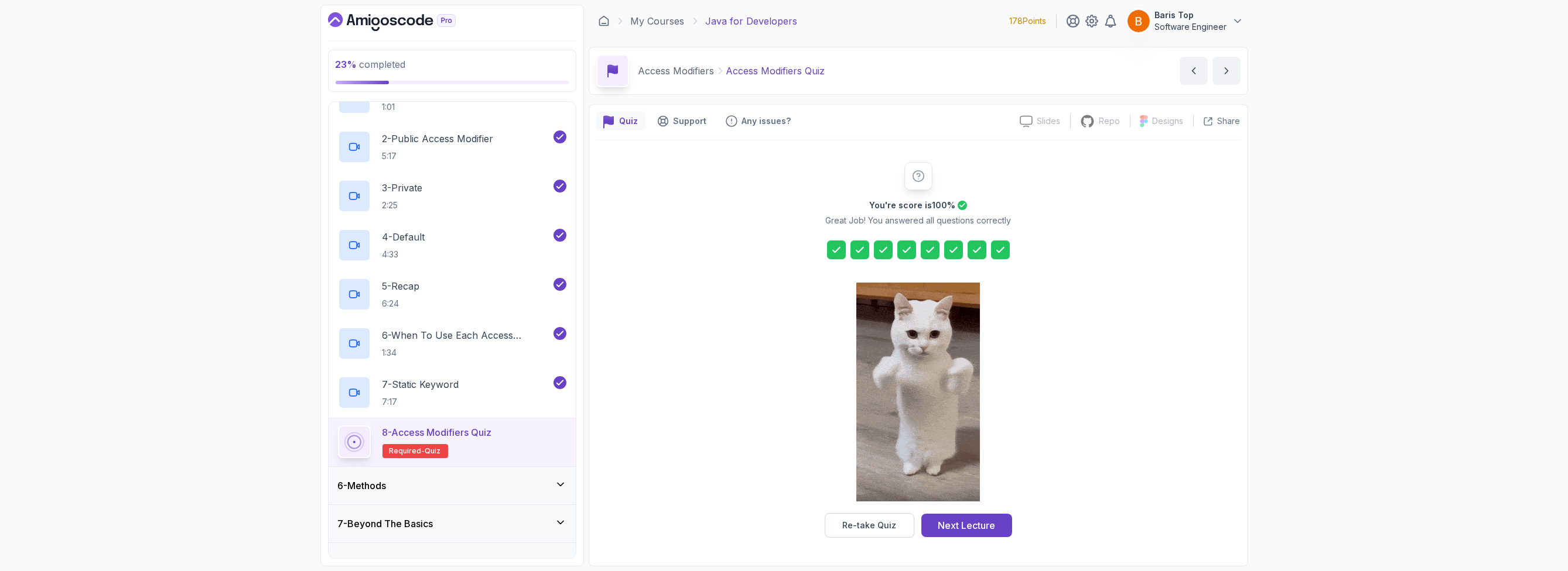
click at [887, 525] on div "Next Lecture" at bounding box center [966, 525] width 57 height 14
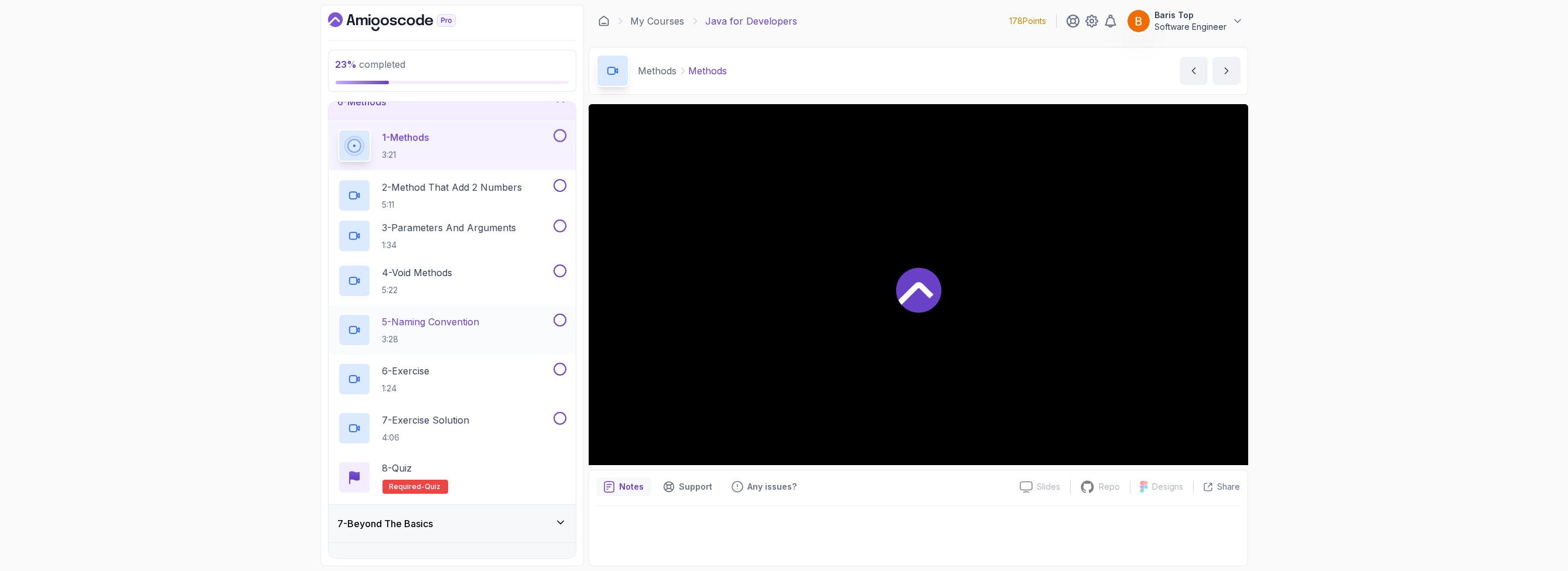
scroll to position [190, 0]
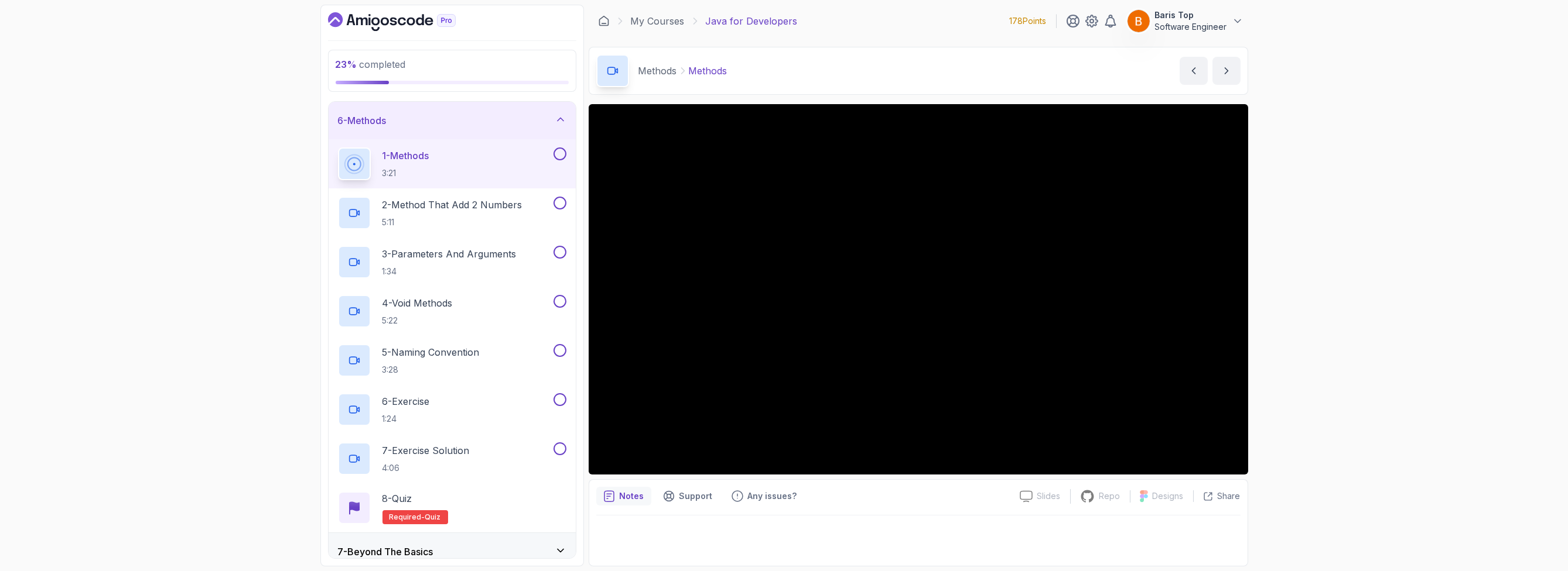
click at [262, 253] on div "23 % completed 1 - Intro 2 - Loops 3 - If Statements 4 - Packages 5 - Access Mo…" at bounding box center [784, 286] width 1568 height 571
click at [557, 158] on button at bounding box center [560, 154] width 13 height 13
click at [557, 198] on button at bounding box center [560, 203] width 13 height 13
click at [562, 253] on button at bounding box center [560, 252] width 13 height 13
click at [557, 297] on button at bounding box center [560, 301] width 13 height 13
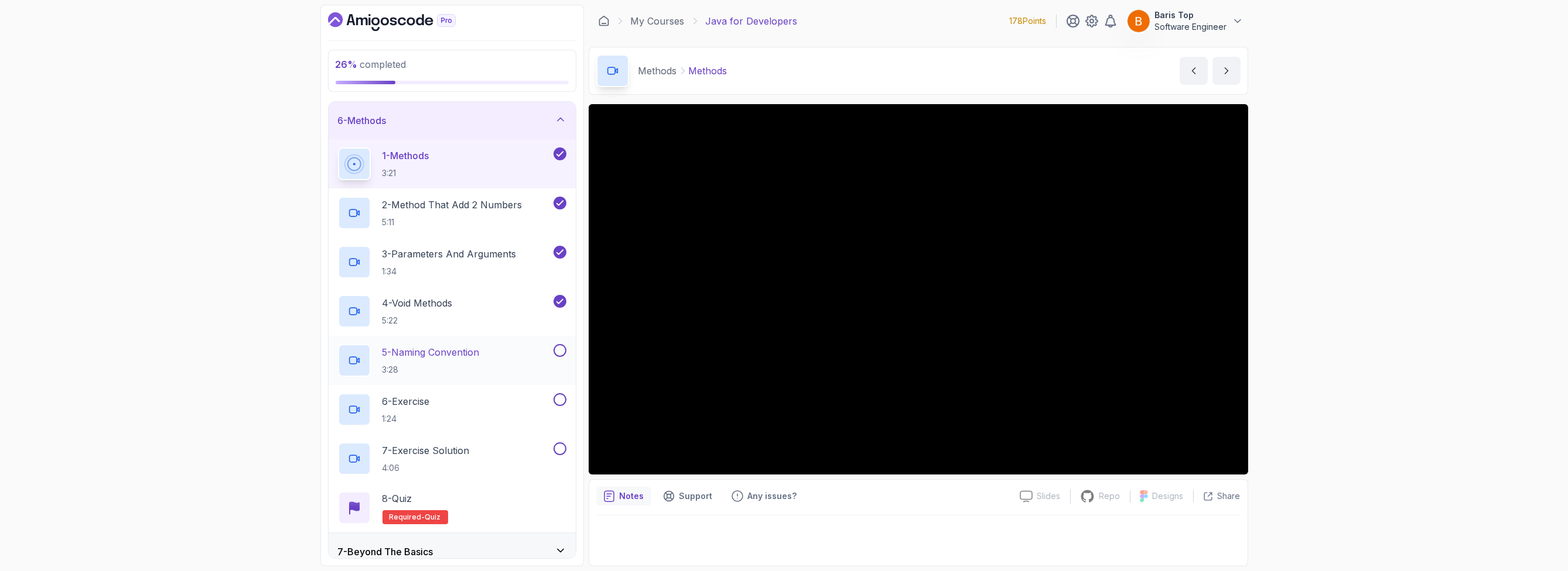
click at [560, 348] on button at bounding box center [560, 351] width 13 height 13
click at [531, 400] on div "6 - Exercise 1:24" at bounding box center [444, 409] width 213 height 32
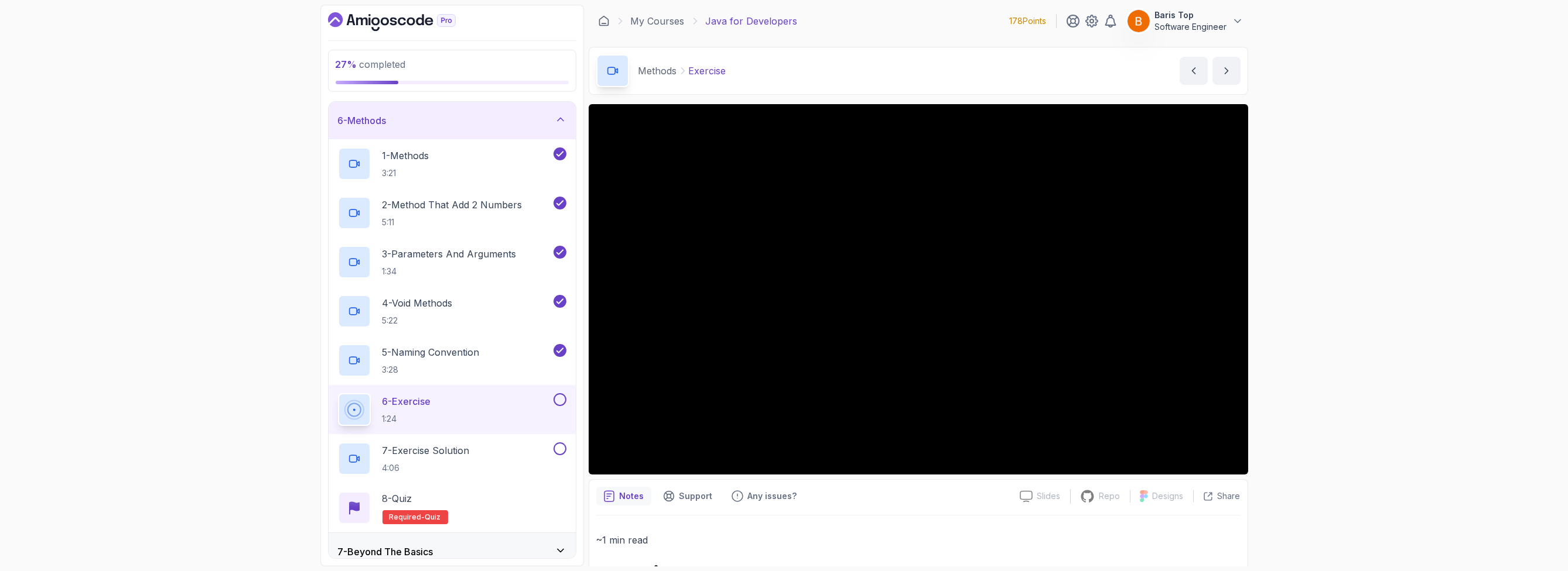
click at [553, 403] on div at bounding box center [559, 400] width 15 height 13
click at [512, 451] on div "7 - Exercise Solution 4:06" at bounding box center [444, 458] width 213 height 32
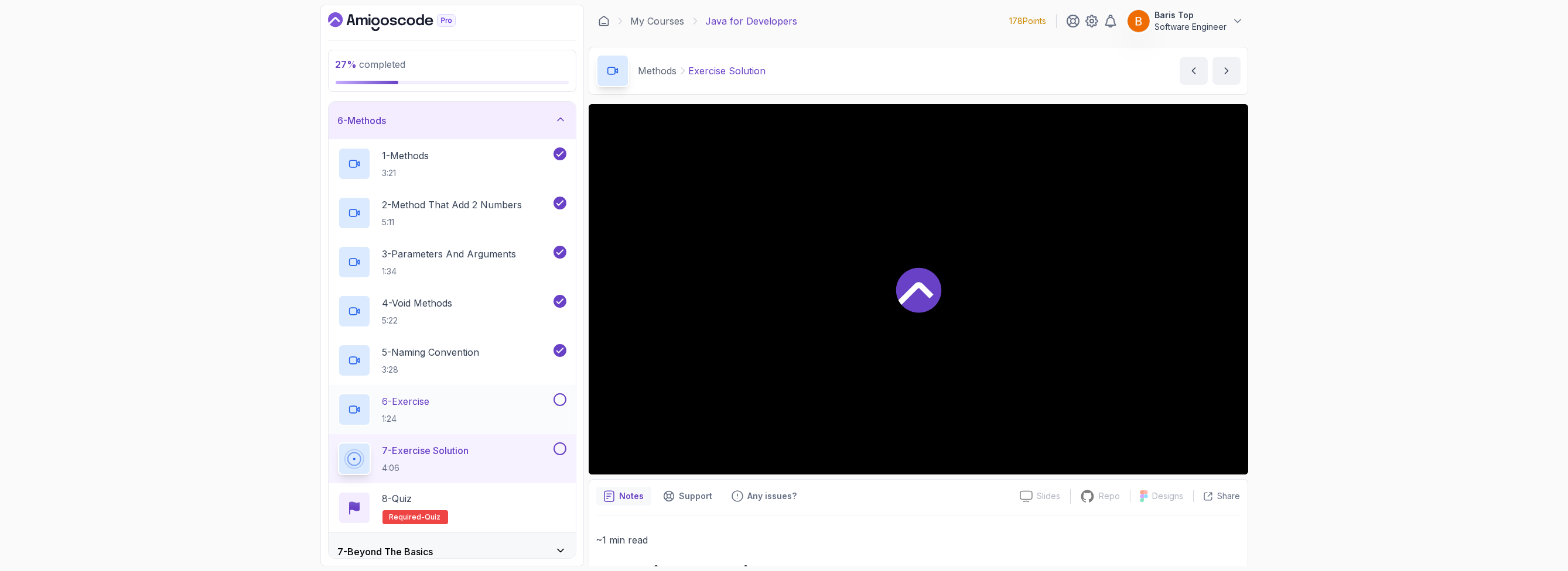
click at [560, 398] on button at bounding box center [560, 400] width 13 height 13
click at [557, 448] on button at bounding box center [560, 449] width 13 height 13
click at [474, 495] on div "8 - Quiz Required- quiz" at bounding box center [452, 507] width 228 height 32
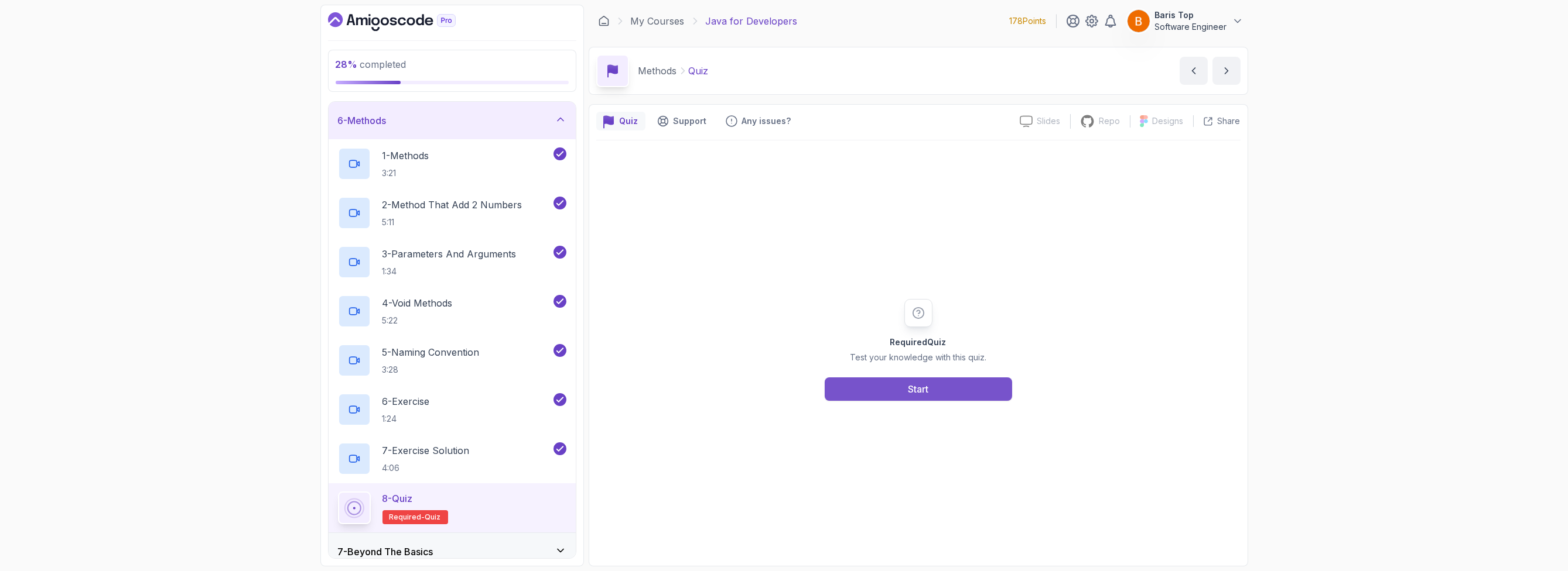
click at [883, 394] on button "Start" at bounding box center [919, 389] width 188 height 23
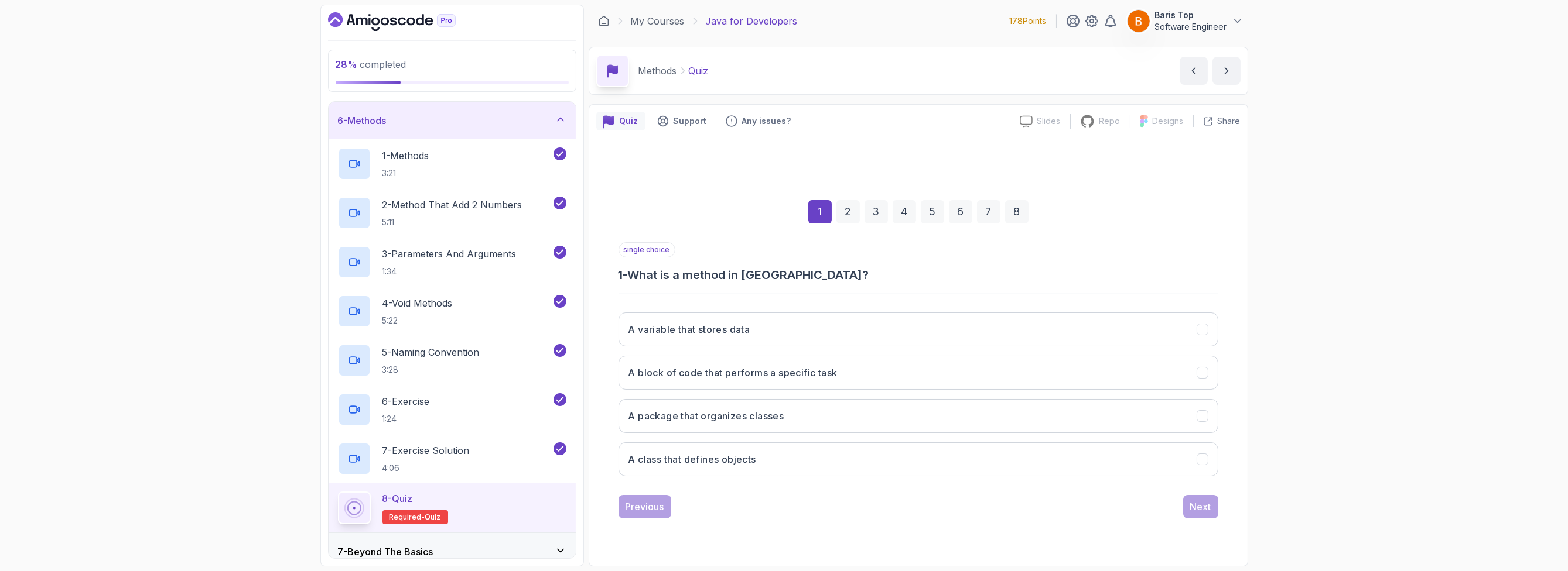
click at [840, 265] on div "single choice 1 - What is a method in Java?" at bounding box center [919, 262] width 600 height 41
click at [887, 370] on button "A block of code that performs a specific task" at bounding box center [919, 373] width 600 height 34
click at [887, 500] on div "Next" at bounding box center [1200, 506] width 21 height 14
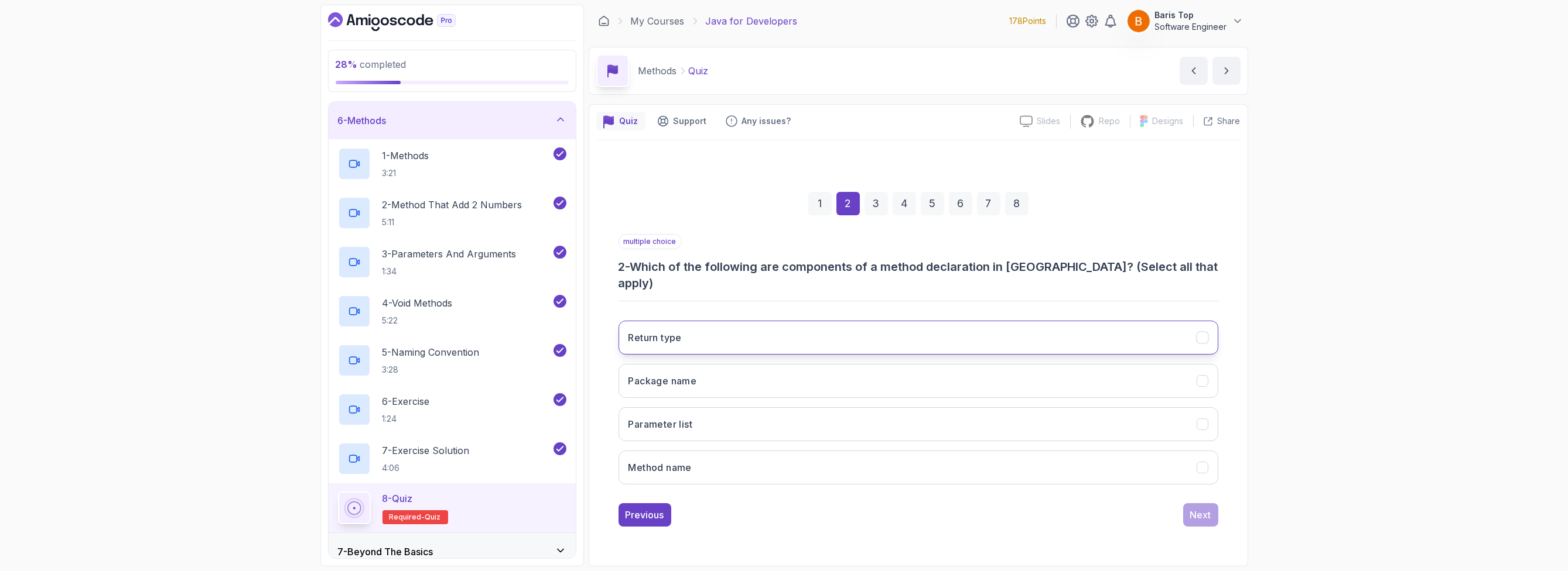
click at [756, 323] on button "Return type" at bounding box center [919, 337] width 600 height 34
click at [750, 417] on button "Parameter list" at bounding box center [919, 424] width 600 height 34
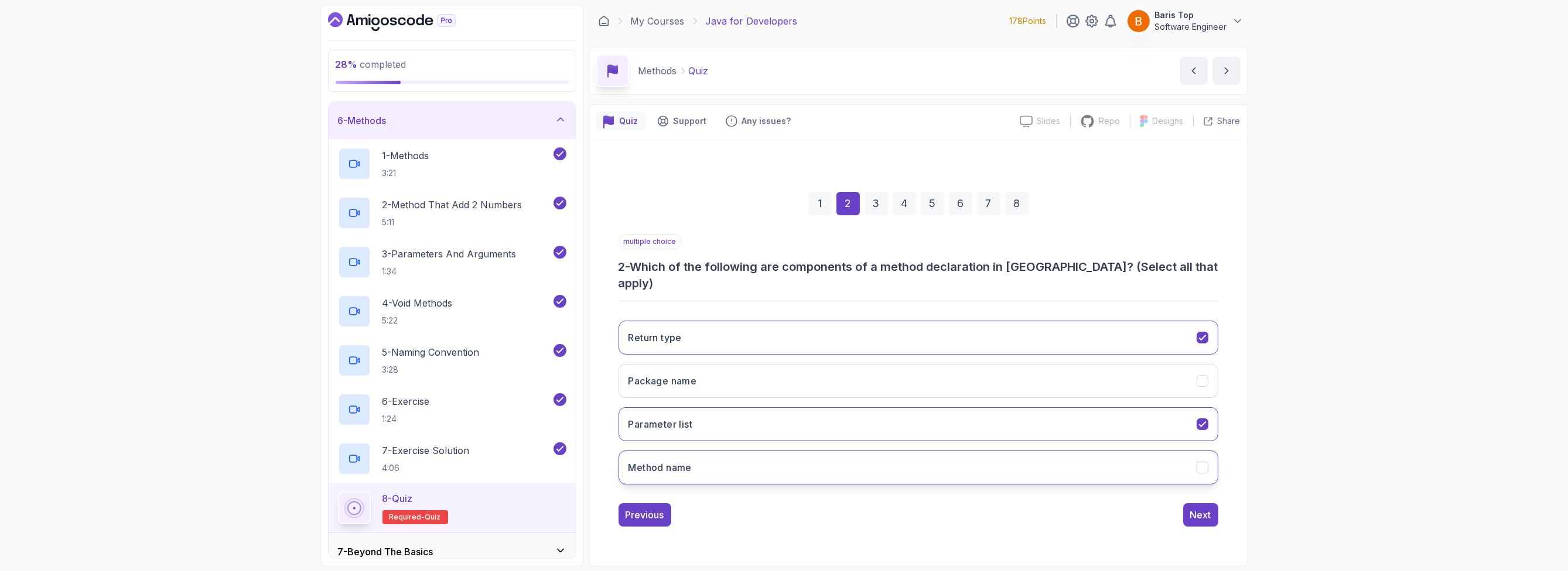
click at [753, 451] on button "Method name" at bounding box center [919, 467] width 600 height 34
click at [887, 508] on div "Next" at bounding box center [1200, 515] width 21 height 14
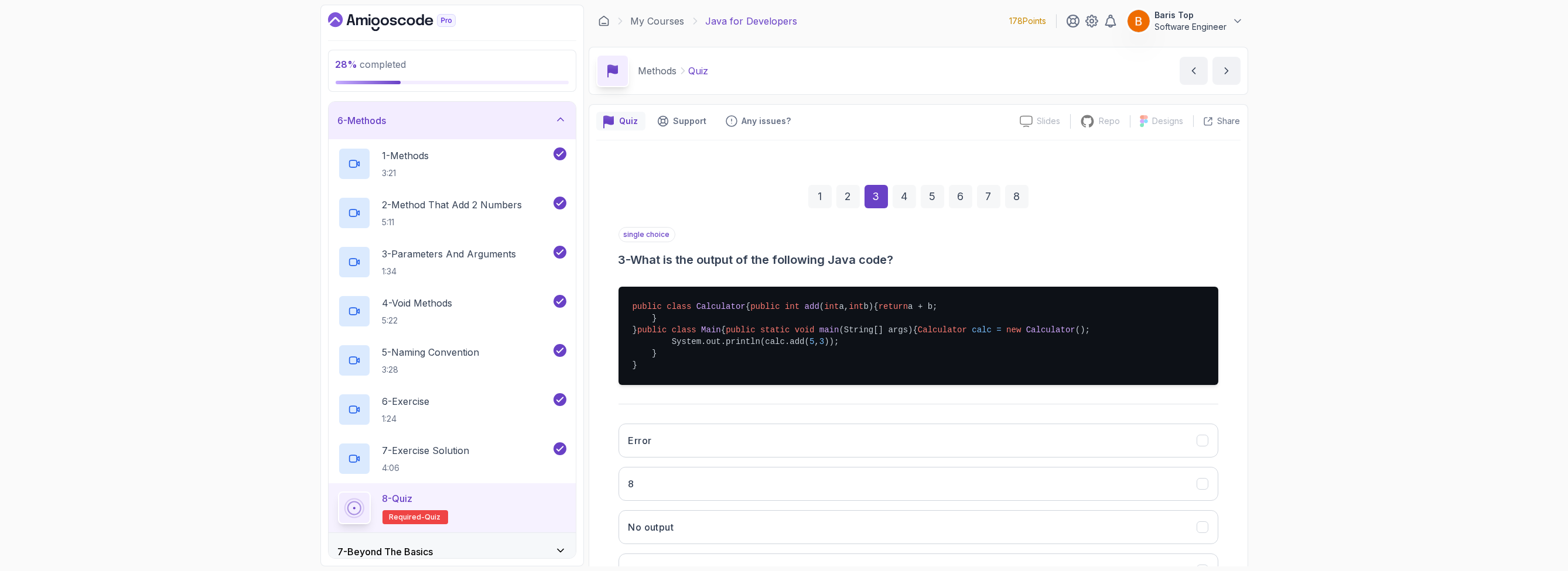
click at [753, 257] on h3 "3 - What is the output of the following Java code?" at bounding box center [919, 260] width 600 height 17
click at [726, 236] on div "single choice 3 - What is the output of the following Java code?" at bounding box center [919, 247] width 600 height 41
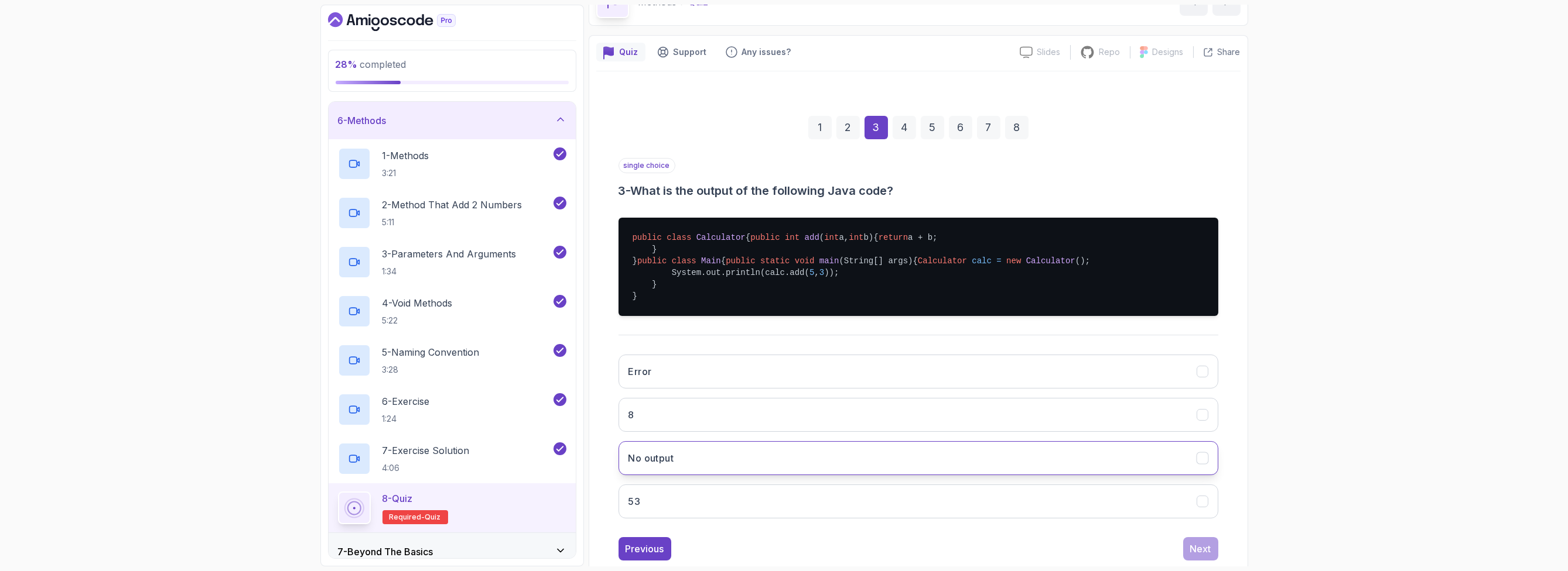
scroll to position [140, 0]
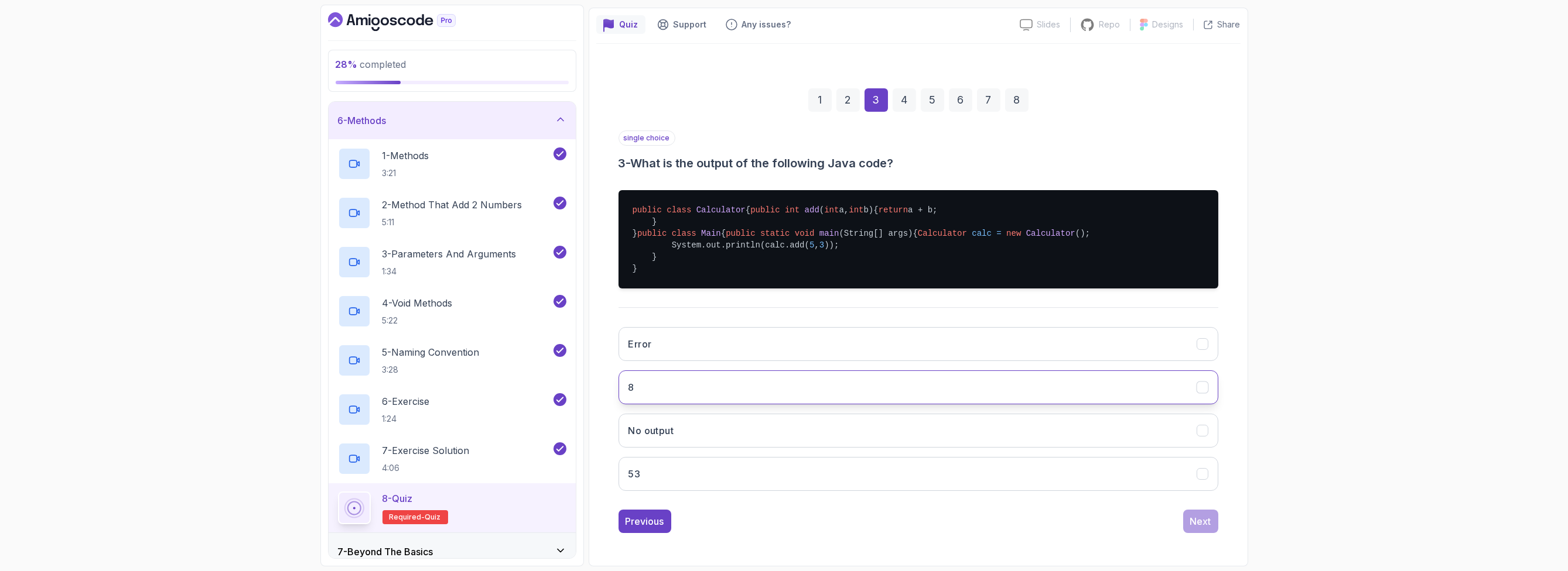
click at [729, 398] on button "8" at bounding box center [919, 387] width 600 height 34
click at [887, 529] on div "Next" at bounding box center [1200, 521] width 21 height 14
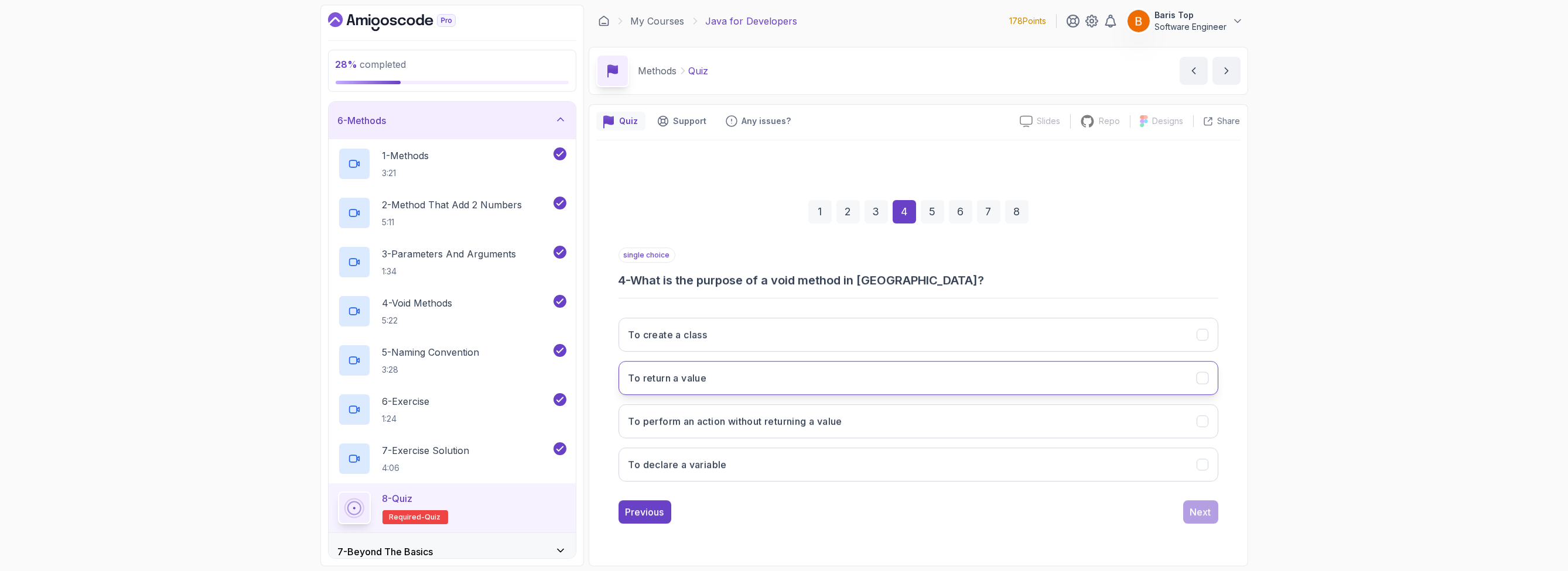
scroll to position [0, 0]
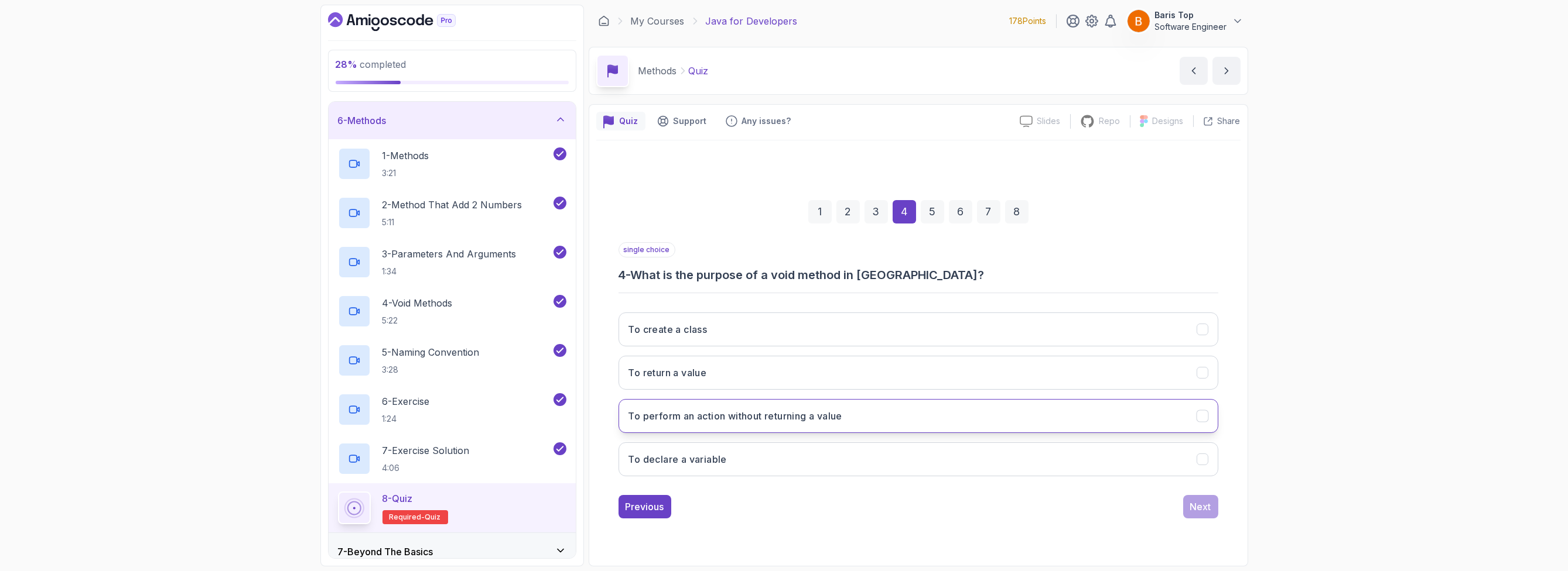
click at [884, 416] on button "To perform an action without returning a value" at bounding box center [919, 416] width 600 height 34
click at [887, 507] on div "Next" at bounding box center [1200, 506] width 21 height 14
click at [847, 412] on button "camelCase" at bounding box center [919, 416] width 600 height 34
click at [887, 502] on div "Next" at bounding box center [1200, 506] width 21 height 14
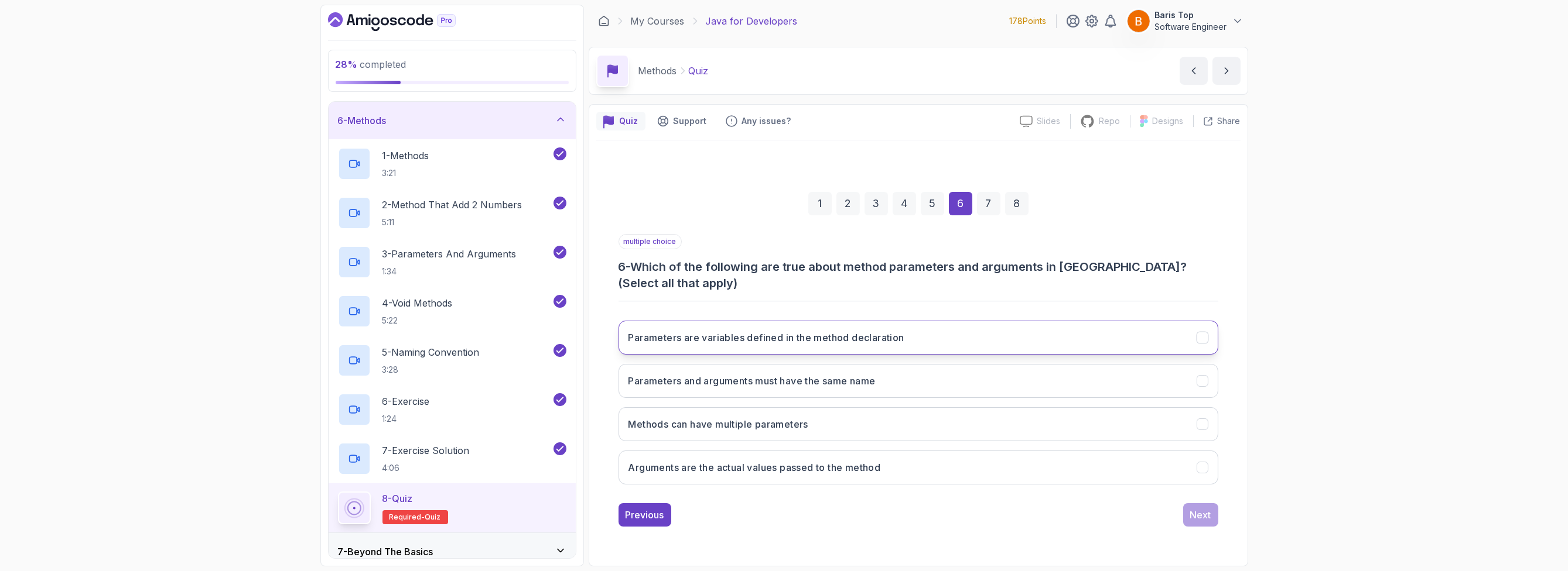
click at [887, 338] on button "Parameters are variables defined in the method declaration" at bounding box center [919, 337] width 600 height 34
click at [860, 424] on button "Methods can have multiple parameters" at bounding box center [919, 424] width 600 height 34
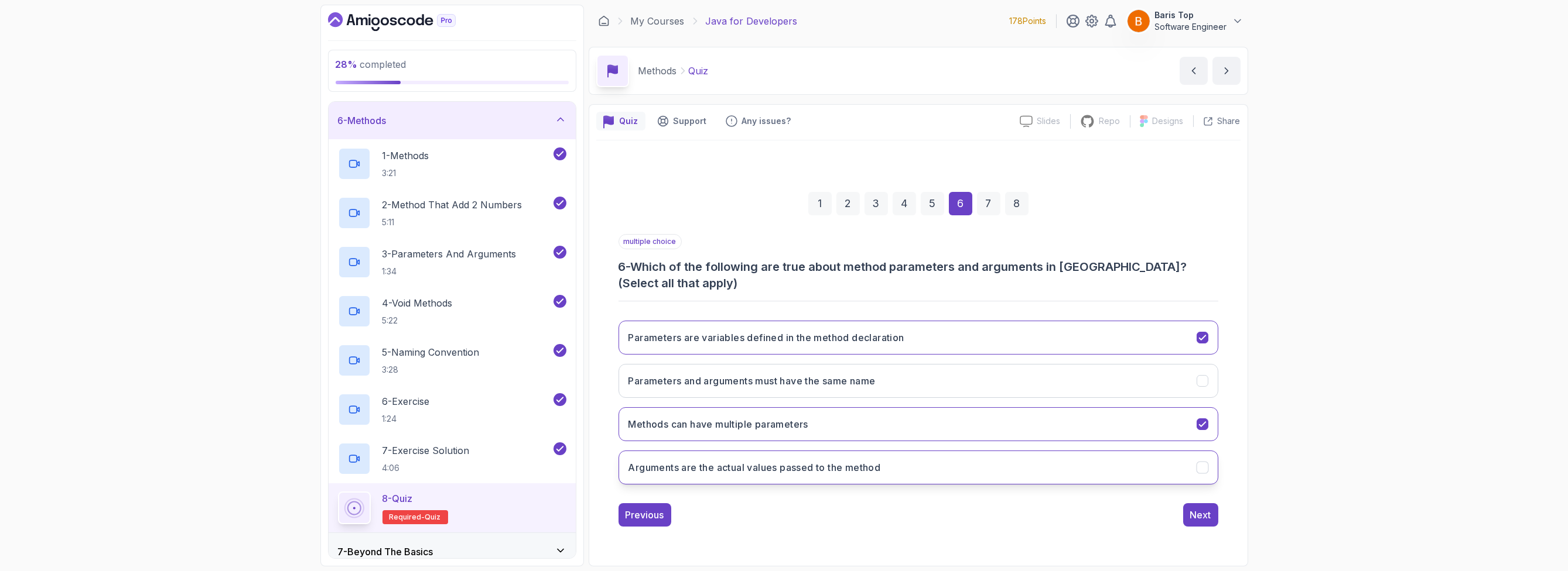
click at [887, 466] on button "Arguments are the actual values passed to the method" at bounding box center [919, 467] width 600 height 34
click at [887, 340] on button "Parameters are variables defined in the method declaration" at bounding box center [919, 337] width 600 height 34
click at [887, 516] on div "Next" at bounding box center [1200, 515] width 21 height 14
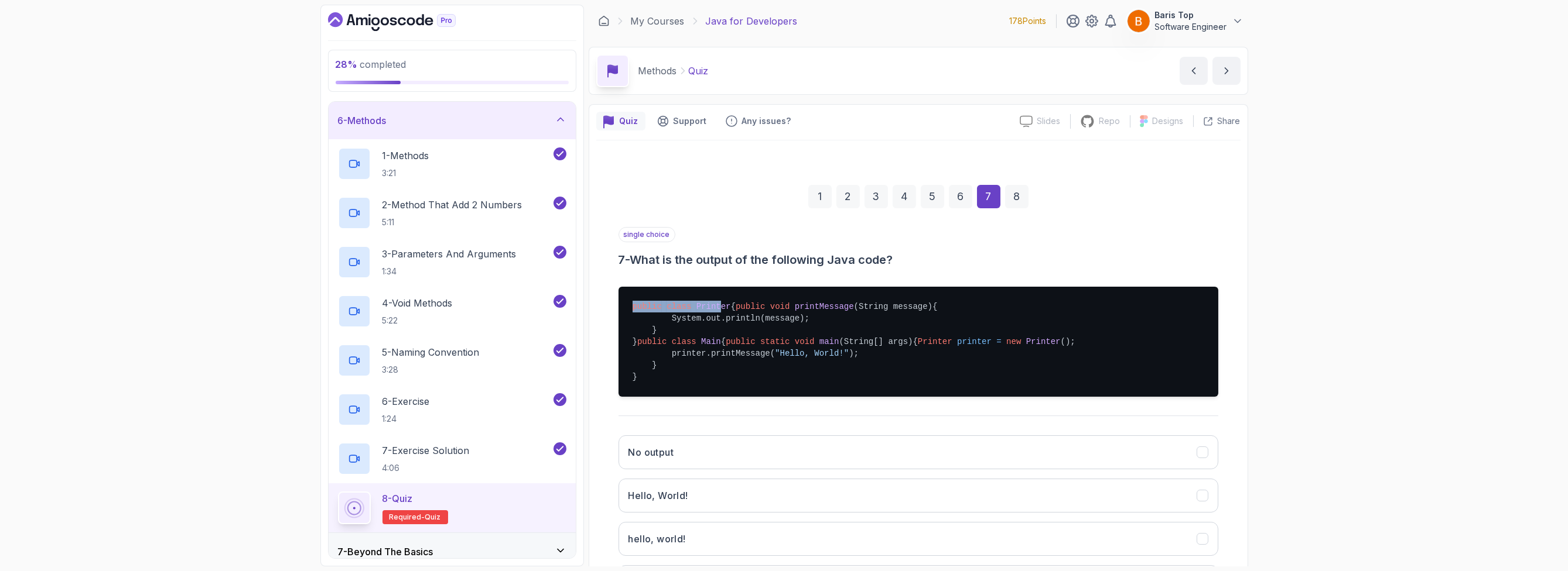
click at [720, 300] on pre "public class Printer { public void printMessage (String message) { System.out.p…" at bounding box center [919, 342] width 600 height 110
click at [736, 311] on span "public" at bounding box center [750, 306] width 29 height 9
drag, startPoint x: 687, startPoint y: 316, endPoint x: 708, endPoint y: 316, distance: 21.0
click at [708, 316] on pre "public class Printer { public void printMessage (String message) { System.out.p…" at bounding box center [919, 342] width 600 height 110
click at [854, 311] on span "(String message)" at bounding box center [893, 306] width 79 height 9
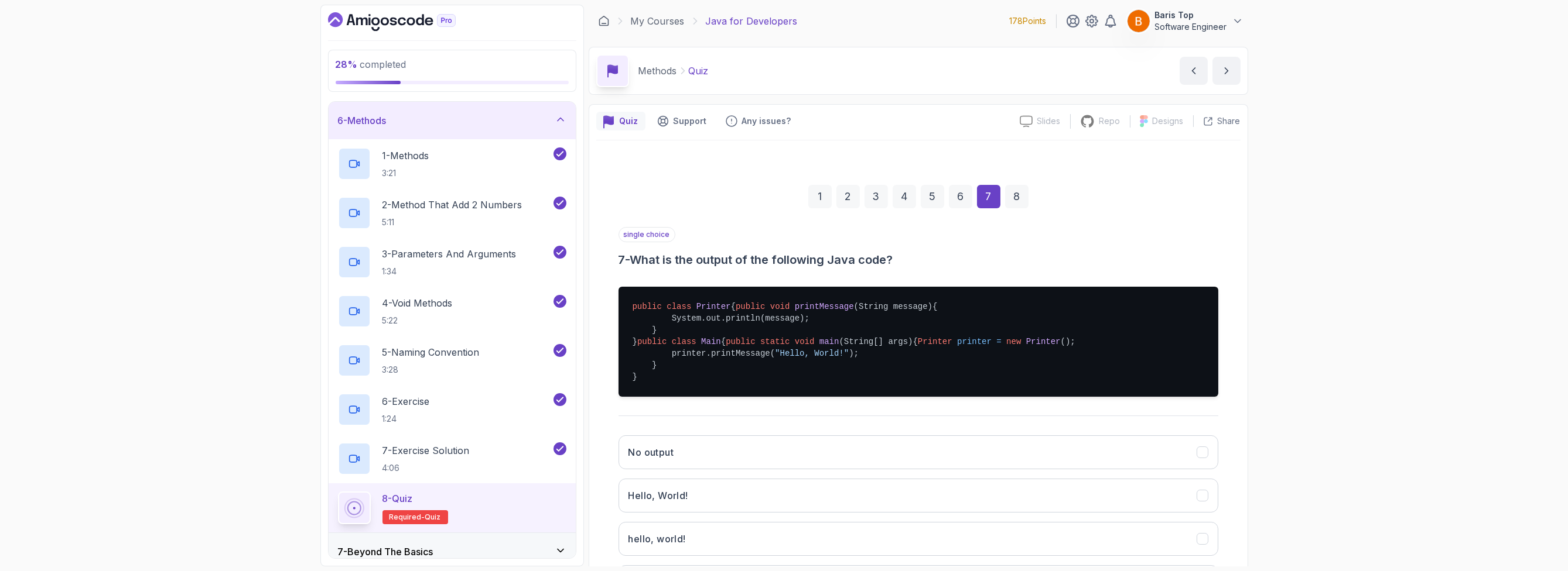
drag, startPoint x: 708, startPoint y: 325, endPoint x: 841, endPoint y: 326, distance: 133.0
click at [841, 326] on pre "public class Printer { public void printMessage (String message) { System.out.p…" at bounding box center [919, 342] width 600 height 110
click at [851, 330] on pre "public class Printer { public void printMessage (String message) { System.out.p…" at bounding box center [919, 342] width 600 height 110
click at [832, 389] on pre "public class Printer { public void printMessage (String message) { System.out.p…" at bounding box center [919, 342] width 600 height 110
drag, startPoint x: 778, startPoint y: 400, endPoint x: 860, endPoint y: 400, distance: 82.0
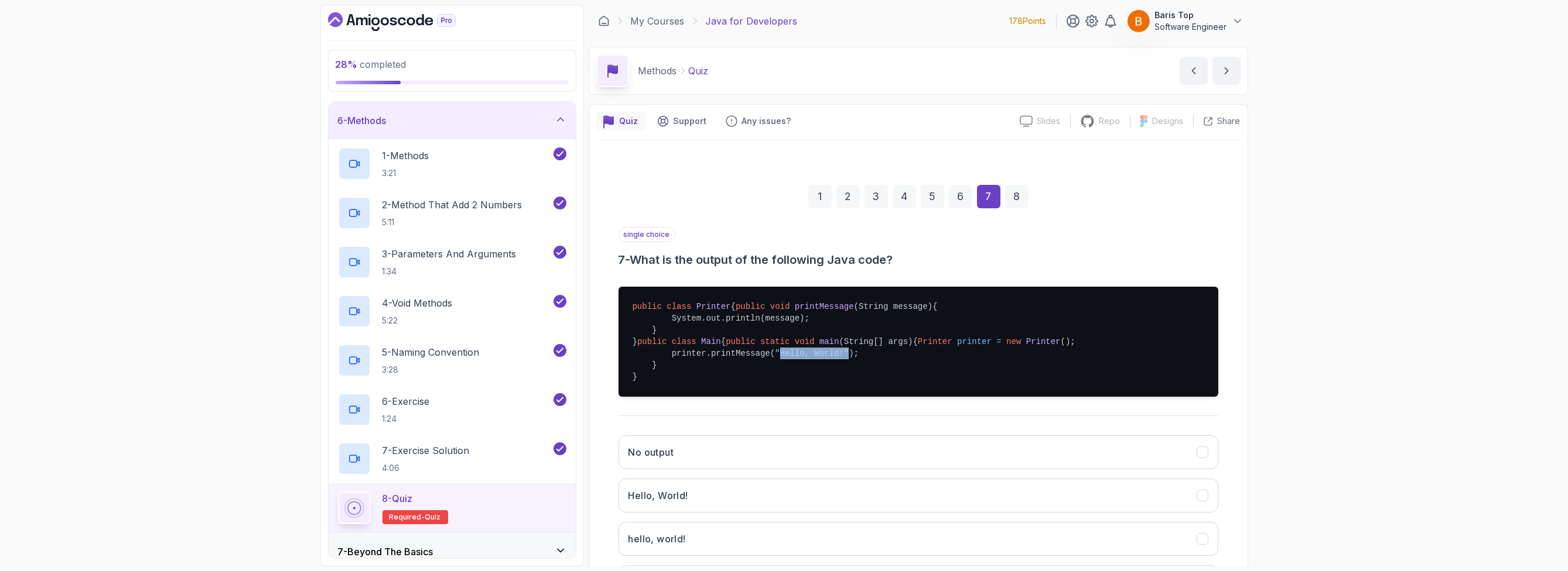
click at [860, 397] on pre "public class Printer { public void printMessage (String message) { System.out.p…" at bounding box center [919, 342] width 600 height 110
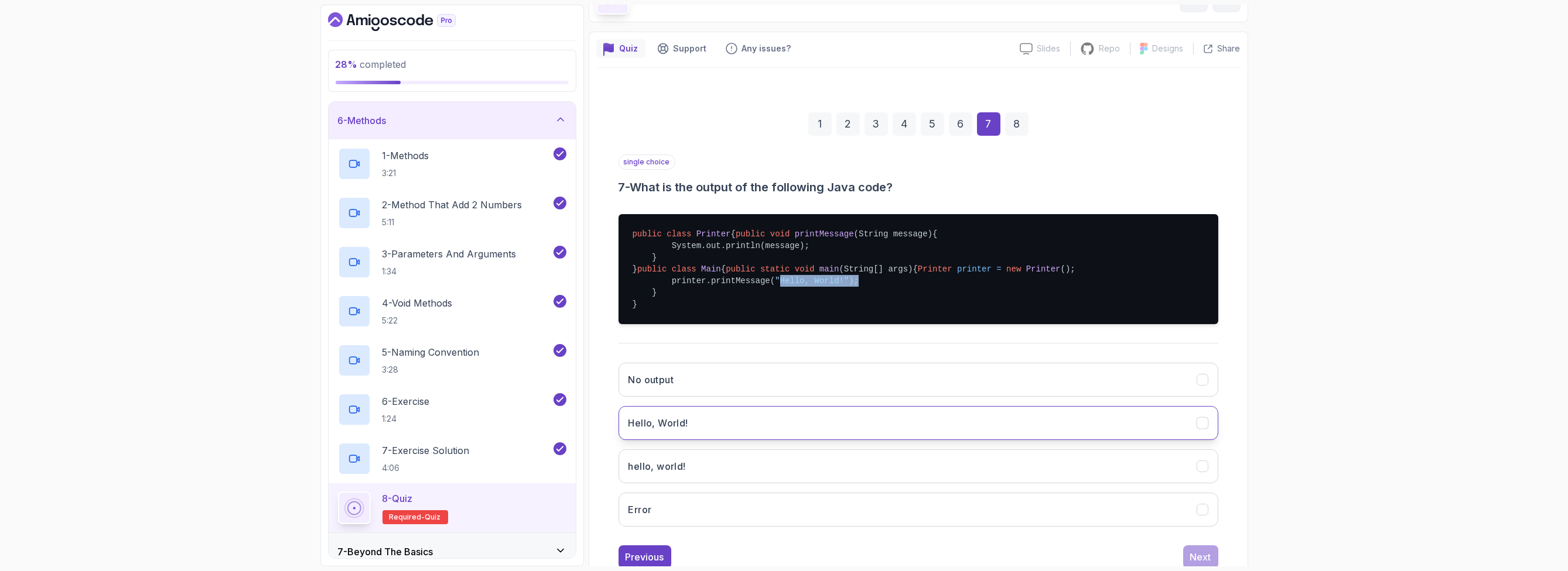
scroll to position [154, 0]
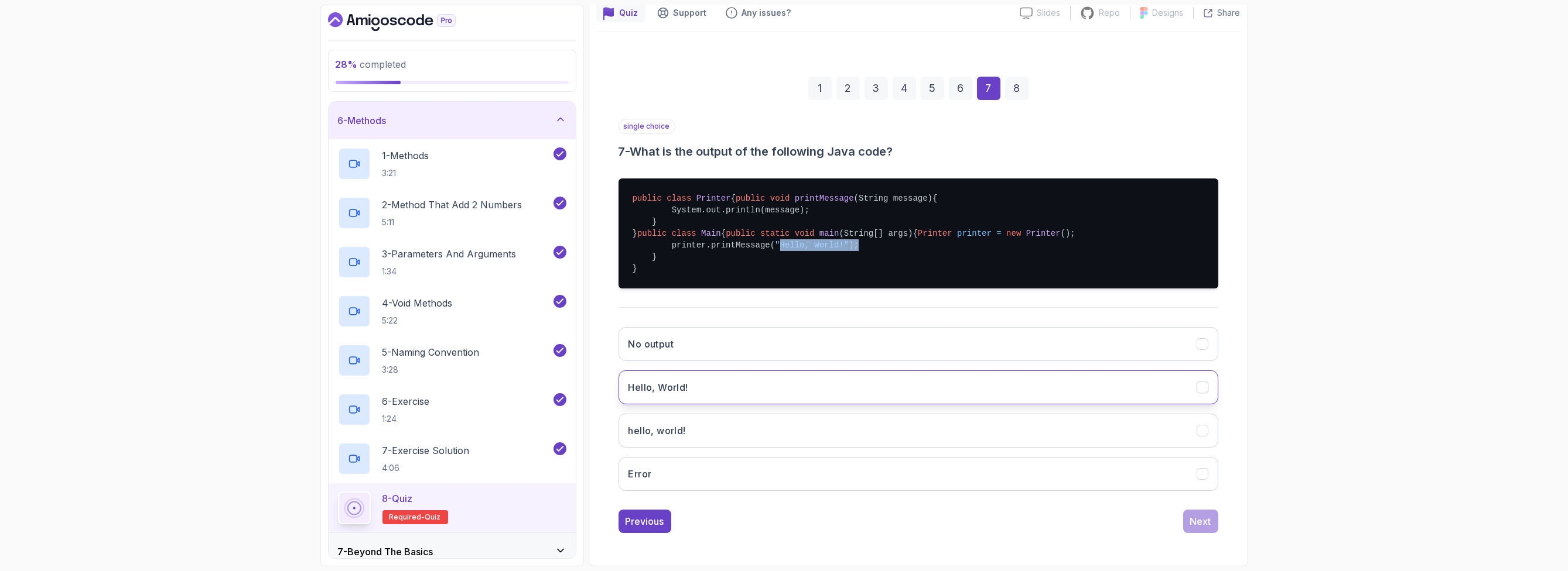
click at [738, 394] on button "Hello, World!" at bounding box center [919, 387] width 600 height 34
click at [887, 383] on div "Quiz Support Any issues? Slides Slides not available Repo Repository not availa…" at bounding box center [919, 281] width 659 height 571
click at [887, 521] on button "Next" at bounding box center [1201, 521] width 35 height 23
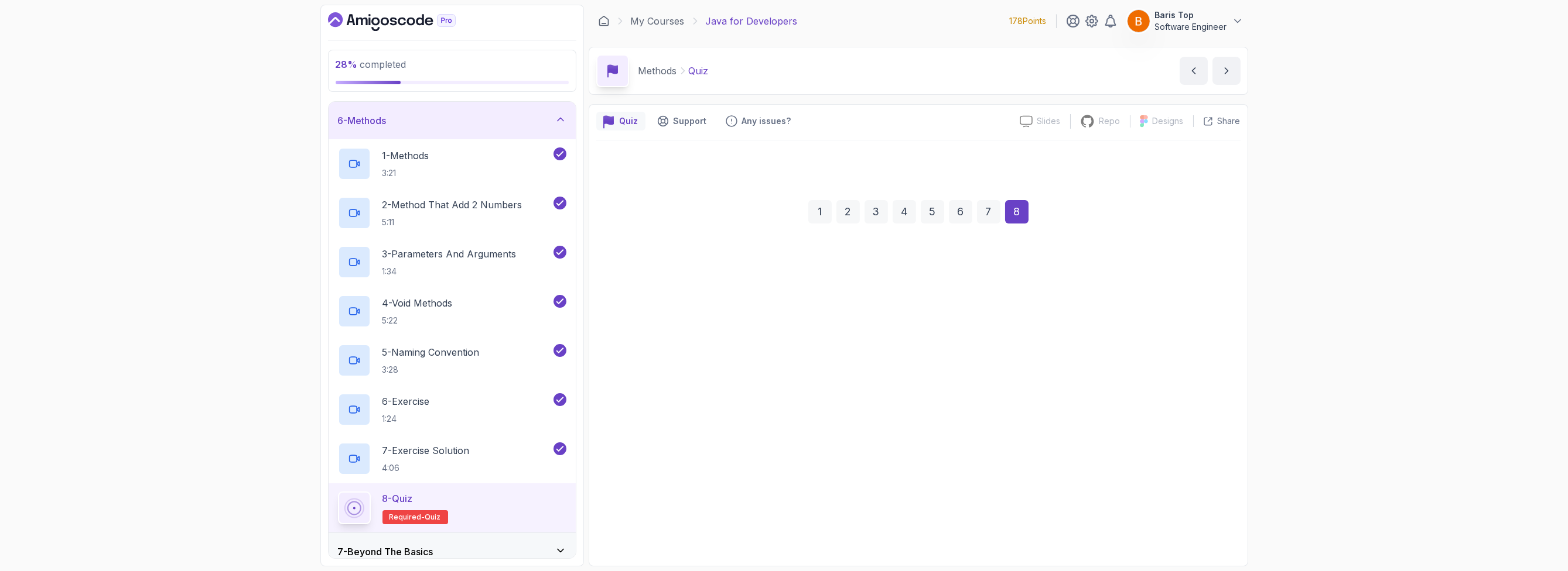
scroll to position [0, 0]
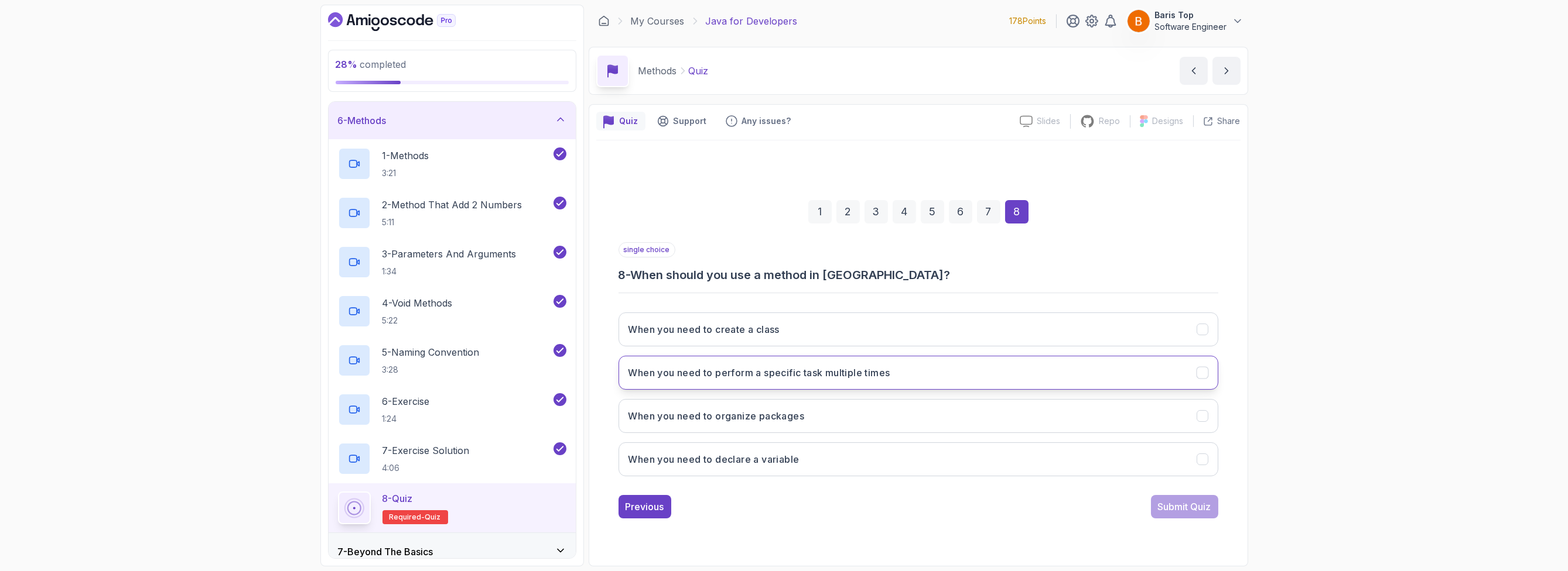
click at [887, 378] on button "When you need to perform a specific task multiple times" at bounding box center [919, 373] width 600 height 34
click at [887, 506] on div "Submit Quiz" at bounding box center [1184, 506] width 53 height 14
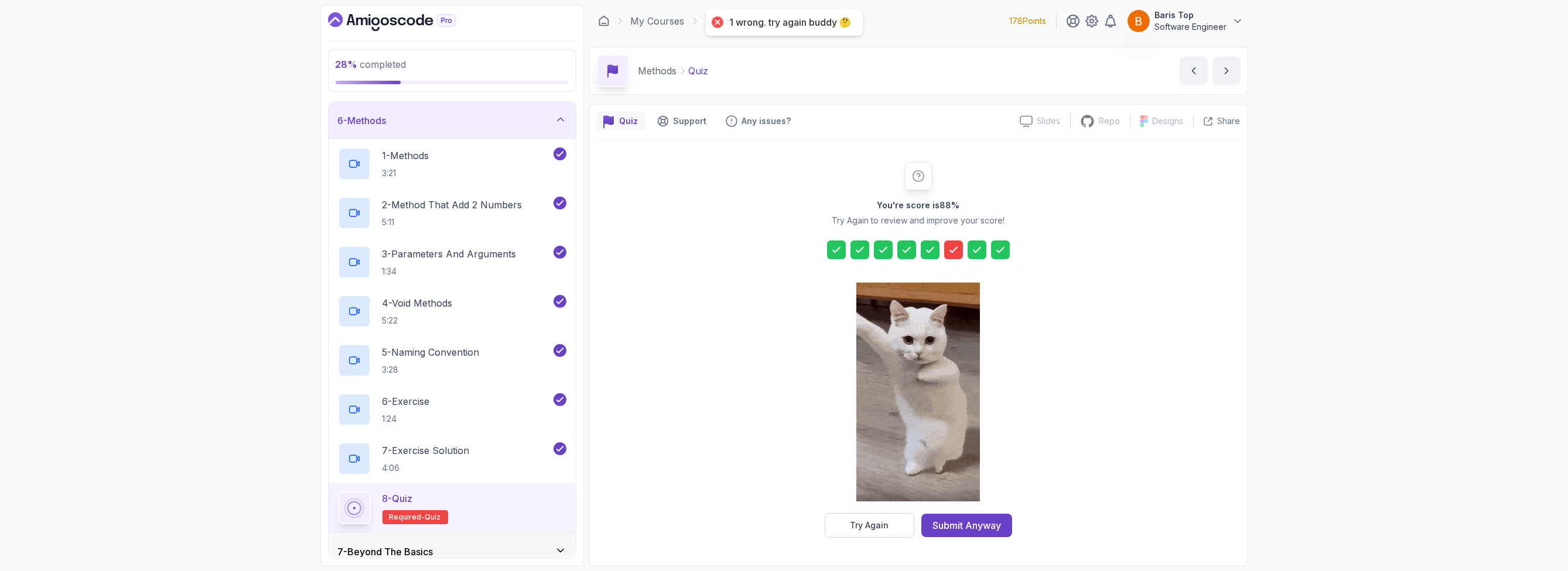
click at [887, 251] on icon at bounding box center [953, 250] width 12 height 12
click at [855, 529] on div "Try Again" at bounding box center [869, 525] width 39 height 12
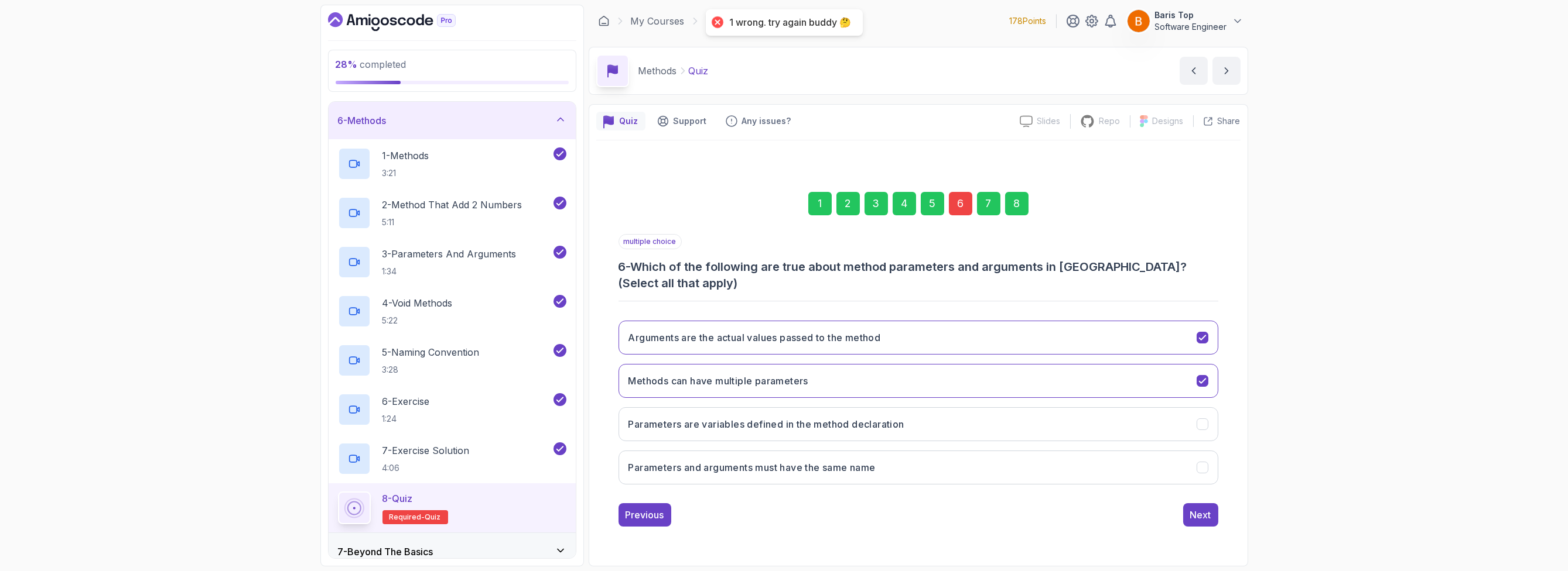
click at [887, 203] on div "6" at bounding box center [960, 203] width 23 height 23
click at [887, 330] on button "Arguments are the actual values passed to the method" at bounding box center [919, 337] width 600 height 34
click at [887, 425] on button "Parameters are variables defined in the method declaration" at bounding box center [919, 424] width 600 height 34
click at [887, 510] on div "Next" at bounding box center [1200, 515] width 21 height 14
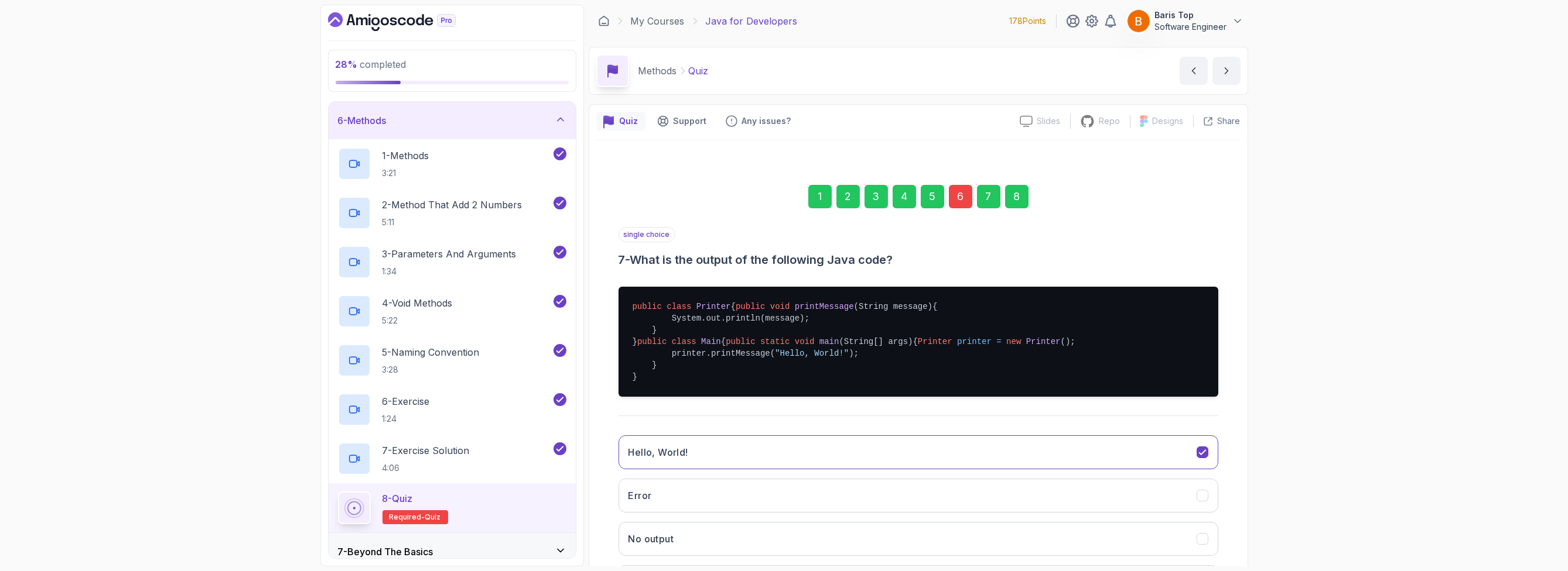
click at [887, 193] on div "8" at bounding box center [1017, 197] width 23 height 23
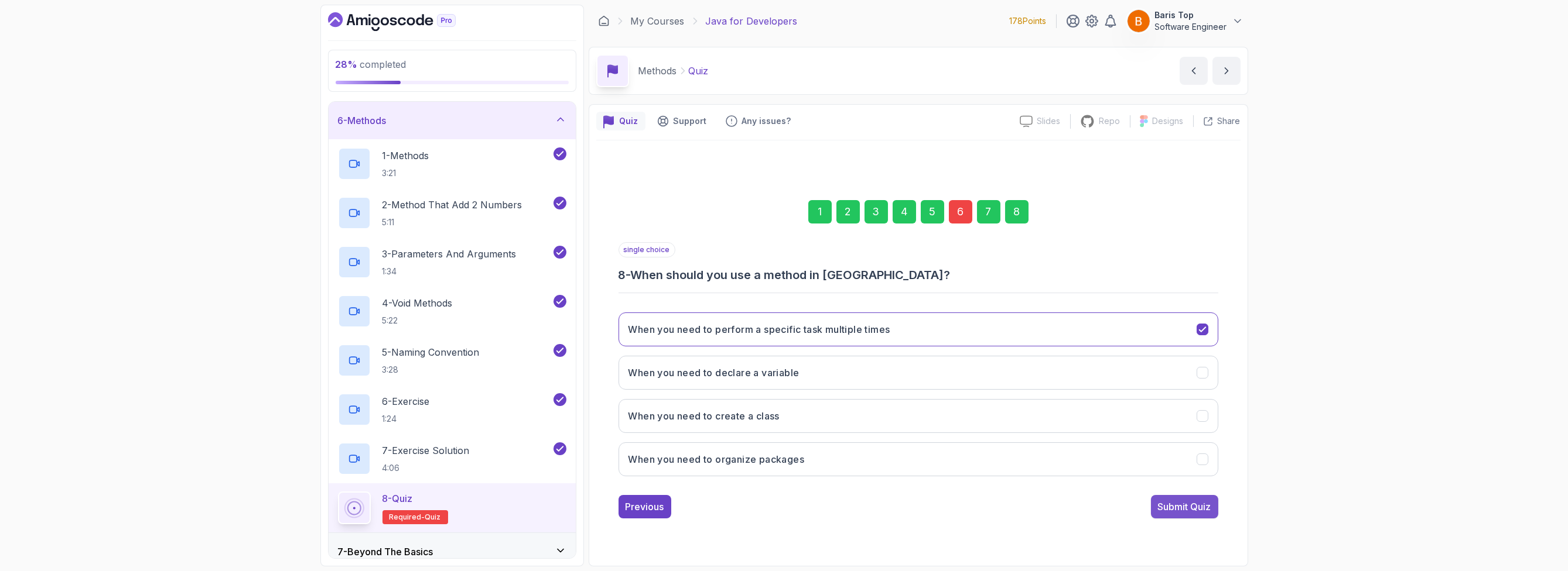
click at [887, 503] on div "Submit Quiz" at bounding box center [1184, 506] width 53 height 14
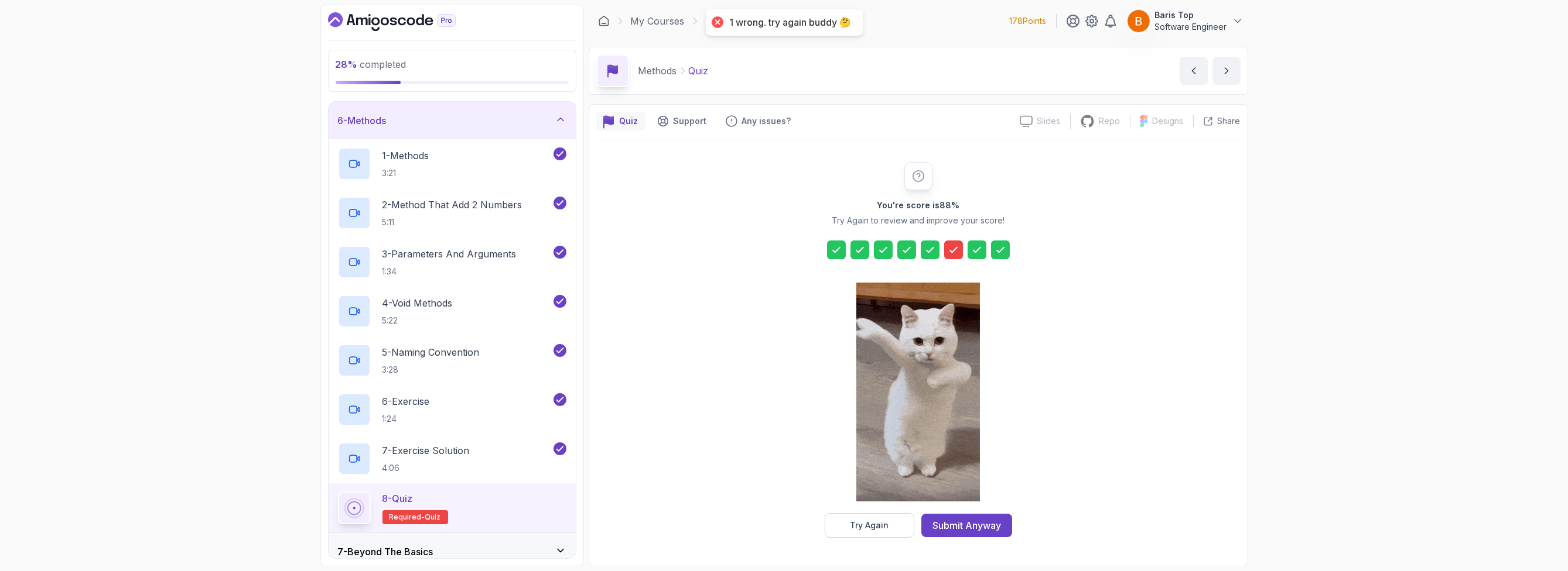
click at [887, 253] on icon at bounding box center [953, 250] width 12 height 12
click at [863, 530] on div "Try Again" at bounding box center [869, 525] width 39 height 12
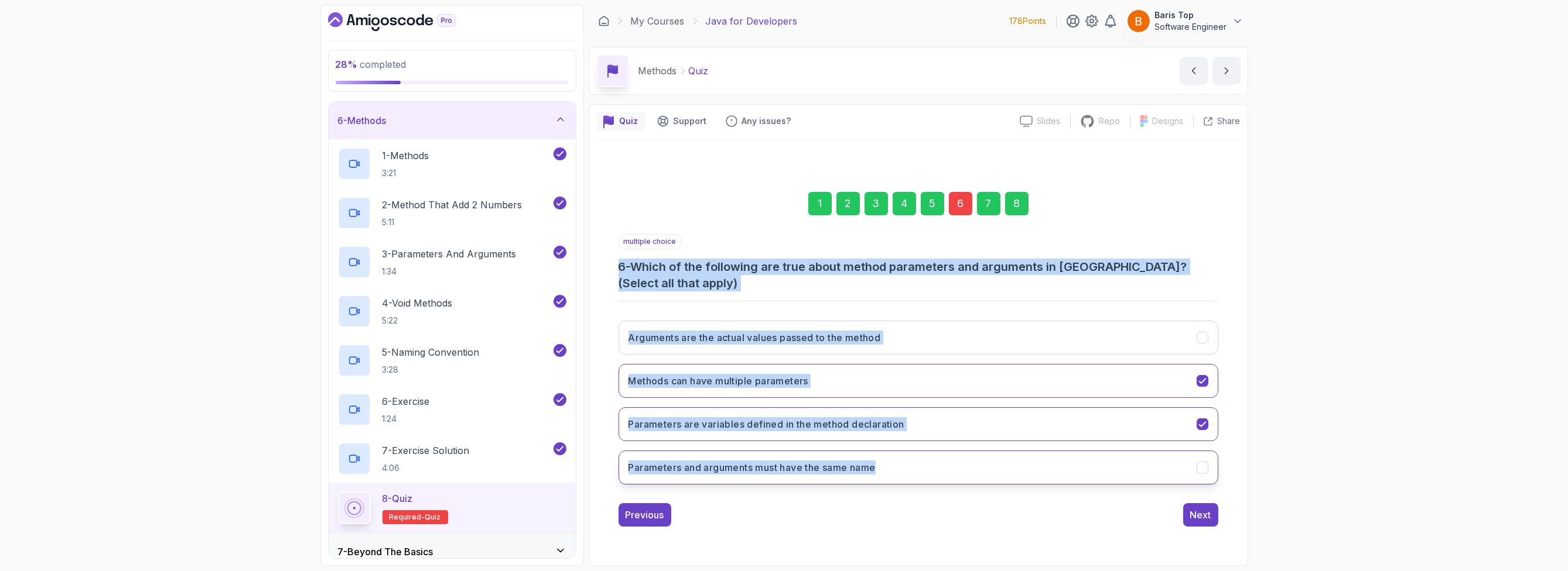
drag, startPoint x: 615, startPoint y: 265, endPoint x: 908, endPoint y: 464, distance: 354.2
click at [887, 464] on div "1 2 3 4 5 6 7 8 multiple choice 6 - Which of the following are true about metho…" at bounding box center [919, 349] width 644 height 373
copy div "6 - Which of the following are true about method parameters and arguments in Ja…"
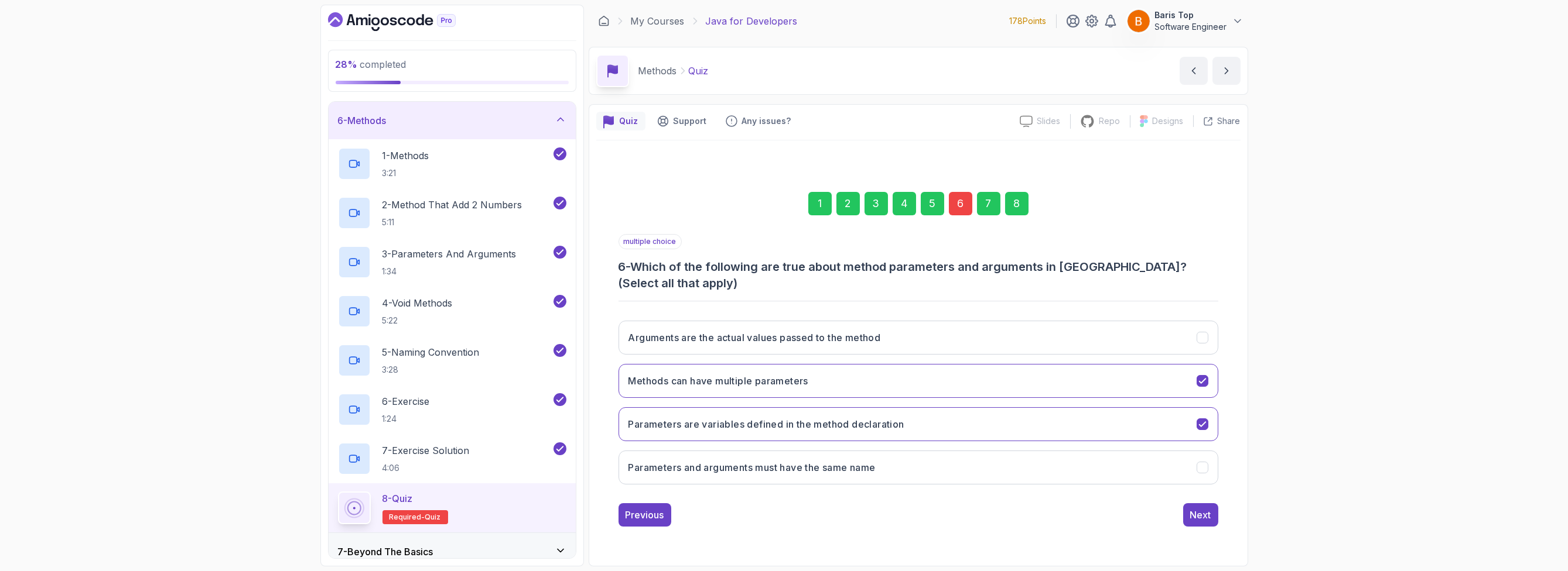
click at [228, 418] on div "28 % completed 1 - Intro 2 - Loops 3 - If Statements 4 - Packages 5 - Access Mo…" at bounding box center [784, 286] width 1568 height 571
click at [255, 413] on div "28 % completed 1 - Intro 2 - Loops 3 - If Statements 4 - Packages 5 - Access Mo…" at bounding box center [784, 286] width 1568 height 571
click at [887, 337] on button "Arguments are the actual values passed to the method" at bounding box center [919, 337] width 600 height 34
click at [887, 515] on div "Next" at bounding box center [1200, 515] width 21 height 14
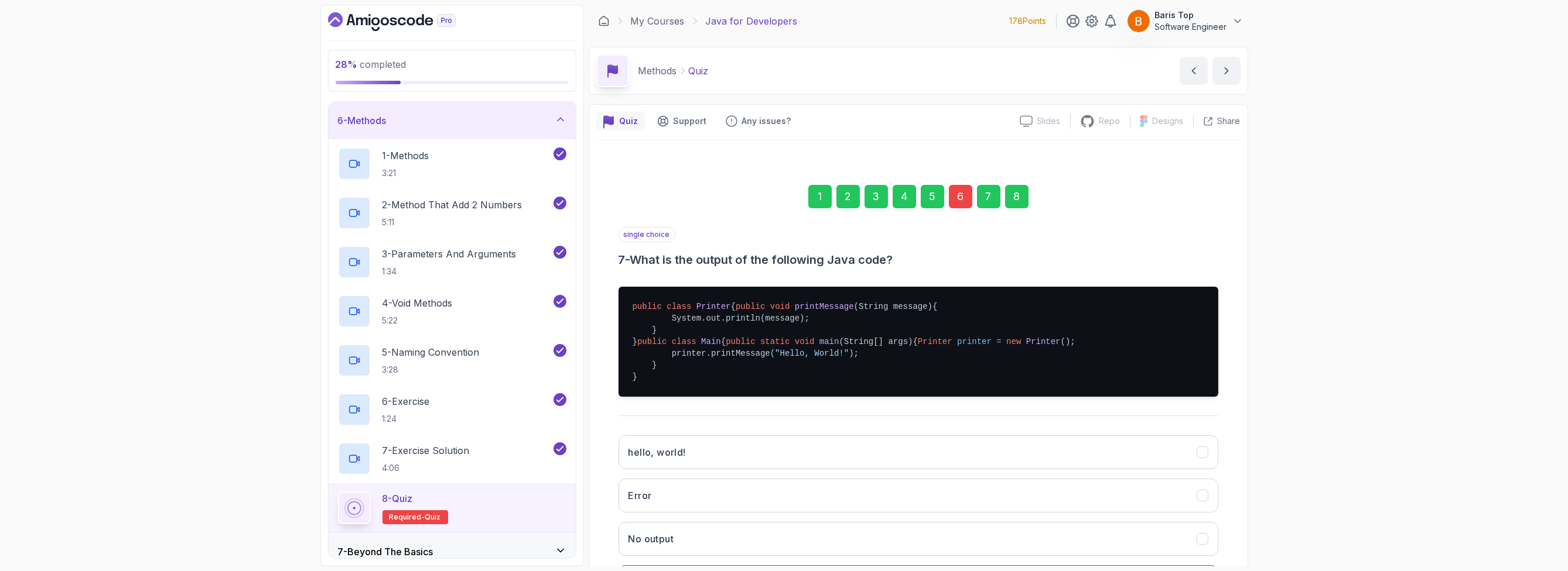
scroll to position [154, 0]
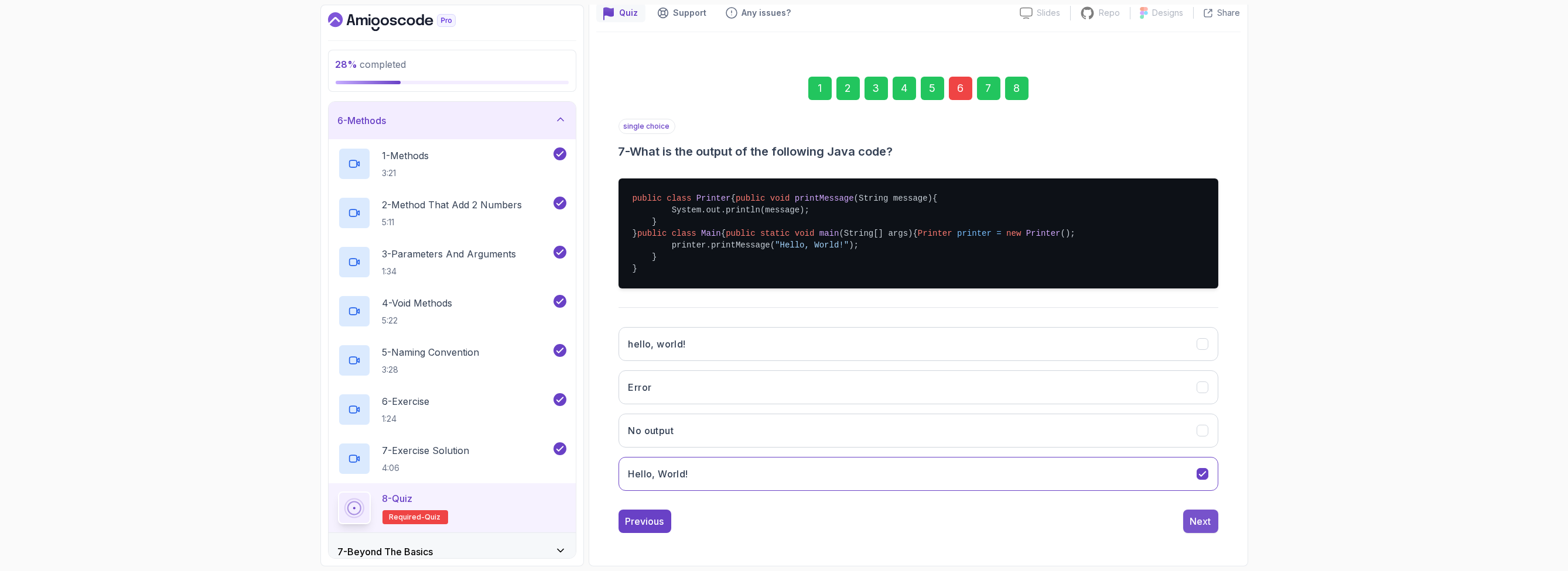
drag, startPoint x: 1174, startPoint y: 528, endPoint x: 1195, endPoint y: 521, distance: 22.1
click at [887, 529] on div "Previous Next" at bounding box center [919, 521] width 600 height 23
click at [887, 521] on div "Next" at bounding box center [1200, 521] width 21 height 14
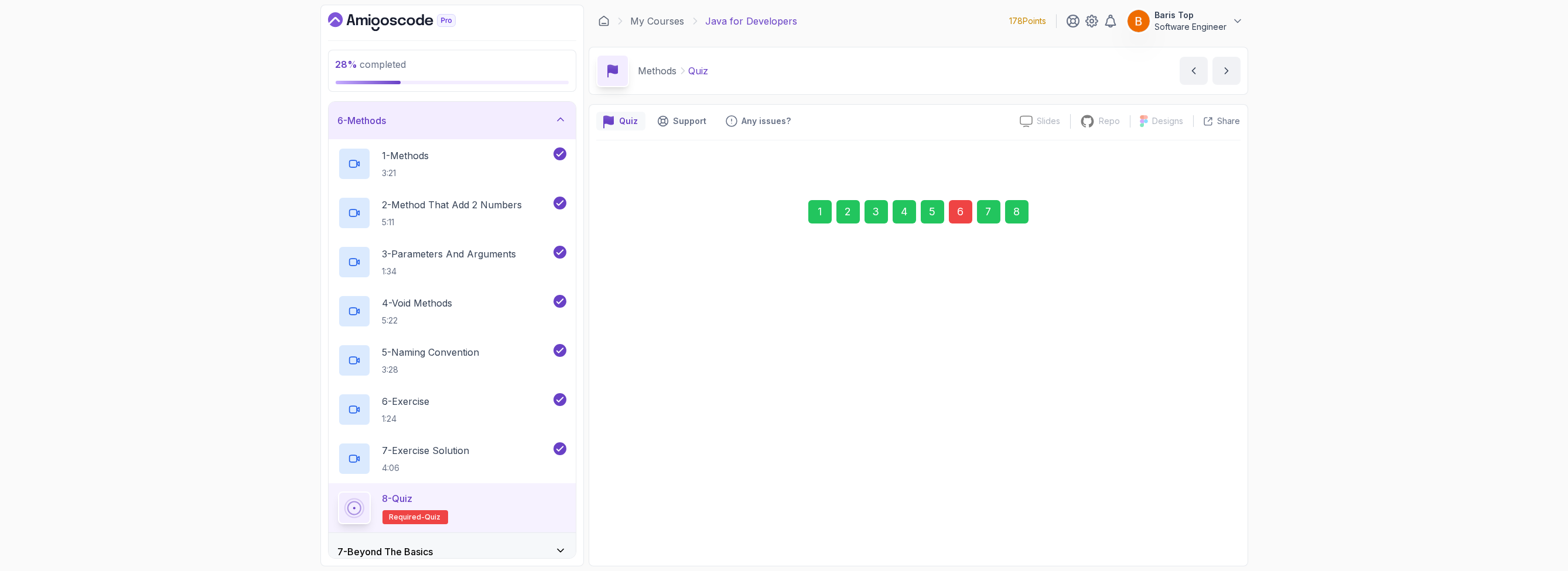
scroll to position [0, 0]
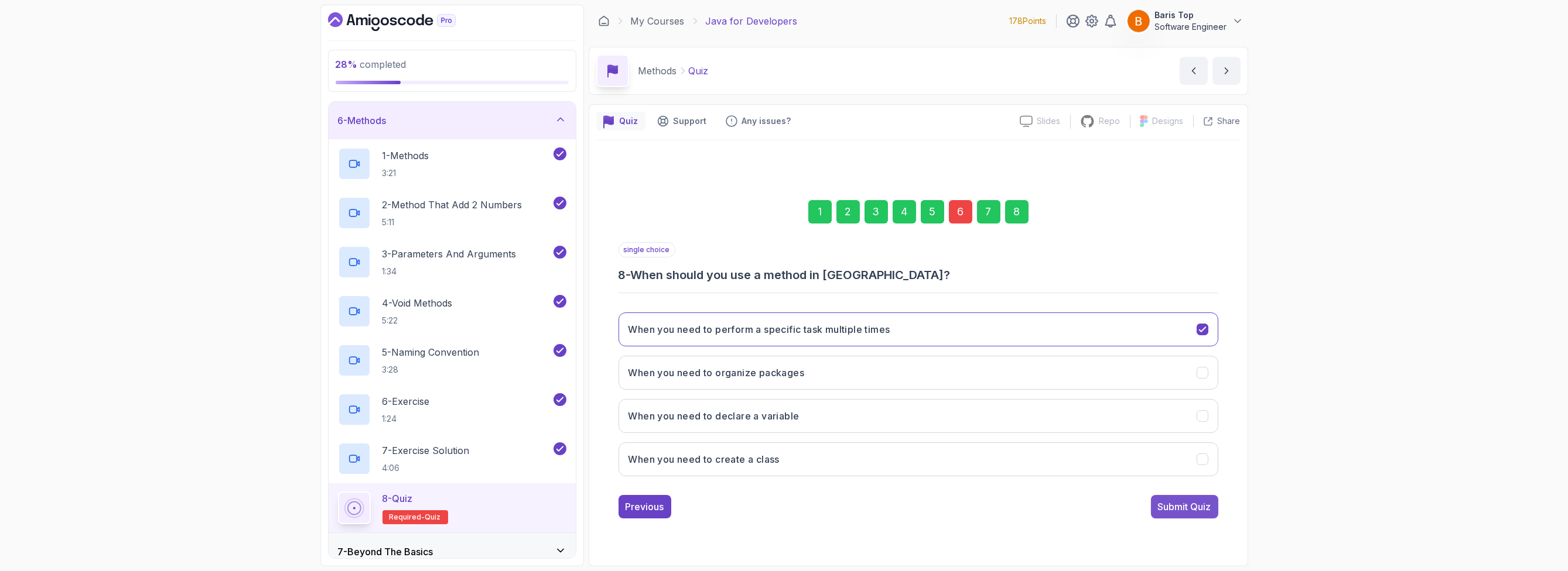
click at [887, 506] on div "Submit Quiz" at bounding box center [1184, 506] width 53 height 14
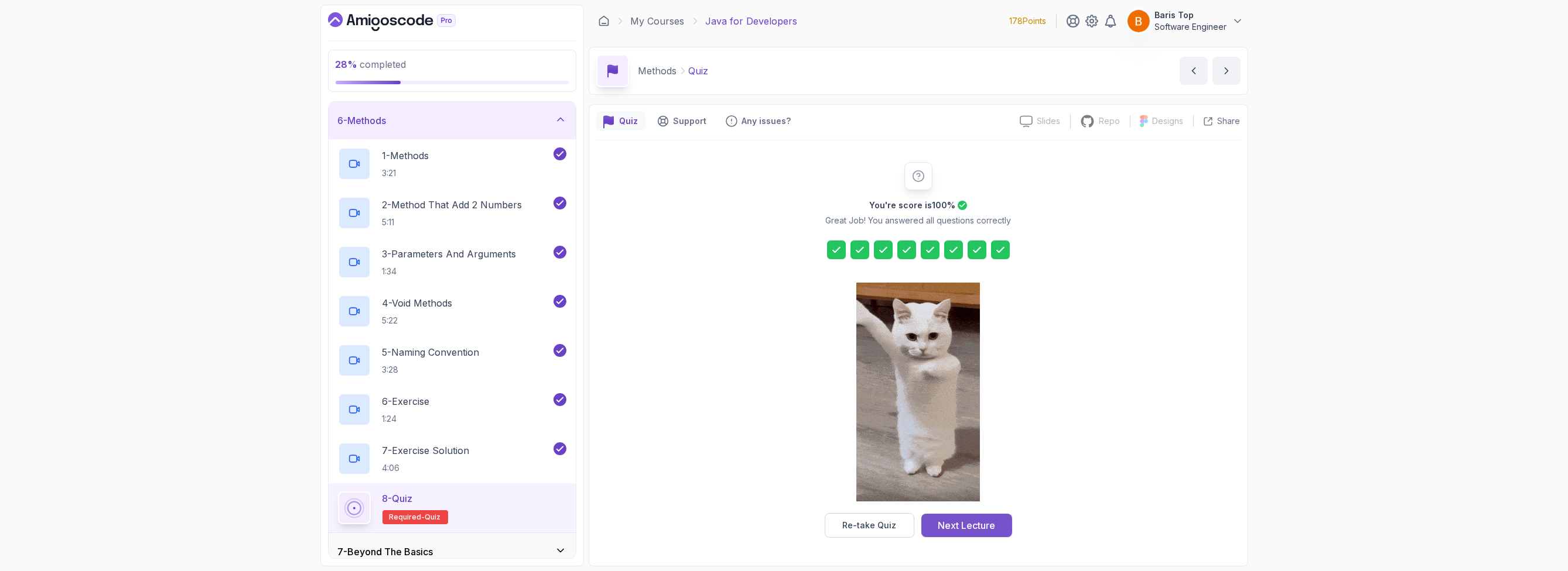
click at [887, 523] on div "Next Lecture" at bounding box center [966, 525] width 57 height 14
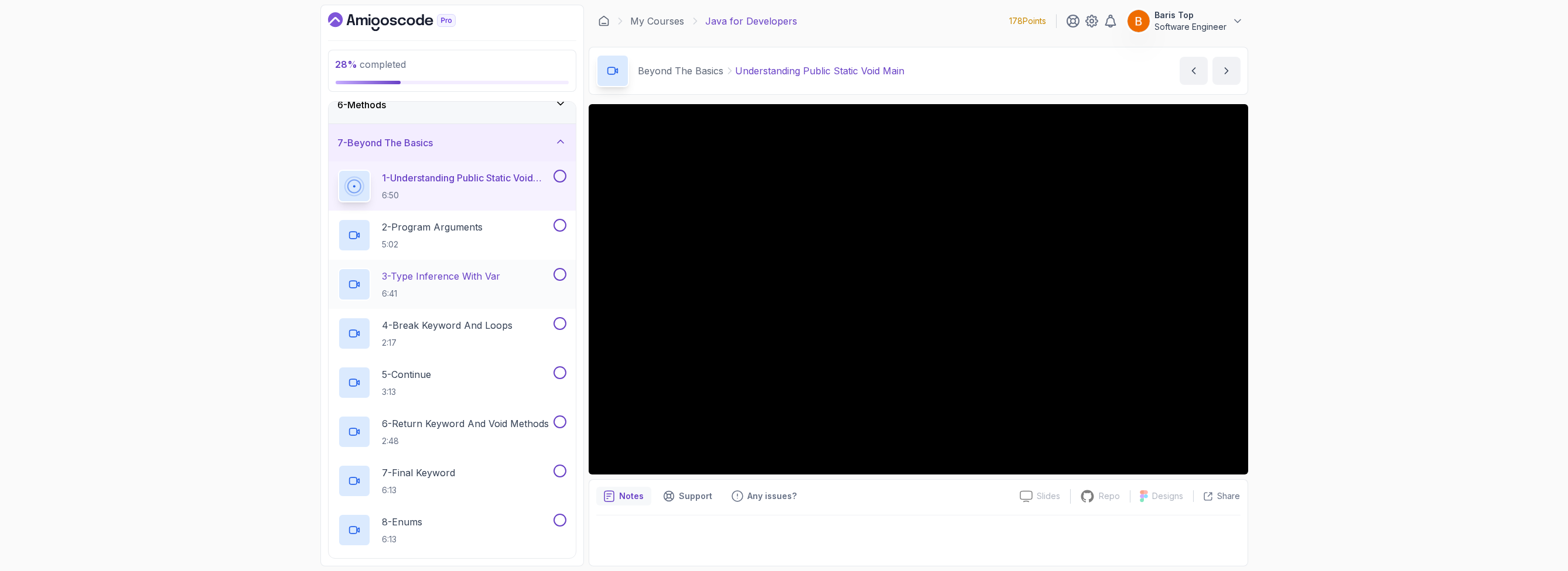
scroll to position [199, 0]
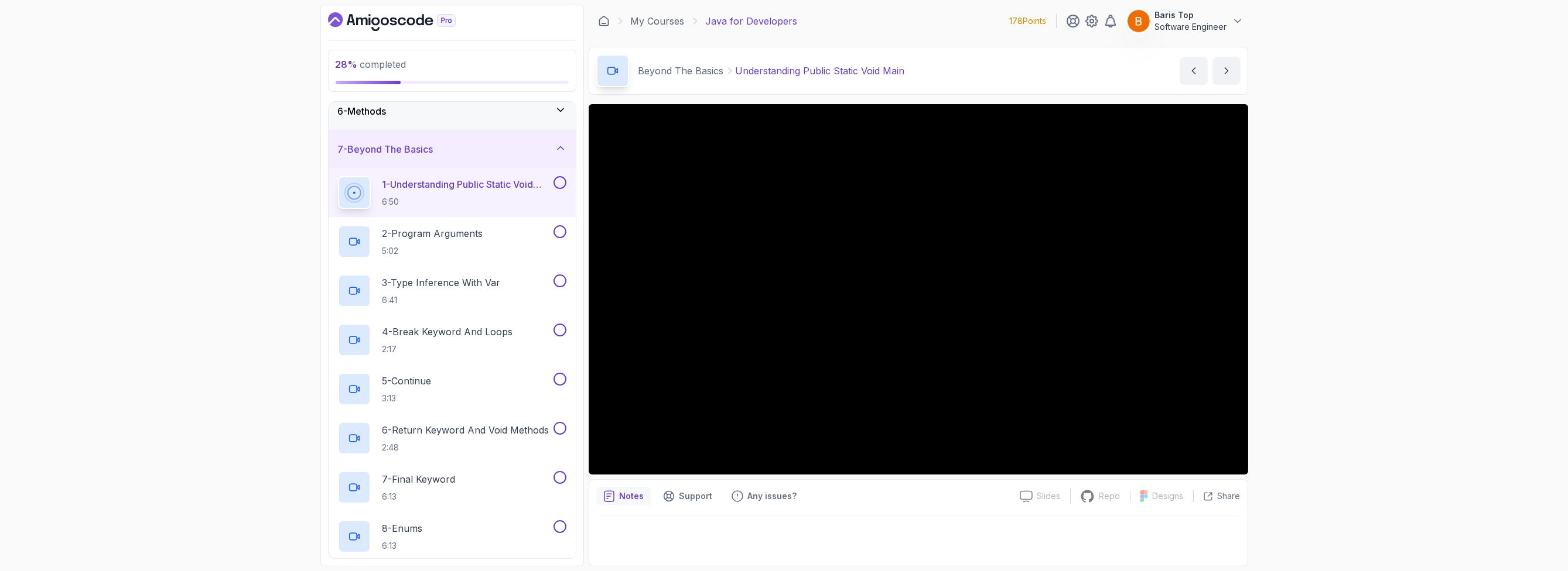
click at [558, 180] on button at bounding box center [560, 183] width 13 height 13
click at [527, 242] on div "2 - Program Arguments 5:02" at bounding box center [444, 242] width 213 height 32
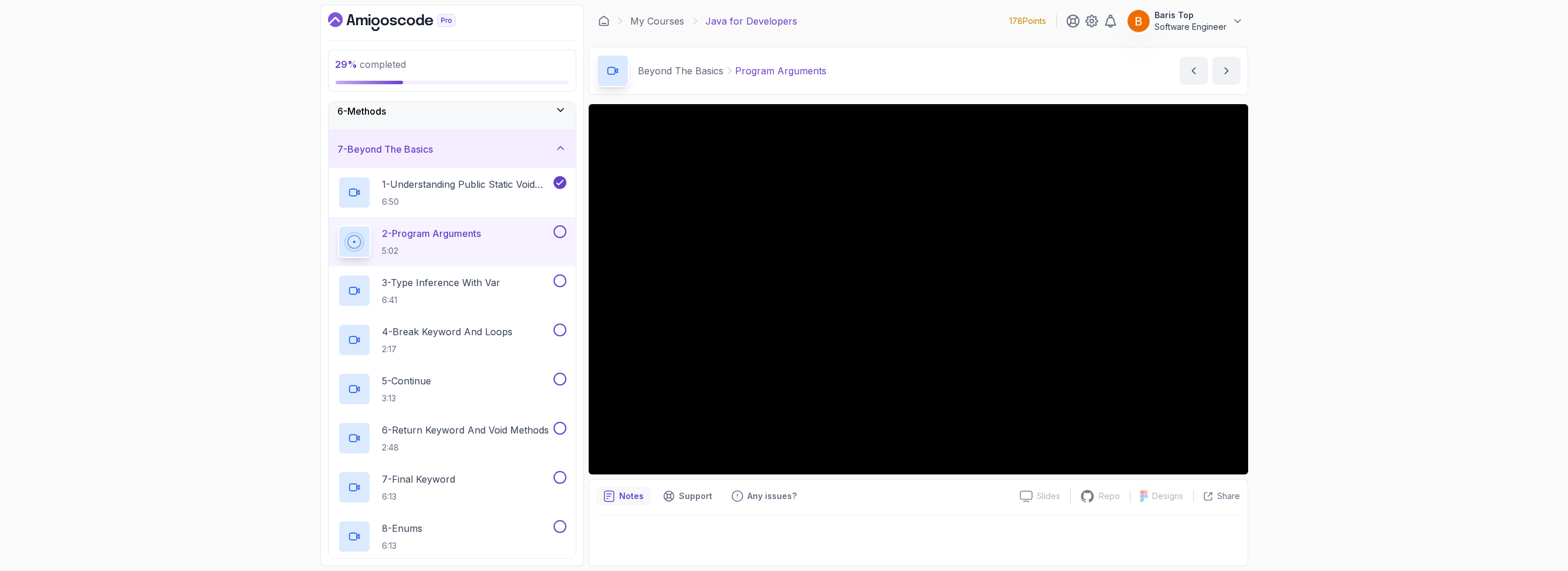
click at [558, 226] on button at bounding box center [560, 232] width 13 height 13
click at [512, 300] on div "3 - Type Inference With Var 6:41" at bounding box center [444, 290] width 213 height 32
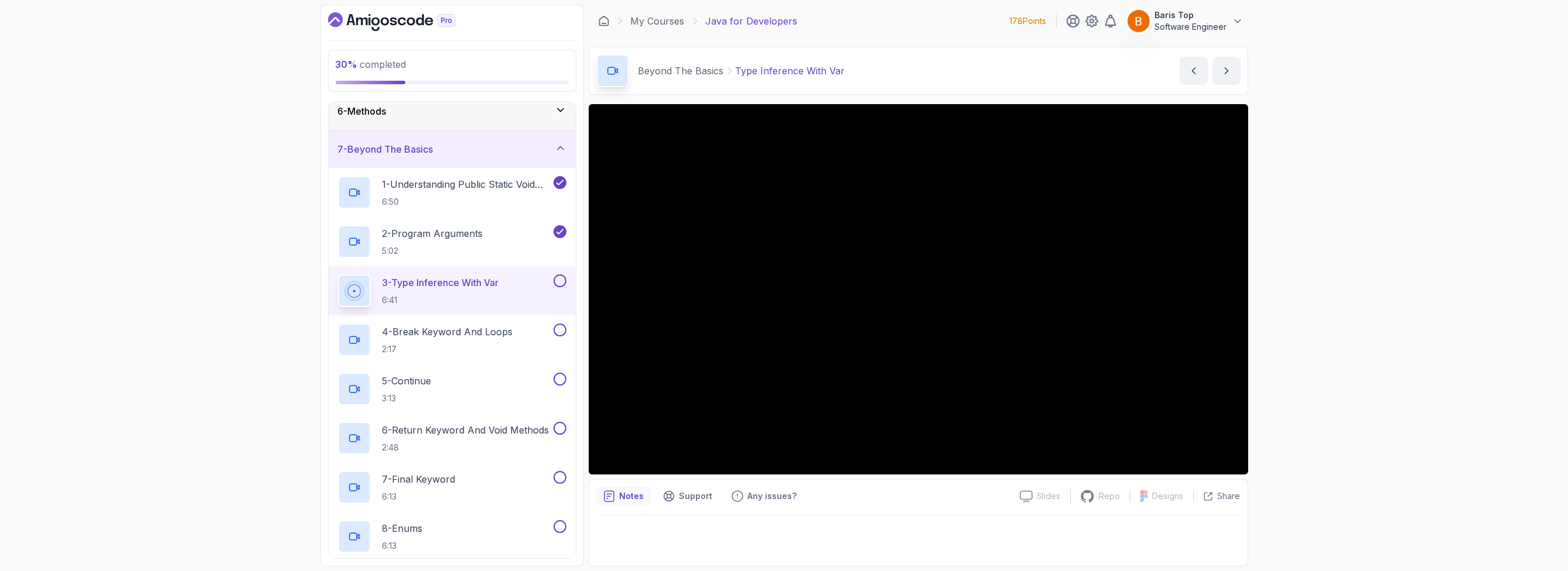
click at [887, 307] on div "30 % completed 1 - Intro 2 - Loops 3 - If Statements 4 - Packages 5 - Access Mo…" at bounding box center [784, 286] width 1568 height 571
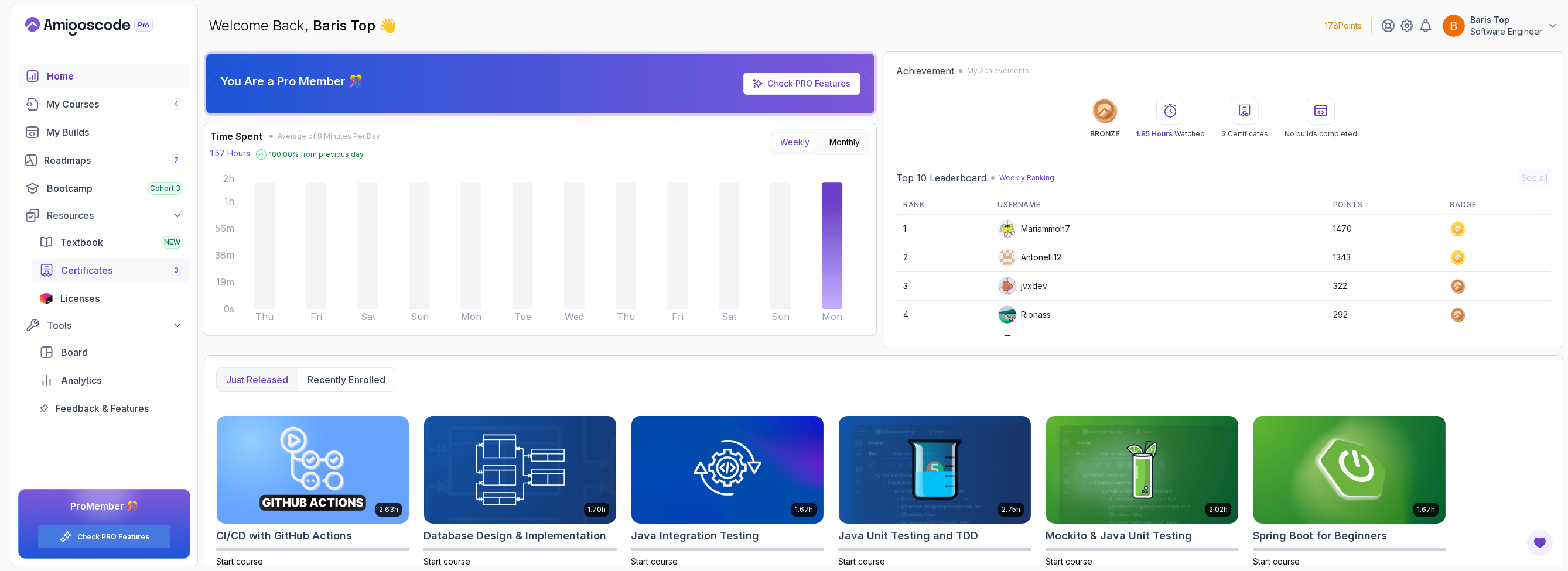
click at [120, 263] on div "Certificates 3" at bounding box center [121, 270] width 122 height 14
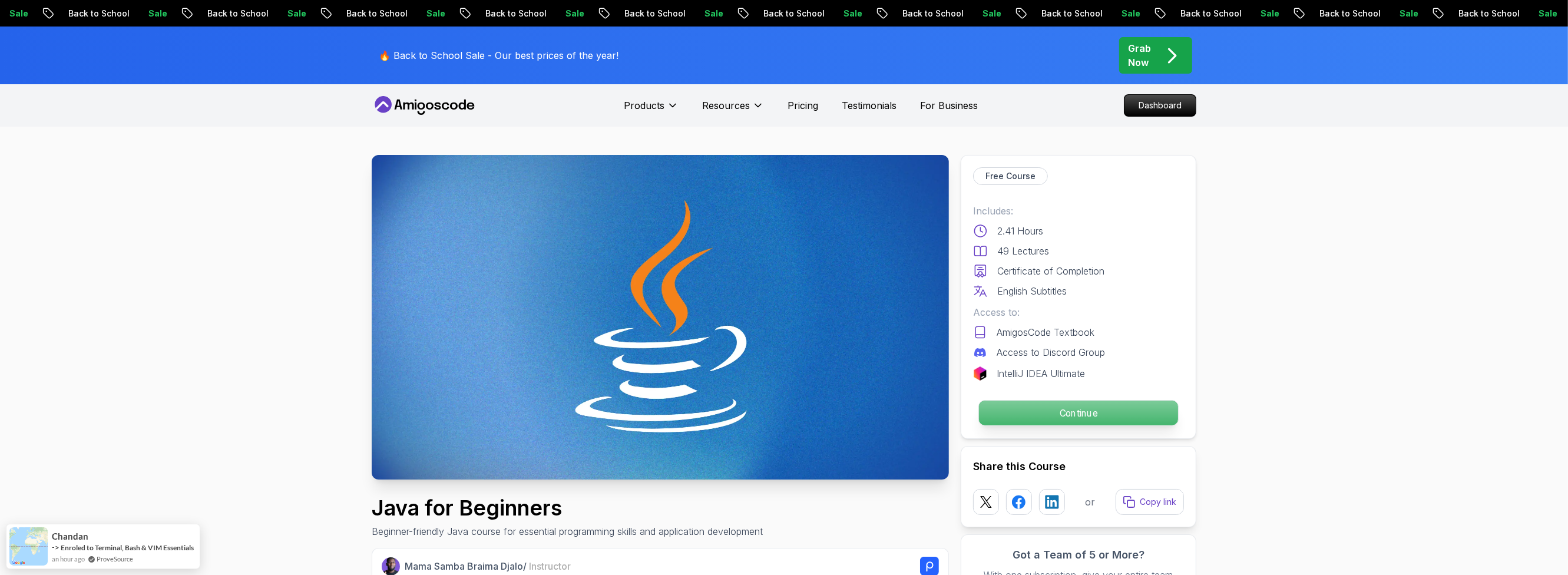
click at [1073, 410] on p "Continue" at bounding box center [1078, 414] width 199 height 25
